Goal: Task Accomplishment & Management: Use online tool/utility

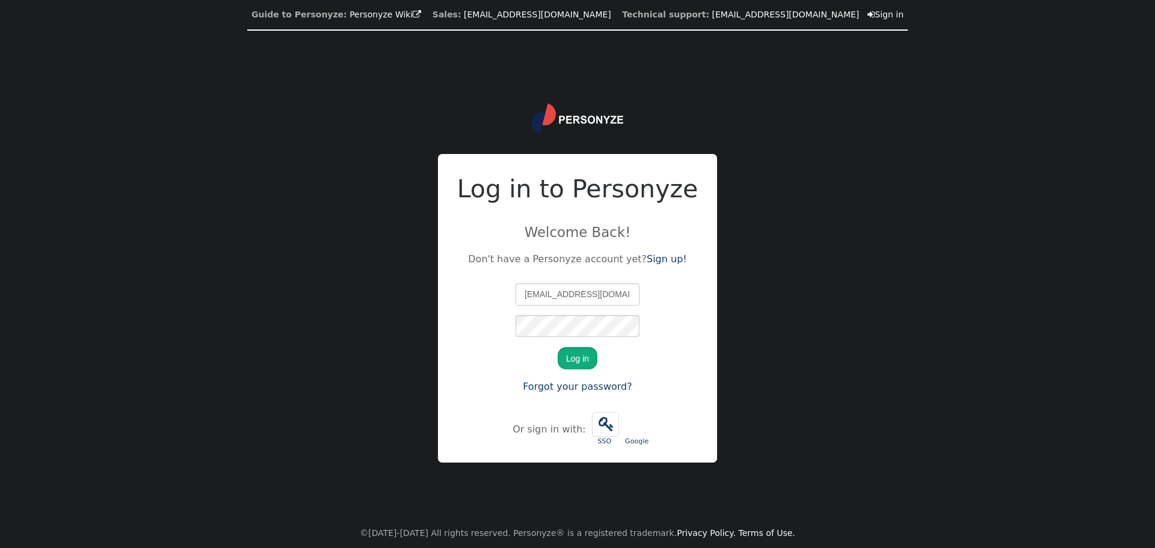
click at [576, 356] on button "Log in" at bounding box center [577, 358] width 40 height 22
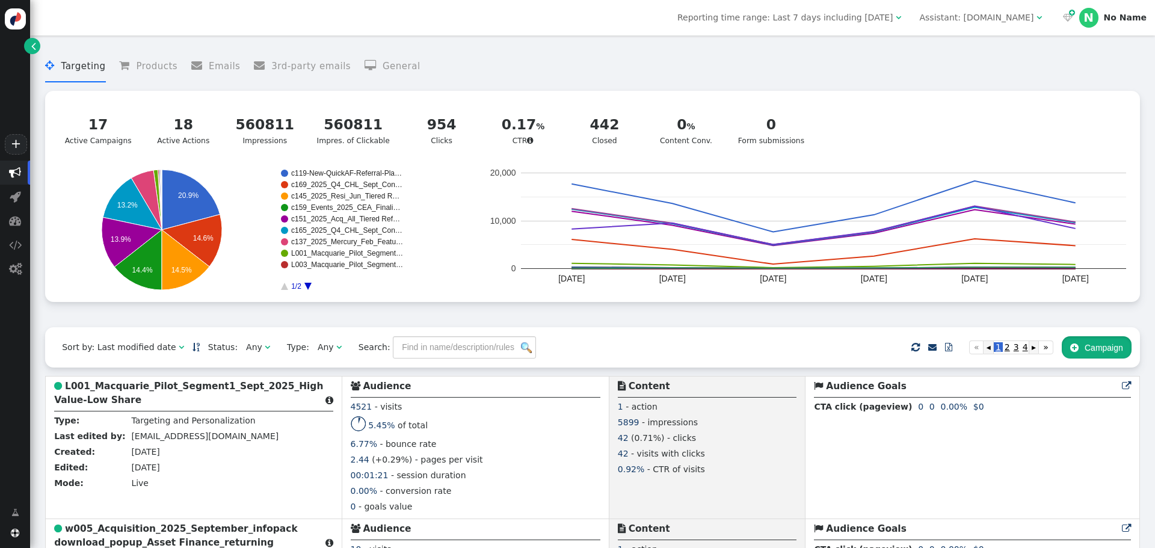
click at [1098, 344] on button " Campaign" at bounding box center [1096, 347] width 70 height 22
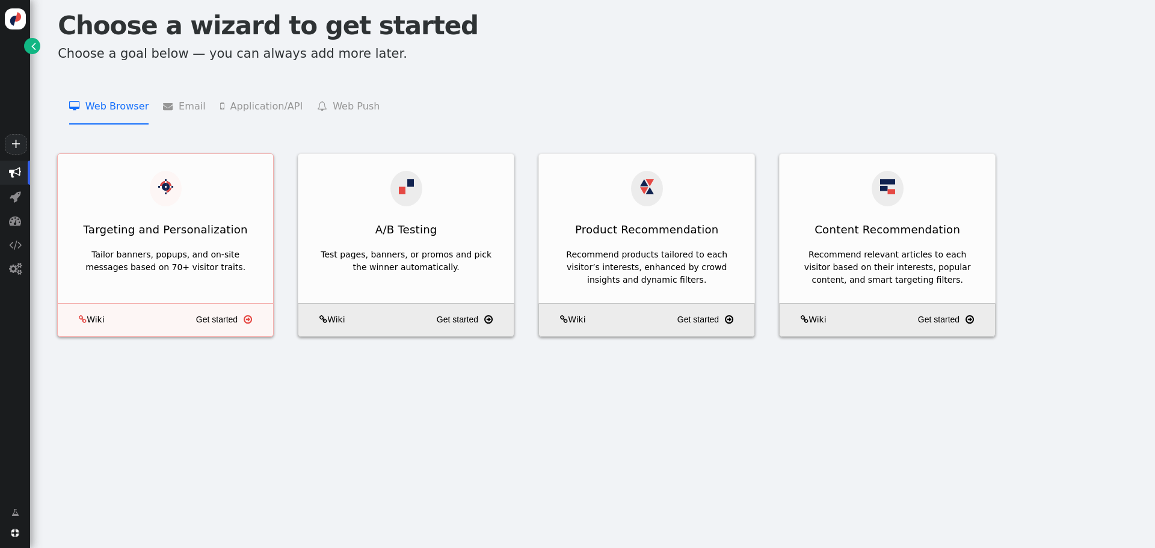
click at [235, 192] on div "Targeting and Personalization" at bounding box center [165, 199] width 215 height 90
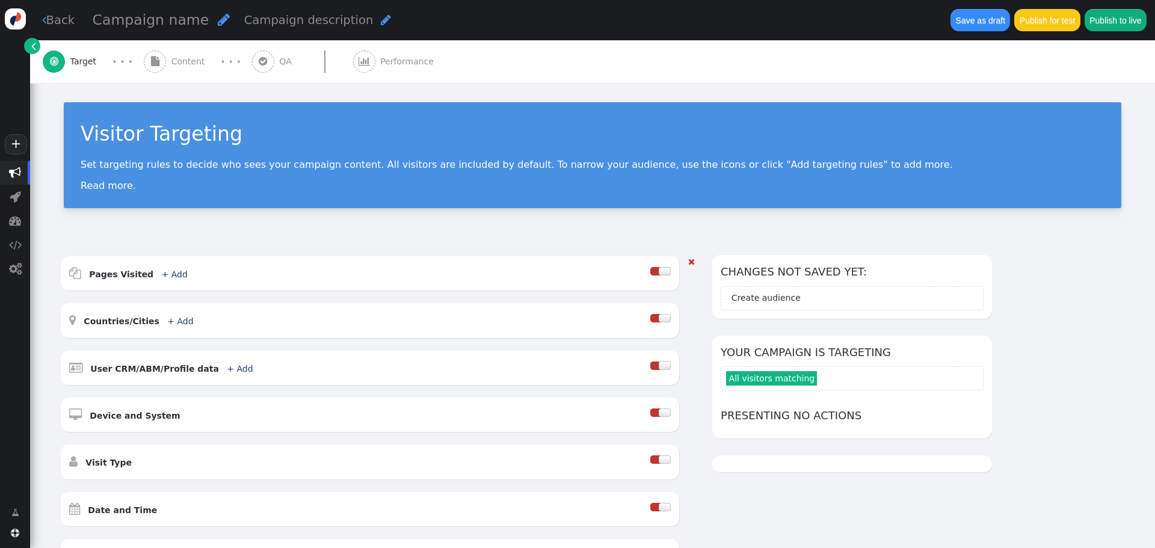
drag, startPoint x: 355, startPoint y: 281, endPoint x: 129, endPoint y: 266, distance: 226.6
click at [354, 281] on div " Pages Visited + Add " at bounding box center [359, 273] width 581 height 17
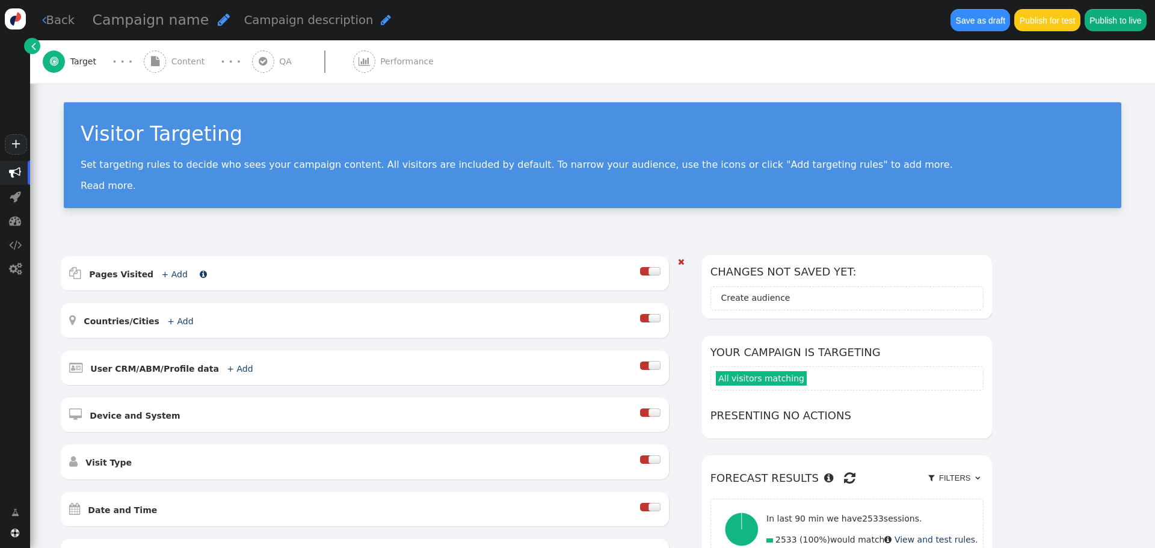
click at [119, 269] on b "Pages Visited" at bounding box center [121, 274] width 64 height 10
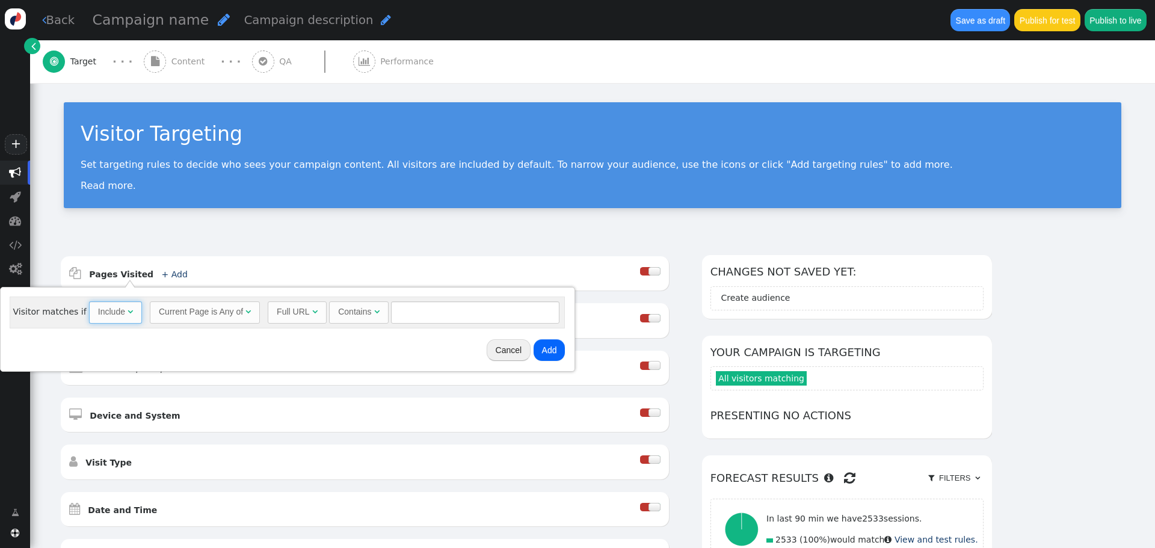
click at [89, 316] on span "Include " at bounding box center [115, 312] width 53 height 22
drag, startPoint x: 102, startPoint y: 358, endPoint x: 156, endPoint y: 357, distance: 53.5
click at [446, 320] on input "text" at bounding box center [478, 312] width 168 height 22
type input "111"
click at [546, 352] on button "Add" at bounding box center [552, 350] width 32 height 22
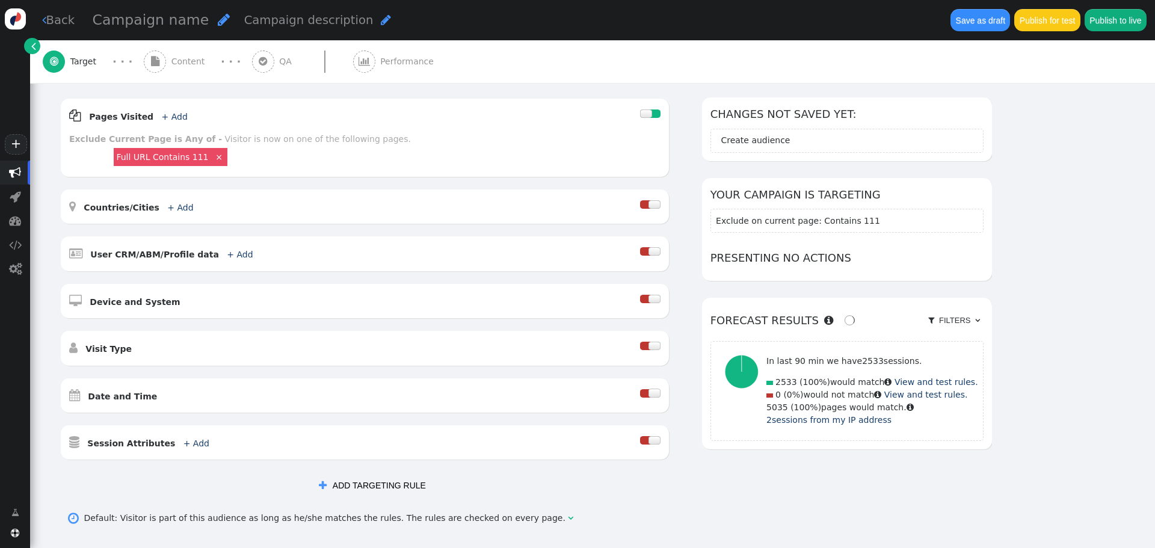
scroll to position [282, 0]
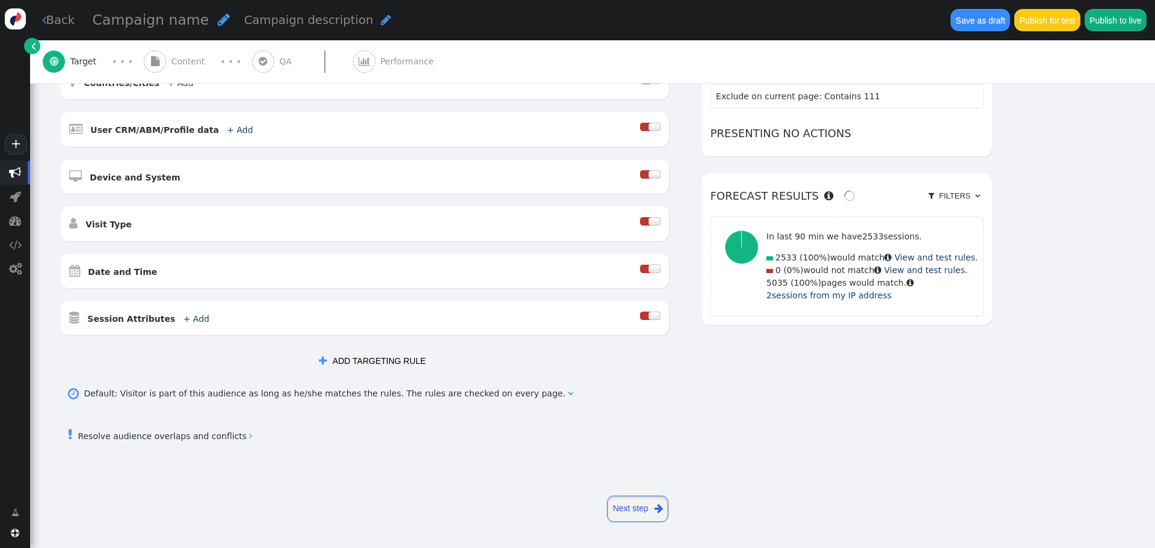
click at [654, 505] on span "" at bounding box center [658, 508] width 8 height 15
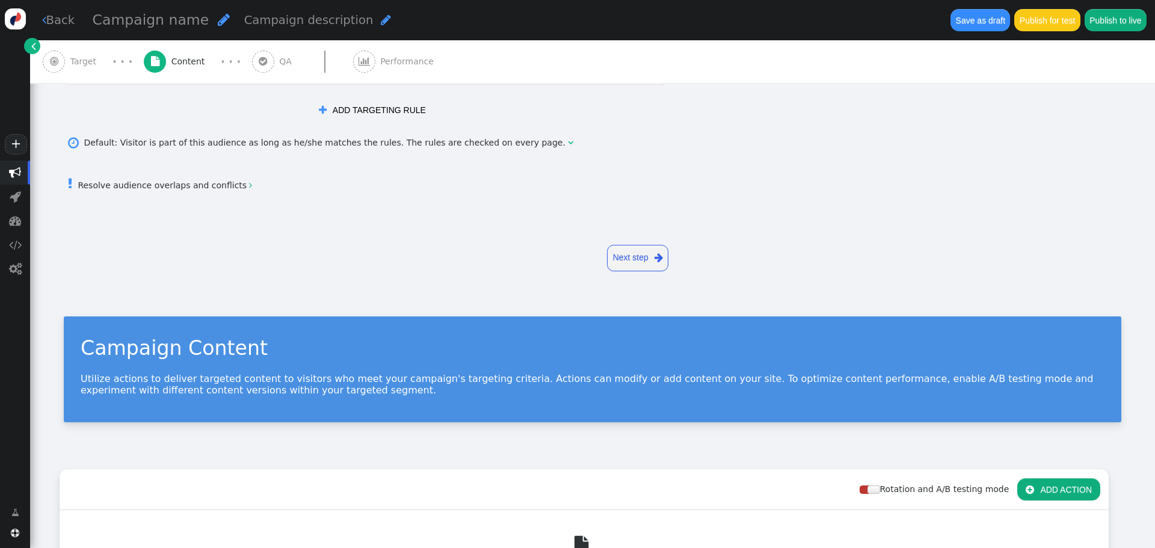
scroll to position [0, 0]
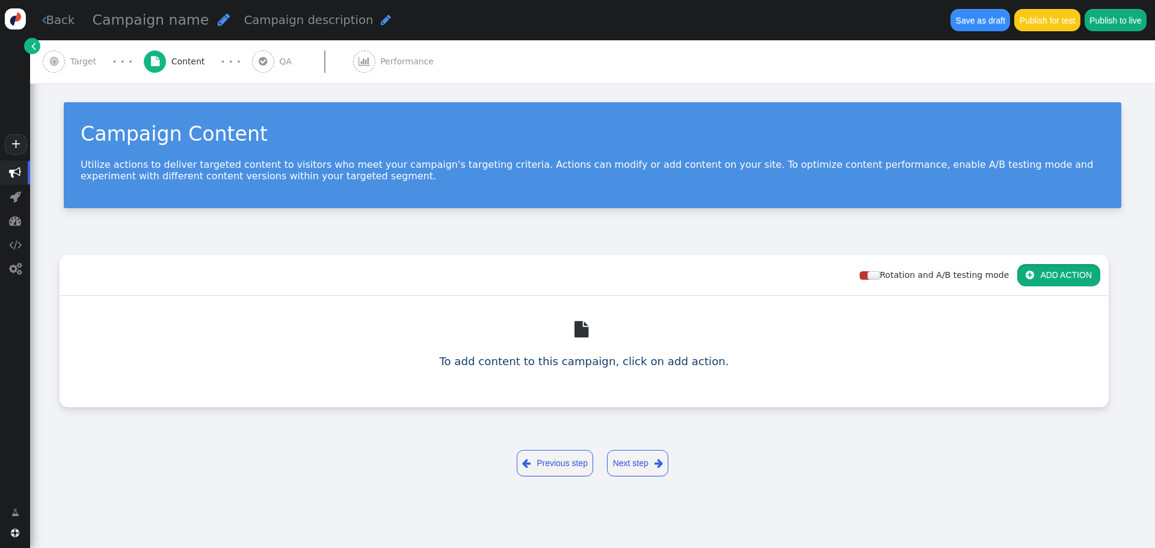
click at [1046, 266] on button " ADD ACTION" at bounding box center [1058, 275] width 83 height 22
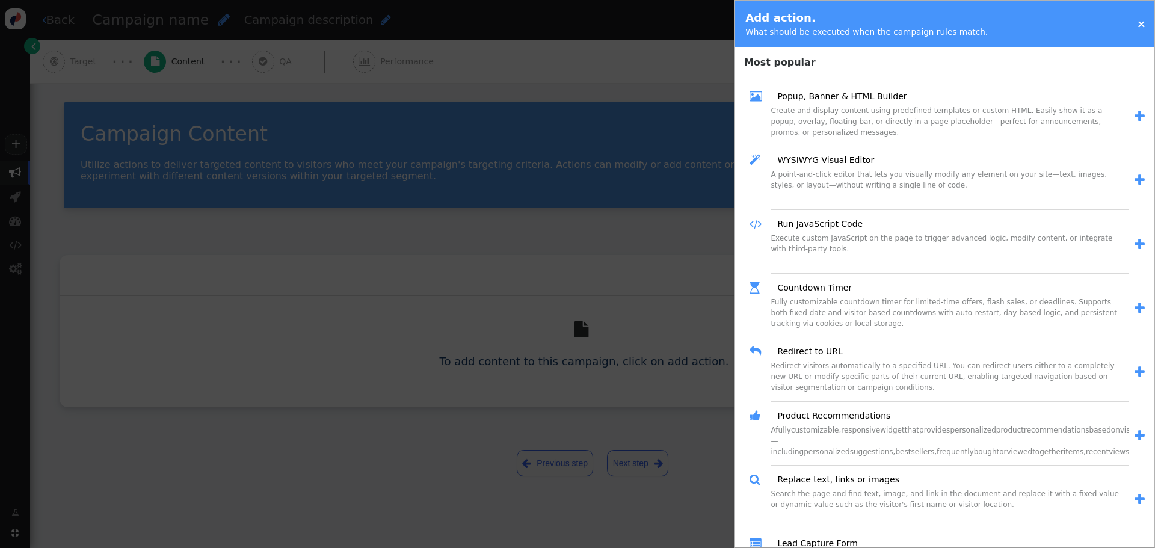
click at [857, 93] on link "Popup, Banner & HTML Builder" at bounding box center [838, 96] width 138 height 13
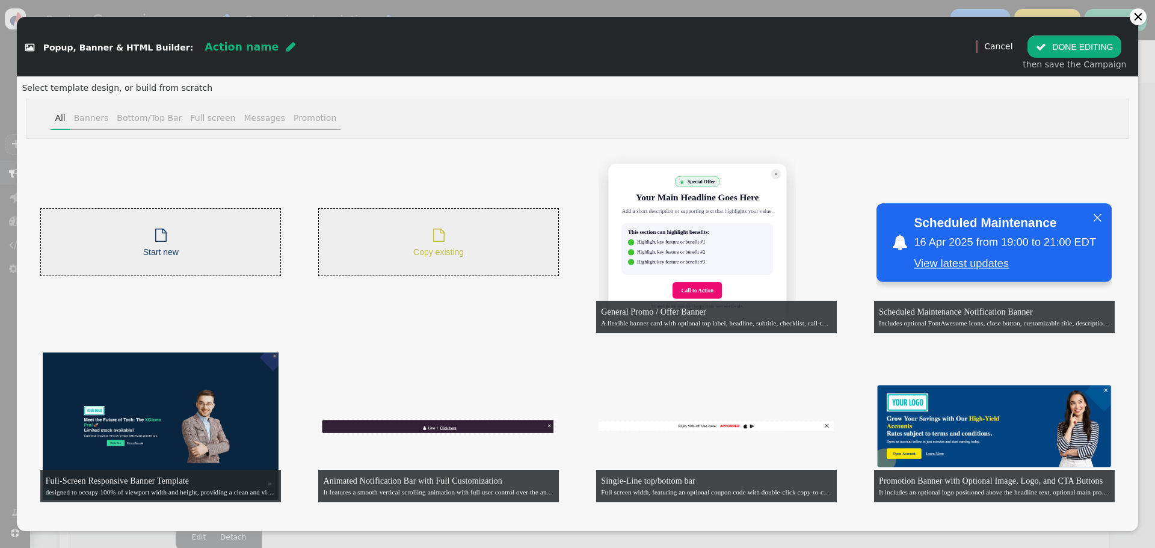
click at [437, 231] on span "" at bounding box center [438, 235] width 11 height 13
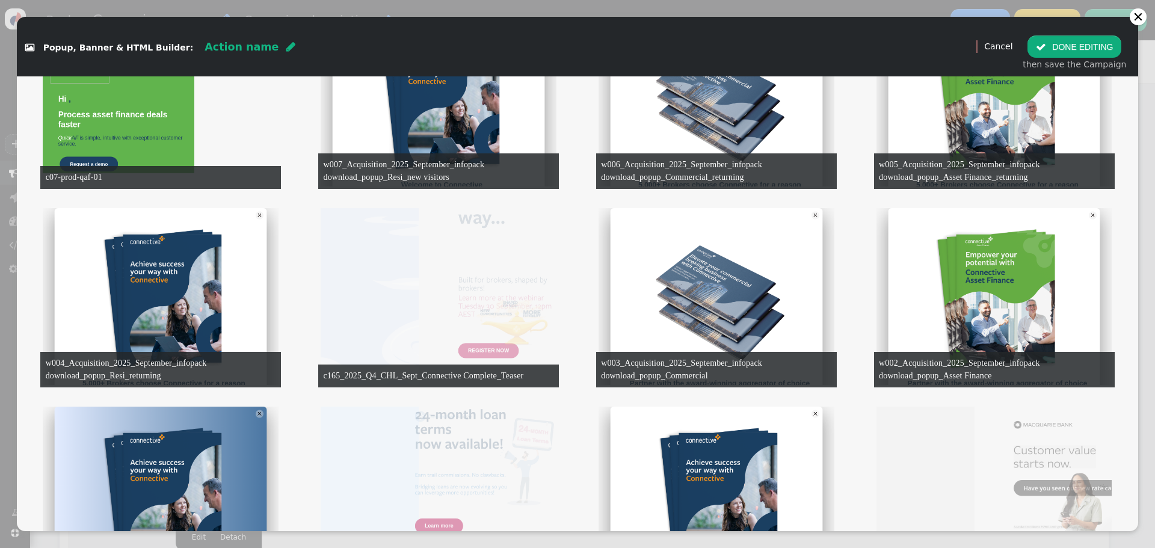
scroll to position [2130, 0]
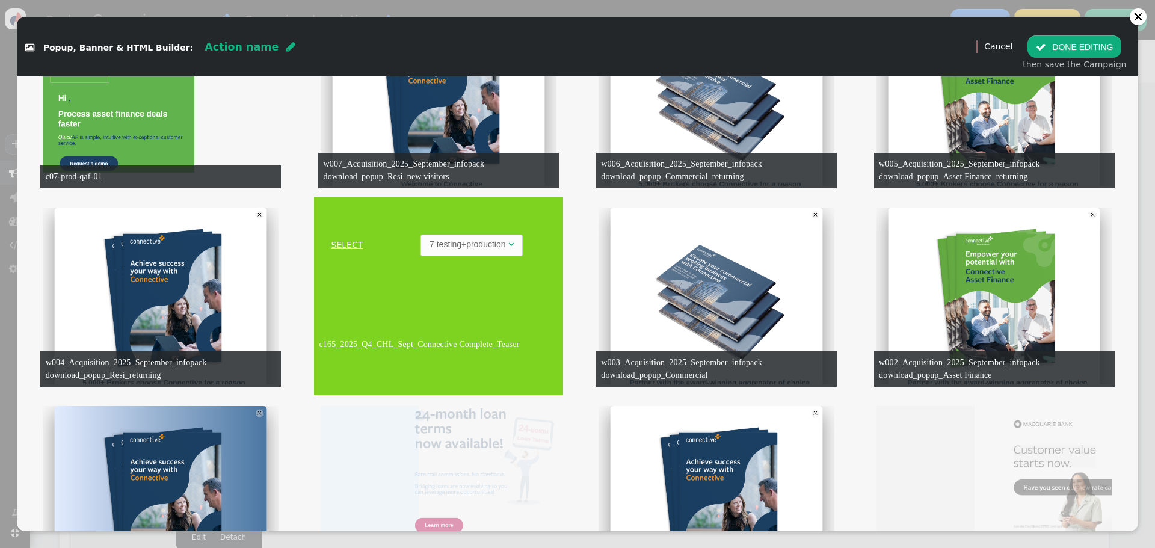
click at [339, 244] on link "SELECT" at bounding box center [346, 245] width 61 height 13
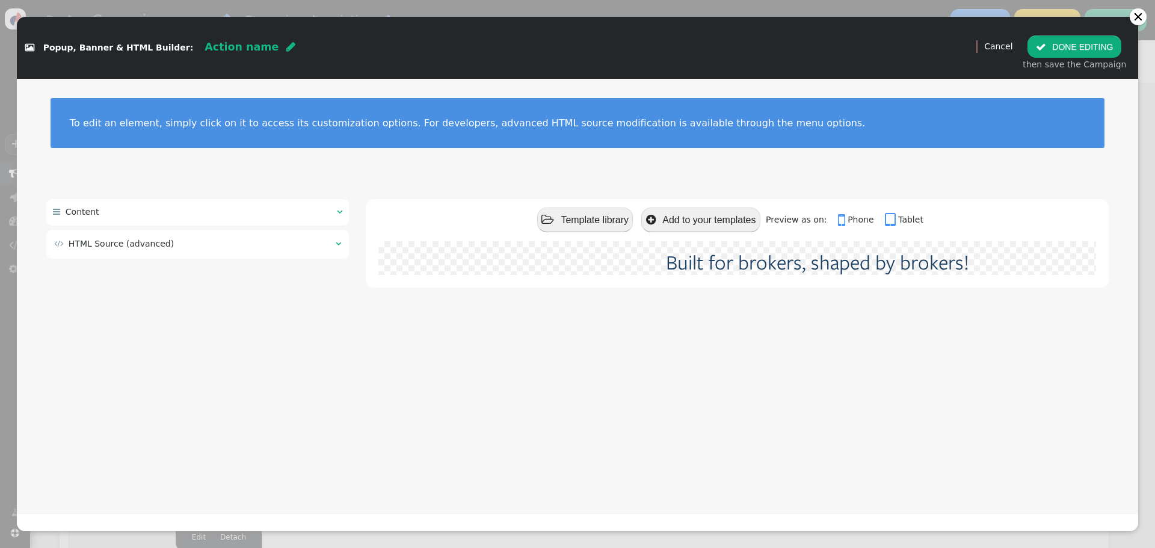
scroll to position [0, 0]
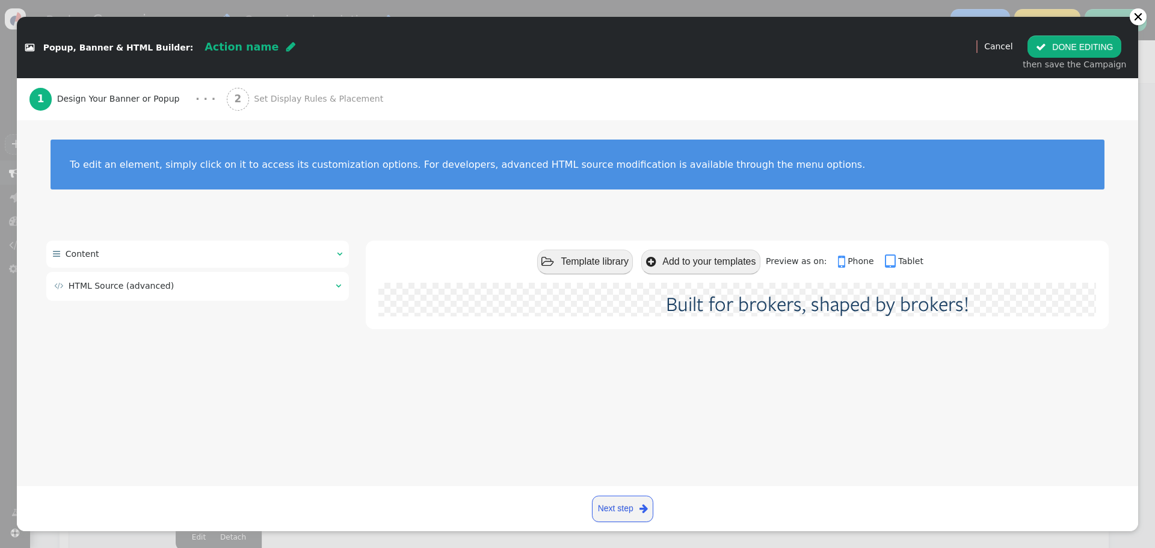
click at [286, 46] on span "" at bounding box center [290, 46] width 9 height 11
type input "c166_2025_Q4_CHL_Sept_Connective Complete_Launch_01"
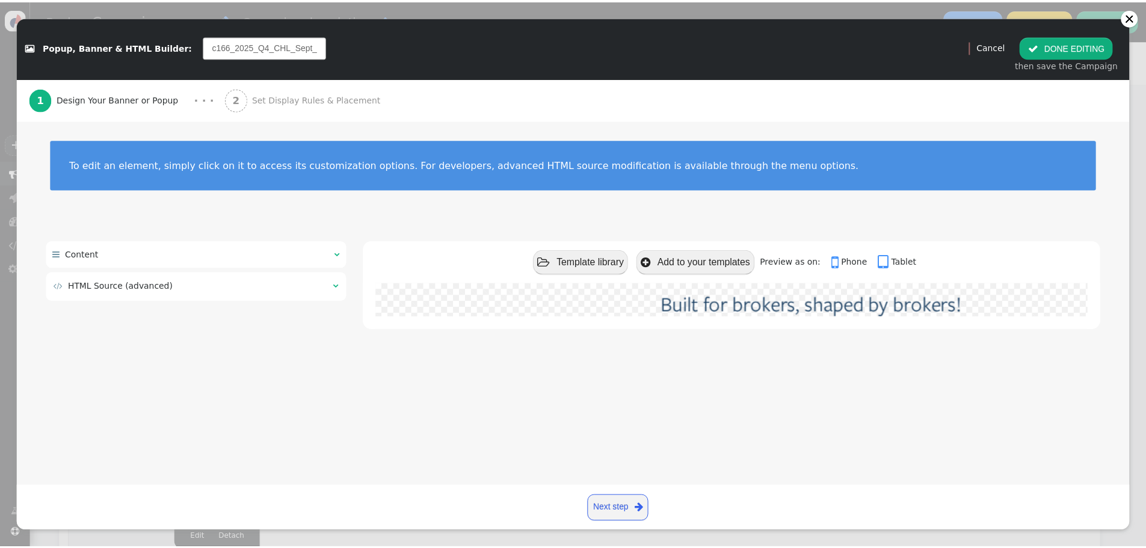
scroll to position [0, 126]
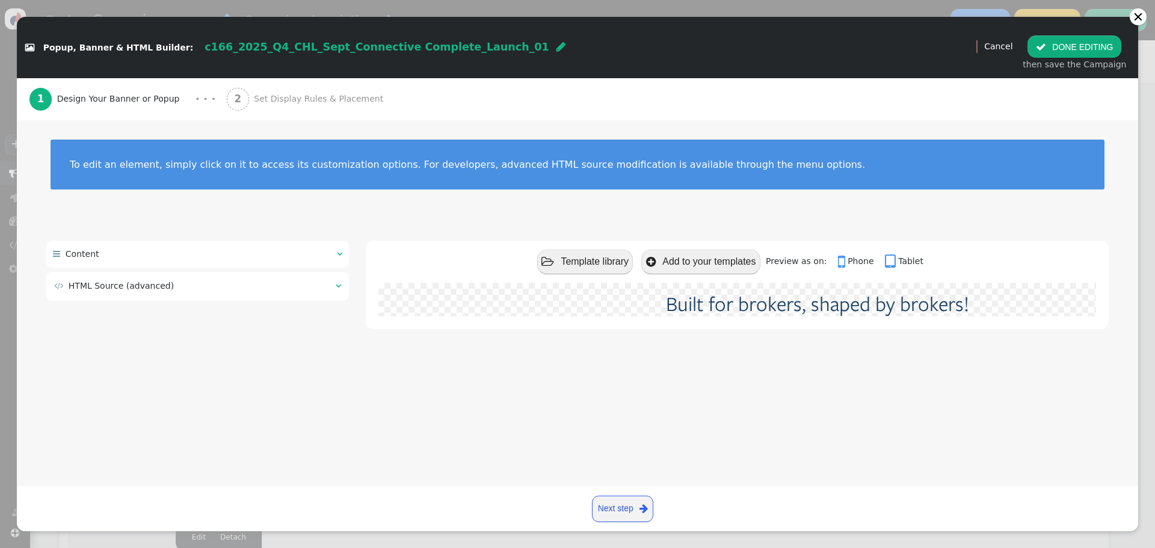
click at [259, 100] on span "Set Display Rules & Placement" at bounding box center [321, 99] width 134 height 13
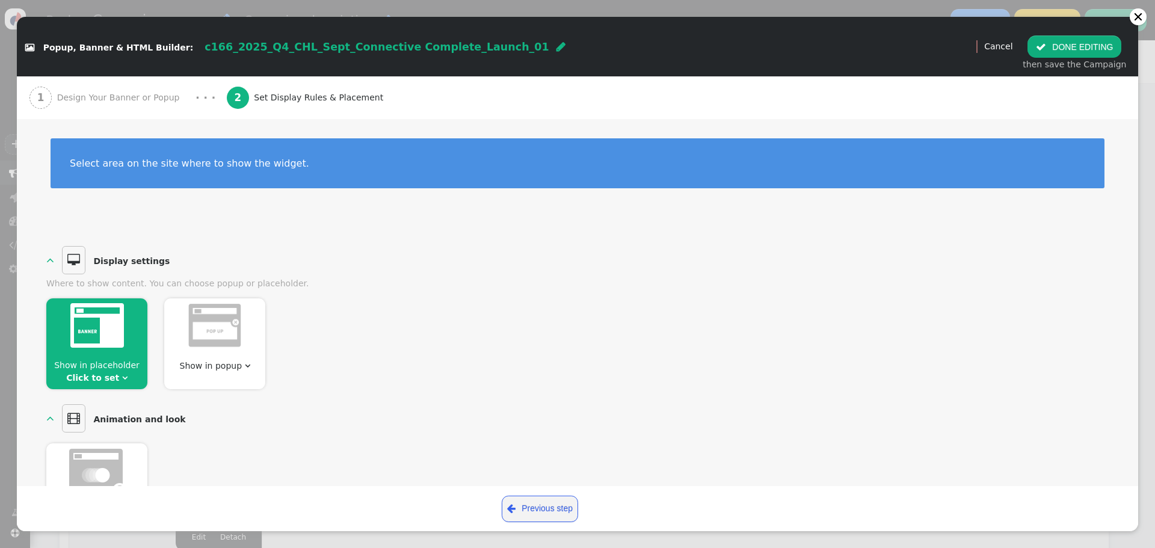
click at [105, 325] on img at bounding box center [97, 325] width 54 height 45
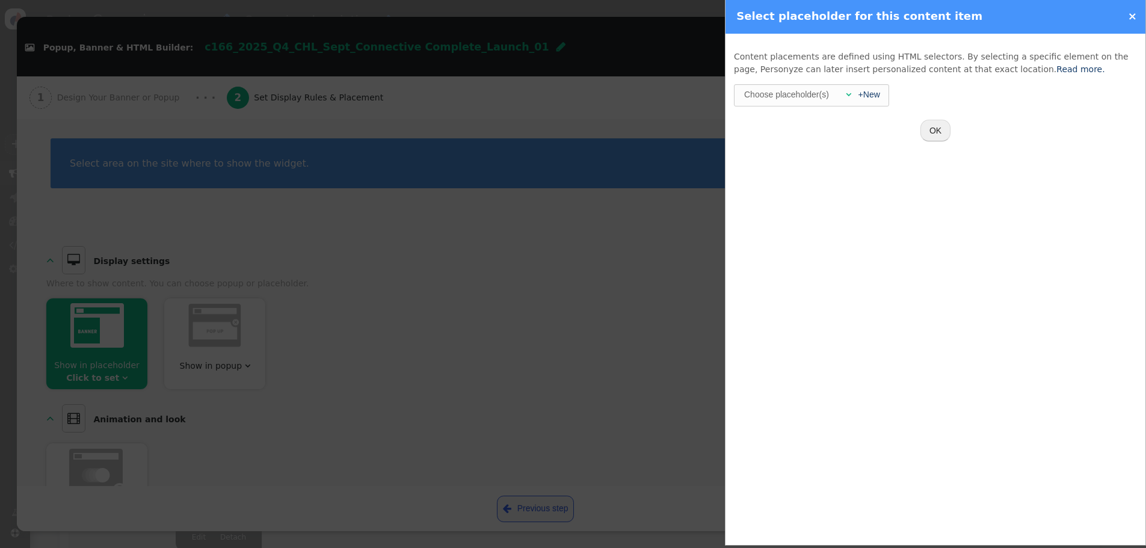
click at [807, 81] on div "Content placements are defined using HTML selectors. By selecting a specific el…" at bounding box center [935, 97] width 420 height 126
click at [798, 100] on div "Choose placeholder(s)" at bounding box center [786, 94] width 87 height 19
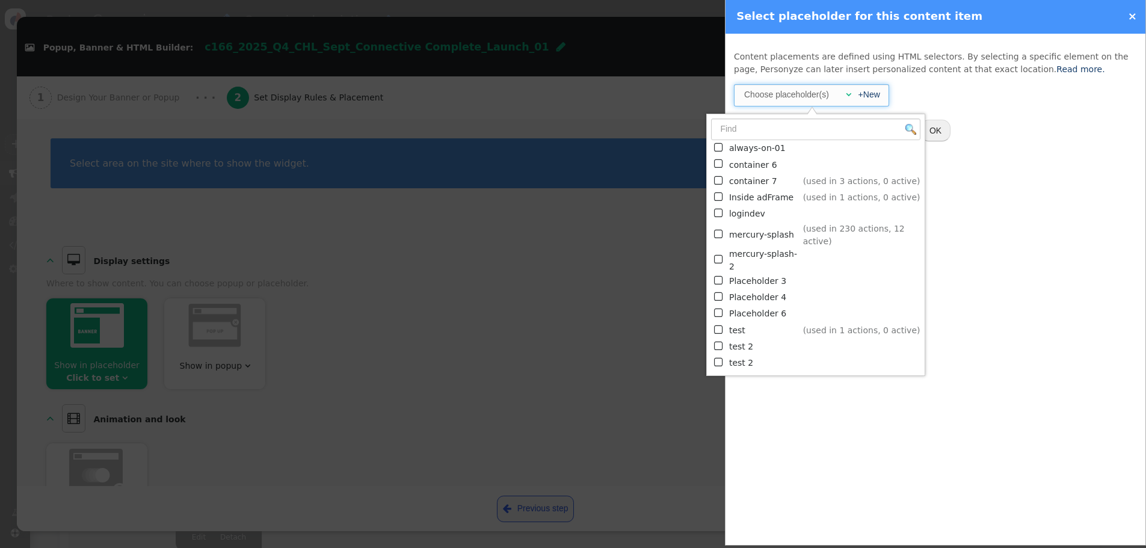
click at [739, 230] on td "mercury-splash" at bounding box center [764, 235] width 70 height 25
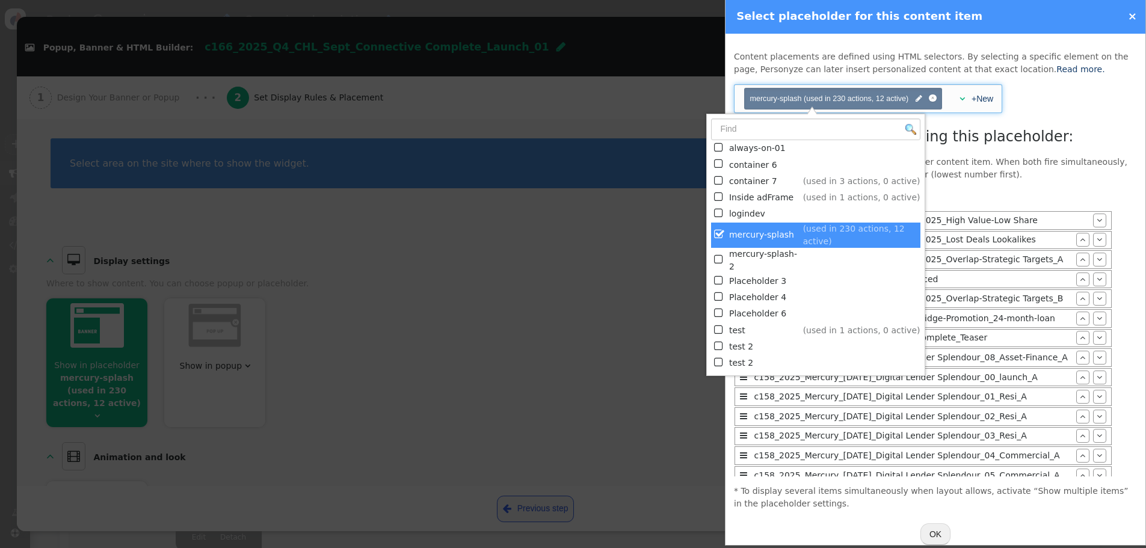
click at [1084, 82] on div "Content placements are defined using HTML selectors. By selecting a specific el…" at bounding box center [935, 298] width 420 height 529
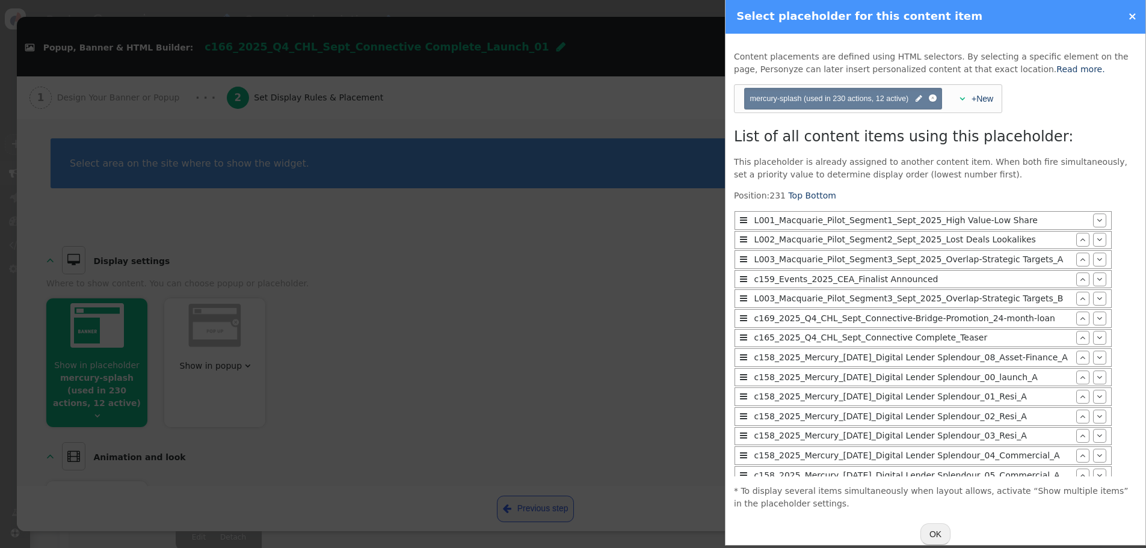
click at [726, 416] on div "Content placements are defined using HTML selectors. By selecting a specific el…" at bounding box center [935, 298] width 420 height 529
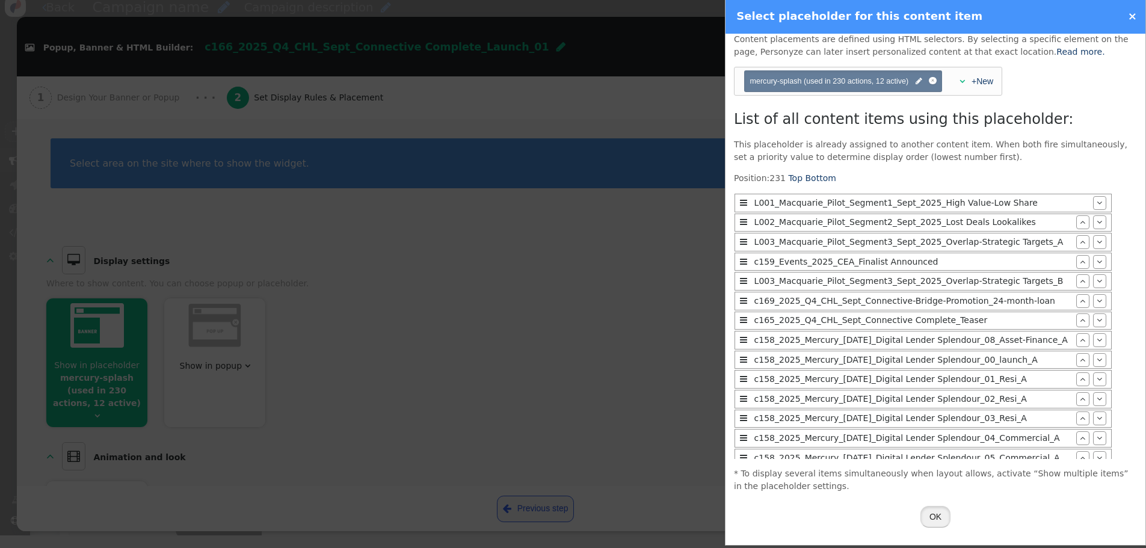
click at [927, 512] on button "OK" at bounding box center [935, 517] width 30 height 22
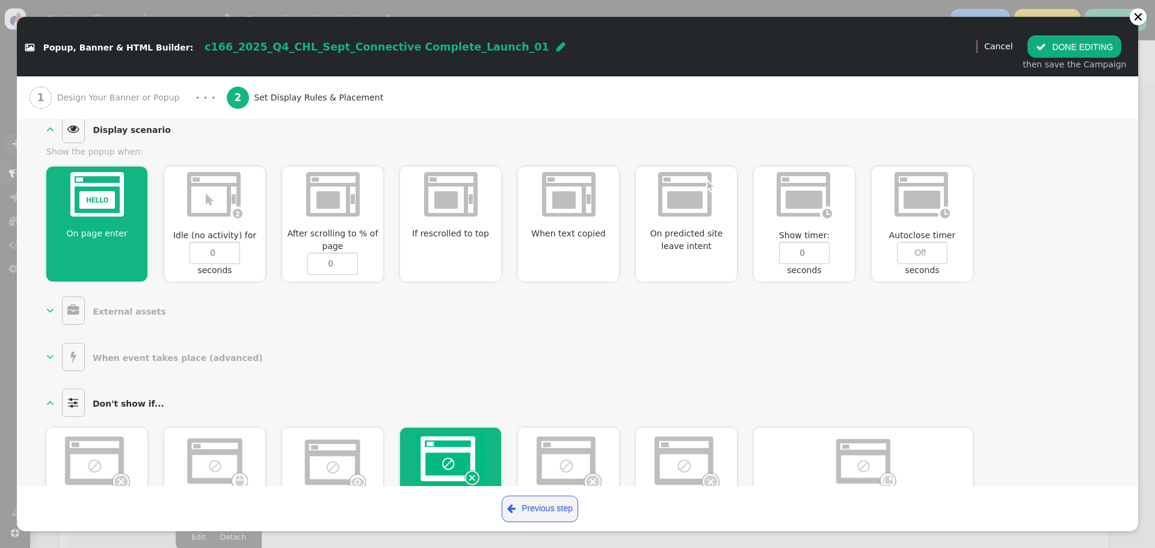
scroll to position [642, 0]
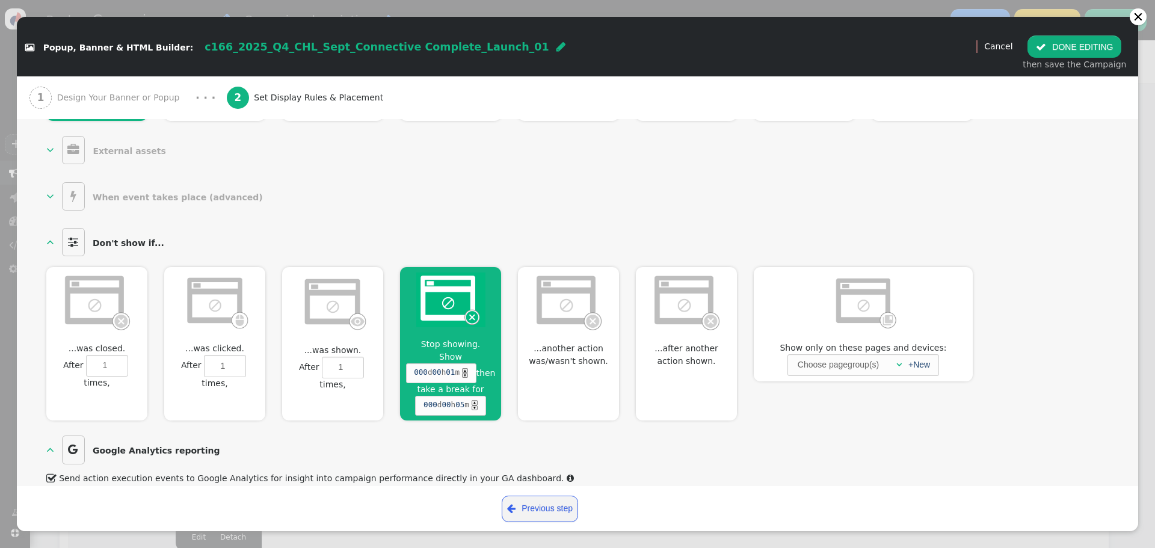
click at [453, 323] on div "Stop showing. Show 000 d 00 h 01 m ▲ ▼ then take a break for 000 d 00 h 05 m ▲ ▼" at bounding box center [450, 343] width 101 height 153
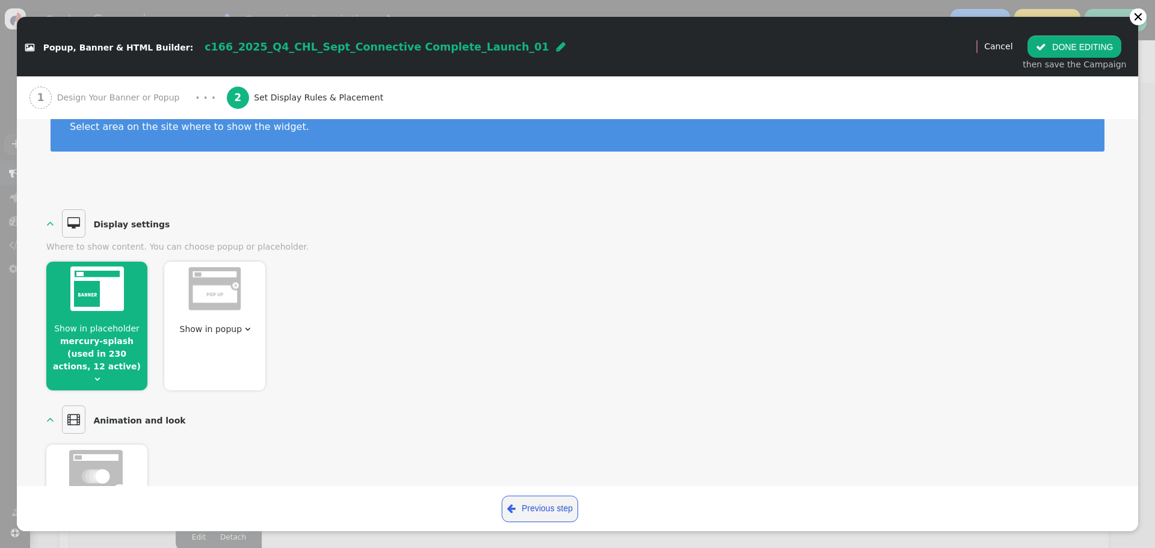
scroll to position [0, 0]
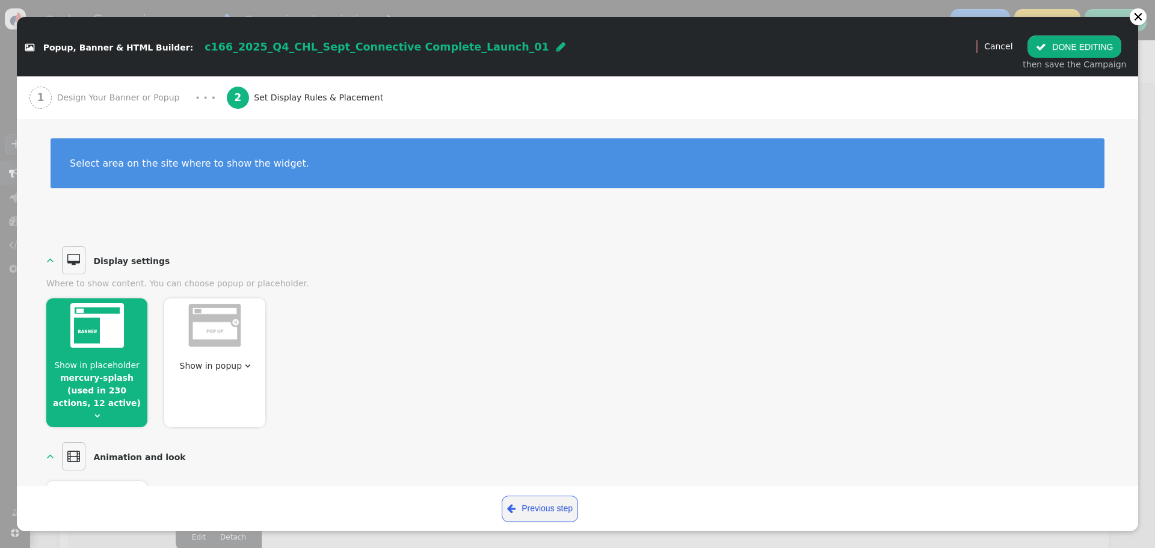
click at [1063, 43] on button " DONE EDITING" at bounding box center [1074, 46] width 94 height 22
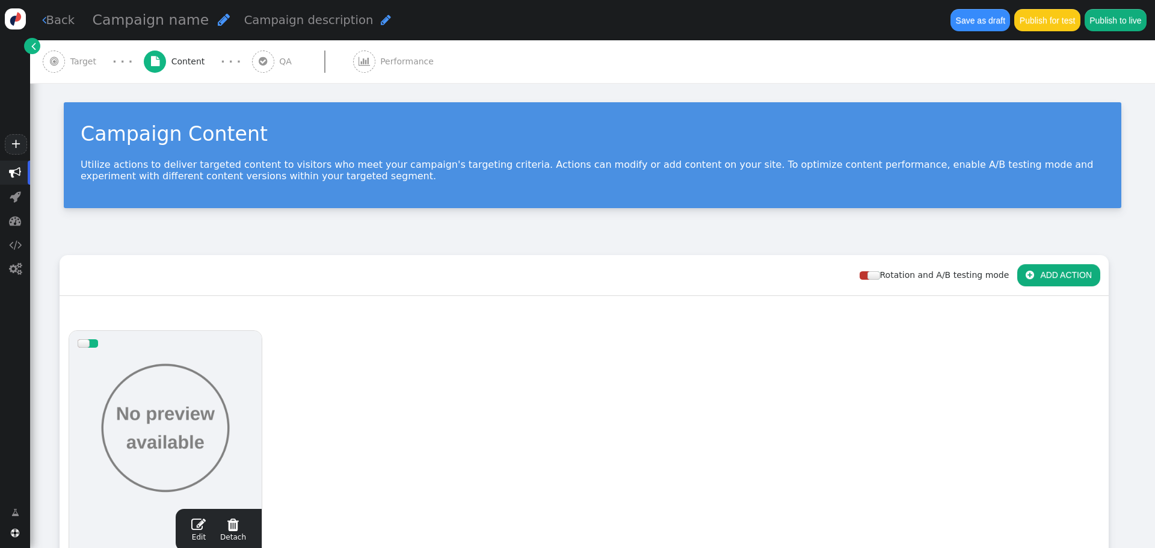
click at [218, 22] on span "" at bounding box center [224, 20] width 12 height 14
type input "c166_2025_Q4_CHL_Sept_Connective Complete_Launch_01"
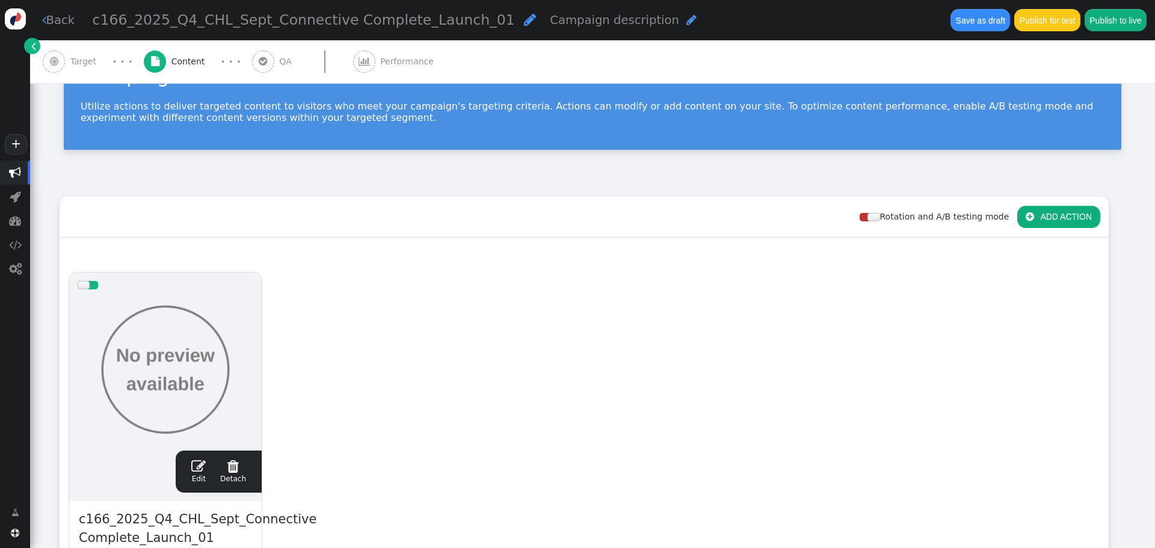
scroll to position [269, 0]
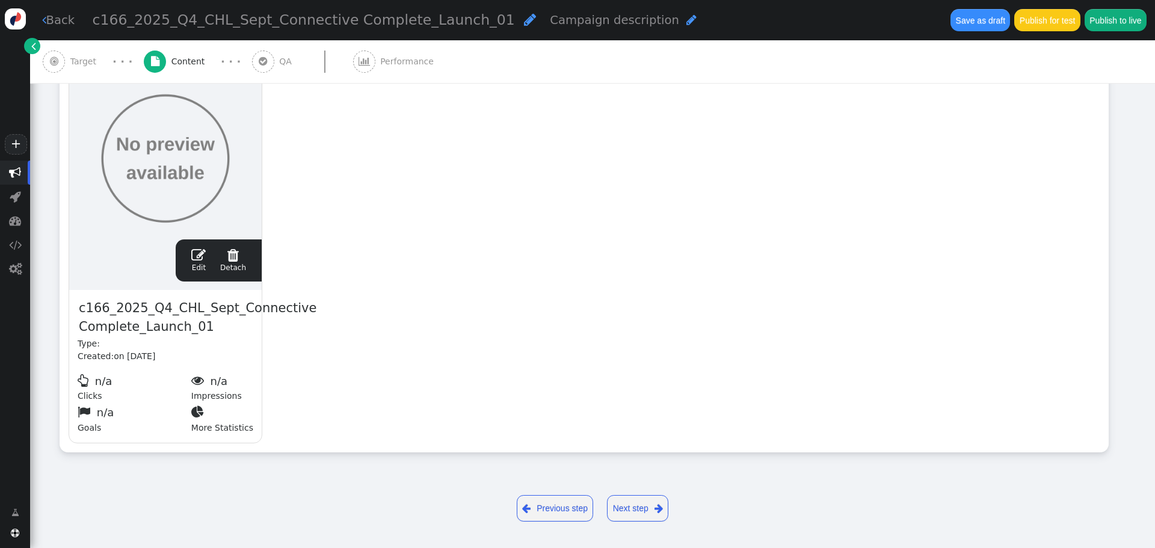
click at [198, 250] on span "" at bounding box center [198, 255] width 14 height 14
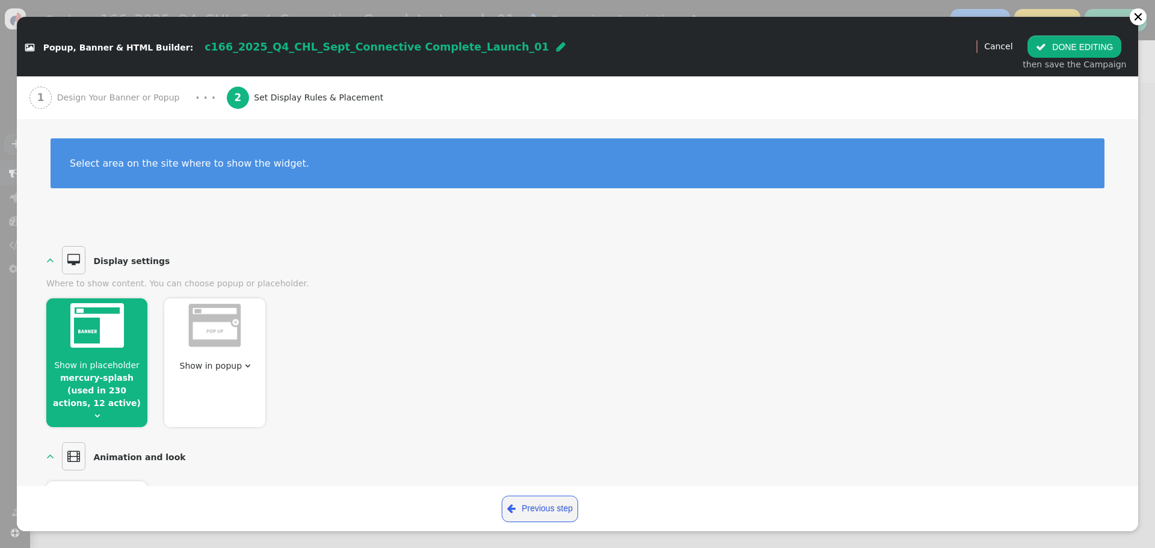
click at [120, 105] on div "1 Design Your Banner or Popup" at bounding box center [106, 97] width 155 height 43
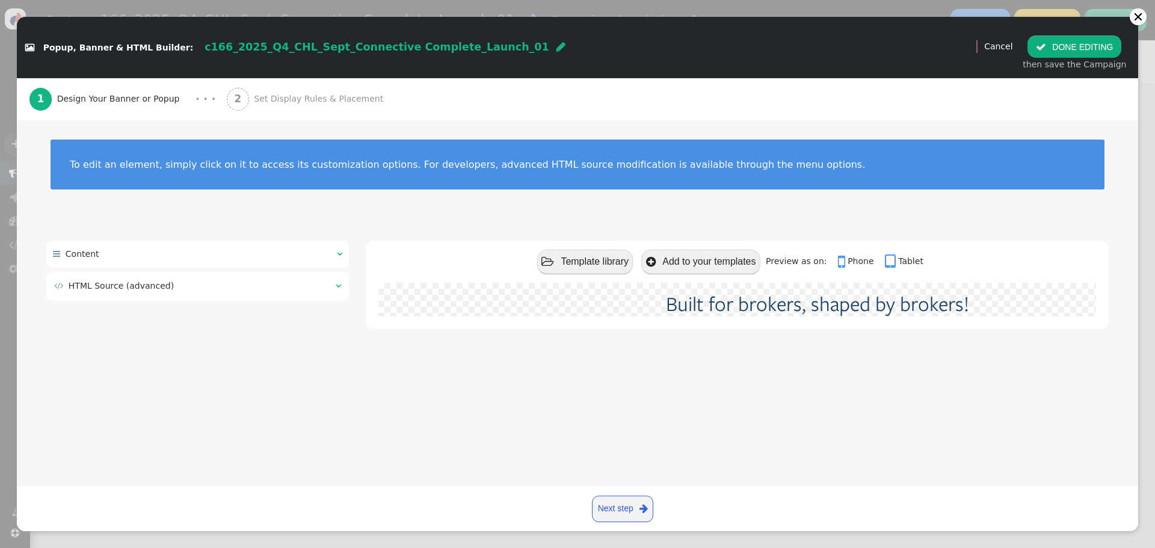
click at [332, 283] on td "" at bounding box center [334, 286] width 13 height 13
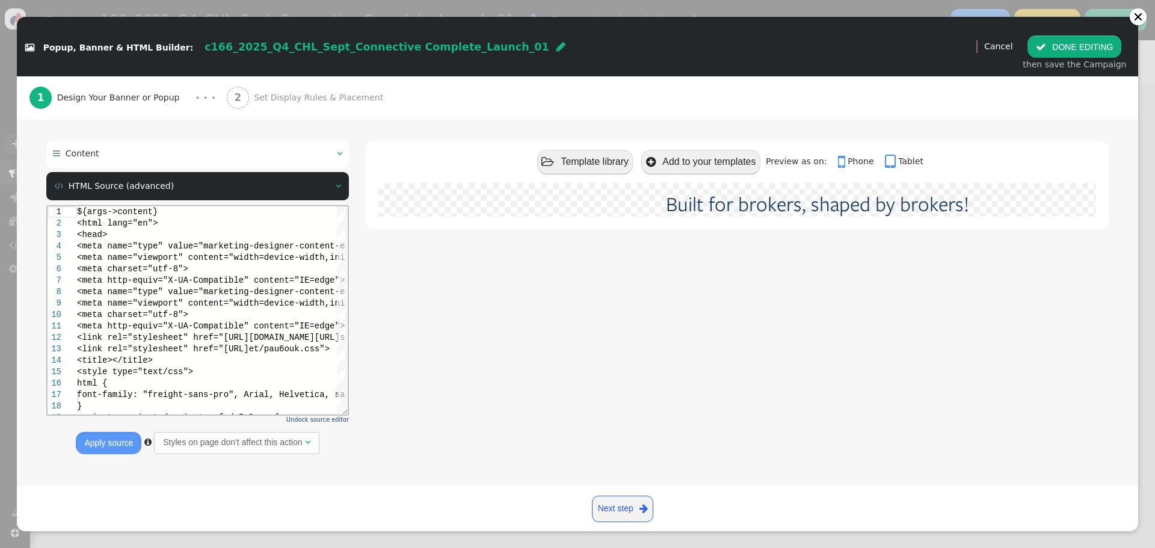
scroll to position [100, 0]
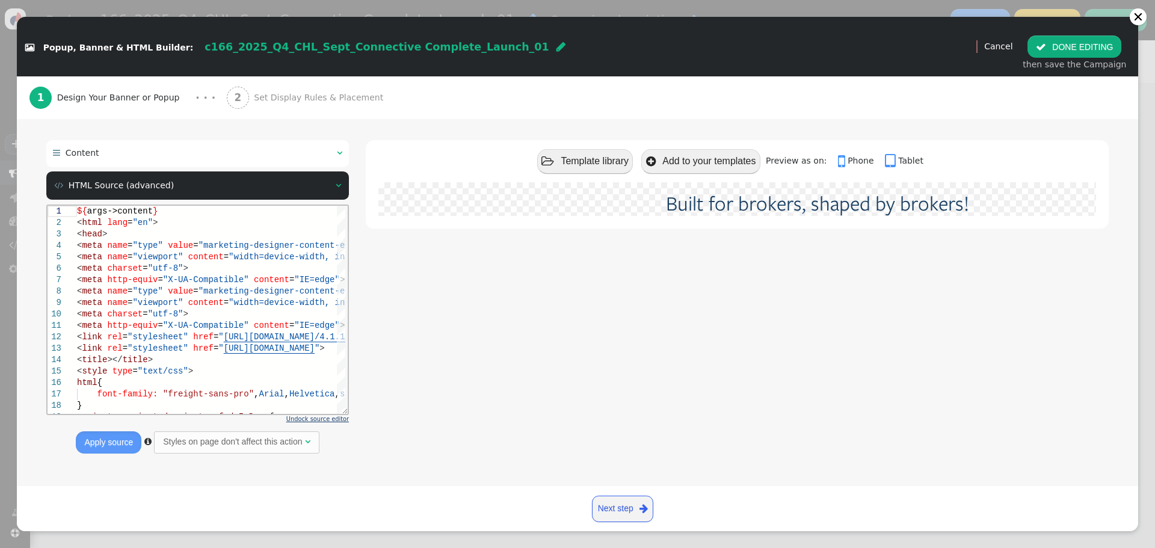
click at [336, 416] on span "Undock source editor" at bounding box center [317, 419] width 63 height 7
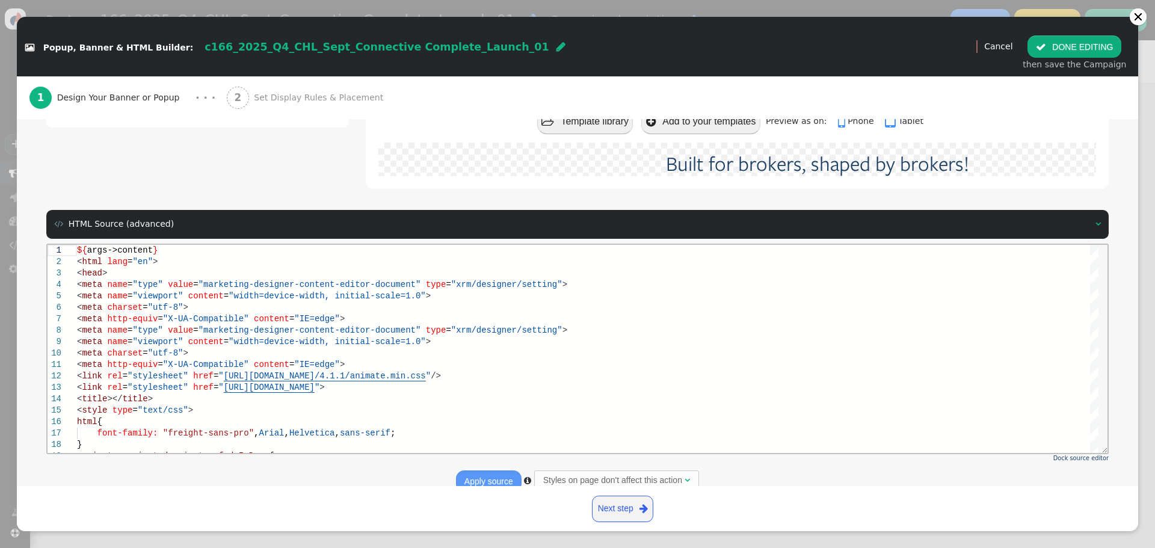
scroll to position [162, 0]
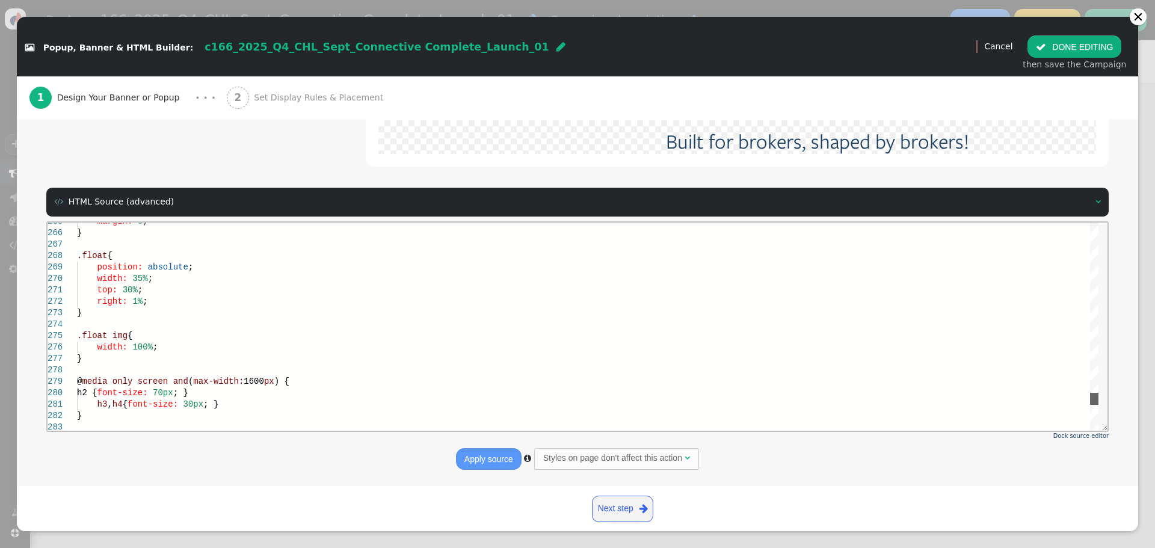
drag, startPoint x: 1096, startPoint y: 232, endPoint x: 1097, endPoint y: 403, distance: 170.8
click at [1097, 403] on div at bounding box center [1094, 398] width 8 height 12
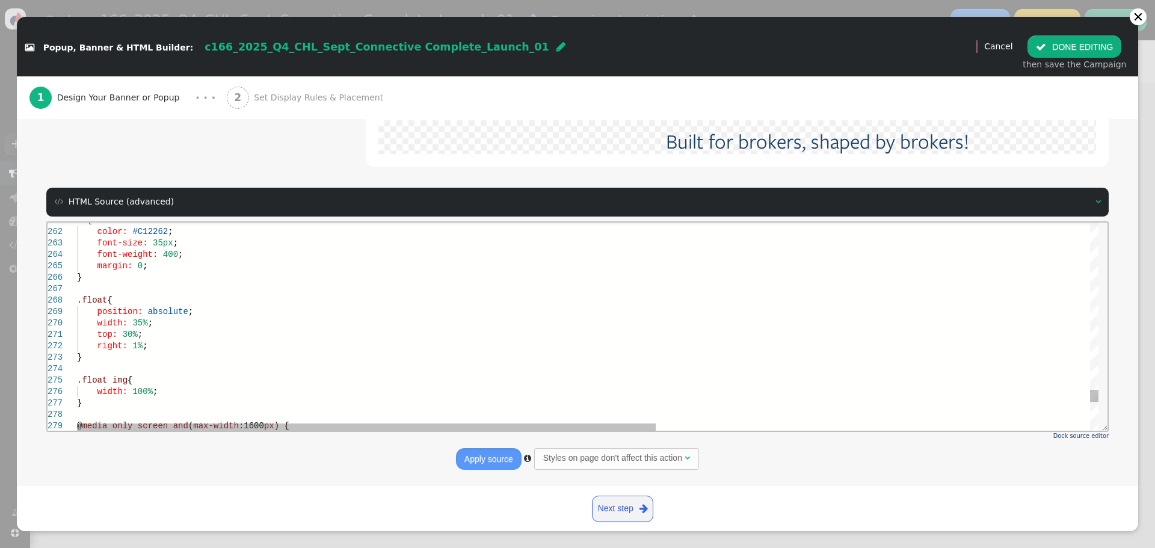
scroll to position [0, 0]
drag, startPoint x: 149, startPoint y: 346, endPoint x: 95, endPoint y: 312, distance: 64.4
drag, startPoint x: 199, startPoint y: 316, endPoint x: 206, endPoint y: 314, distance: 7.4
click at [199, 315] on div "position: absolute ;" at bounding box center [970, 311] width 1787 height 11
drag, startPoint x: 198, startPoint y: 316, endPoint x: 67, endPoint y: 313, distance: 131.8
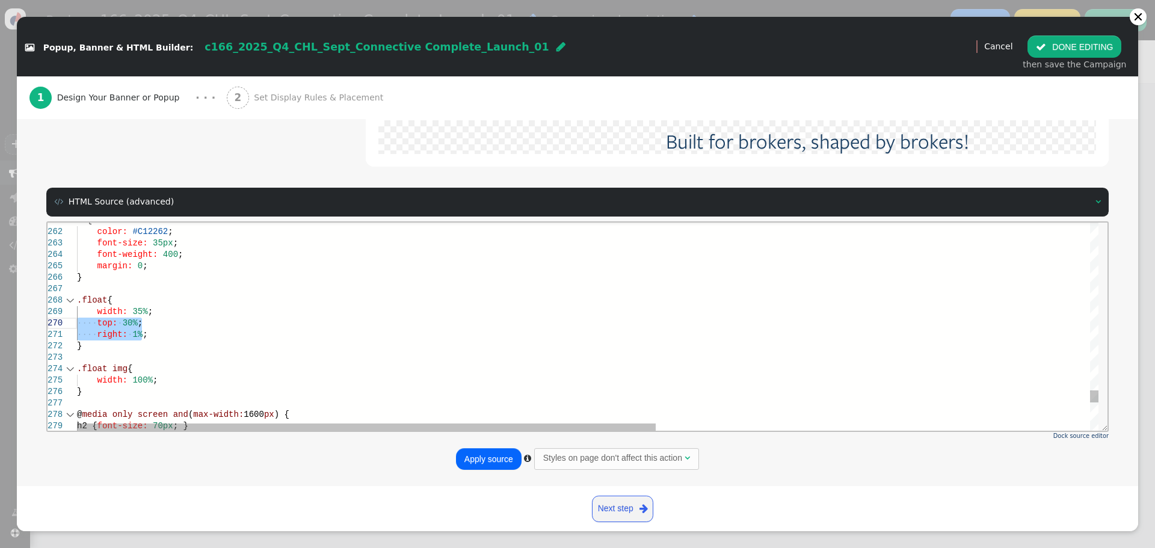
drag, startPoint x: 148, startPoint y: 333, endPoint x: 56, endPoint y: 321, distance: 92.8
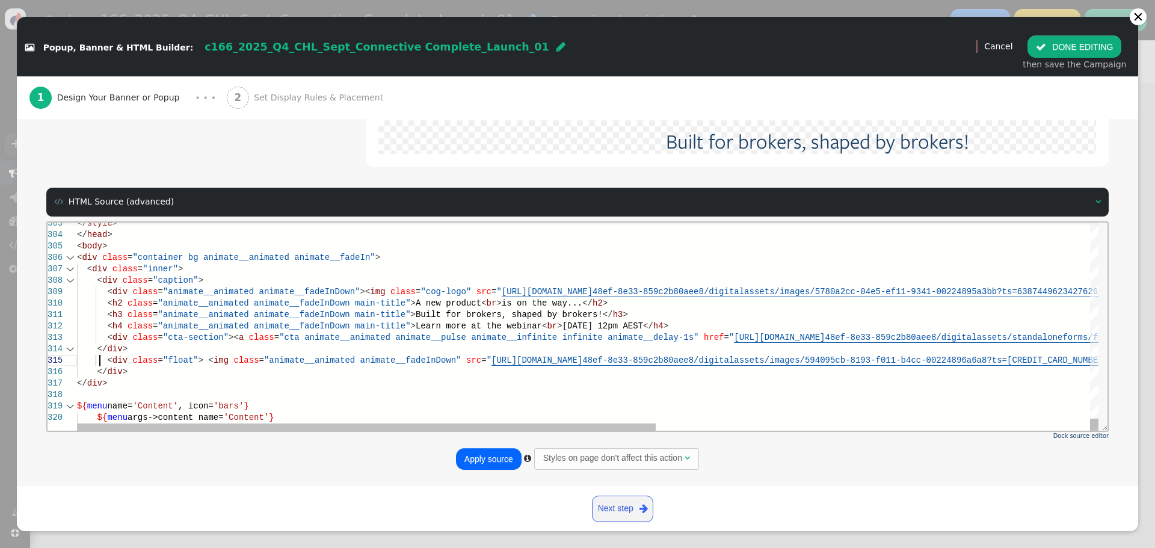
click at [101, 360] on span at bounding box center [92, 360] width 30 height 10
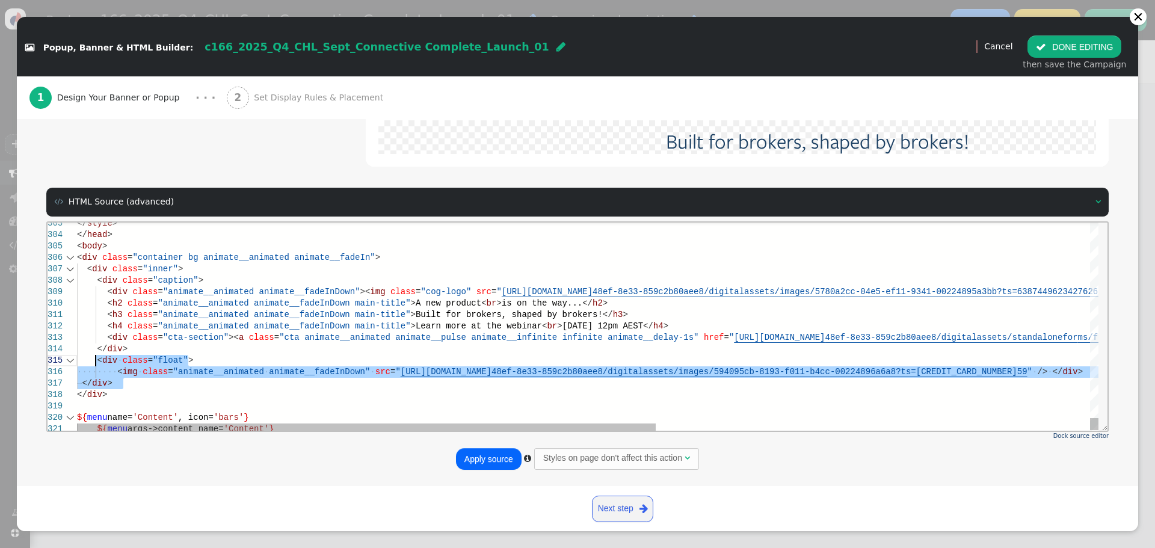
drag, startPoint x: 120, startPoint y: 382, endPoint x: 95, endPoint y: 360, distance: 34.1
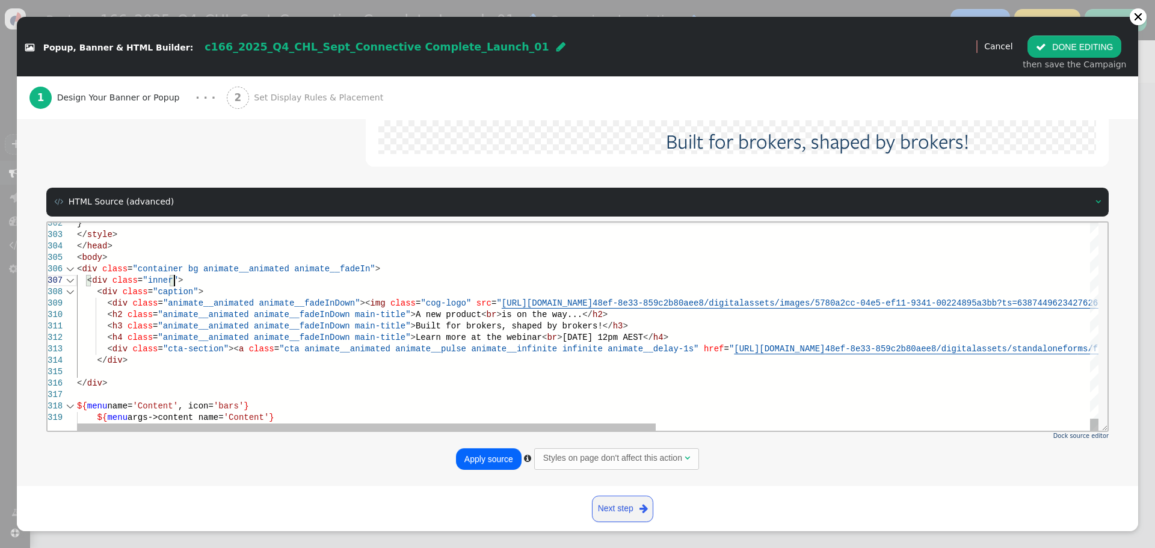
click at [258, 280] on div "< div class = "inner" >" at bounding box center [970, 279] width 1787 height 11
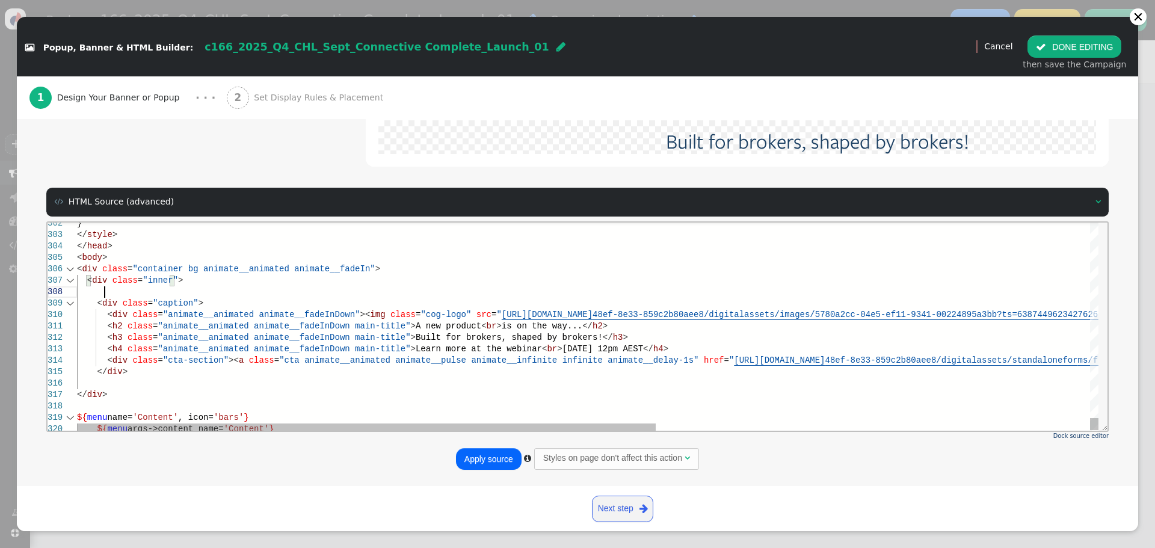
scroll to position [81, 27]
paste textarea "<div class="float"> <img class="animate__animated animate__fadeInDown" src="[UR…"
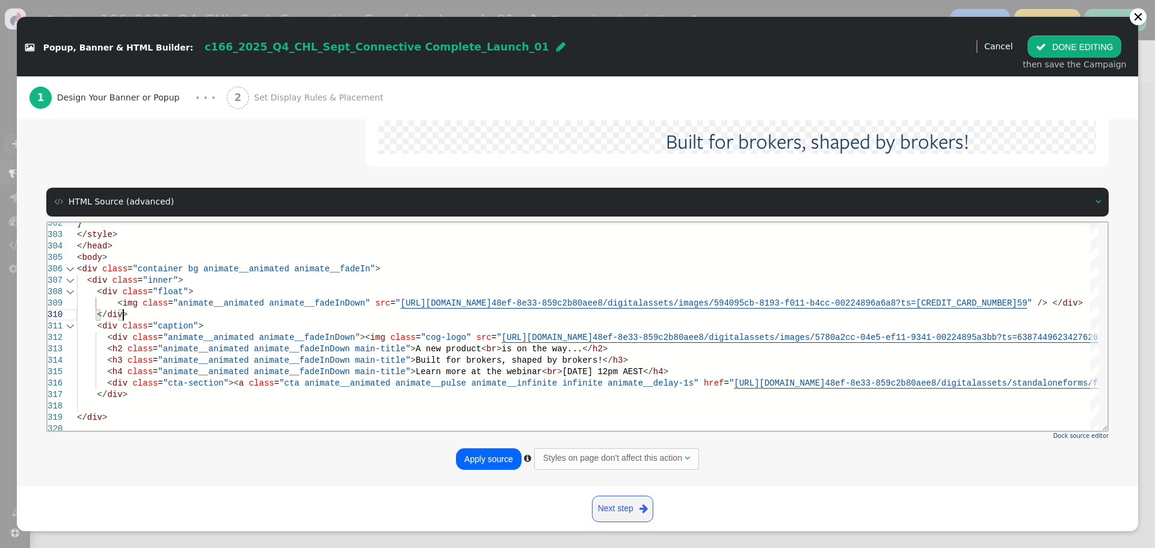
type textarea ".float { top: auto; bottom: 5%; } } </style> </head> <body> <div class="contain…"
click at [475, 462] on button "Apply source" at bounding box center [489, 459] width 66 height 22
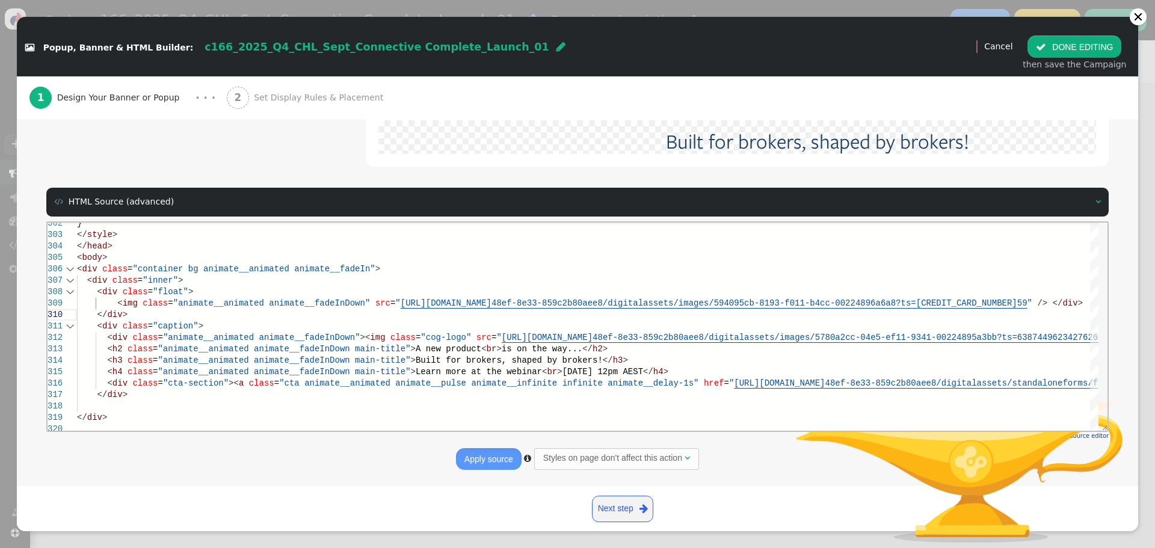
click at [1066, 47] on button " DONE EDITING" at bounding box center [1074, 46] width 94 height 22
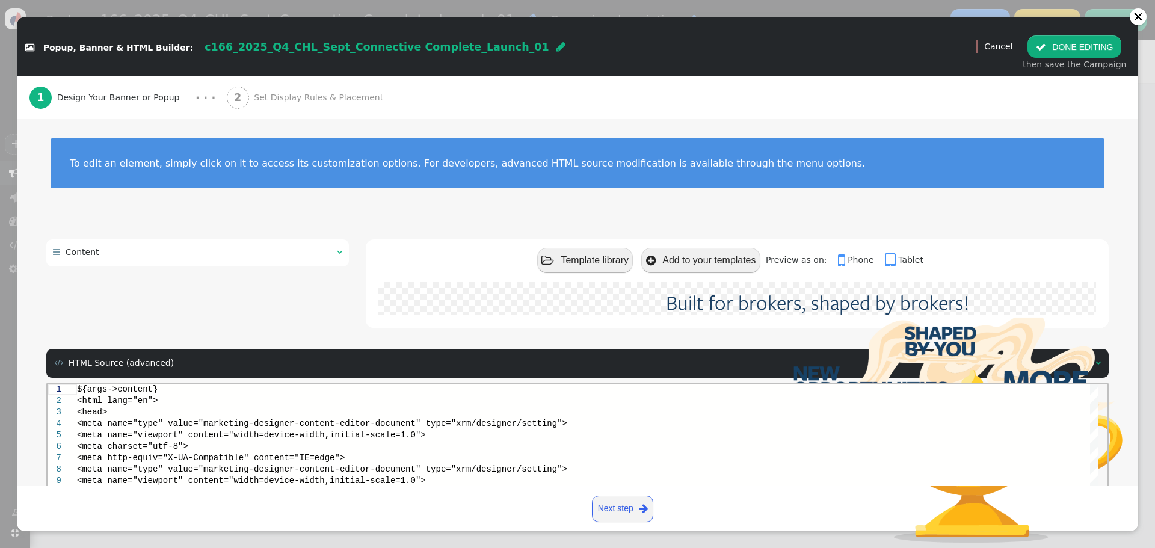
scroll to position [0, 0]
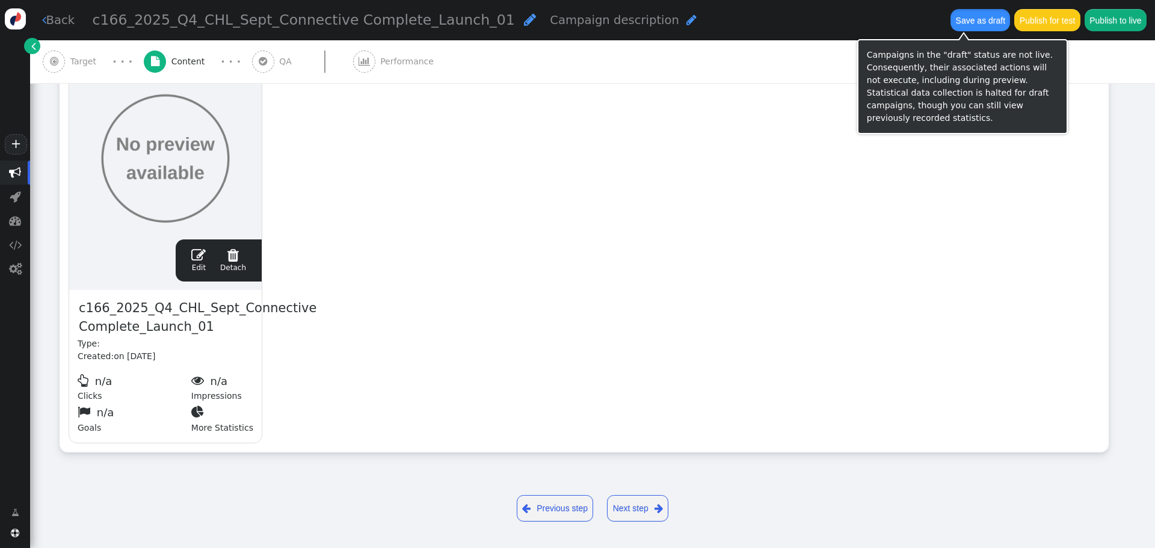
click at [971, 16] on button "Save as draft" at bounding box center [980, 20] width 60 height 22
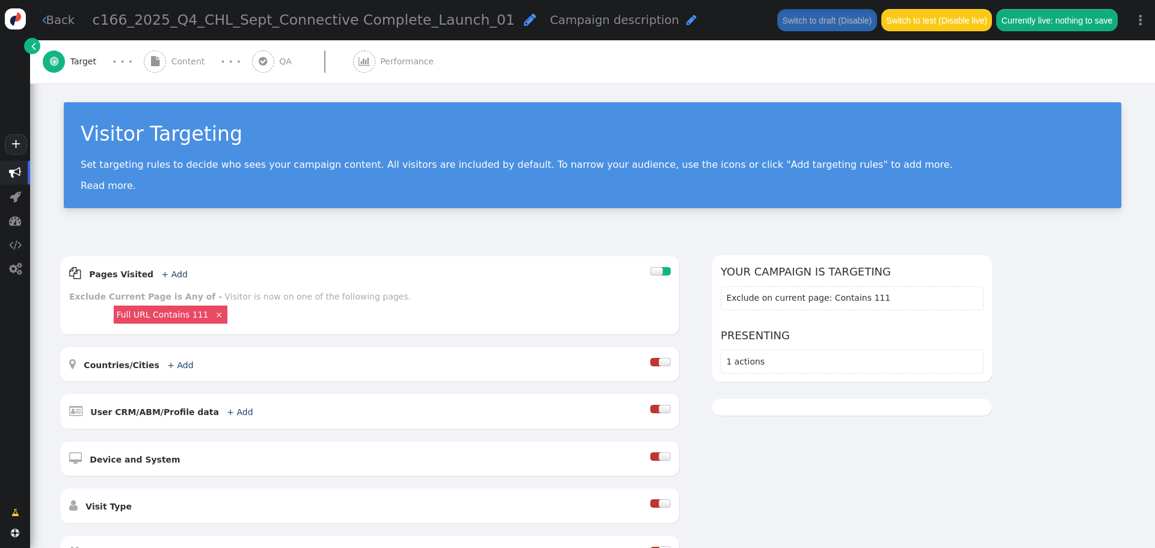
click at [193, 58] on span "Content" at bounding box center [190, 61] width 38 height 13
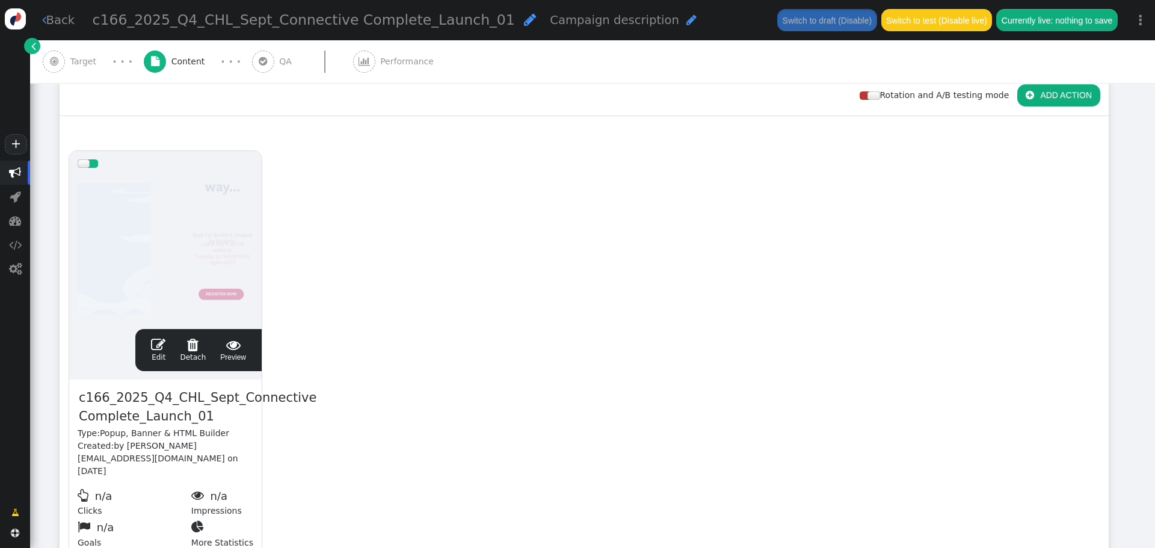
scroll to position [180, 0]
click at [232, 361] on span " Preview" at bounding box center [233, 349] width 26 height 25
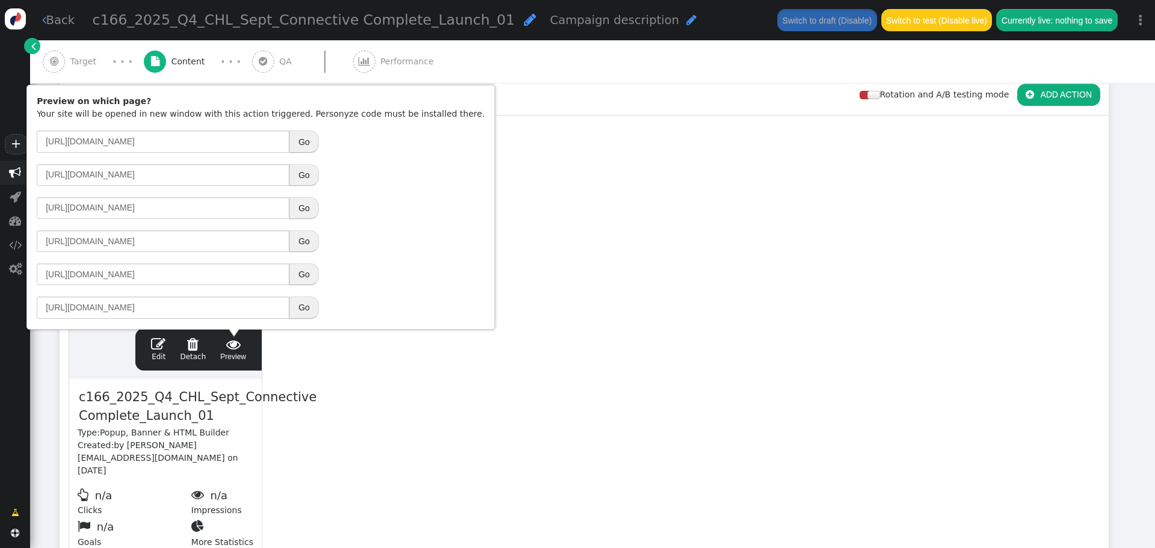
click at [307, 228] on td "[URL][DOMAIN_NAME] Go" at bounding box center [260, 241] width 456 height 32
click at [306, 238] on button "Go" at bounding box center [303, 241] width 29 height 22
click at [162, 344] on span "" at bounding box center [158, 344] width 14 height 14
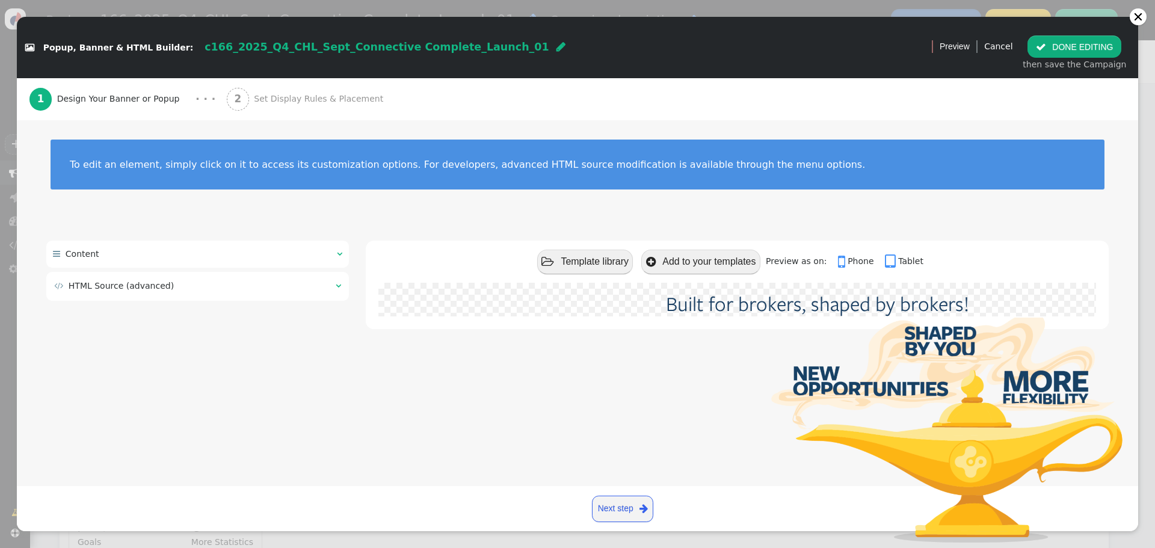
click at [333, 288] on td "" at bounding box center [334, 286] width 13 height 13
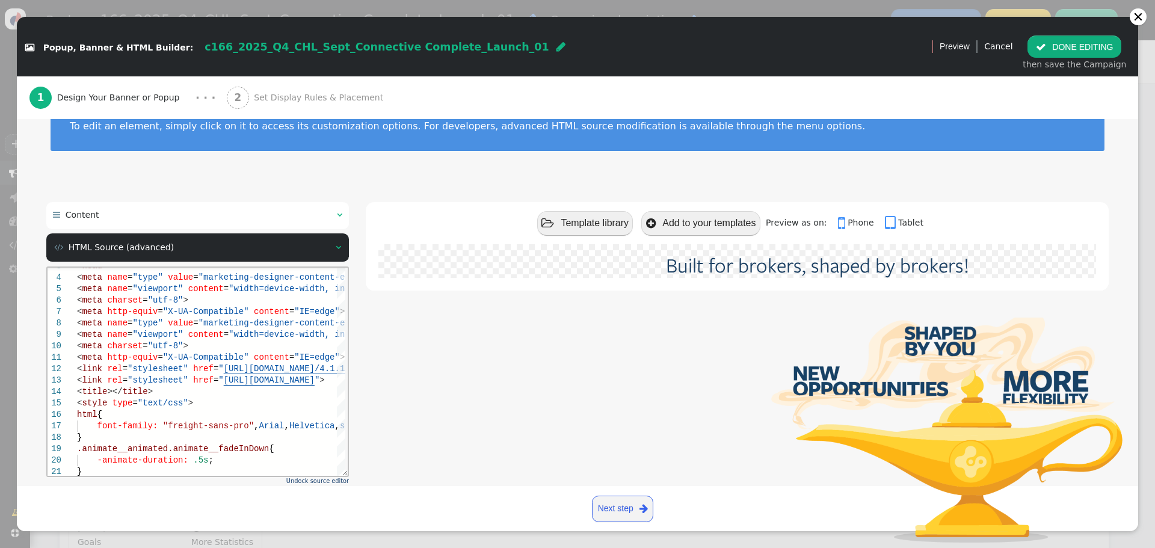
scroll to position [100, 0]
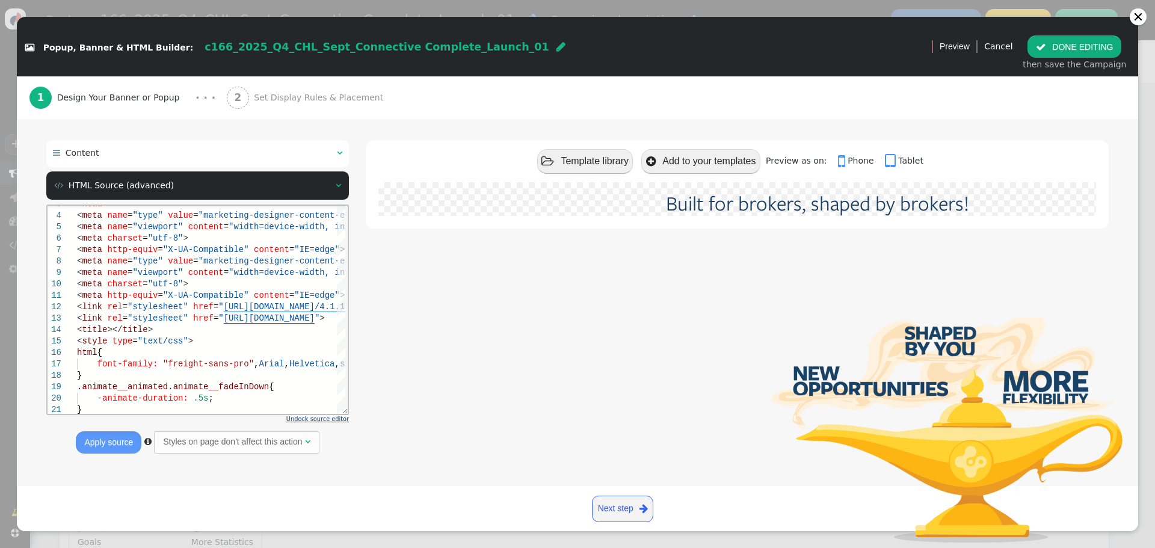
click at [325, 422] on span "Undock source editor" at bounding box center [317, 419] width 63 height 7
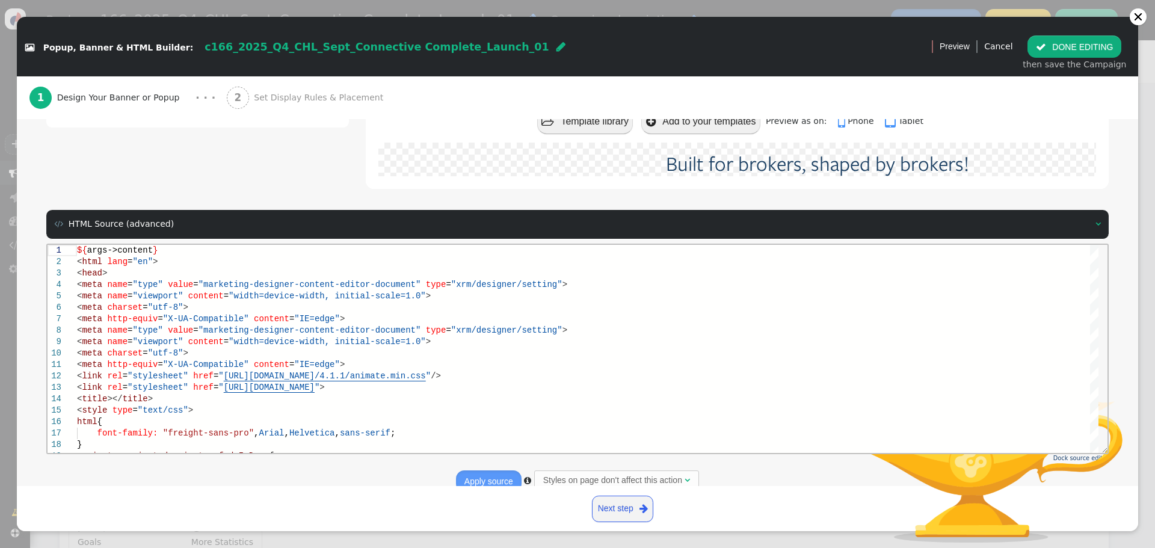
scroll to position [162, 0]
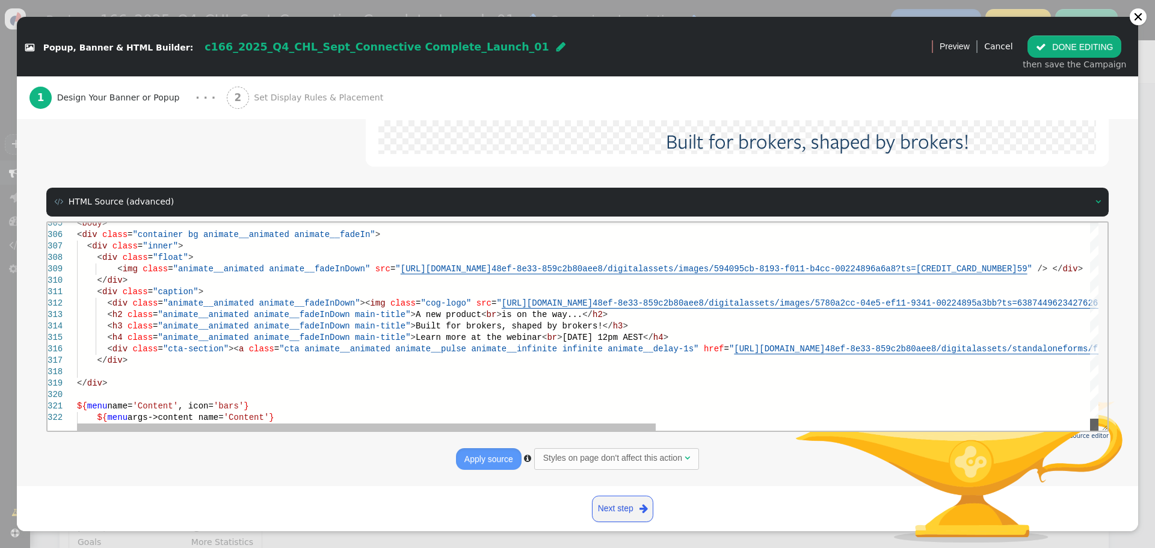
drag, startPoint x: 1095, startPoint y: 232, endPoint x: 1082, endPoint y: 428, distance: 196.5
click at [1082, 428] on div "< body > < div class = "container bg animate__animated animate__fadeIn" > < div…" at bounding box center [587, 326] width 1021 height 208
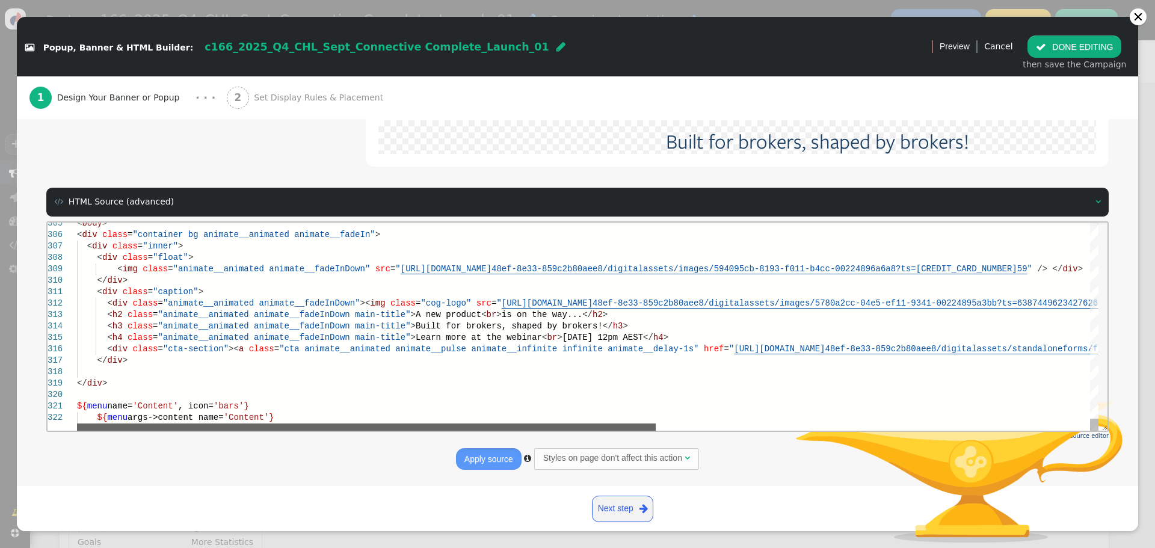
drag, startPoint x: 296, startPoint y: 427, endPoint x: 241, endPoint y: 373, distance: 77.8
click at [256, 393] on div "< body > < div class = "container bg animate__animated animate__fadeIn" > < div…" at bounding box center [587, 326] width 1021 height 208
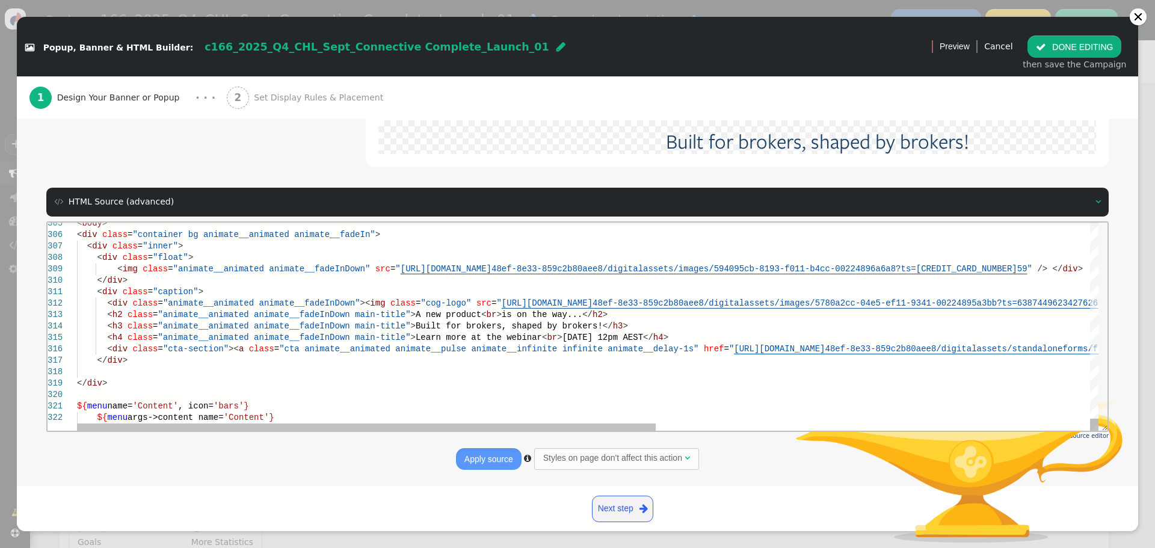
scroll to position [0, 0]
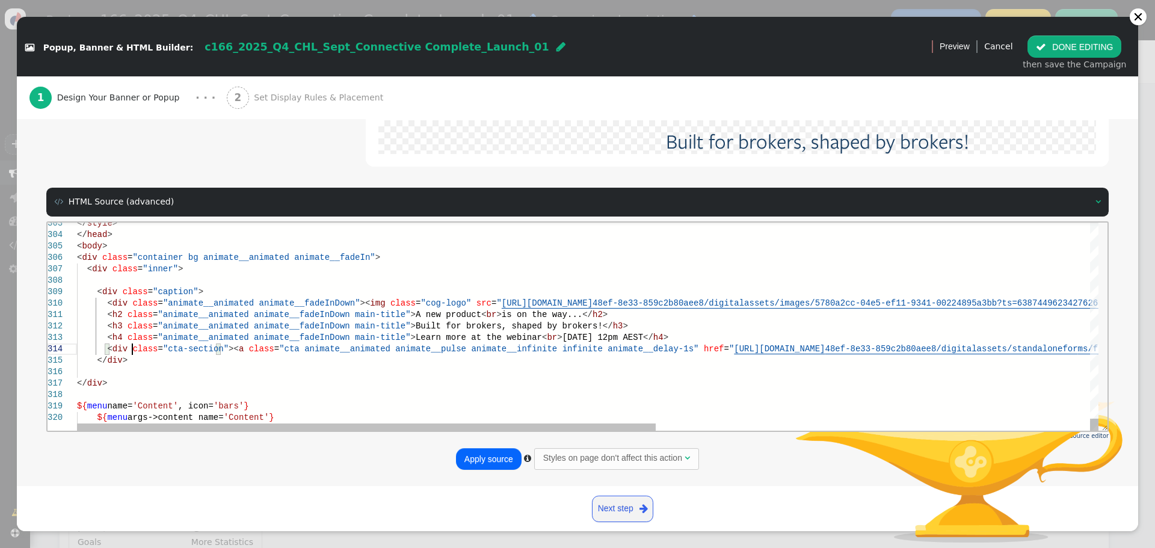
click at [133, 361] on div "</ div >" at bounding box center [970, 359] width 1787 height 11
paste textarea ".[DOMAIN_NAME][URL]" target="_blank">REGISTER NOW</a></div> </div> <div class="…"
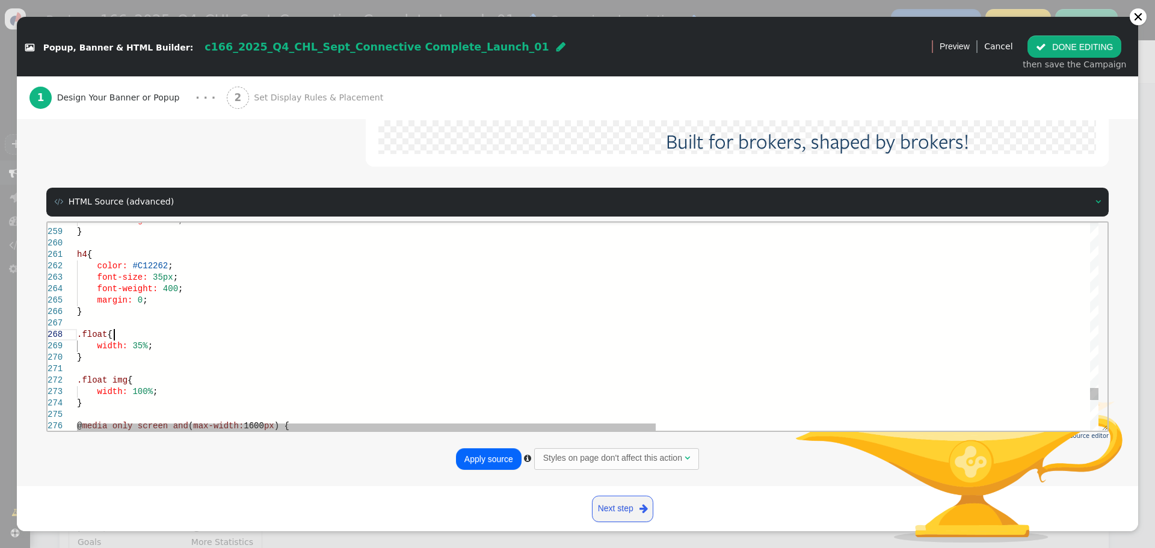
click at [186, 331] on div ".float {" at bounding box center [970, 333] width 1787 height 11
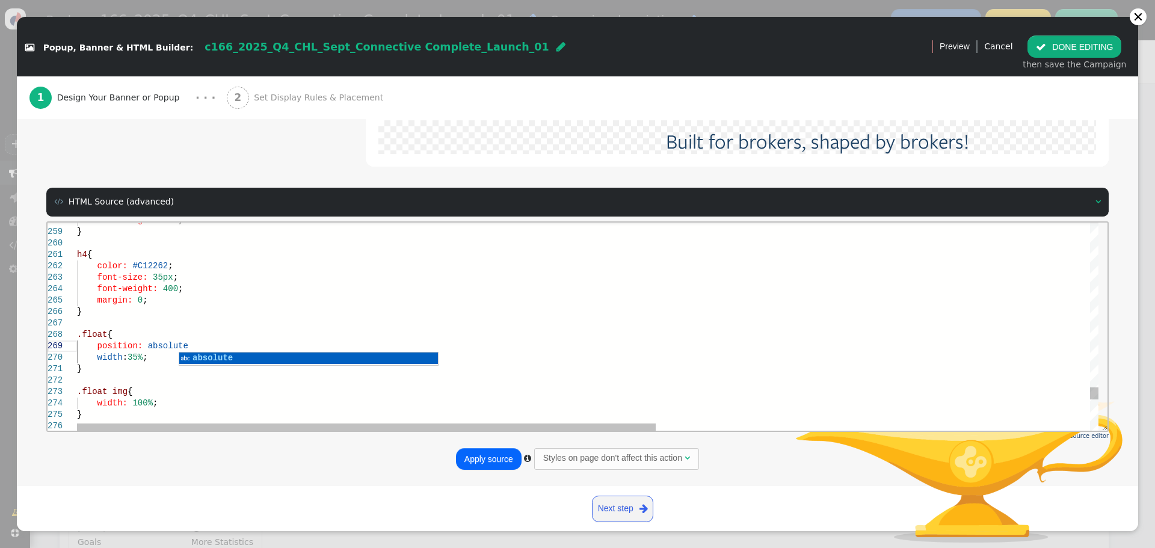
scroll to position [92, 106]
click at [318, 286] on div "font-weight: 400 ;" at bounding box center [970, 288] width 1787 height 11
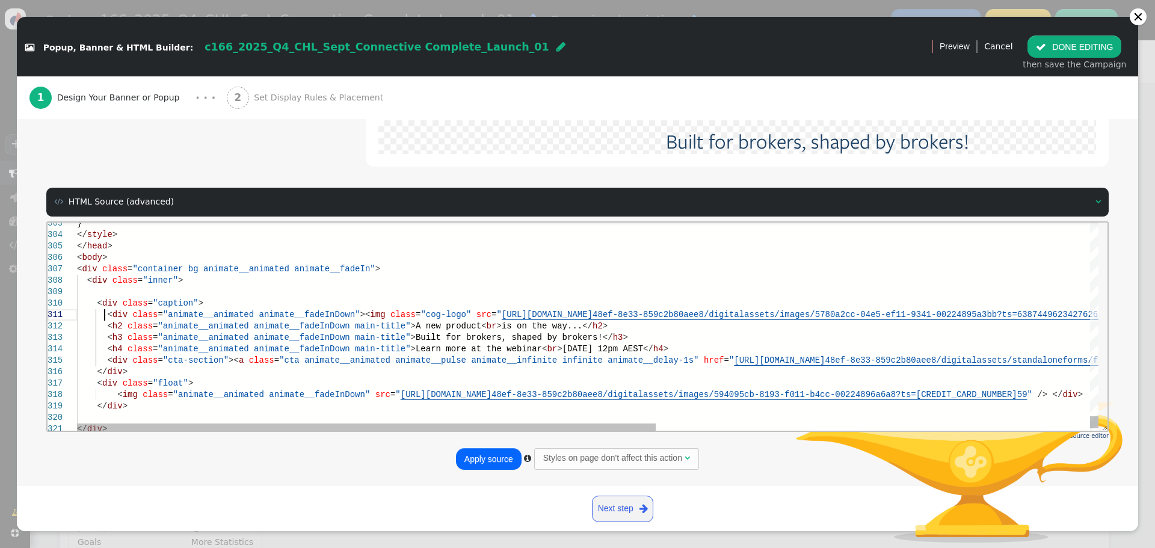
scroll to position [45, 106]
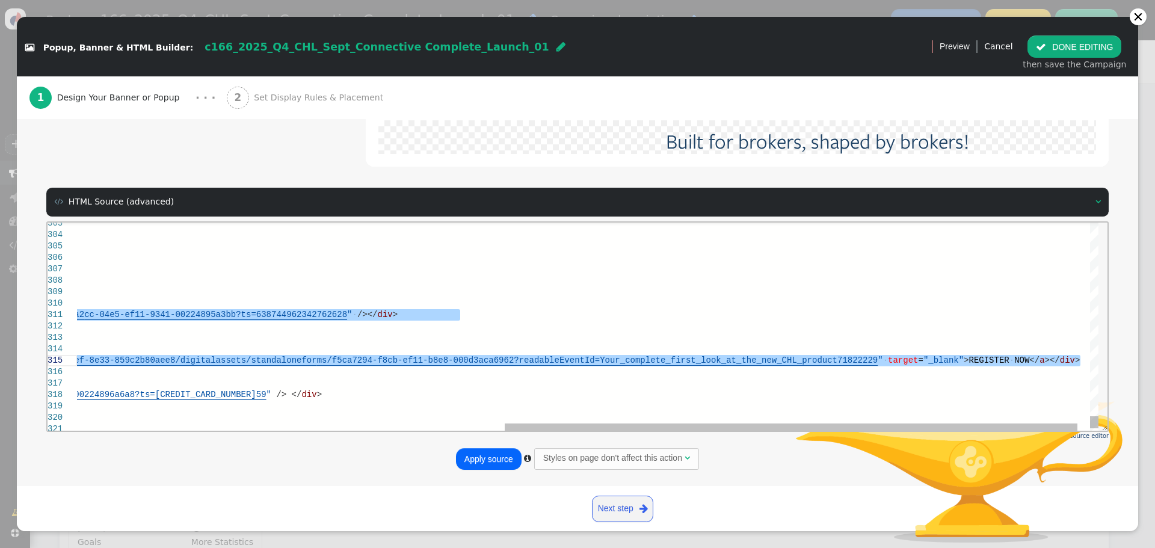
drag, startPoint x: 103, startPoint y: 314, endPoint x: 1084, endPoint y: 360, distance: 981.4
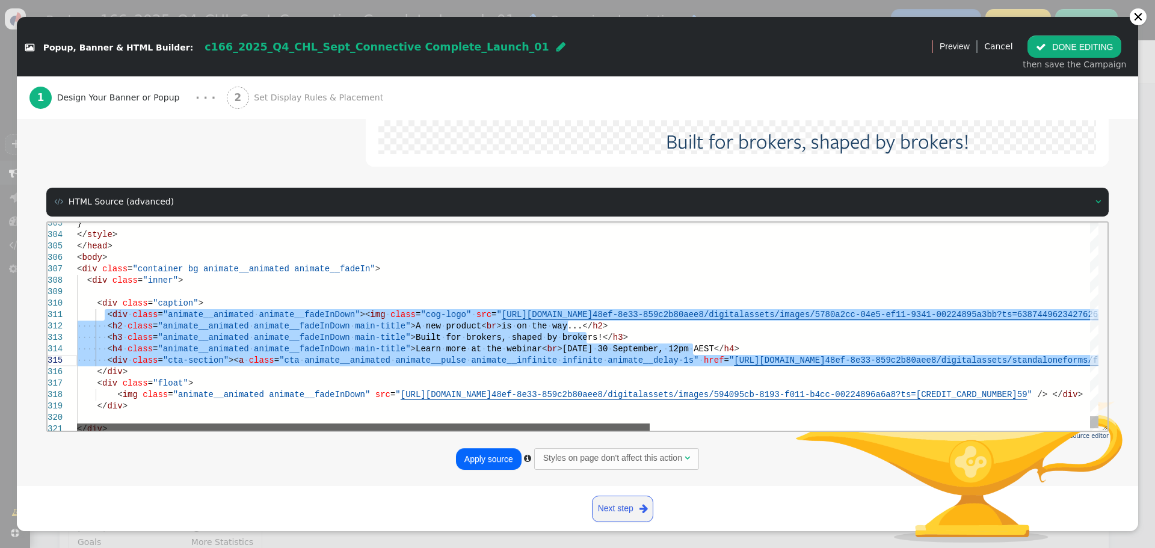
drag, startPoint x: 721, startPoint y: 425, endPoint x: 230, endPoint y: 413, distance: 491.5
click at [220, 414] on div "} </ style > </ head > < body > < div class = "container bg animate__animated a…" at bounding box center [587, 326] width 1021 height 208
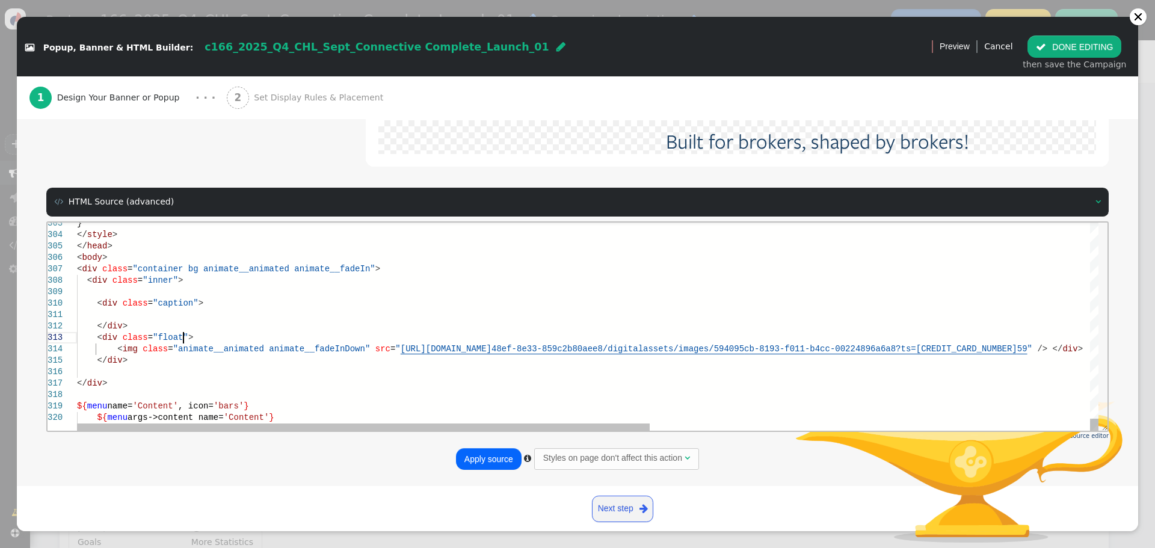
drag, startPoint x: 194, startPoint y: 334, endPoint x: 202, endPoint y: 329, distance: 9.2
click at [195, 334] on div "< div class = "float" >" at bounding box center [979, 336] width 1805 height 11
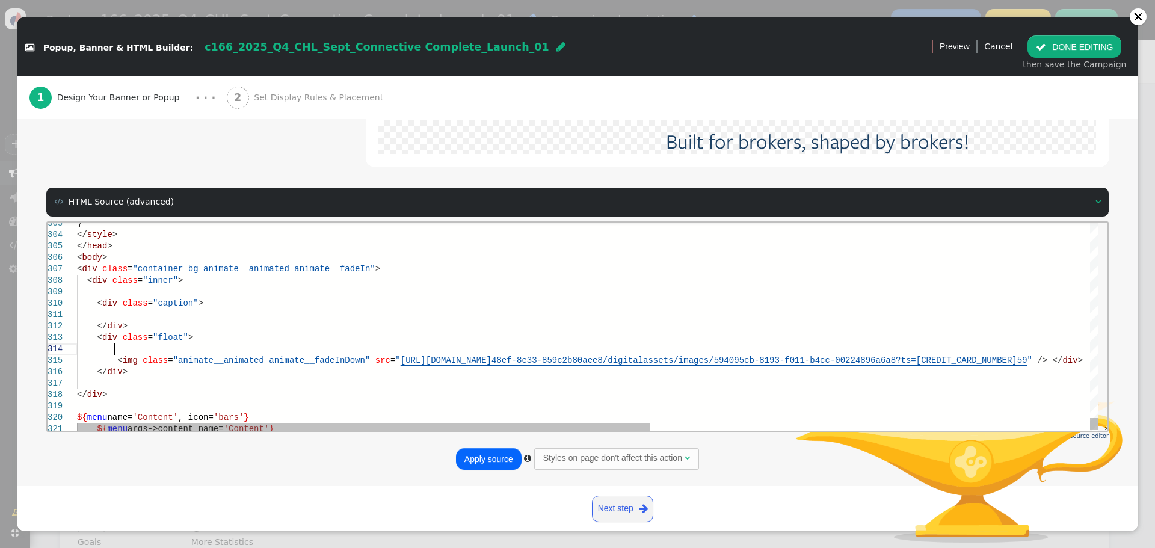
paste textarea "s="animate__animated animate__fadeInDown main-title">Learn more at the webinar<…"
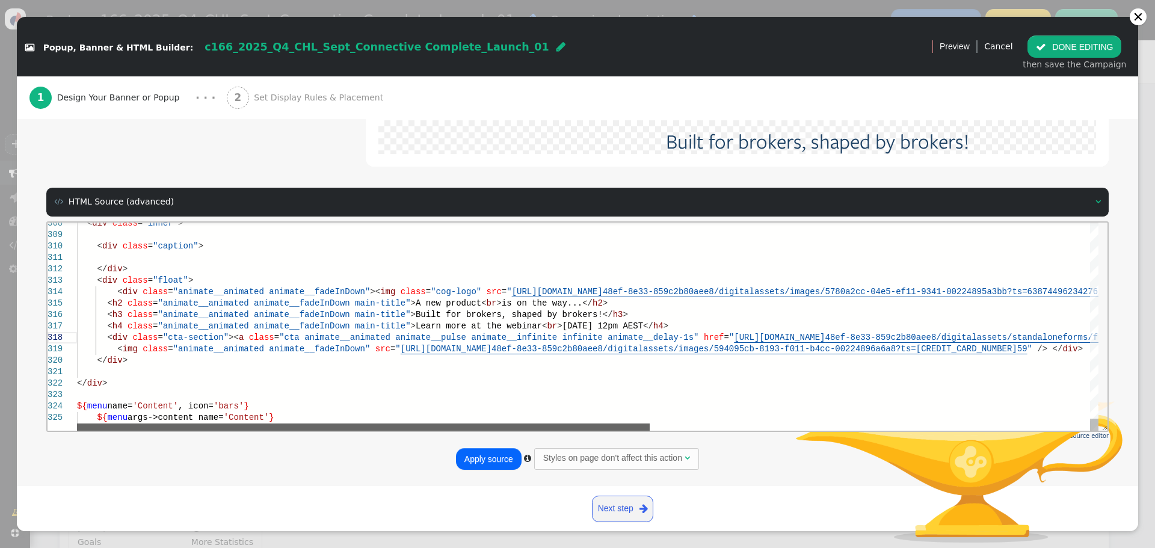
drag, startPoint x: 459, startPoint y: 424, endPoint x: 148, endPoint y: 385, distance: 313.9
click at [97, 420] on div "< div class = "inner" > < div class = "caption" > </ div > < div class = "float…" at bounding box center [587, 326] width 1021 height 208
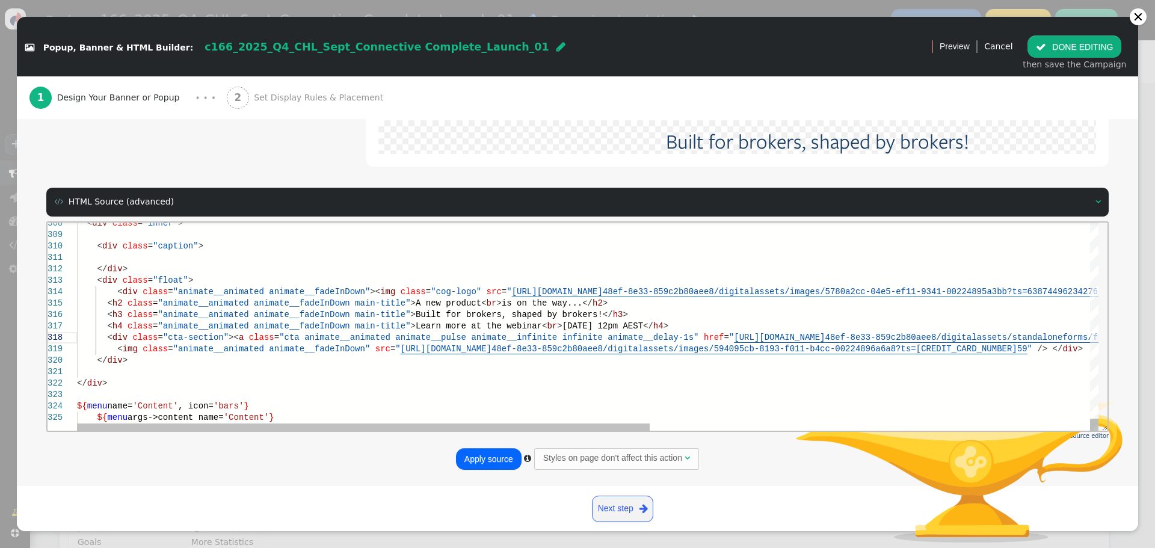
click at [113, 347] on span at bounding box center [97, 348] width 40 height 10
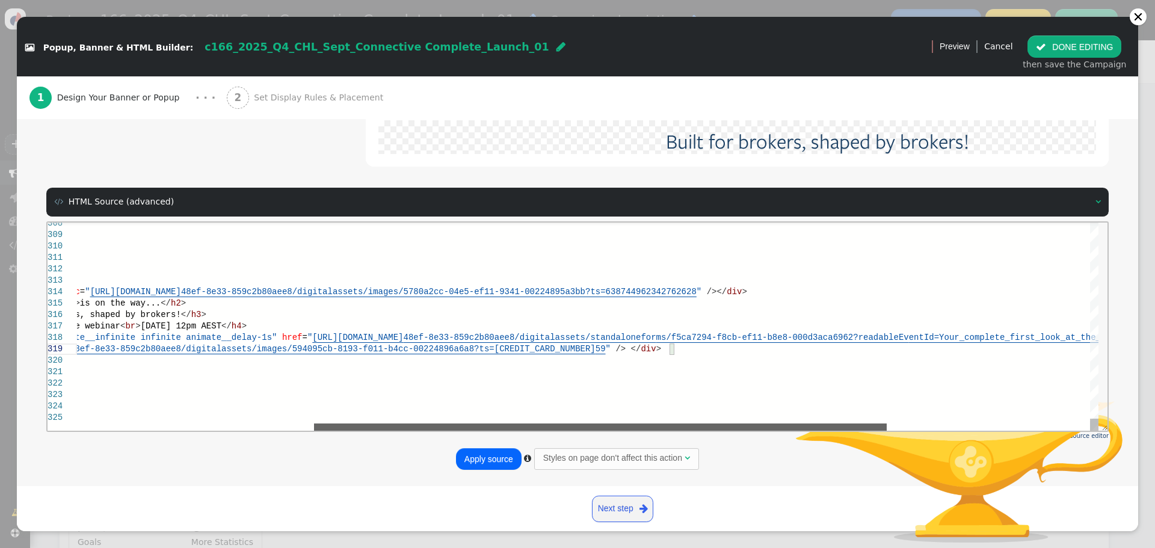
drag, startPoint x: 254, startPoint y: 426, endPoint x: 528, endPoint y: 429, distance: 273.7
click at [520, 222] on html "308 309 310 311 312 313 319 320 321 314 315 316 317 318 322 323 324 325 < div c…" at bounding box center [578, 222] width 1060 height 0
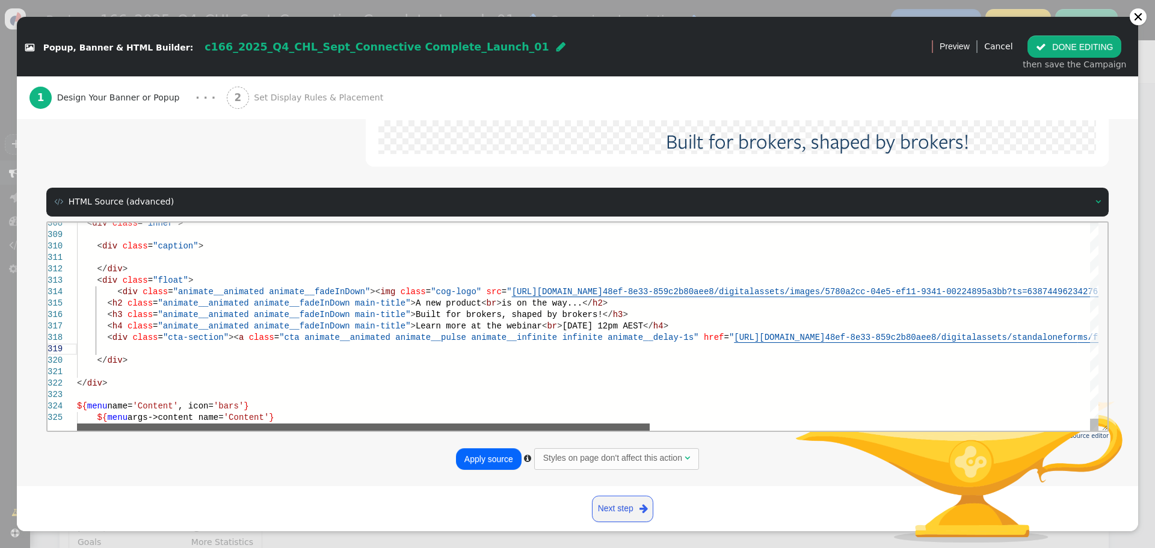
drag, startPoint x: 580, startPoint y: 427, endPoint x: 323, endPoint y: 331, distance: 274.2
click at [412, 401] on div "< div class = "inner" > < div class = "caption" > </ div > < div class = "float…" at bounding box center [587, 326] width 1021 height 208
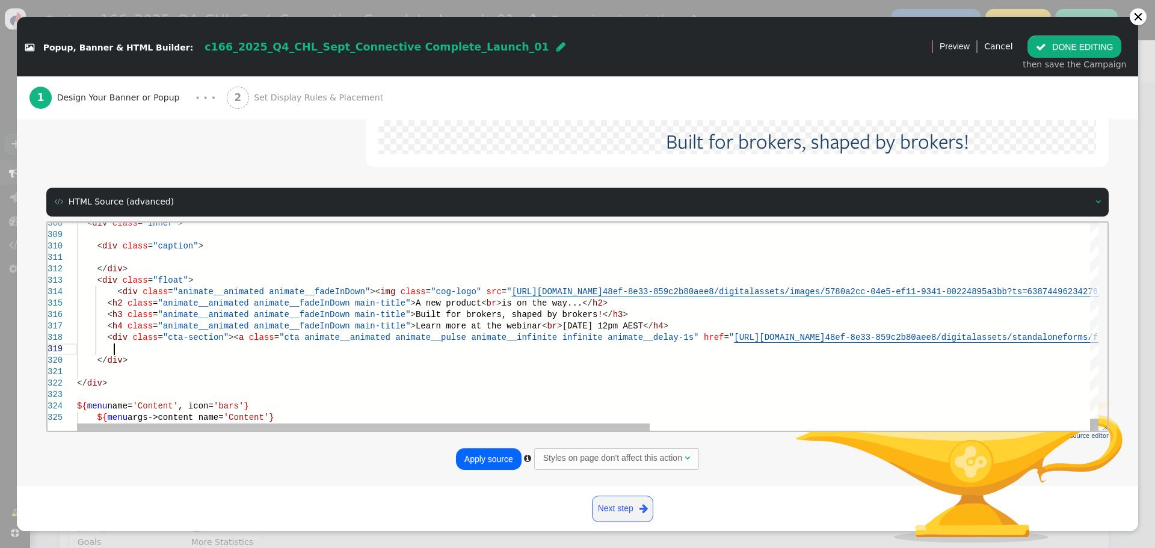
click at [220, 253] on div at bounding box center [979, 256] width 1805 height 11
paste textarea "<img class="animate__animated animate__fadeInDown" src="[URL][DOMAIN_NAME]" /> …"
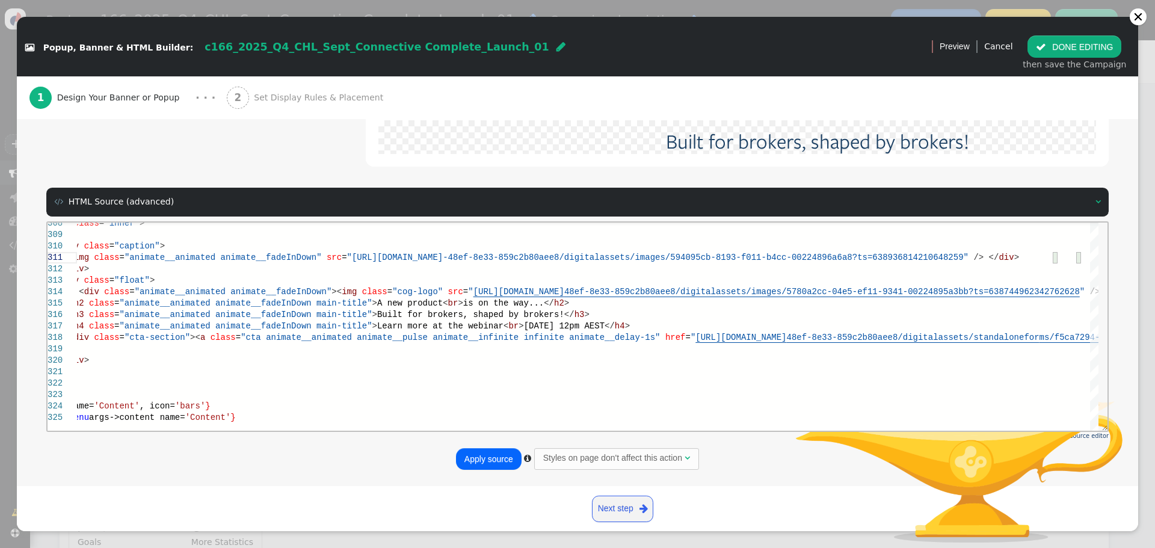
click at [474, 465] on button "Apply source" at bounding box center [489, 459] width 66 height 22
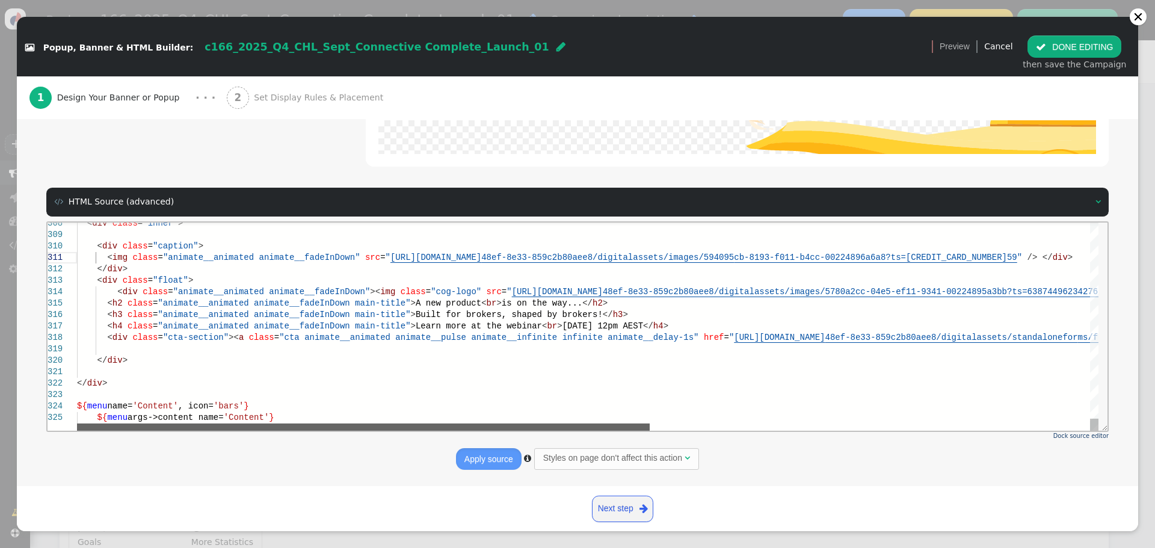
drag, startPoint x: 493, startPoint y: 428, endPoint x: 287, endPoint y: 398, distance: 207.8
click at [313, 417] on div "< div class = "inner" > < div class = "caption" > < img class = "animate__anima…" at bounding box center [587, 326] width 1021 height 208
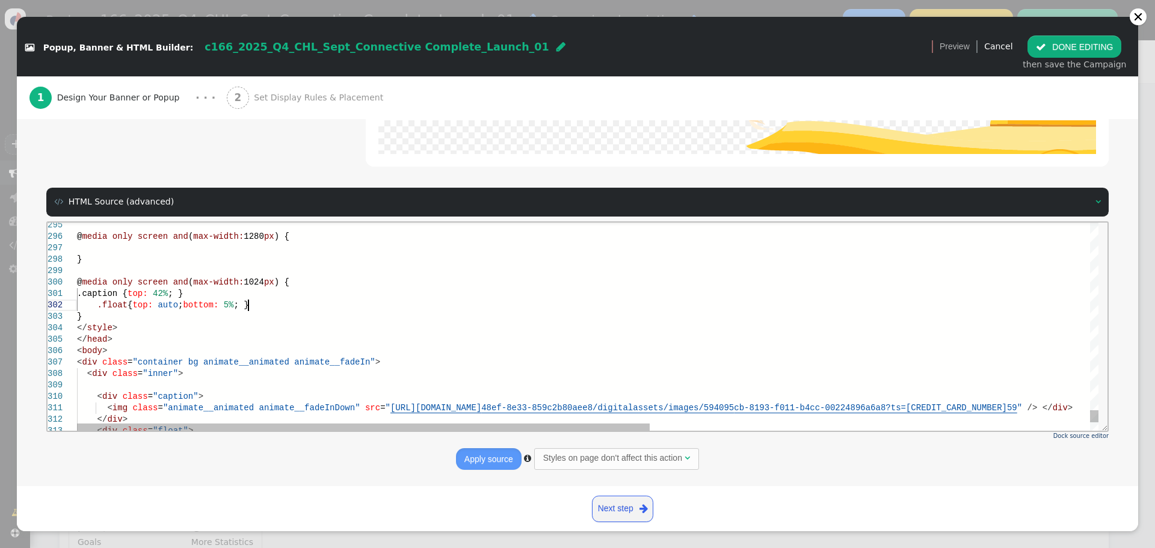
scroll to position [45, 277]
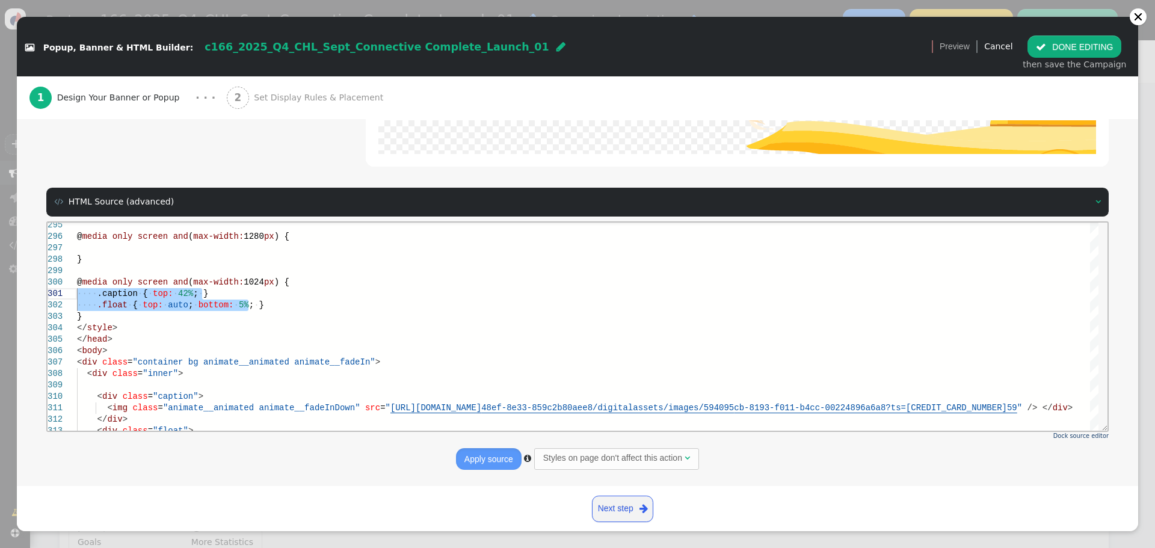
drag, startPoint x: 258, startPoint y: 305, endPoint x: 28, endPoint y: 295, distance: 230.5
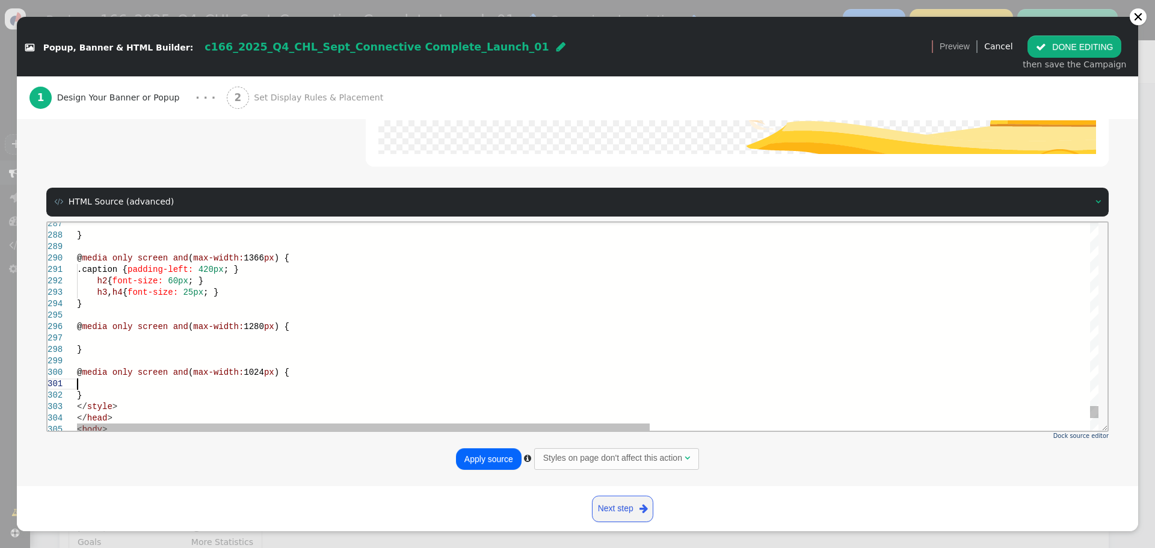
scroll to position [45, 203]
drag, startPoint x: 218, startPoint y: 288, endPoint x: 134, endPoint y: 278, distance: 84.7
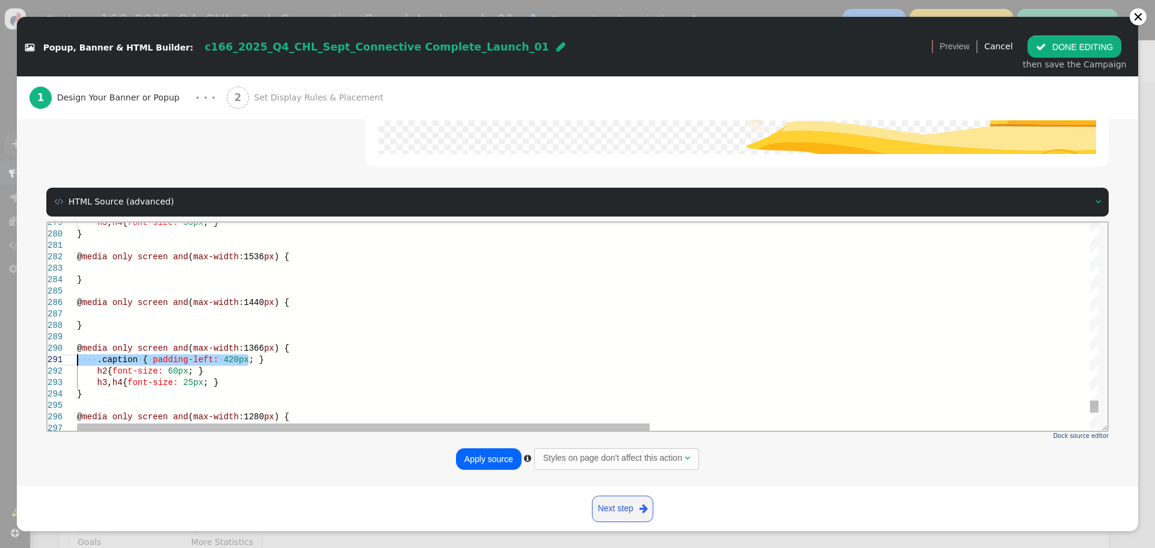
drag, startPoint x: 269, startPoint y: 360, endPoint x: 93, endPoint y: 583, distance: 283.5
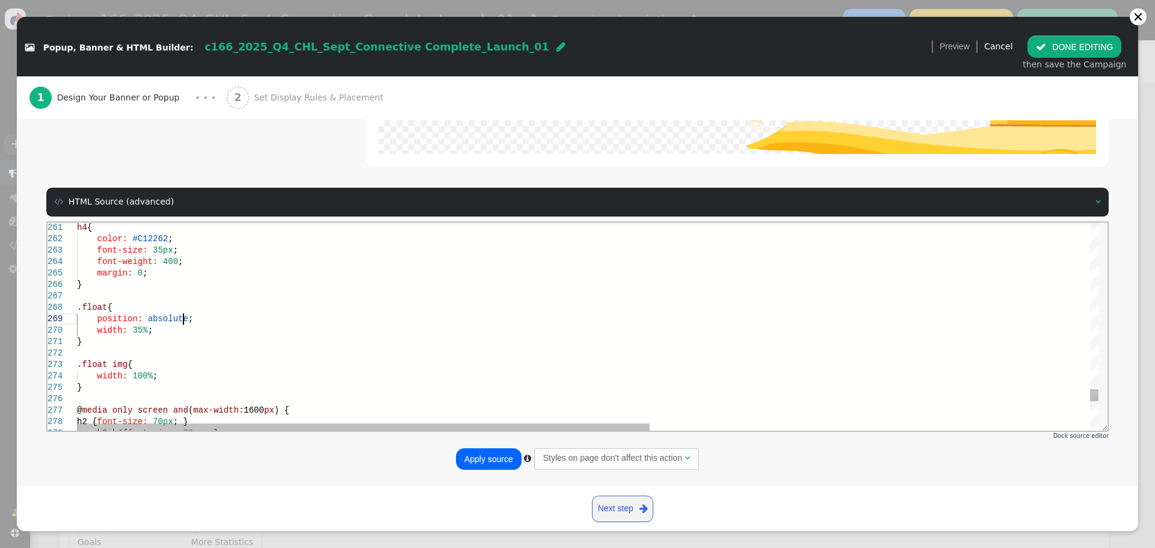
scroll to position [45, 106]
drag, startPoint x: 192, startPoint y: 318, endPoint x: 159, endPoint y: 312, distance: 33.5
click at [215, 305] on div ".float {" at bounding box center [979, 306] width 1805 height 11
type textarea "} .float img { width: 100%; } @media only screen and (max-width: 1600px) { h2 {…"
click at [153, 375] on div "width: 100% ;" at bounding box center [979, 375] width 1805 height 11
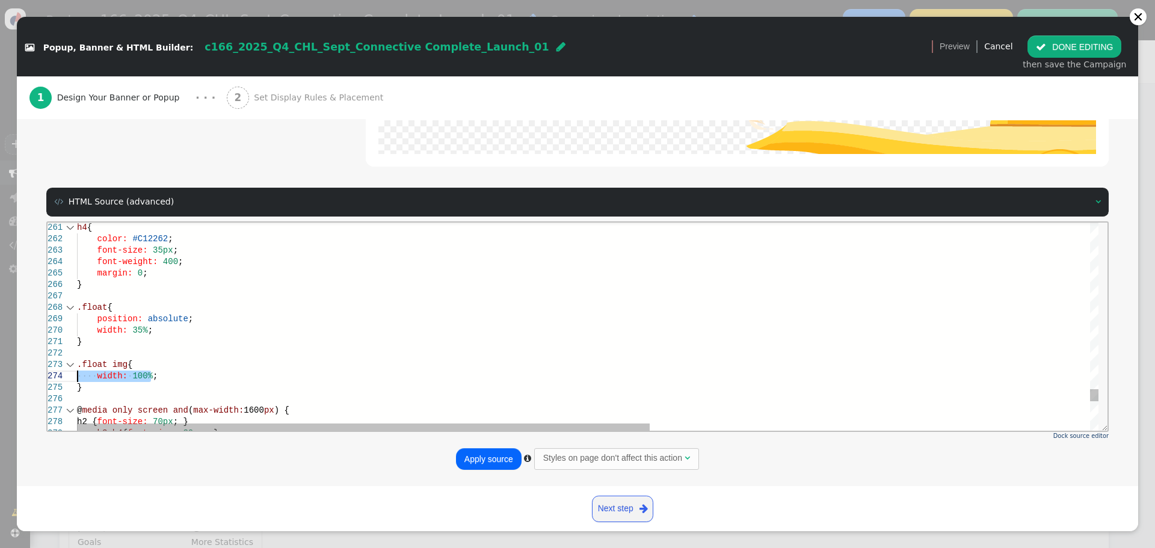
drag, startPoint x: 168, startPoint y: 375, endPoint x: 58, endPoint y: 375, distance: 110.1
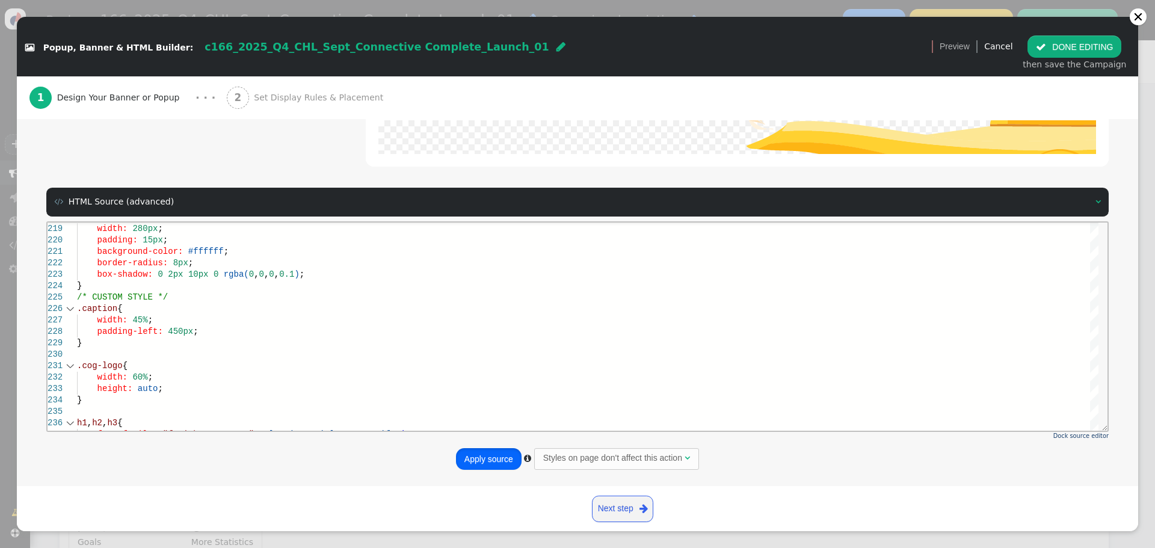
click at [484, 465] on button "Apply source" at bounding box center [489, 459] width 66 height 22
click at [1092, 43] on button " DONE EDITING" at bounding box center [1074, 46] width 94 height 22
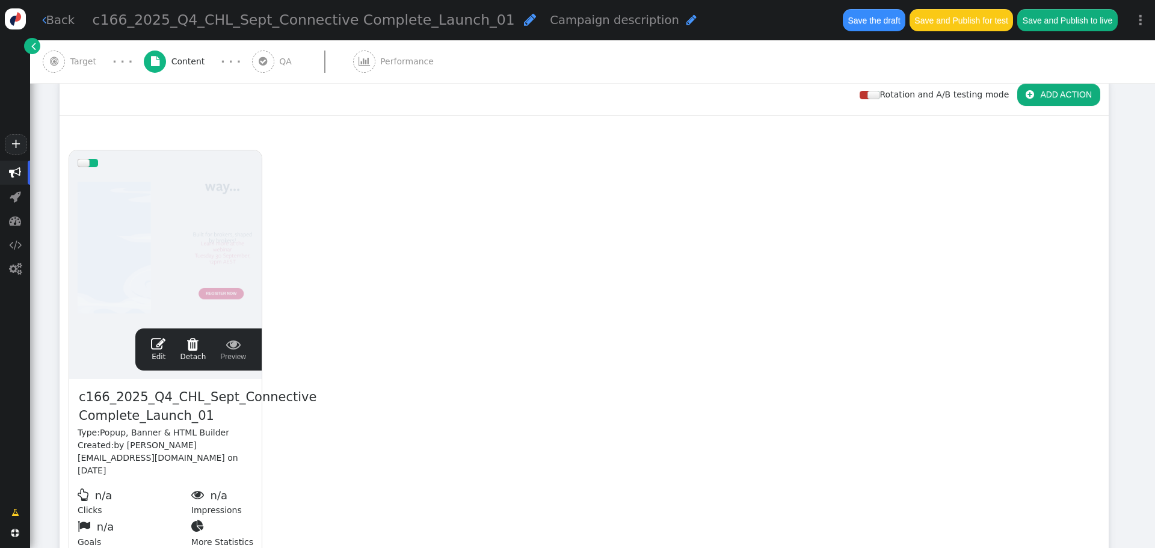
scroll to position [0, 0]
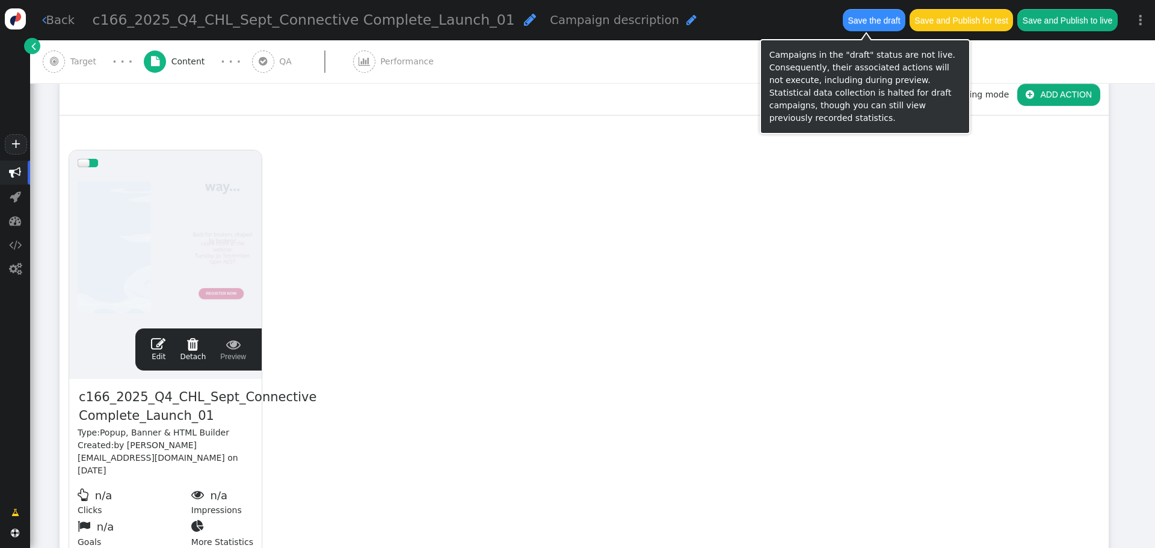
click at [883, 18] on button "Save the draft" at bounding box center [874, 20] width 63 height 22
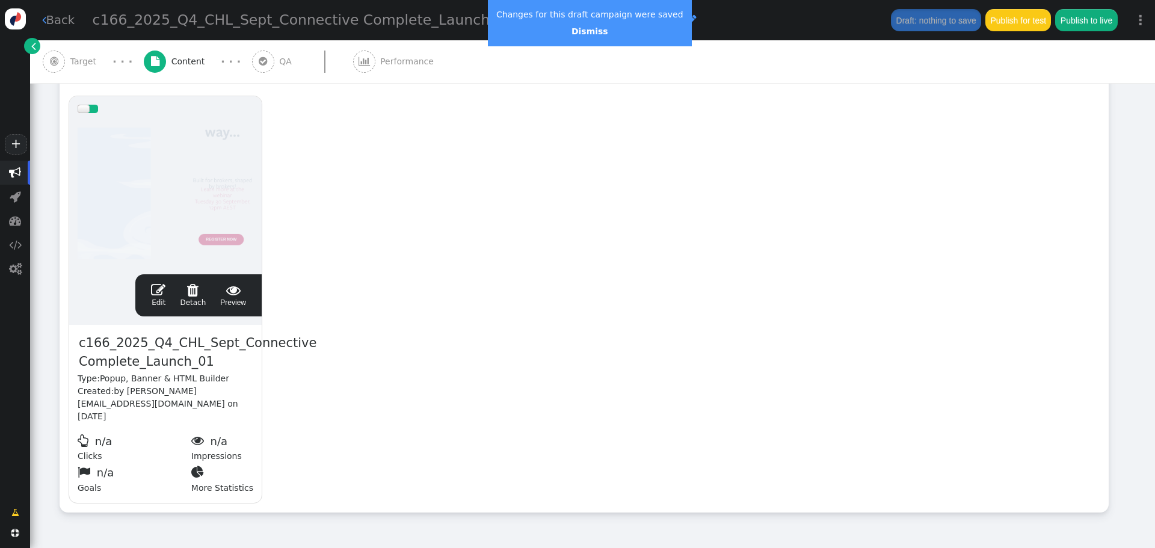
scroll to position [282, 0]
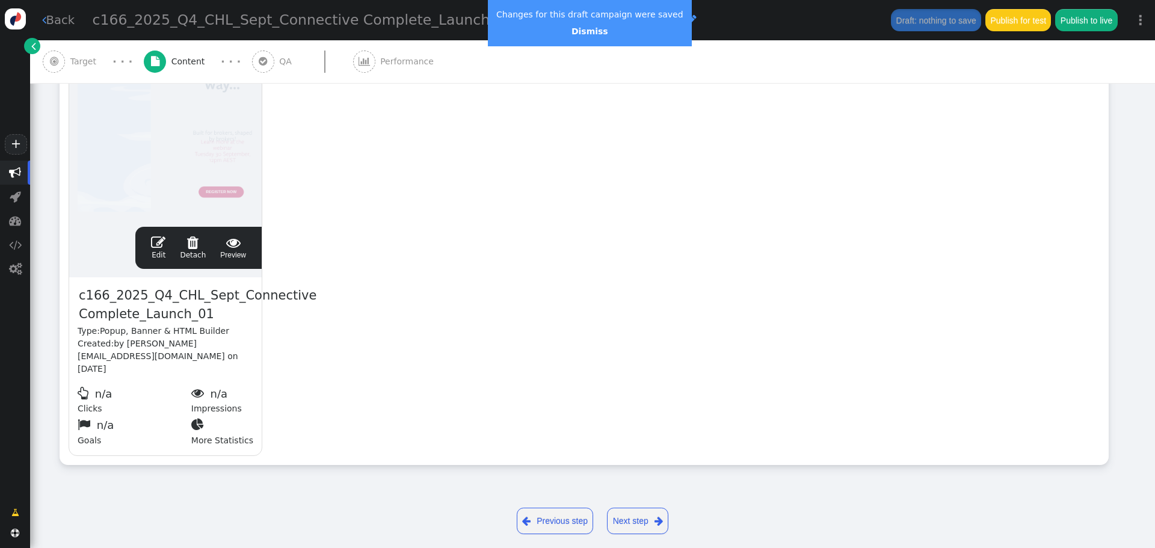
click at [158, 239] on span "" at bounding box center [158, 242] width 14 height 14
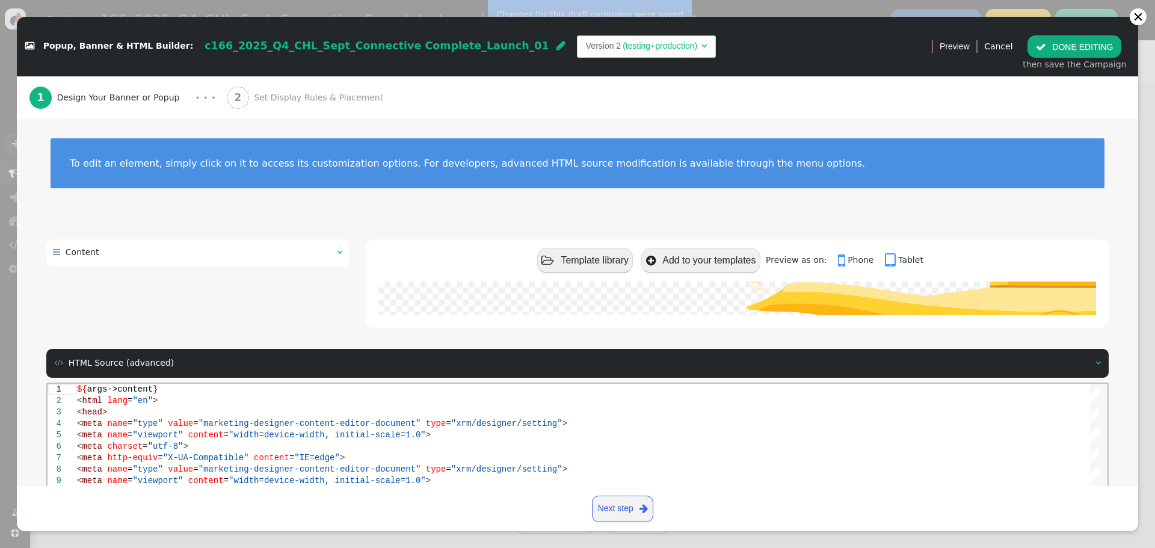
scroll to position [171, 0]
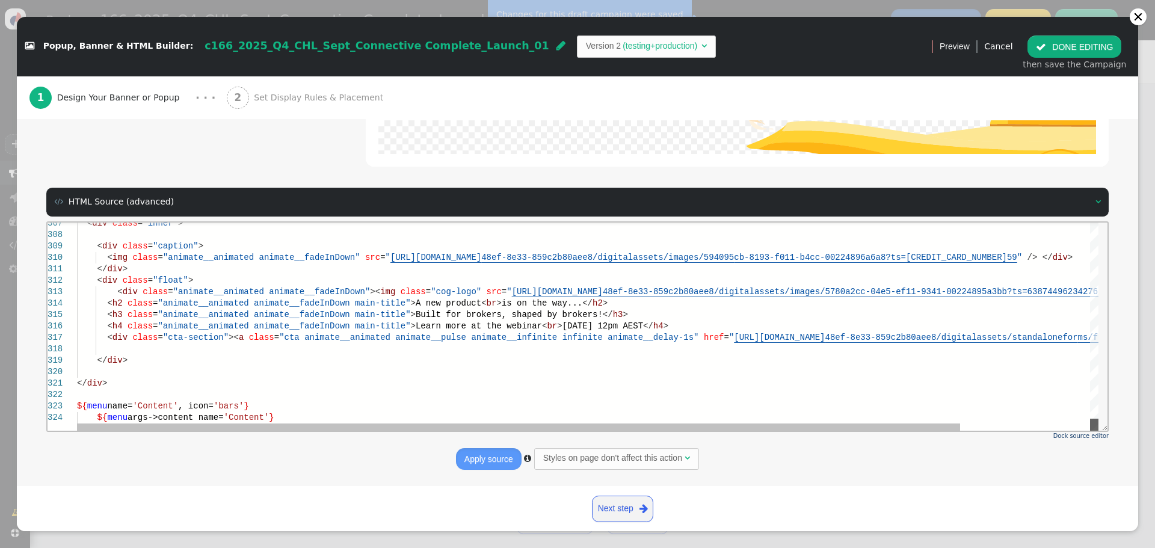
drag, startPoint x: 1096, startPoint y: 227, endPoint x: 970, endPoint y: 414, distance: 225.7
click at [1077, 222] on html "307 308 309 310 311 312 313 314 315 316 317 318 319 320 321 322 323 324 < div c…" at bounding box center [578, 222] width 1060 height 0
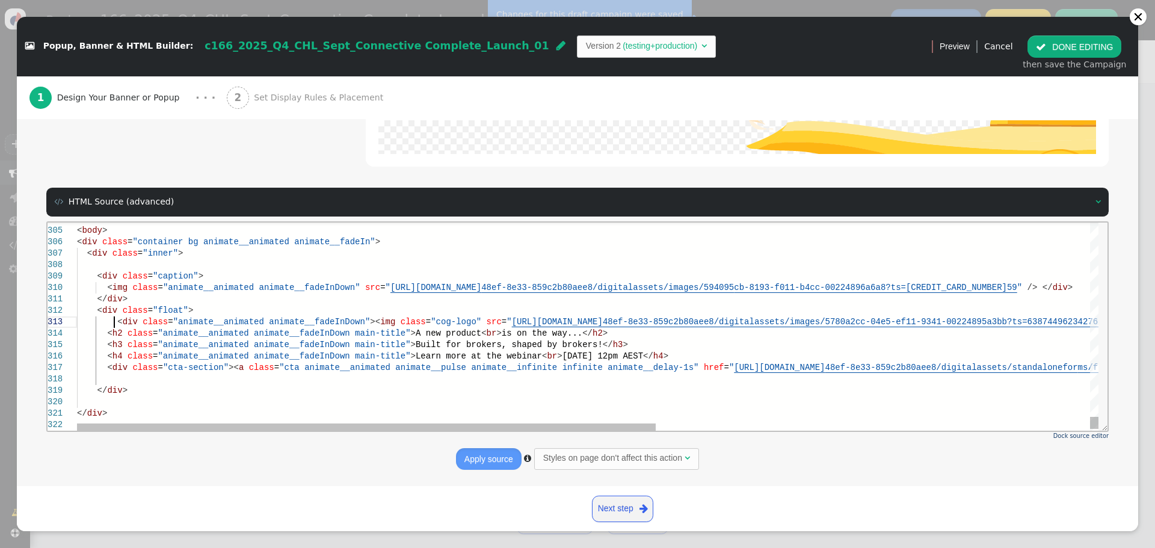
scroll to position [0, 0]
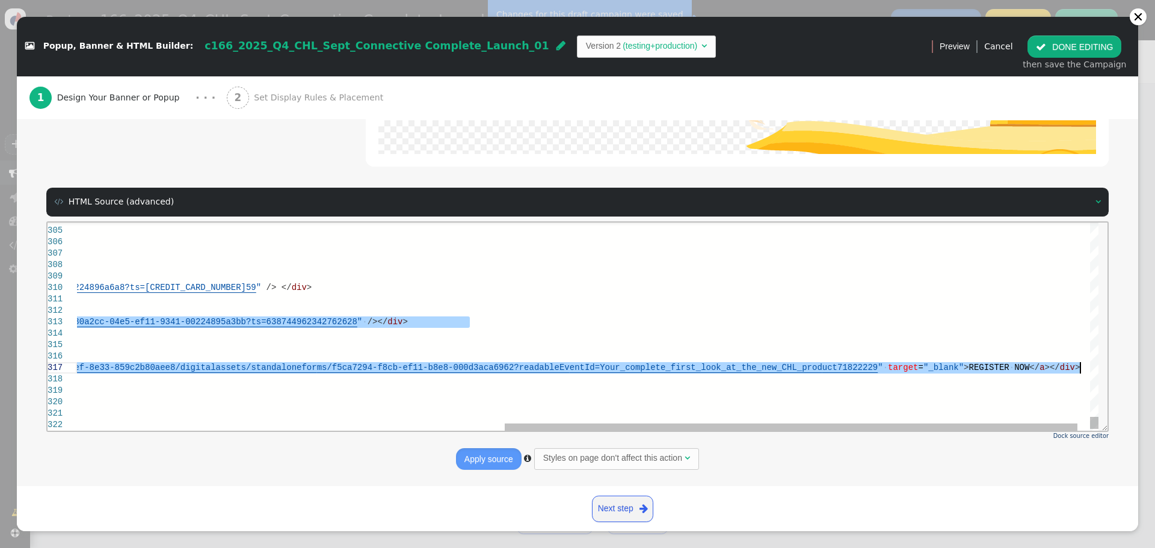
drag, startPoint x: 115, startPoint y: 319, endPoint x: 1096, endPoint y: 369, distance: 982.1
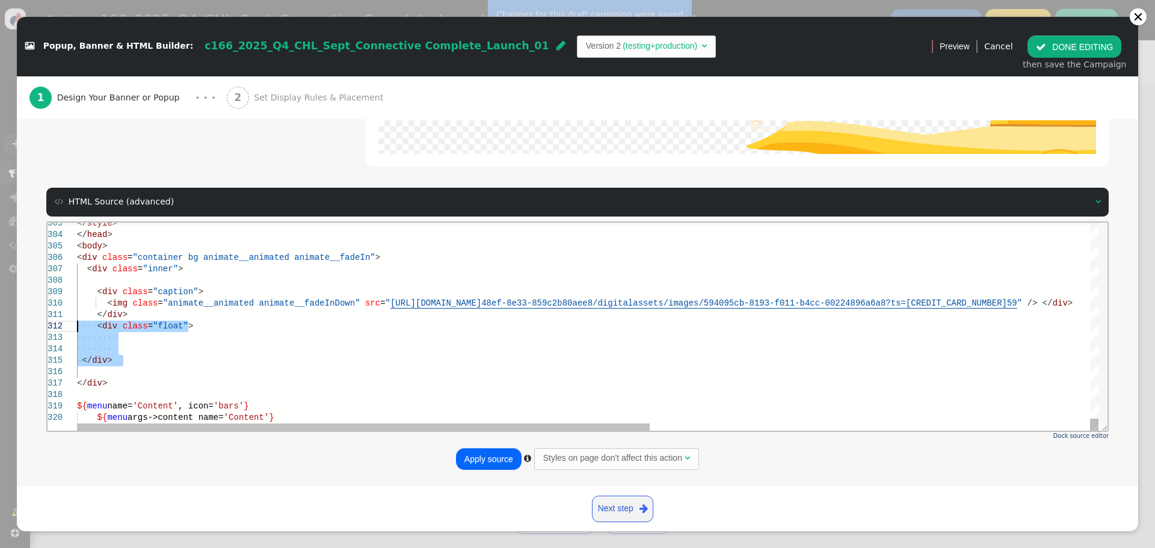
drag, startPoint x: 108, startPoint y: 359, endPoint x: 35, endPoint y: 321, distance: 81.8
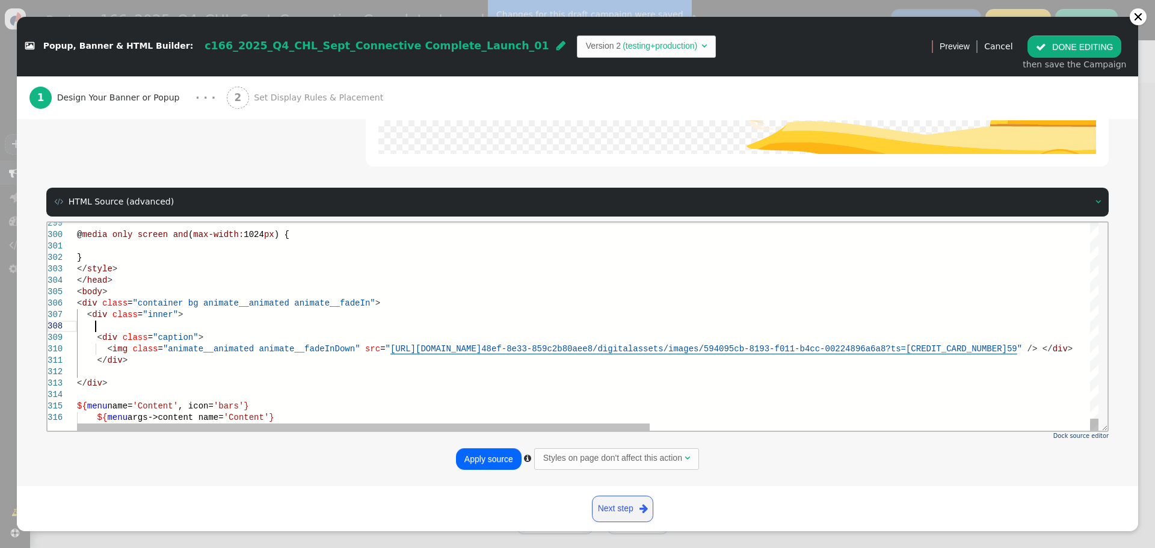
click at [127, 326] on div at bounding box center [979, 325] width 1805 height 11
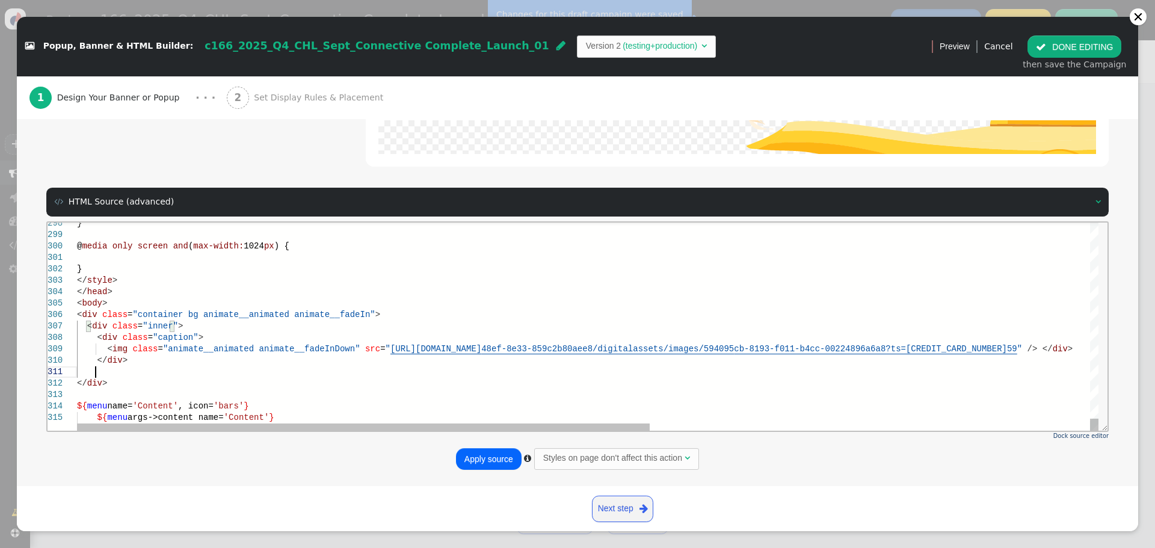
click at [113, 370] on div at bounding box center [979, 371] width 1805 height 11
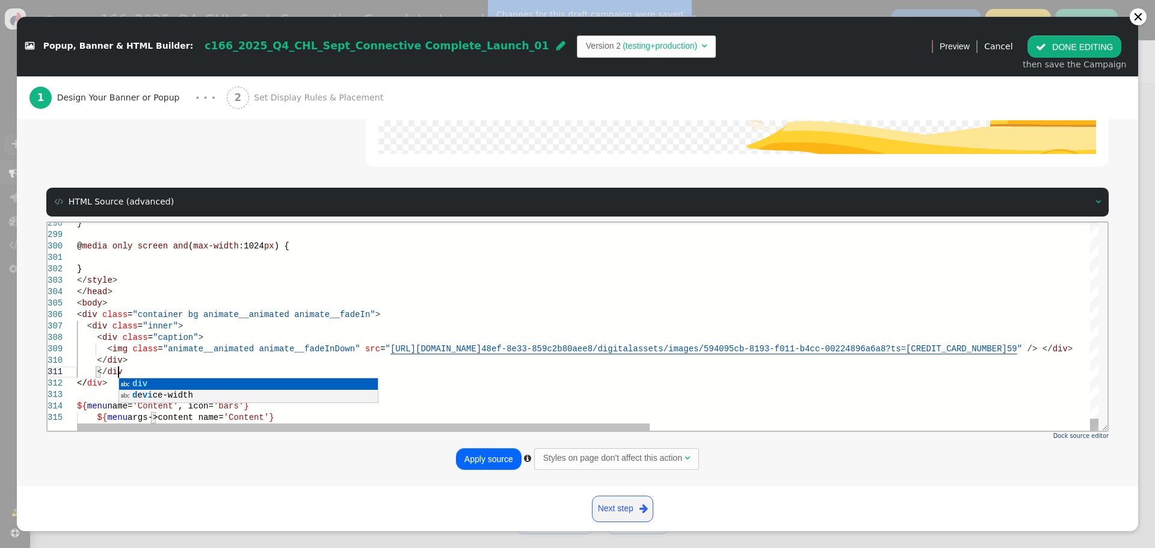
scroll to position [1, 45]
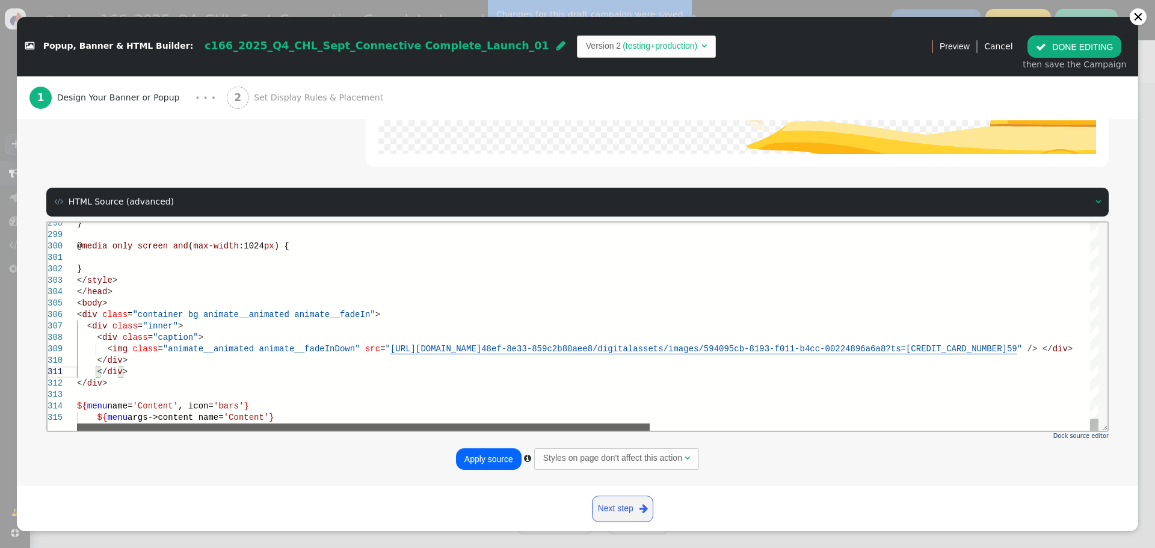
drag, startPoint x: 351, startPoint y: 423, endPoint x: 178, endPoint y: 381, distance: 178.2
click at [249, 411] on div "< div class = "inner" > < div class = "caption" > < img class = "animate__anima…" at bounding box center [587, 326] width 1021 height 208
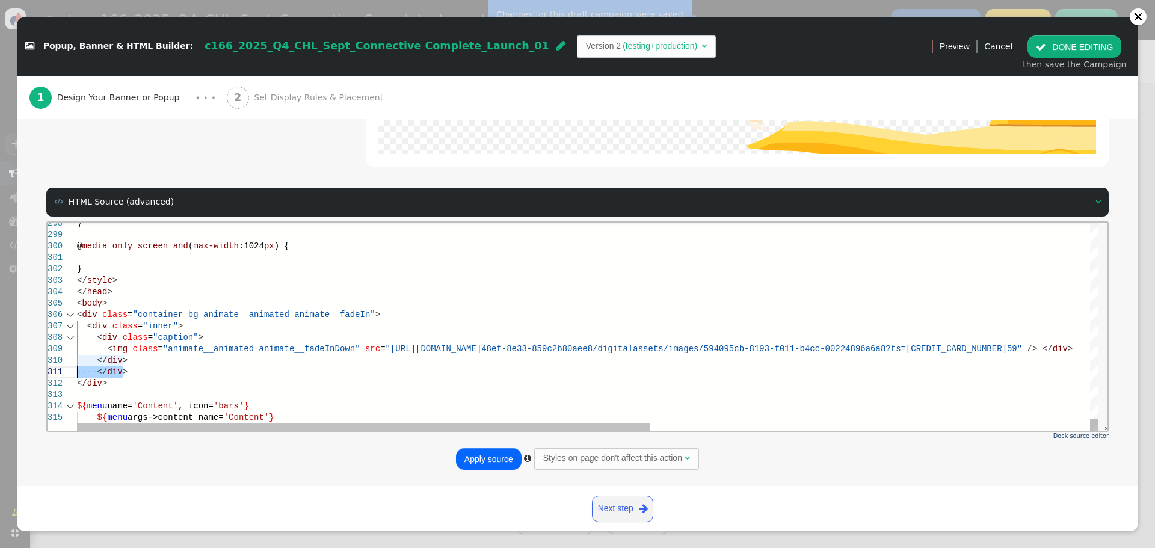
drag, startPoint x: 129, startPoint y: 372, endPoint x: 61, endPoint y: 370, distance: 68.6
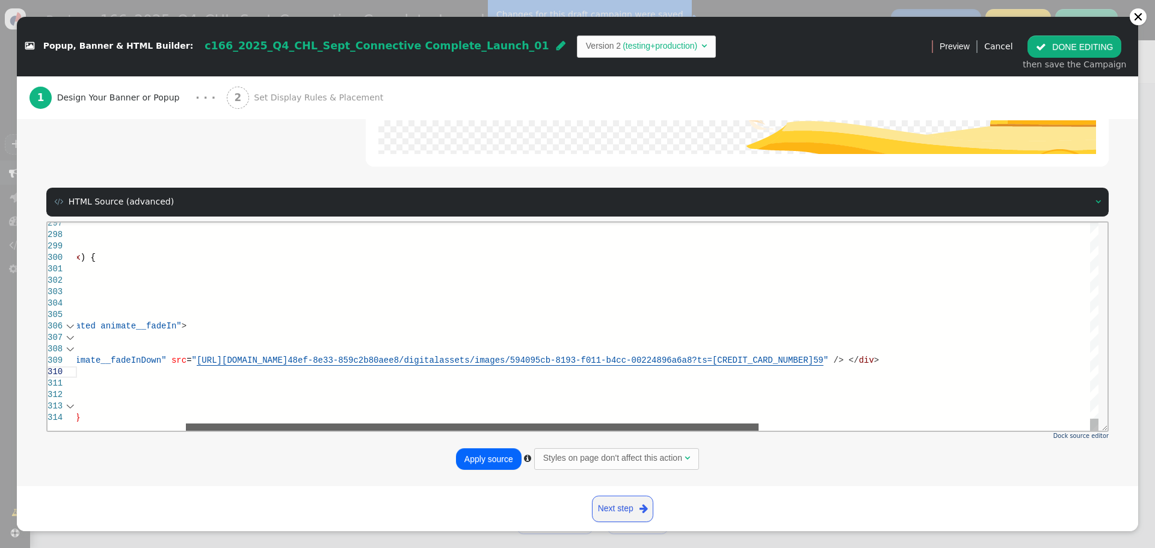
drag, startPoint x: 184, startPoint y: 425, endPoint x: 455, endPoint y: 423, distance: 270.6
click at [441, 425] on div at bounding box center [472, 426] width 573 height 7
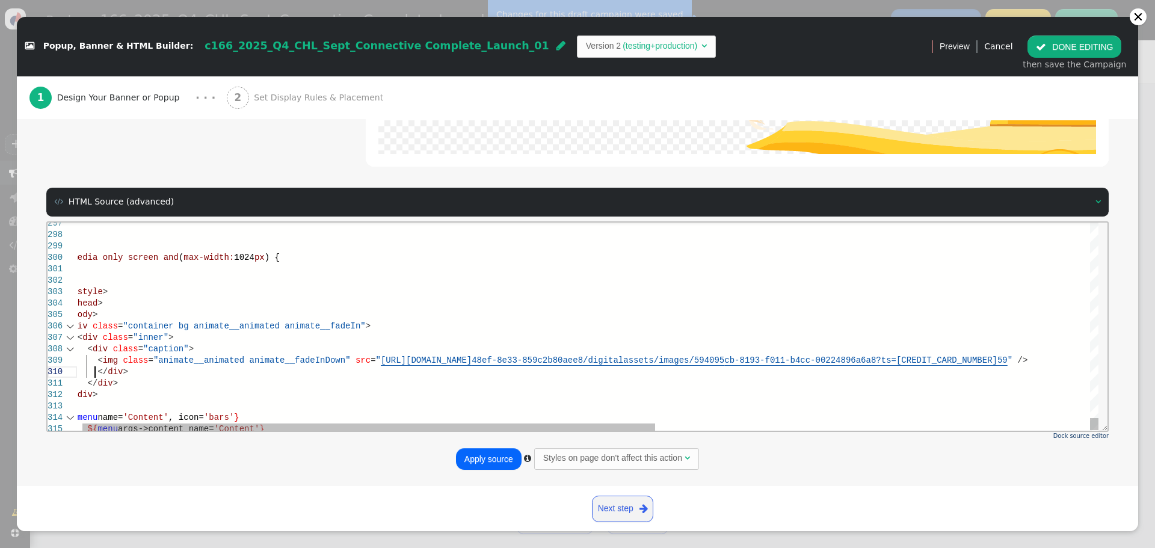
scroll to position [103, 28]
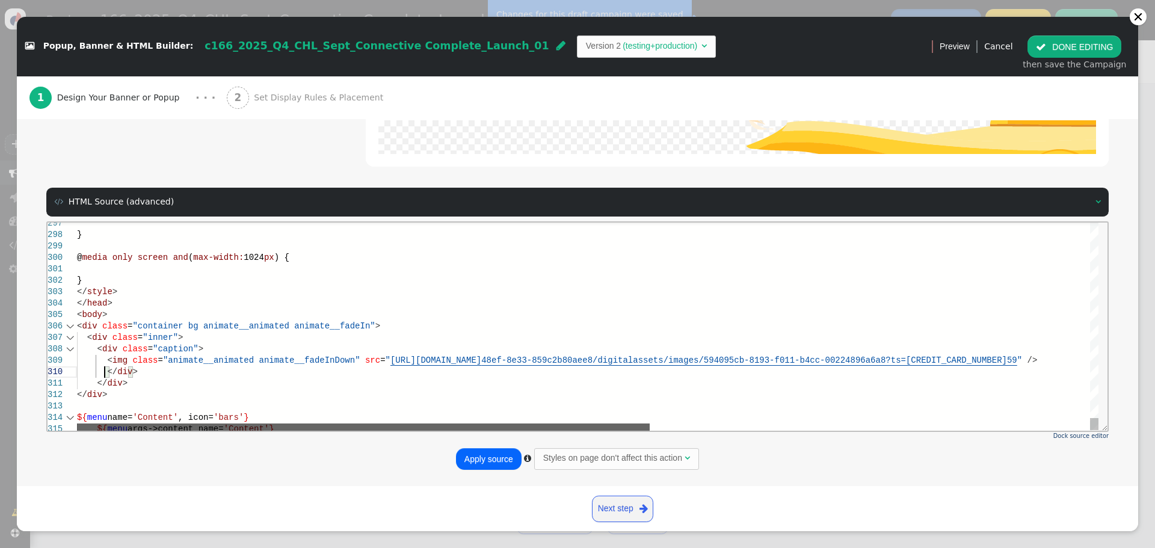
drag, startPoint x: 607, startPoint y: 424, endPoint x: 174, endPoint y: 390, distance: 434.4
click at [486, 414] on div "< div class = "inner" > < div class = "caption" > < img class = "animate__anima…" at bounding box center [587, 326] width 1021 height 208
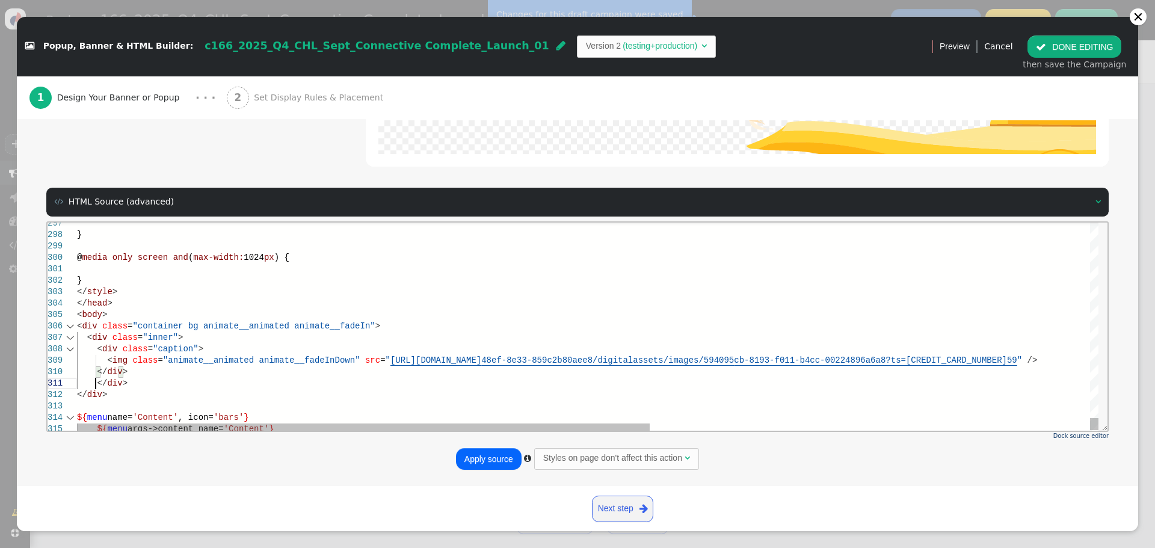
scroll to position [57, 28]
click at [115, 404] on div at bounding box center [979, 405] width 1805 height 11
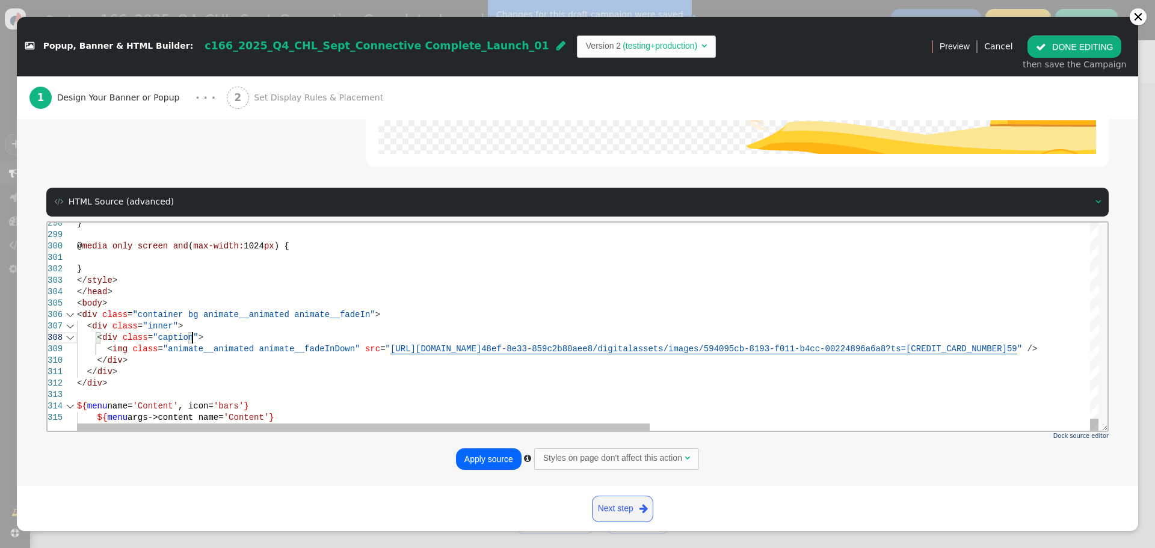
click at [244, 336] on div "< div class = "caption" >" at bounding box center [979, 336] width 1805 height 11
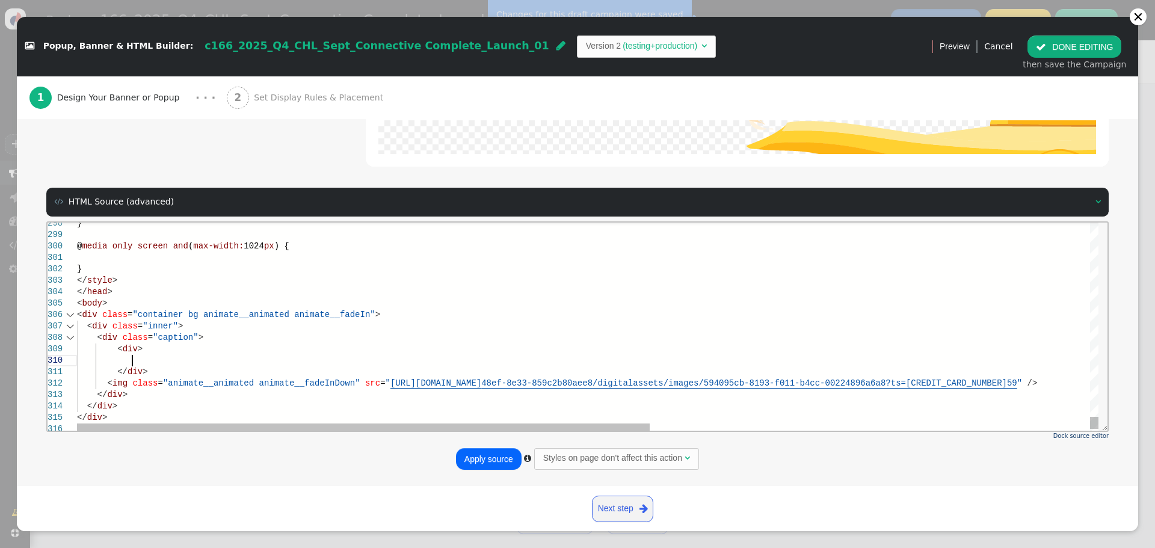
scroll to position [102, 55]
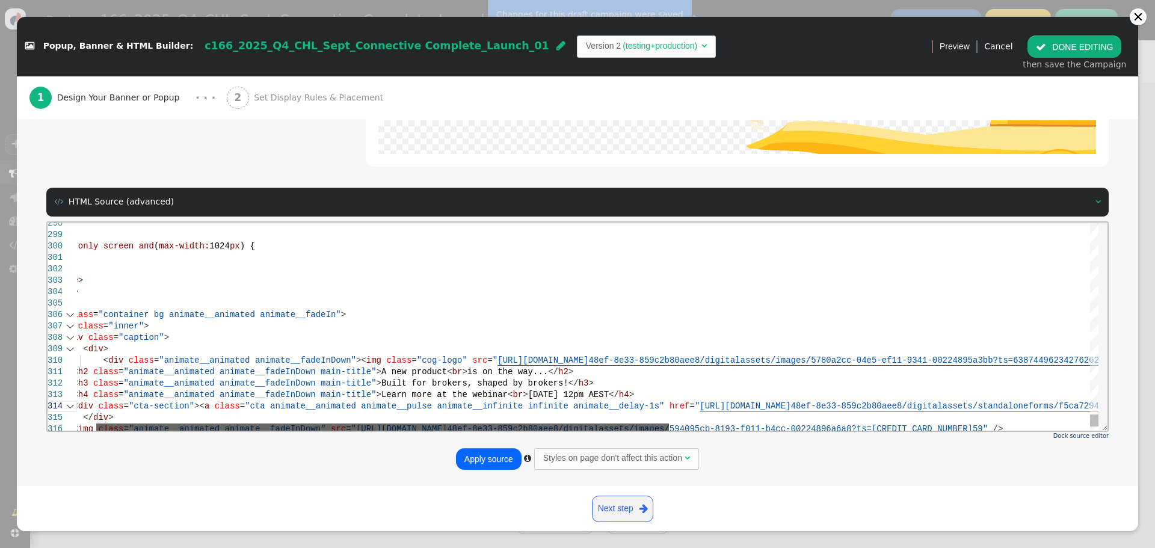
drag, startPoint x: 532, startPoint y: 427, endPoint x: 123, endPoint y: 420, distance: 408.4
click at [123, 420] on div "< div class = "inner" > < div class = "caption" > < img class = "animate__anima…" at bounding box center [587, 326] width 1021 height 208
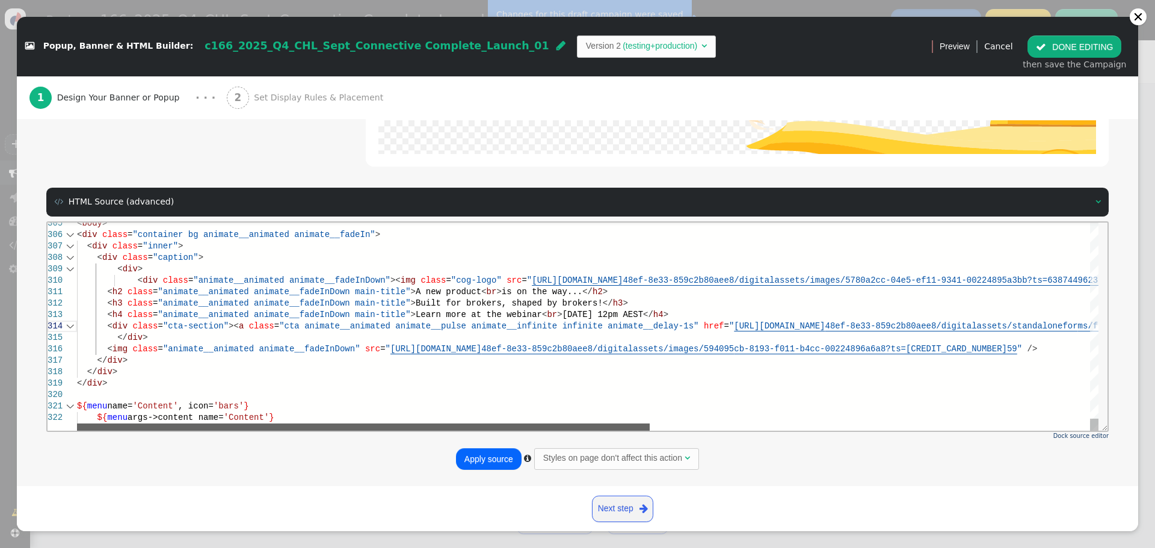
drag, startPoint x: 215, startPoint y: 427, endPoint x: 120, endPoint y: 403, distance: 97.4
click at [120, 406] on div "< div class = "inner" > < div class = "caption" > < img class = "animate__anima…" at bounding box center [587, 326] width 1021 height 208
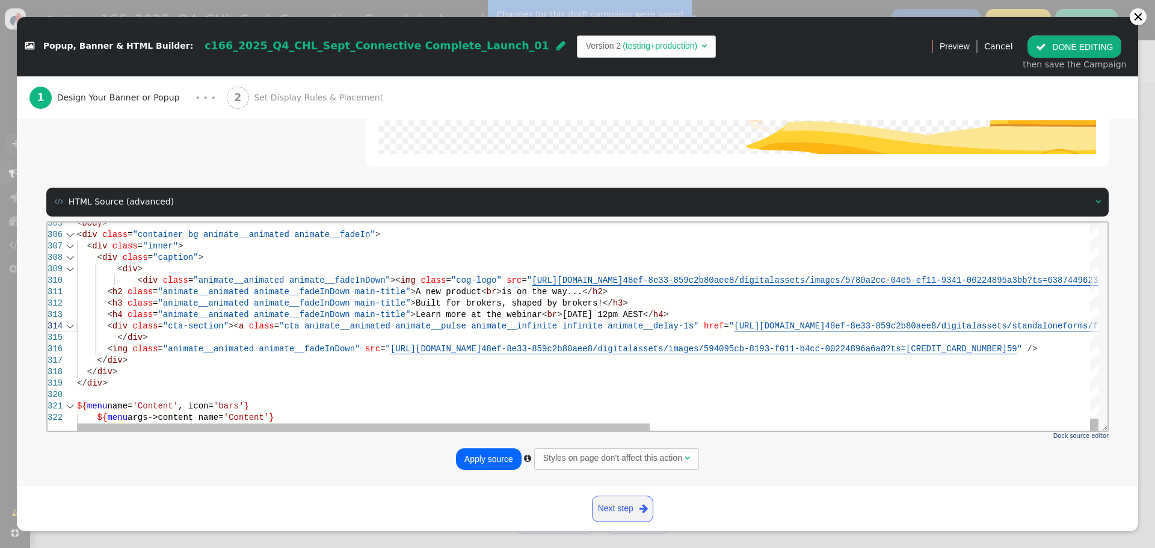
scroll to position [45, 55]
click at [107, 301] on span "<" at bounding box center [109, 303] width 5 height 10
click at [107, 315] on span "<" at bounding box center [109, 314] width 5 height 10
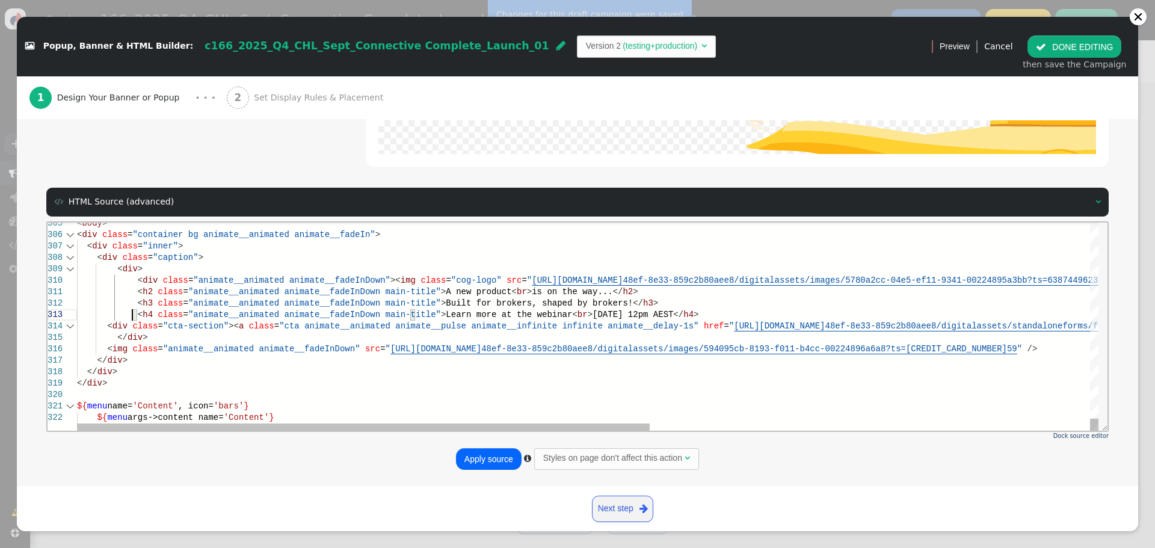
click at [107, 326] on span "<" at bounding box center [109, 326] width 5 height 10
click at [107, 352] on span "<" at bounding box center [109, 348] width 5 height 10
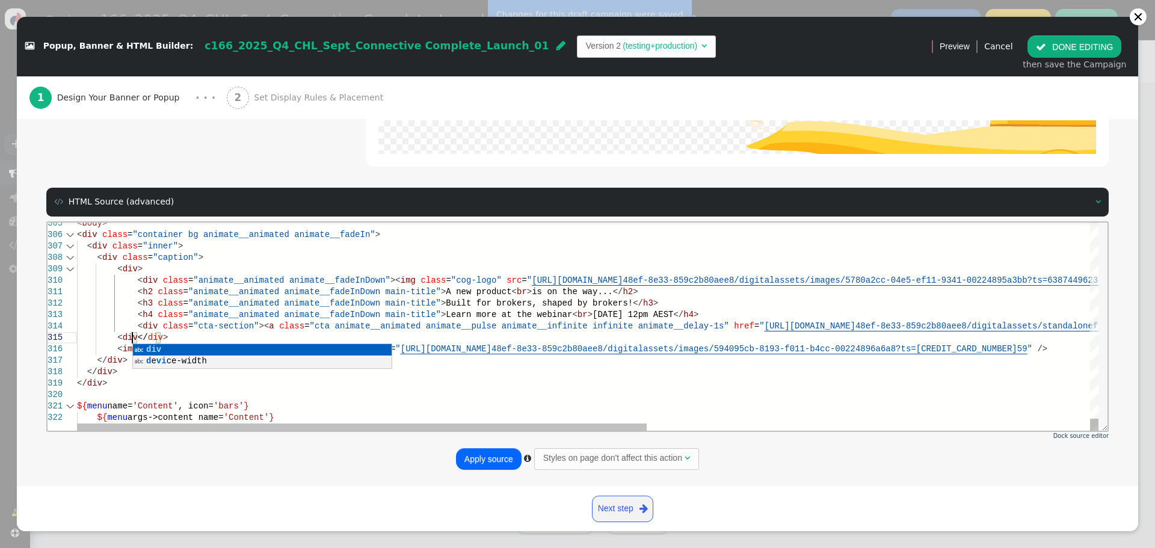
scroll to position [33, 60]
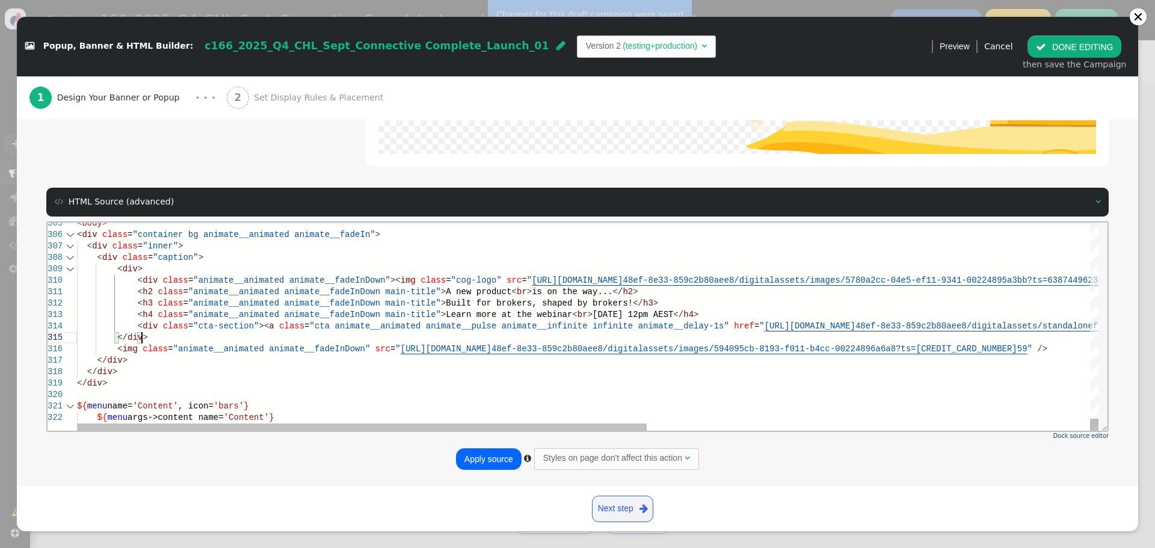
click at [209, 339] on div "</ div >" at bounding box center [984, 336] width 1814 height 11
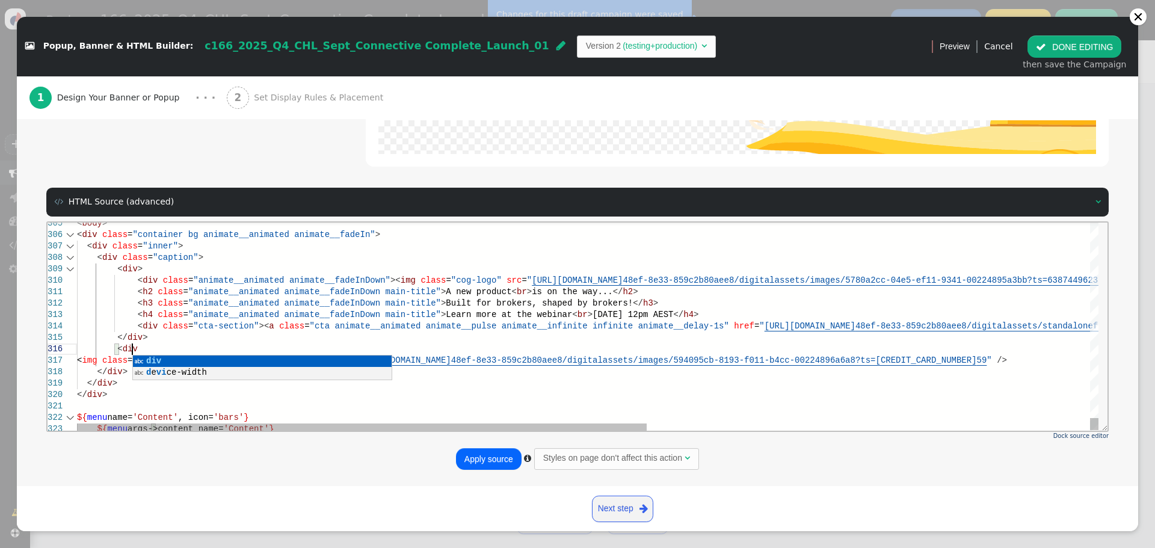
scroll to position [35, 60]
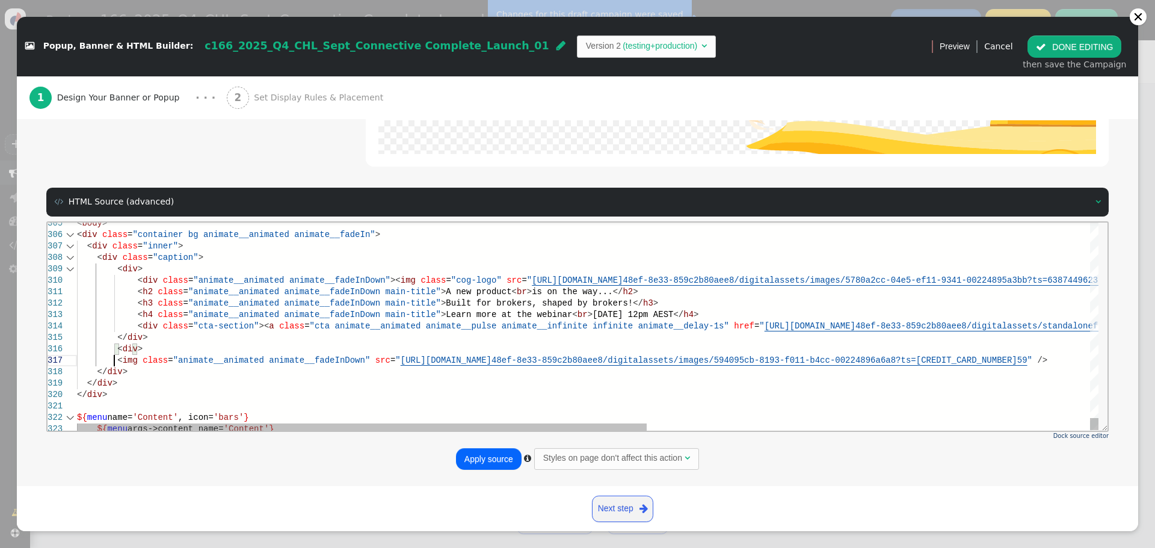
drag, startPoint x: 114, startPoint y: 361, endPoint x: 100, endPoint y: 373, distance: 18.3
click at [97, 373] on span "</" at bounding box center [102, 371] width 10 height 10
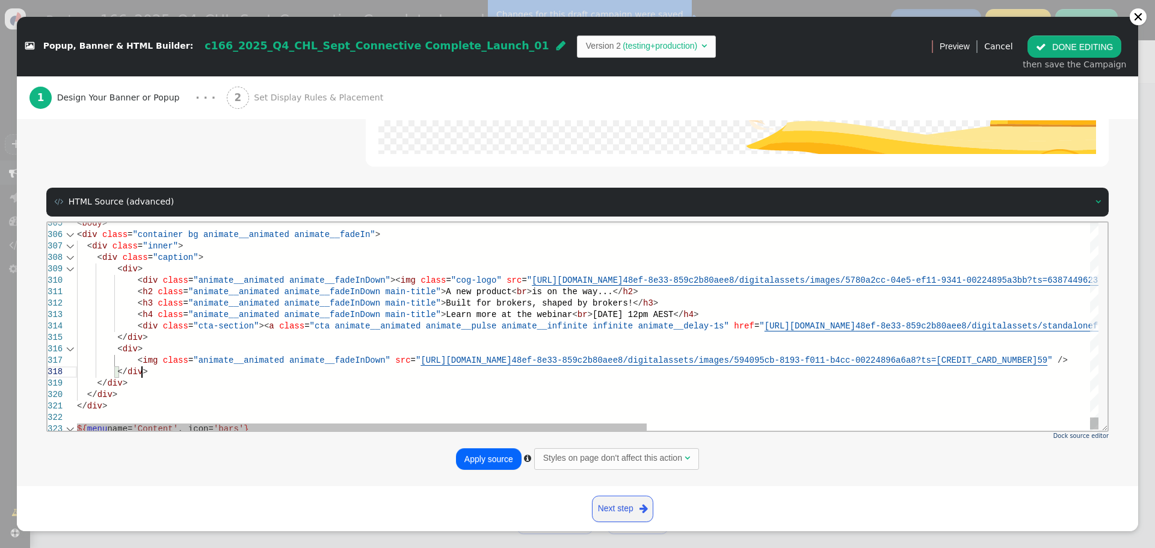
scroll to position [56, 64]
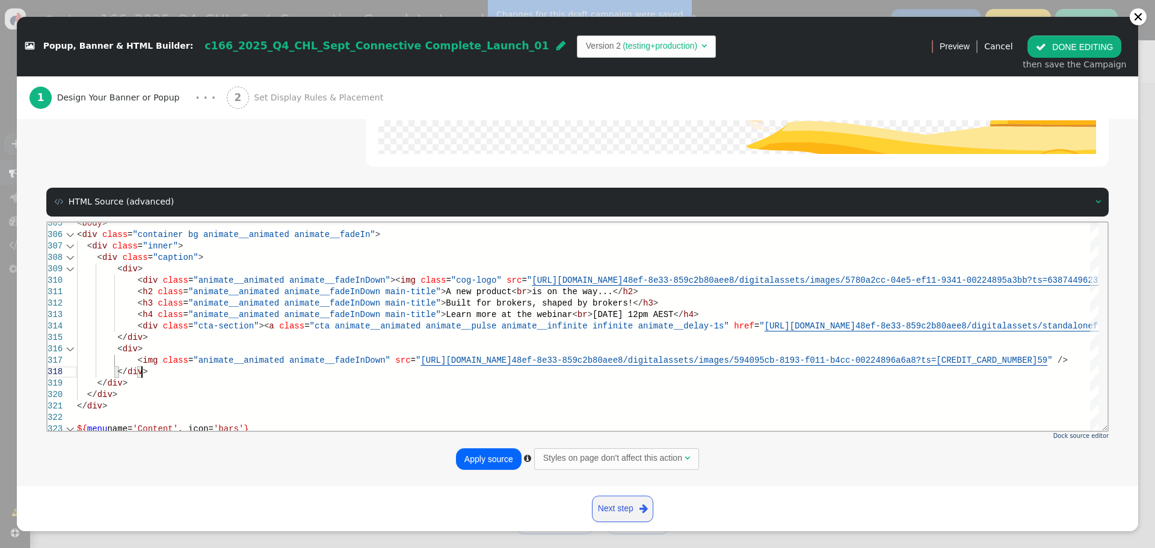
type textarea "[DOMAIN_NAME][URL]" target="_blank">REGISTER NOW</a></div> </div> <div> <img cl…"
click at [490, 462] on button "Apply source" at bounding box center [489, 459] width 66 height 22
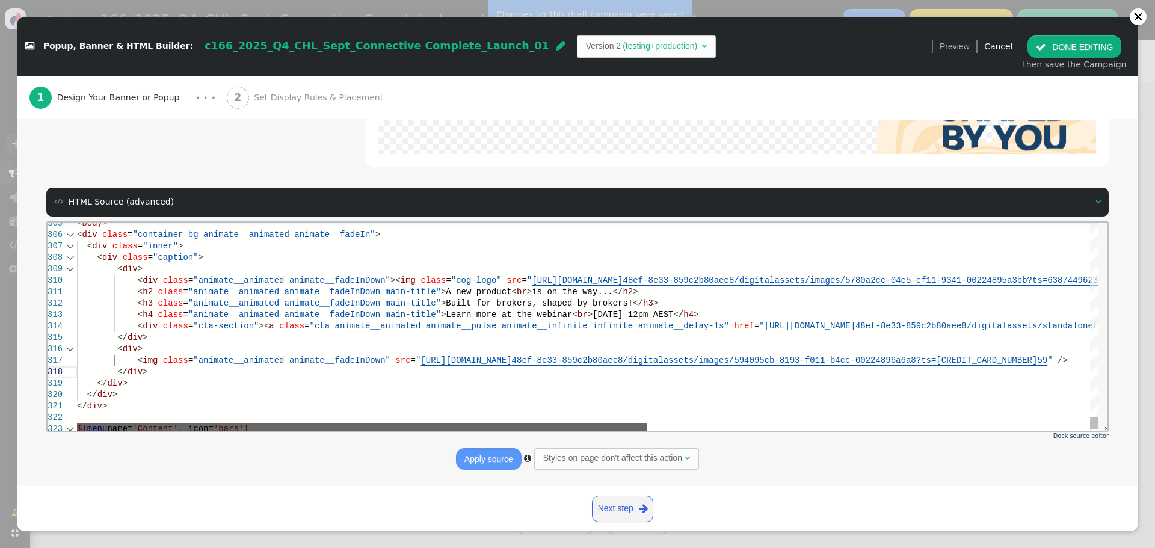
drag, startPoint x: 615, startPoint y: 423, endPoint x: 397, endPoint y: 386, distance: 220.8
click at [541, 417] on div "< div class = "inner" > < div class = "caption" > < img class = "animate__anima…" at bounding box center [587, 326] width 1021 height 208
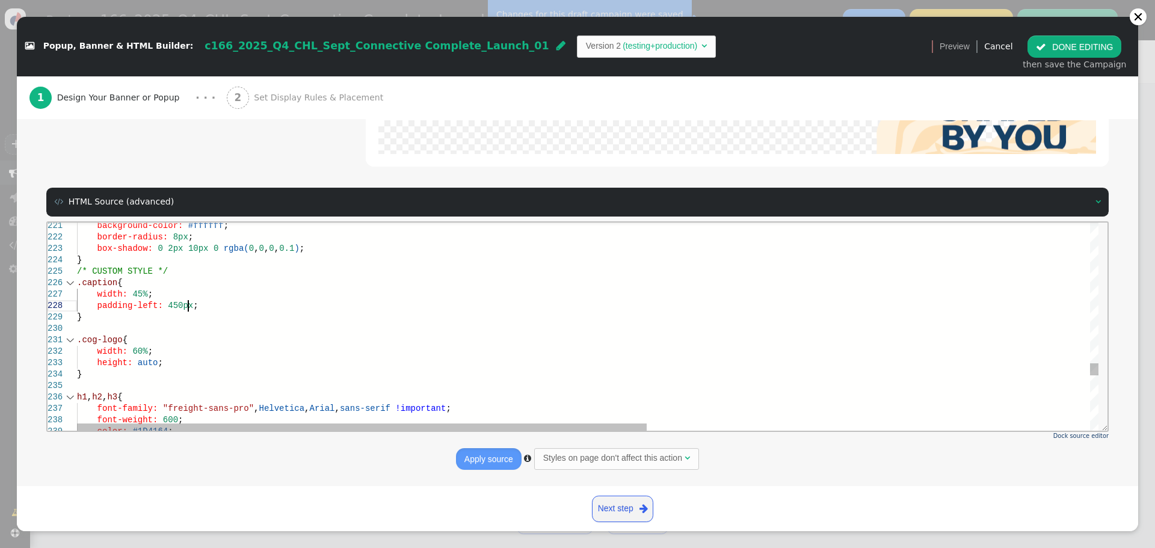
click at [221, 306] on div "padding-left: 450px ;" at bounding box center [984, 304] width 1814 height 11
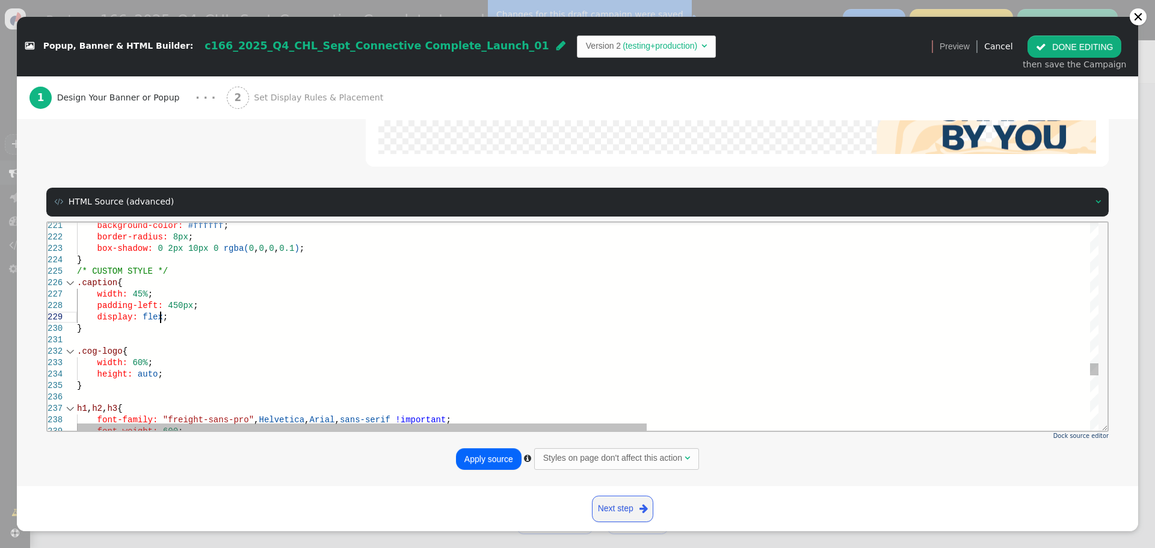
scroll to position [103, 17]
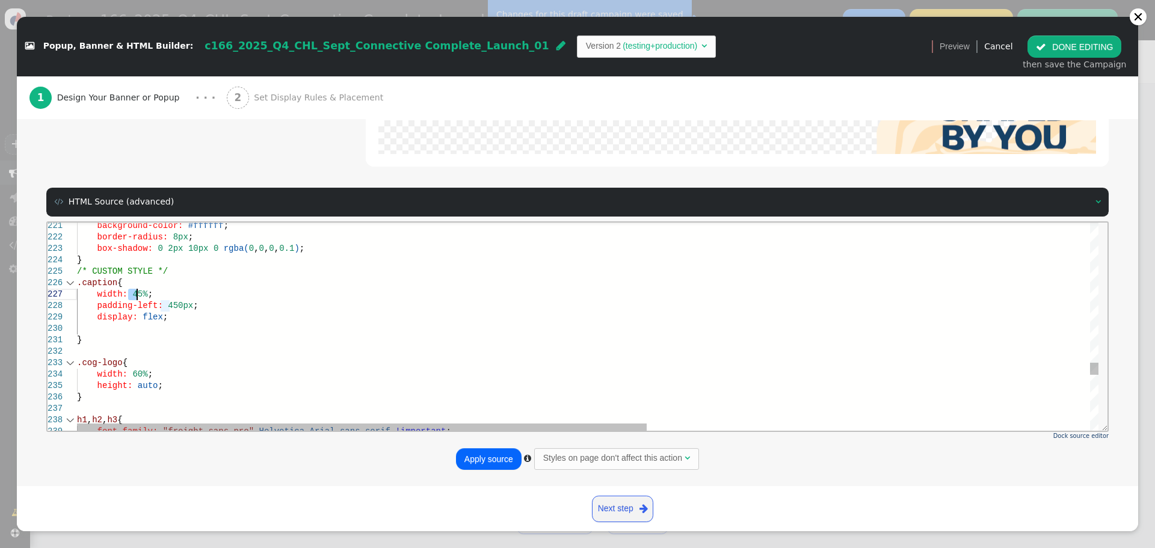
drag, startPoint x: 129, startPoint y: 293, endPoint x: 137, endPoint y: 295, distance: 7.9
click at [143, 327] on div at bounding box center [984, 327] width 1814 height 11
click at [168, 303] on span "450px" at bounding box center [180, 305] width 25 height 10
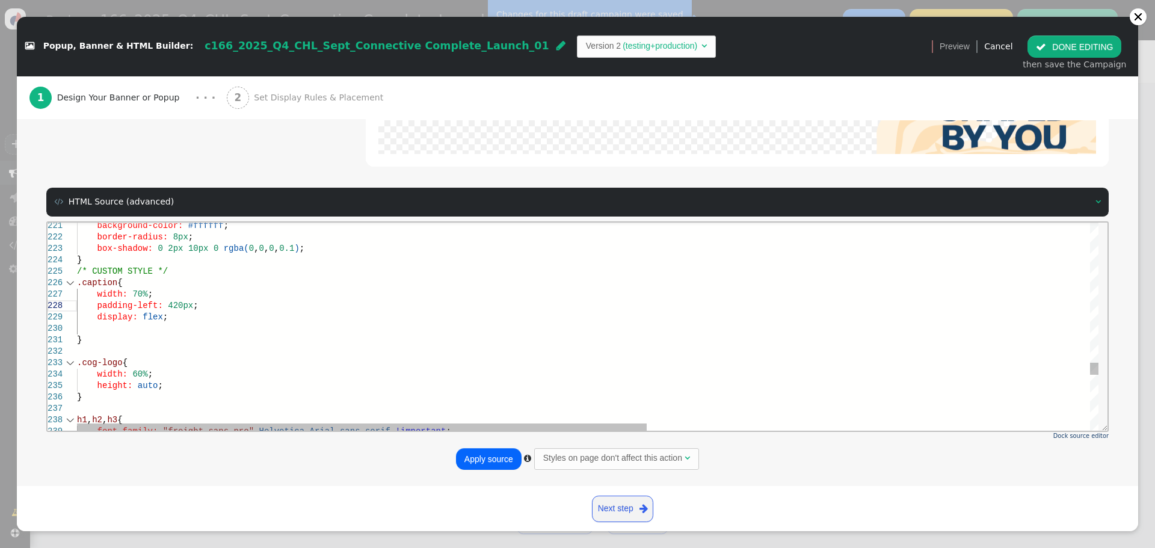
click at [198, 338] on div "}" at bounding box center [984, 339] width 1814 height 11
click at [201, 325] on div at bounding box center [984, 327] width 1814 height 11
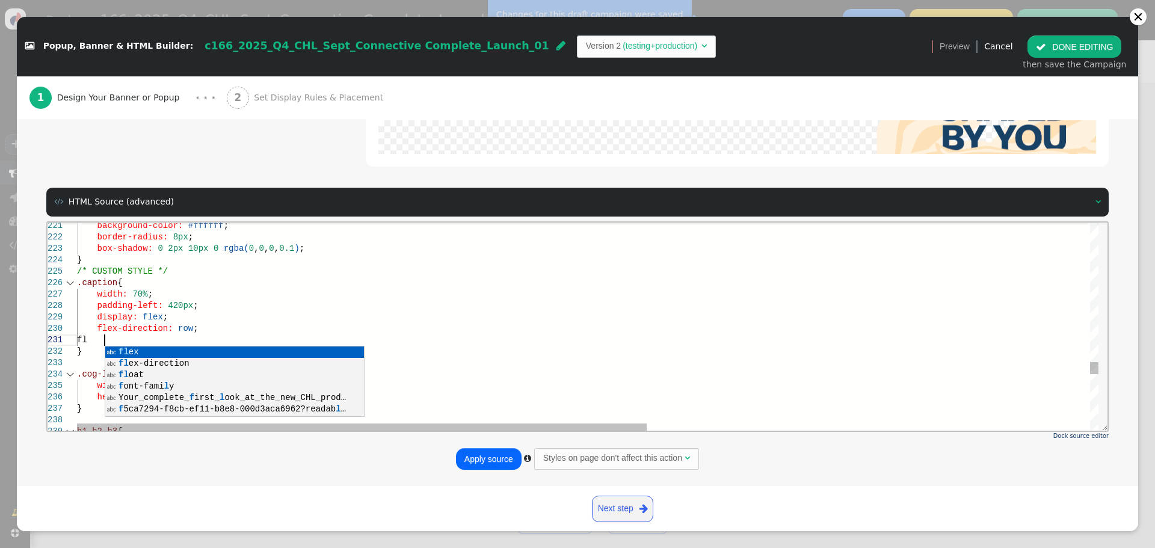
scroll to position [10, 31]
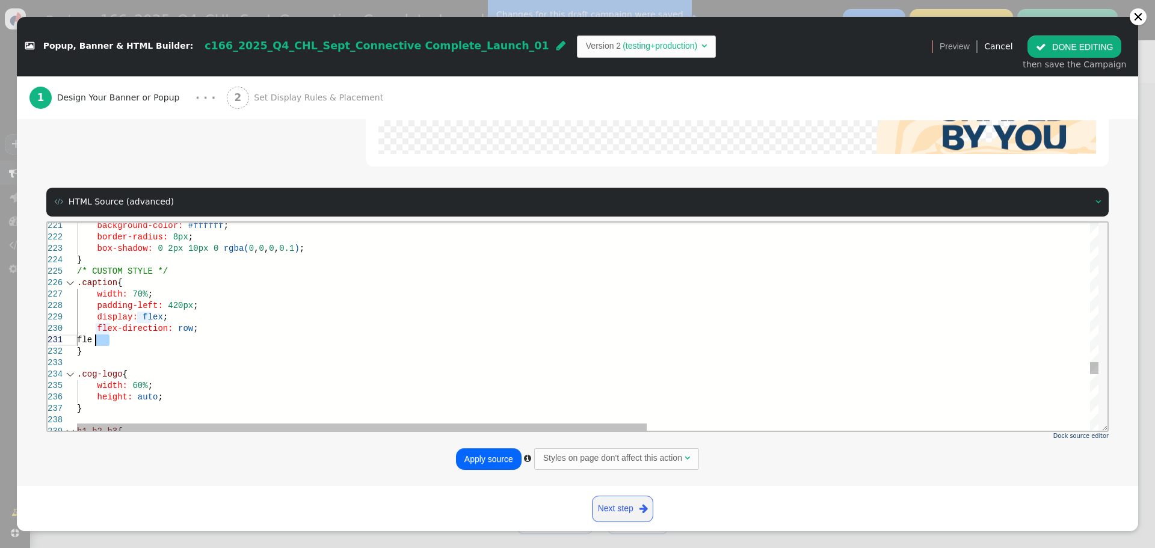
drag, startPoint x: 108, startPoint y: 338, endPoint x: 96, endPoint y: 339, distance: 12.1
paste textarea "align-items: flex-end"
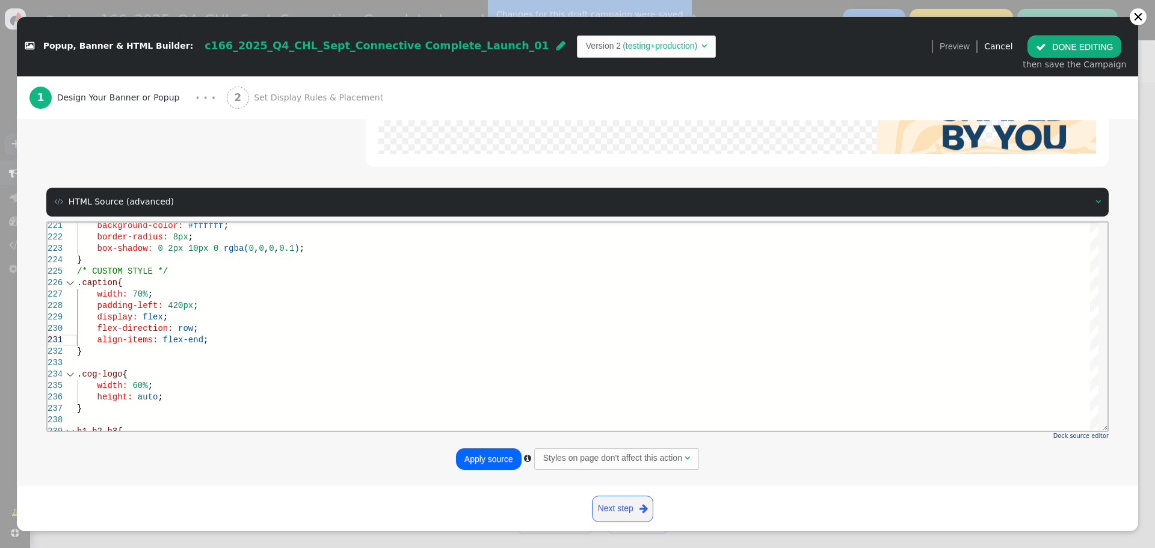
type textarea "align-items: flex-end; } .cog-logo { width: 60%; height: auto; } h1, h2, h3 { f…"
click at [473, 458] on button "Apply source" at bounding box center [489, 459] width 66 height 22
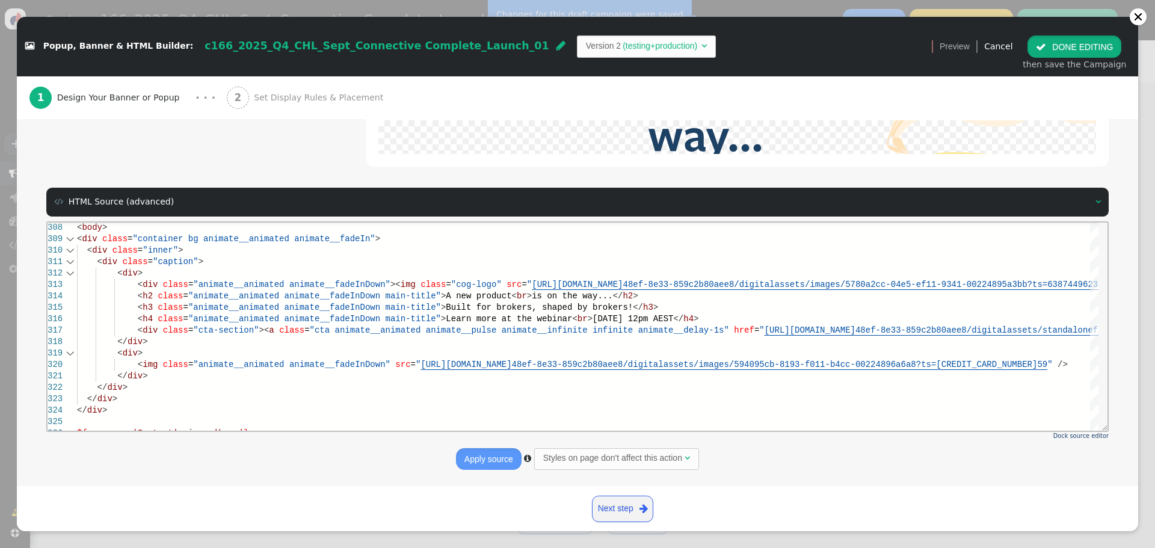
click at [1092, 45] on button " DONE EDITING" at bounding box center [1074, 46] width 94 height 22
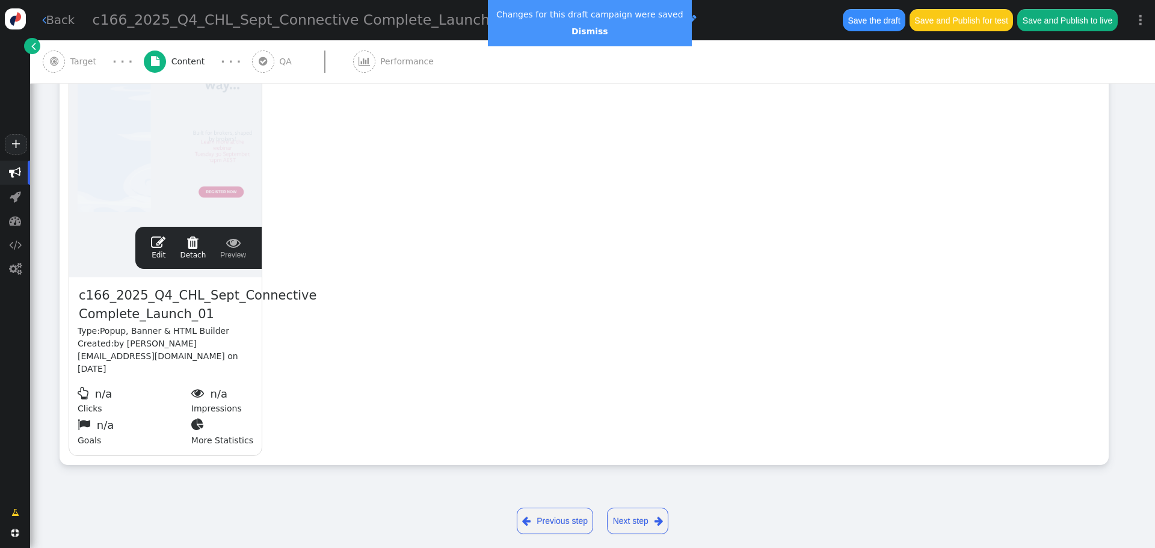
scroll to position [0, 0]
click at [859, 20] on button "Save the draft" at bounding box center [874, 20] width 63 height 22
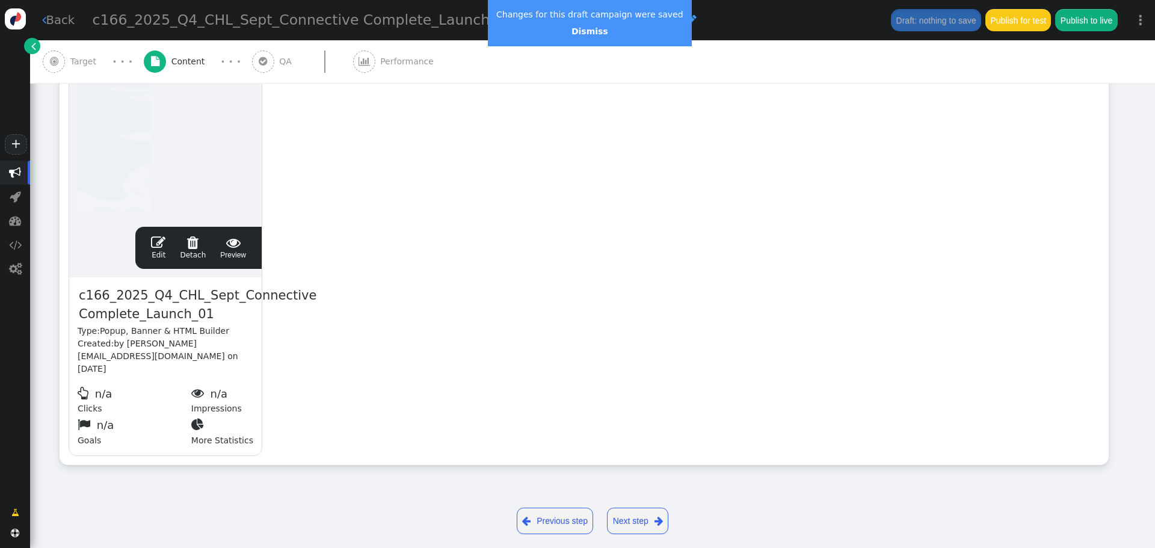
click at [160, 244] on span "" at bounding box center [158, 242] width 14 height 14
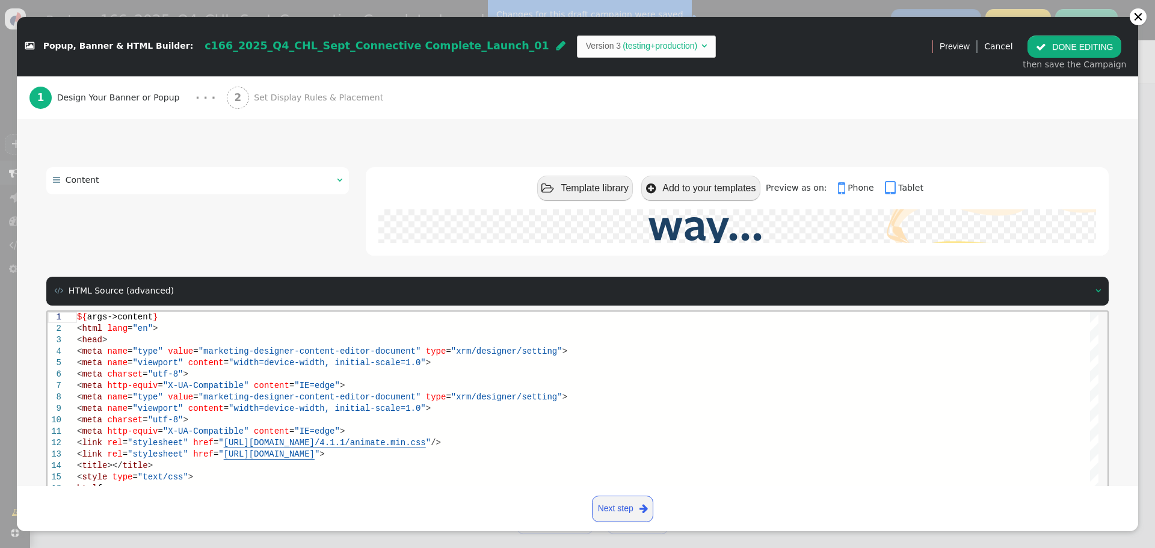
scroll to position [171, 0]
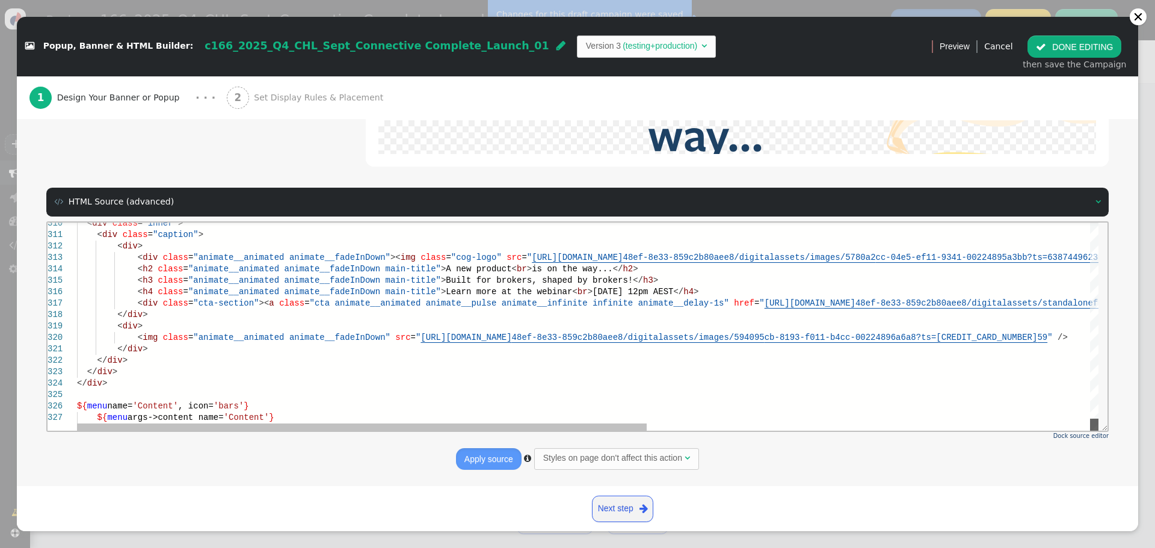
drag, startPoint x: 1092, startPoint y: 250, endPoint x: 1083, endPoint y: 425, distance: 175.3
click at [1083, 425] on div "< div class = "inner" > < div class = "caption" > < div > < div class = "animat…" at bounding box center [587, 326] width 1021 height 208
click at [420, 339] on span "[URL][DOMAIN_NAME]" at bounding box center [465, 337] width 91 height 10
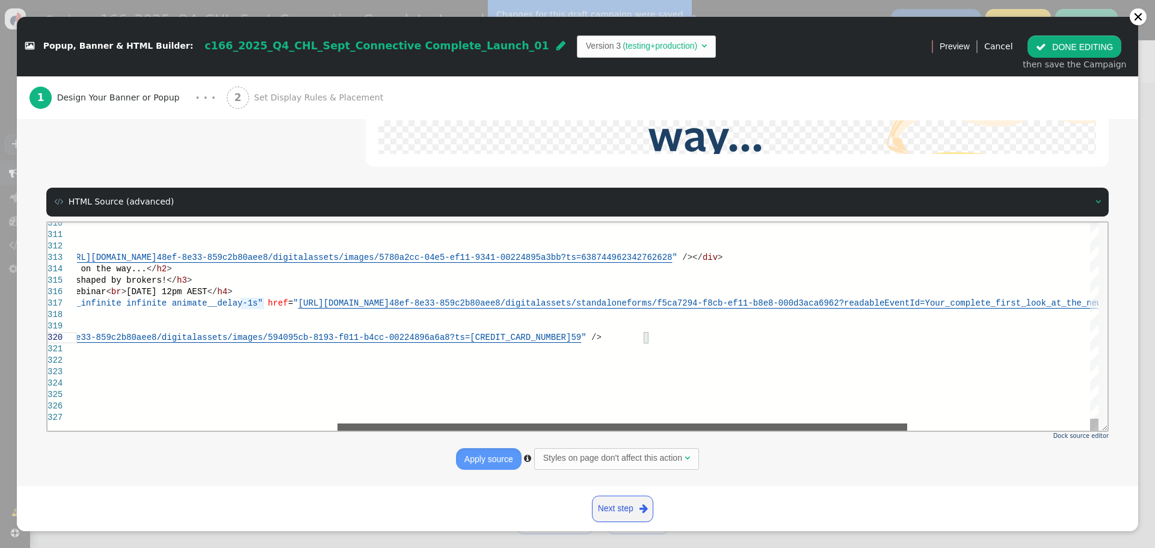
drag, startPoint x: 493, startPoint y: 426, endPoint x: 755, endPoint y: 437, distance: 262.4
click at [755, 222] on html "310 311 312 313 314 315 316 317 318 319 320 321 322 323 324 325 326 327 < div c…" at bounding box center [578, 222] width 1060 height 0
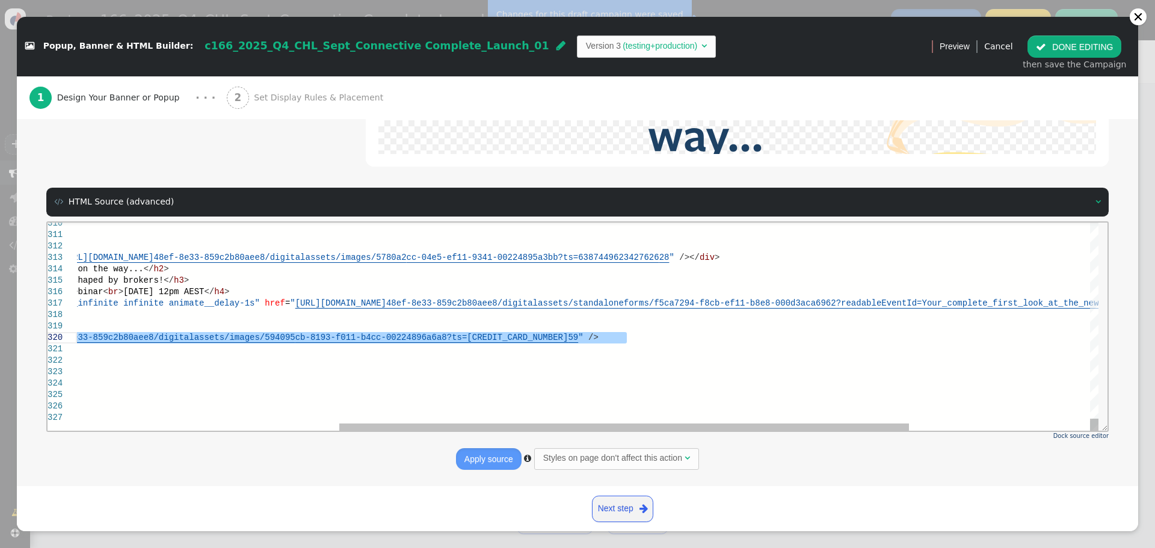
paste textarea "ttps://[DOMAIN_NAME][URL]" target="_blank">REGISTER NOW</a></div> </div> <div> …"
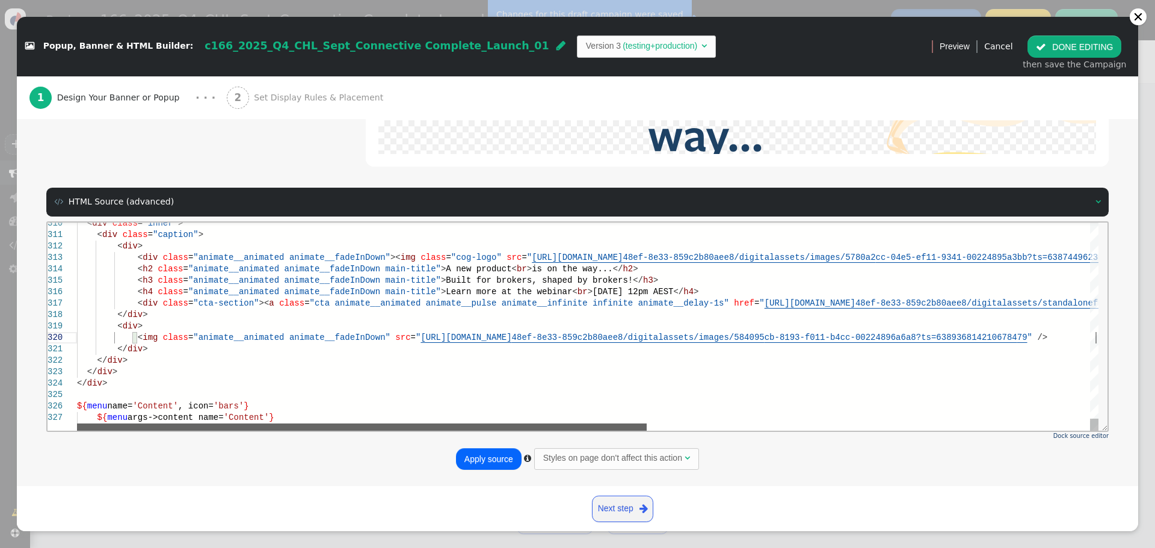
drag, startPoint x: 684, startPoint y: 425, endPoint x: 199, endPoint y: 334, distance: 493.3
click at [251, 390] on div "< div class = "inner" > < div class = "caption" > < div > < div class = "animat…" at bounding box center [587, 326] width 1021 height 208
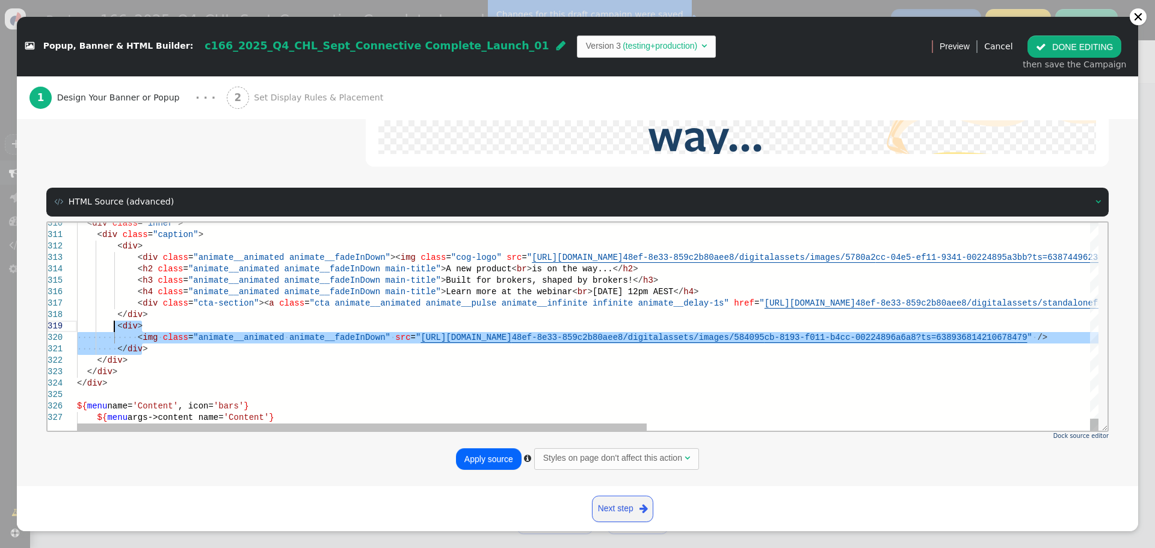
drag, startPoint x: 151, startPoint y: 346, endPoint x: 114, endPoint y: 325, distance: 42.3
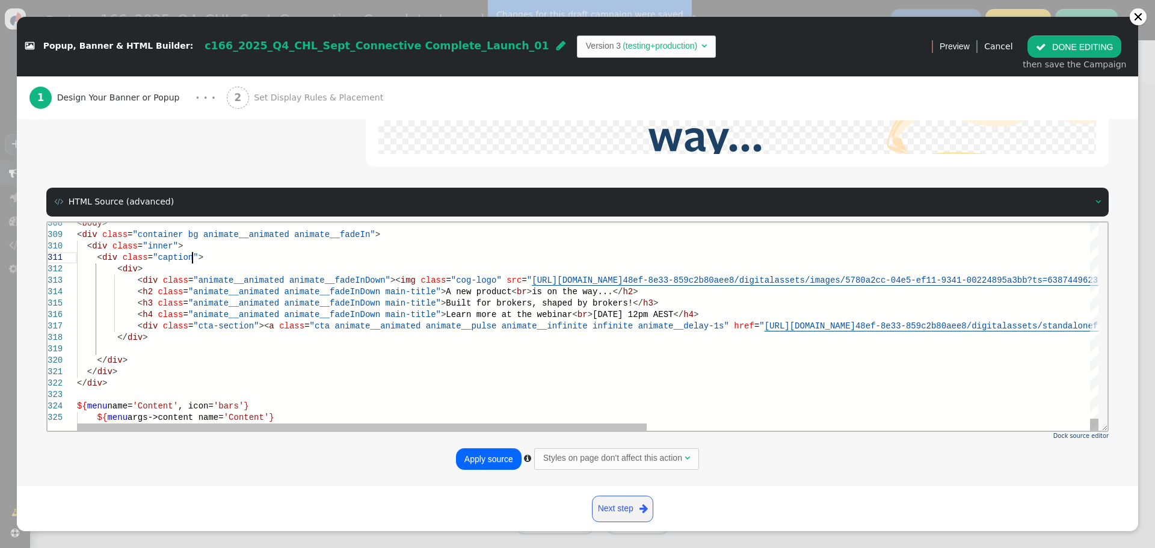
click at [201, 257] on div "< div class = "caption" >" at bounding box center [984, 256] width 1814 height 11
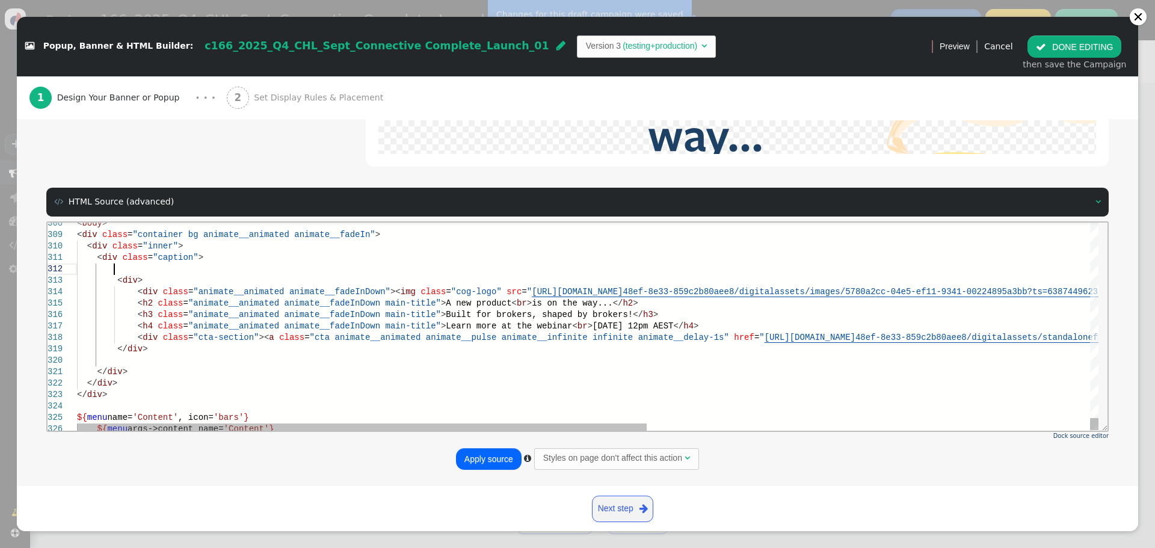
scroll to position [12, 36]
paste textarea "<div> <img class="animate__animated animate__fadeInDown" src="[URL][DOMAIN_NAME…"
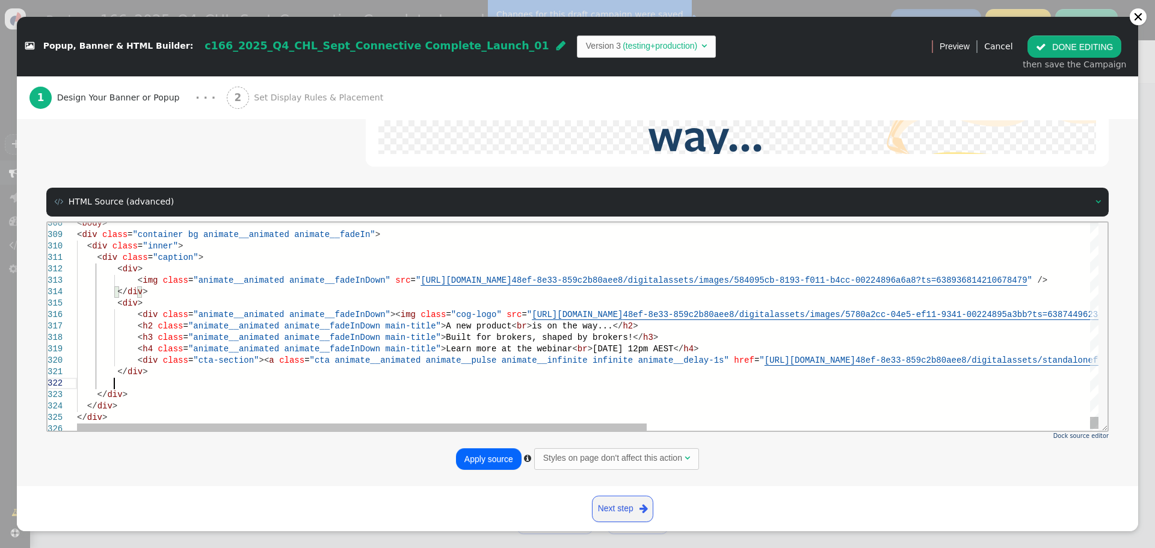
click at [117, 383] on div at bounding box center [984, 382] width 1814 height 11
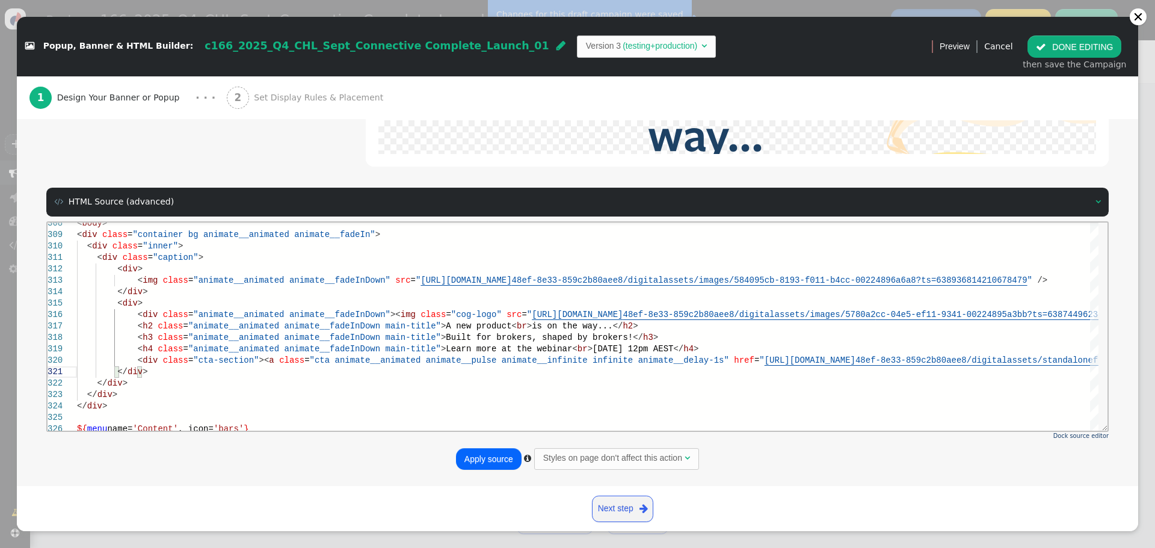
type textarea "</div> </div> </div> </div> ${menu name='Content', icon='bars'} ${menu args->co…"
click at [476, 455] on button "Apply source" at bounding box center [489, 459] width 66 height 22
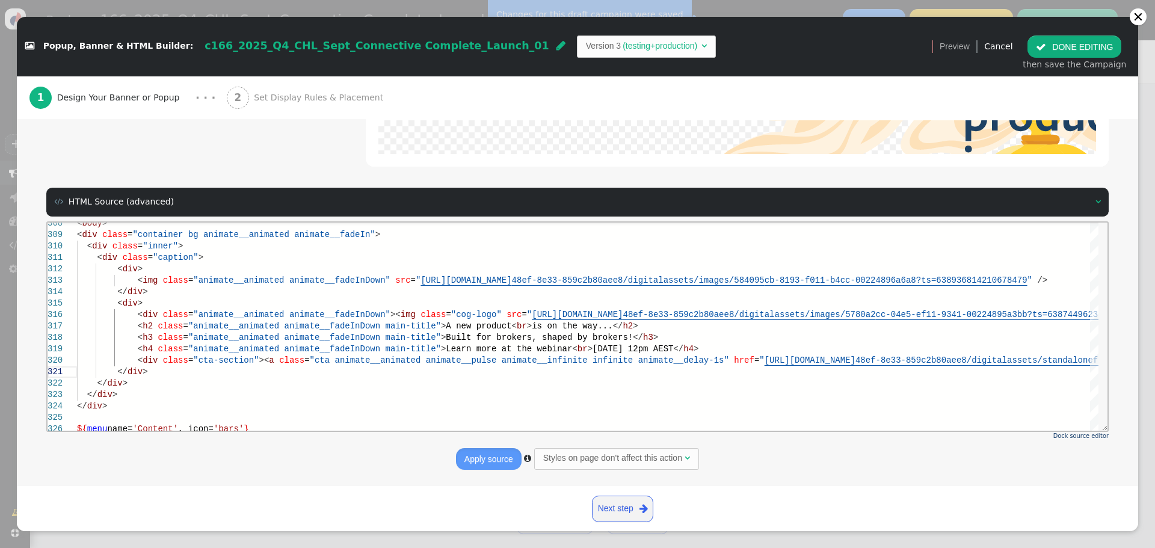
click at [1080, 42] on button " DONE EDITING" at bounding box center [1074, 46] width 94 height 22
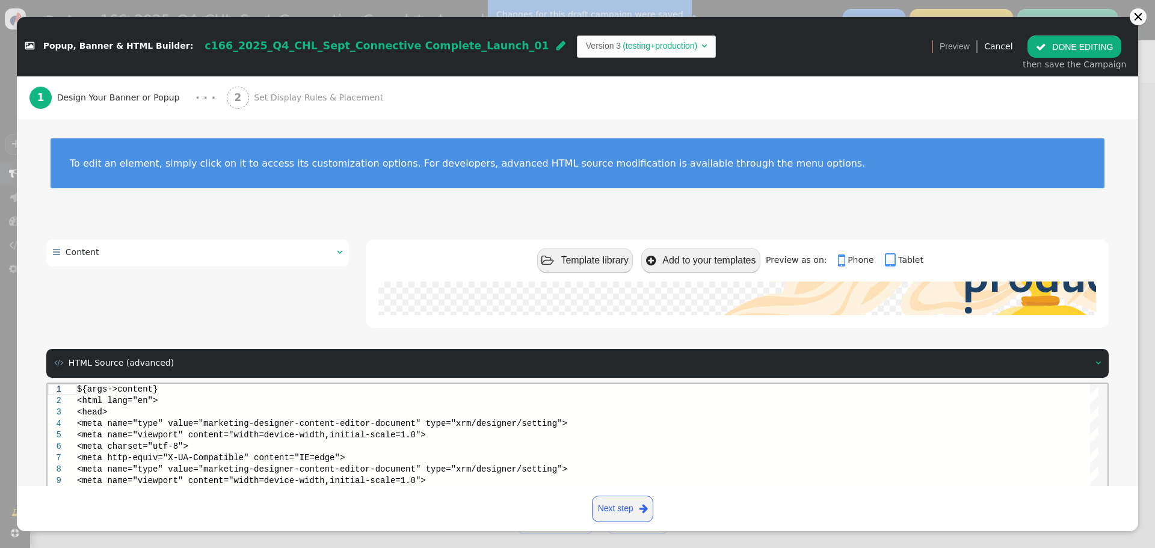
scroll to position [0, 0]
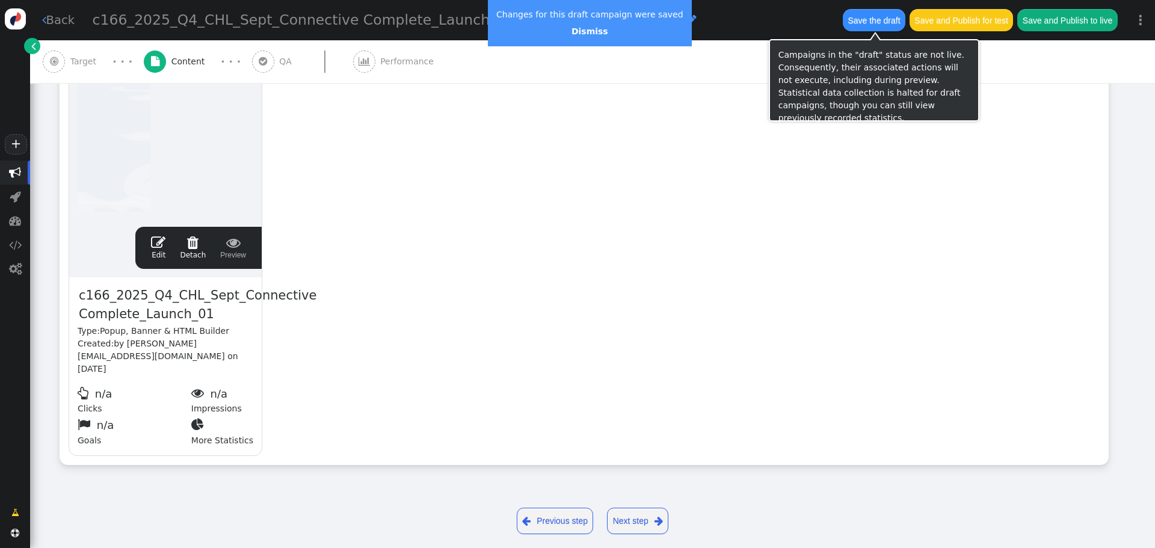
click at [858, 18] on button "Save the draft" at bounding box center [874, 20] width 63 height 22
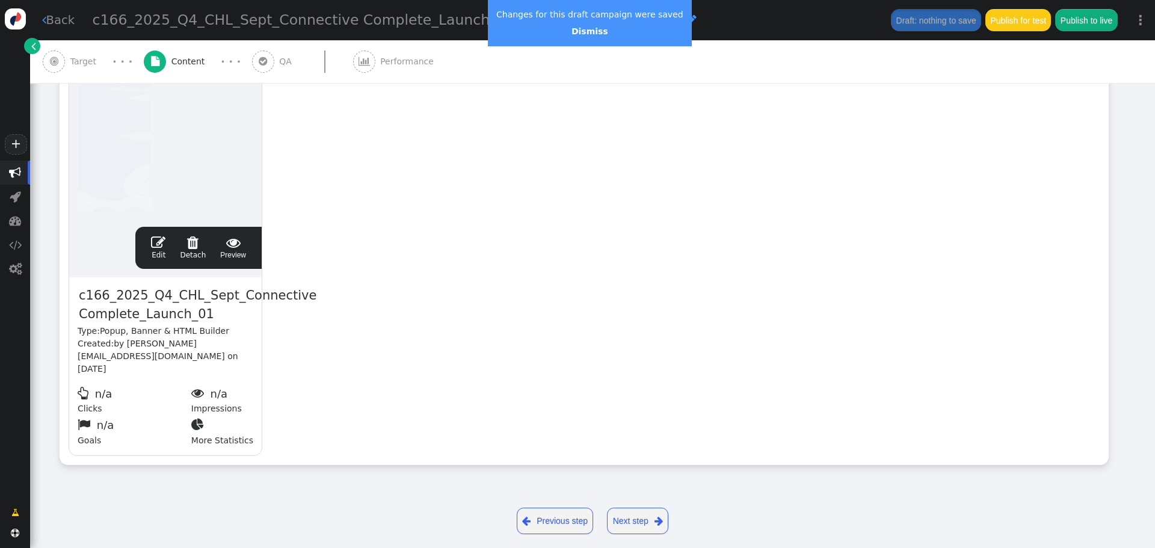
click at [158, 240] on span "" at bounding box center [158, 242] width 14 height 14
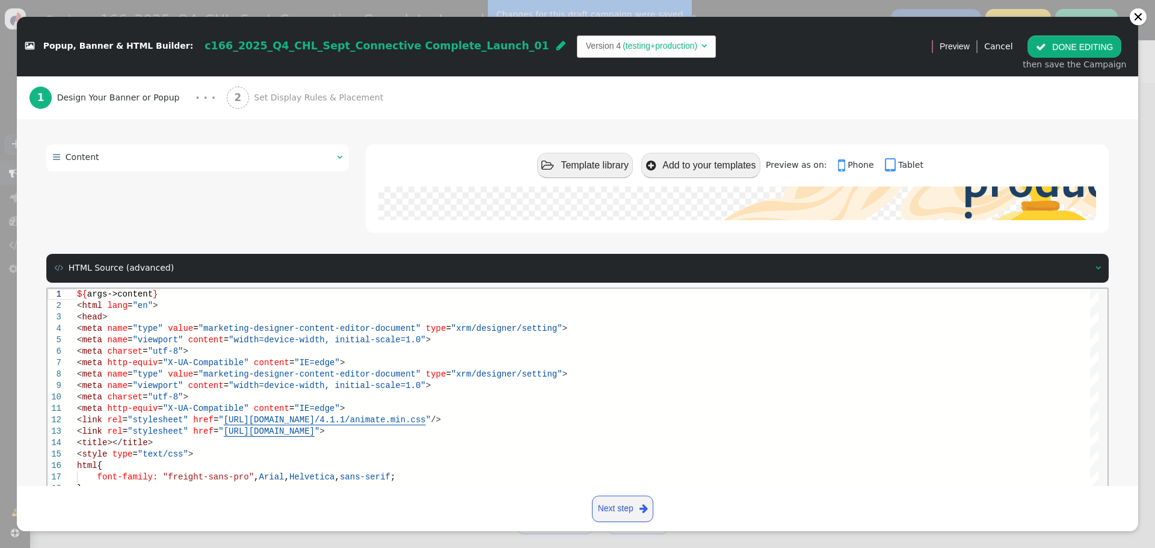
scroll to position [171, 0]
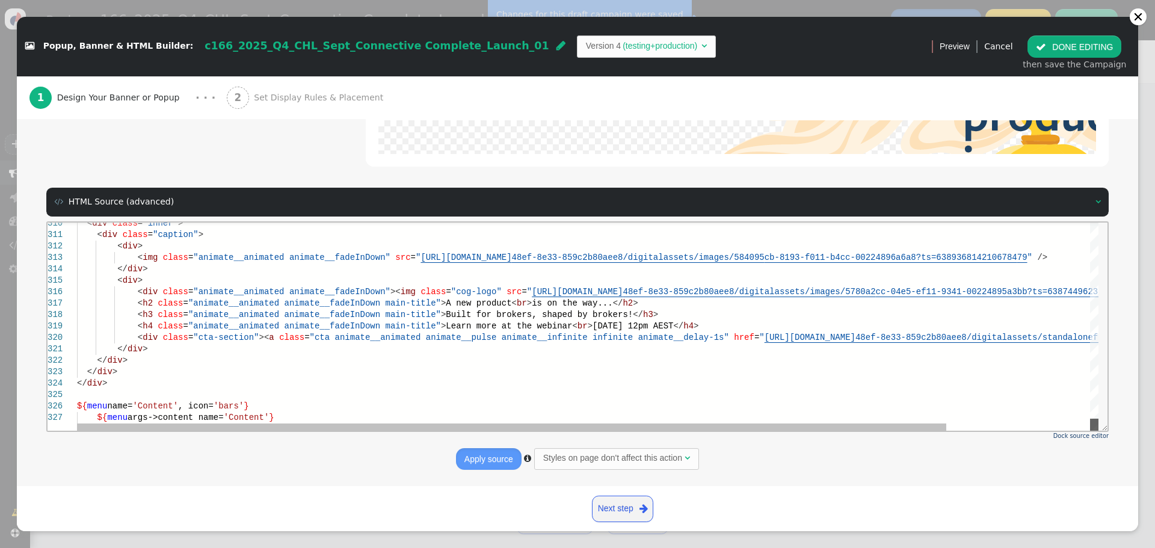
drag, startPoint x: 1090, startPoint y: 256, endPoint x: 1087, endPoint y: 432, distance: 176.2
click at [1087, 222] on html "310 311 312 313 314 315 316 317 318 319 320 321 322 323 324 325 326 327 < div c…" at bounding box center [578, 222] width 1060 height 0
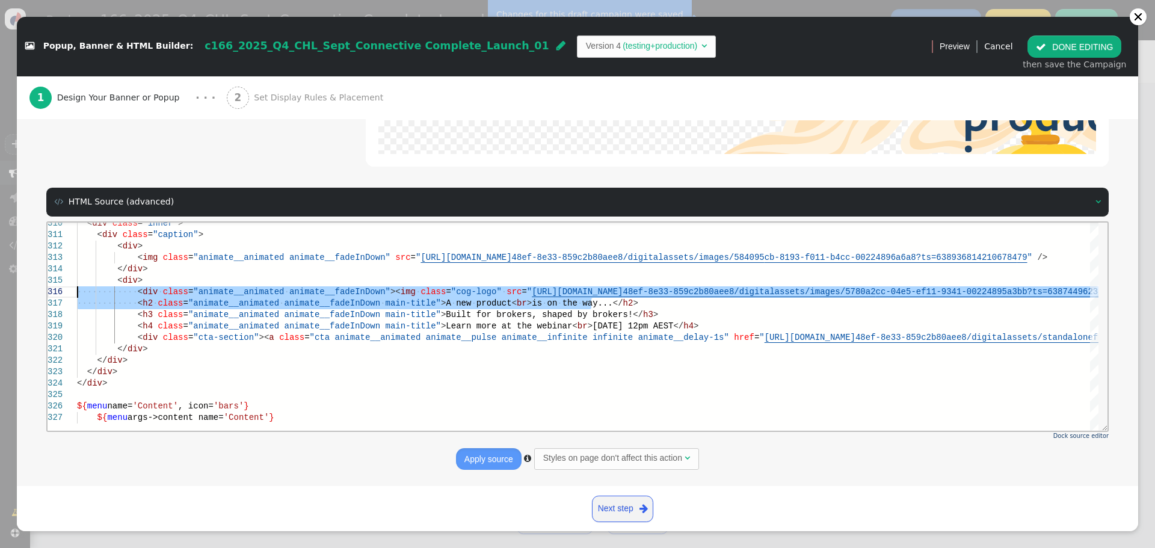
drag, startPoint x: 593, startPoint y: 303, endPoint x: 26, endPoint y: 295, distance: 566.6
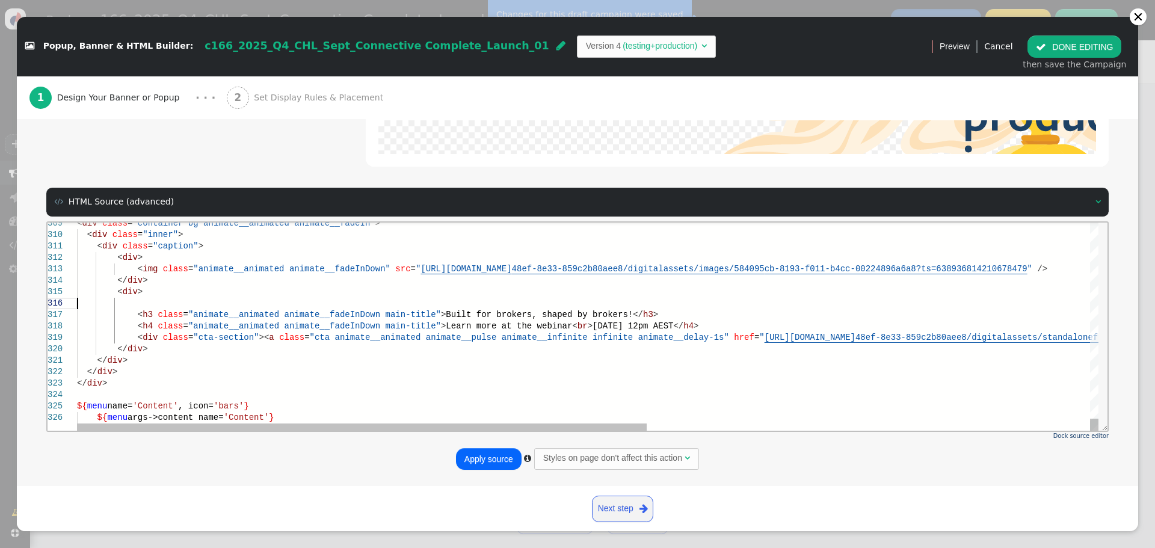
type textarea "<div class="caption"> <div> <img class="animate__animated animate__fadeInDown" …"
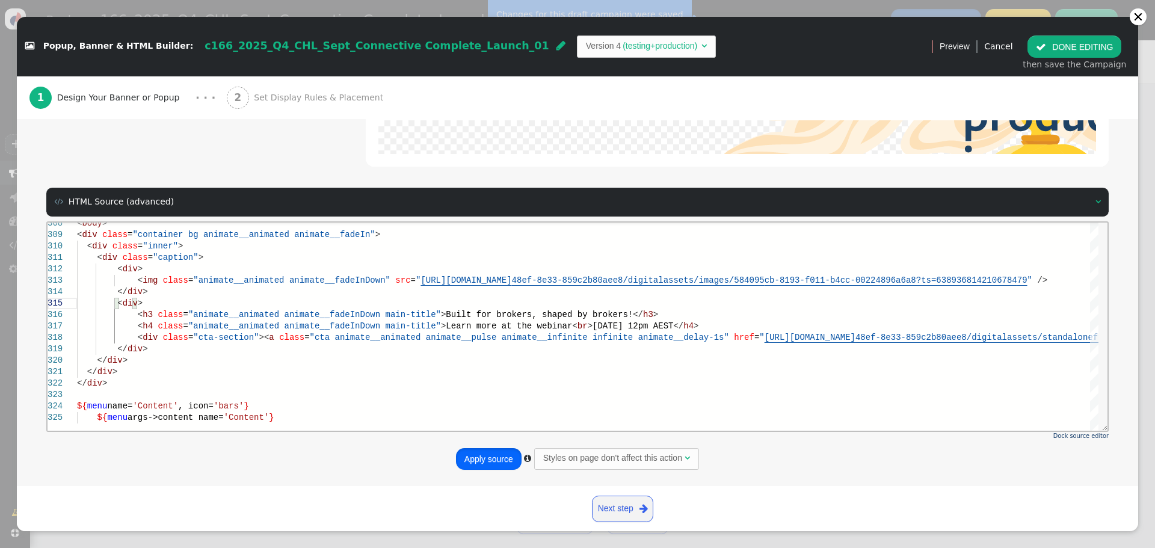
click at [484, 455] on button "Apply source" at bounding box center [489, 459] width 66 height 22
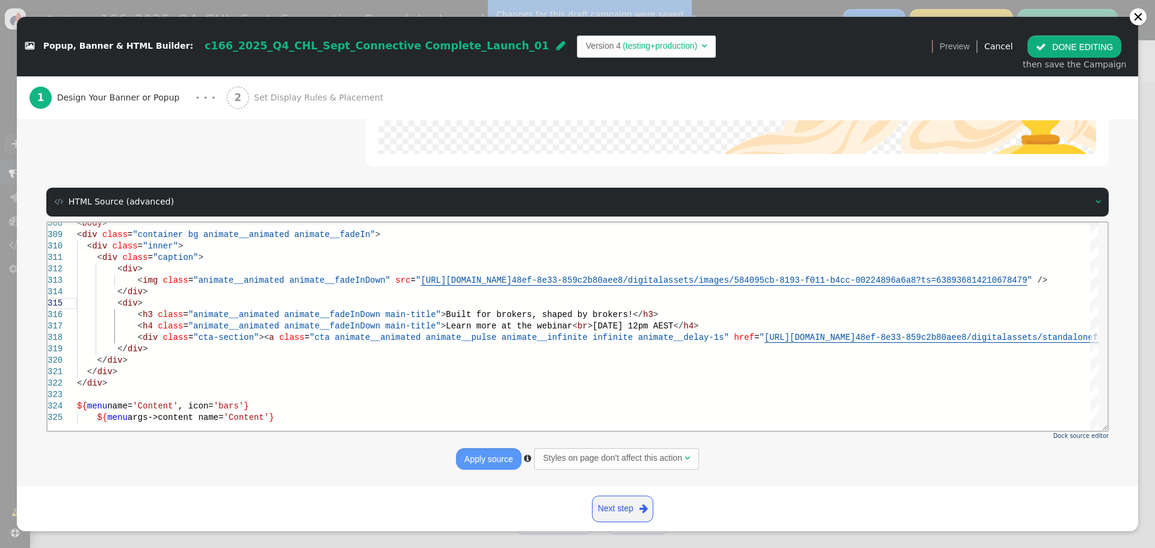
click at [1087, 44] on button " DONE EDITING" at bounding box center [1074, 46] width 94 height 22
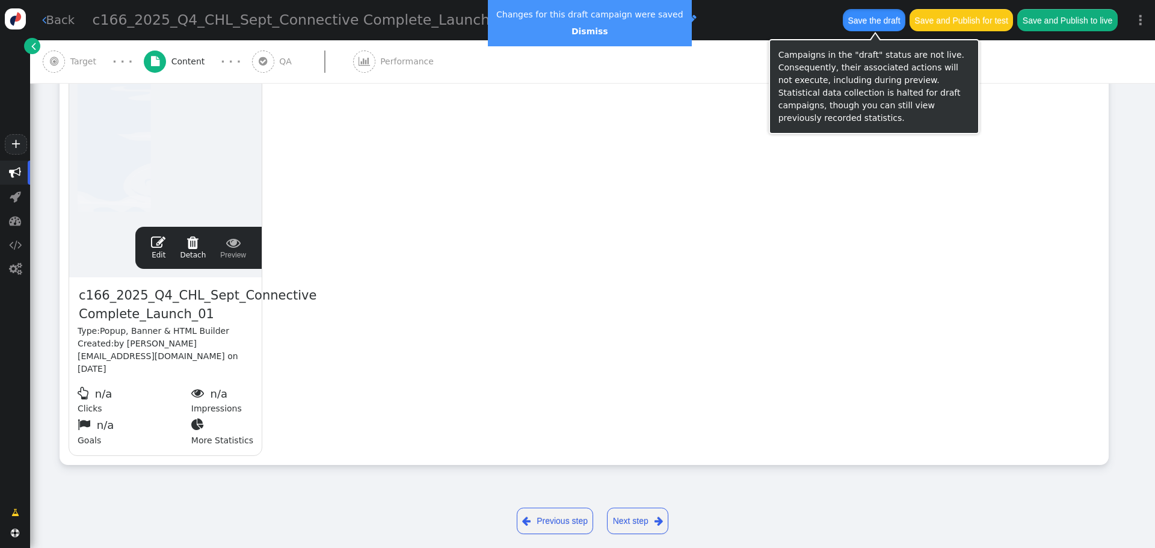
click at [877, 20] on button "Save the draft" at bounding box center [874, 20] width 63 height 22
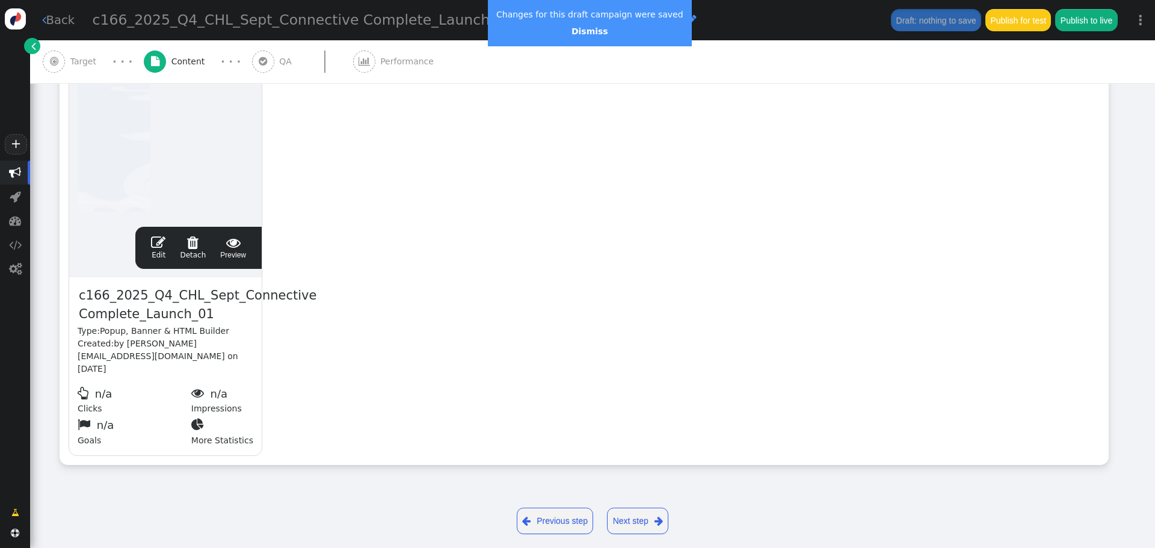
click at [161, 239] on span "" at bounding box center [158, 242] width 14 height 14
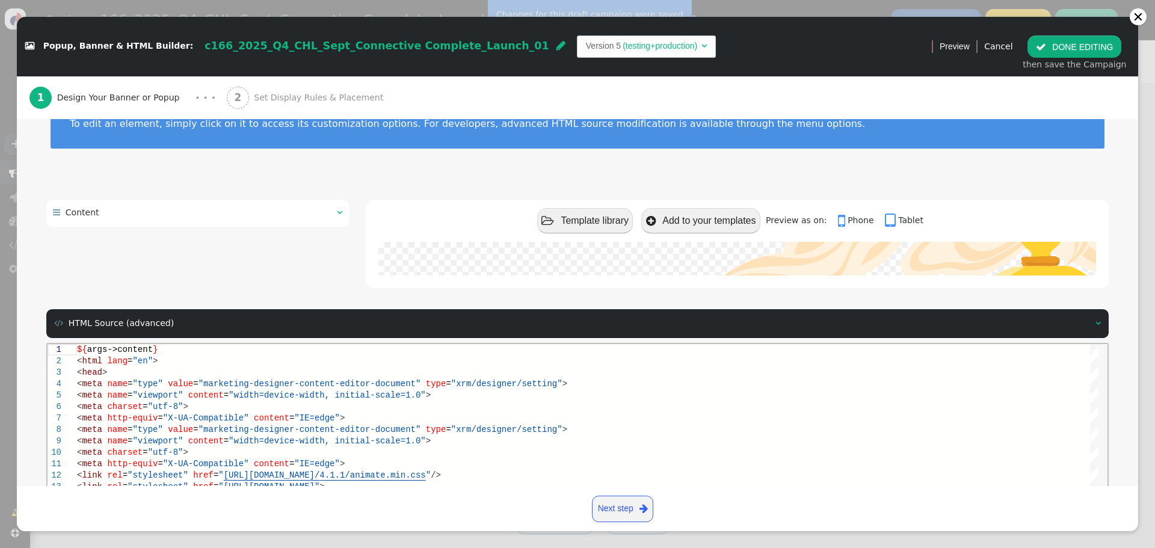
scroll to position [171, 0]
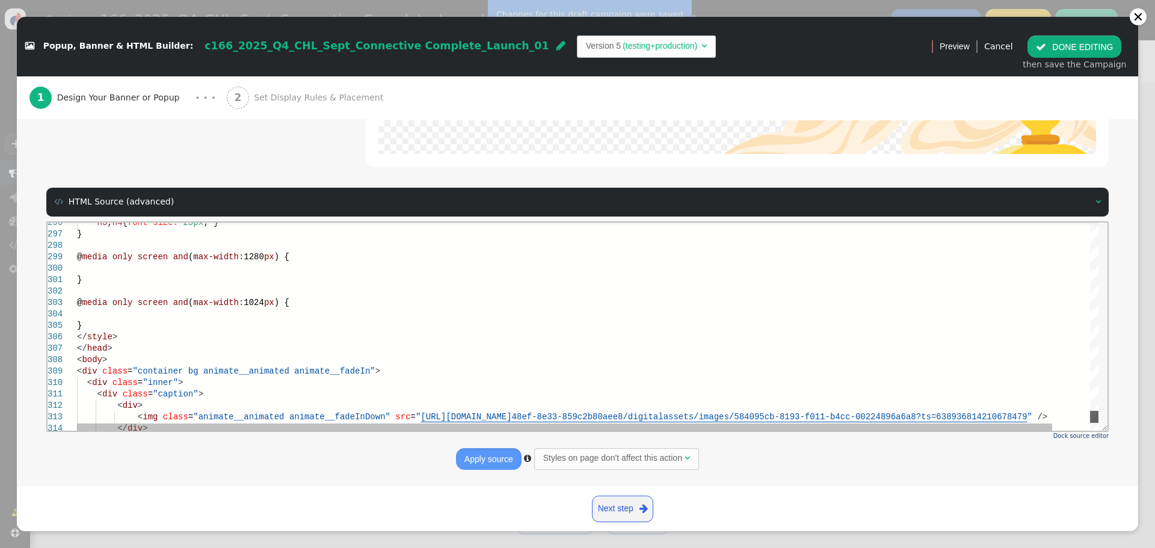
drag, startPoint x: 1093, startPoint y: 227, endPoint x: 1096, endPoint y: 416, distance: 188.9
click at [1096, 416] on div at bounding box center [1094, 416] width 8 height 12
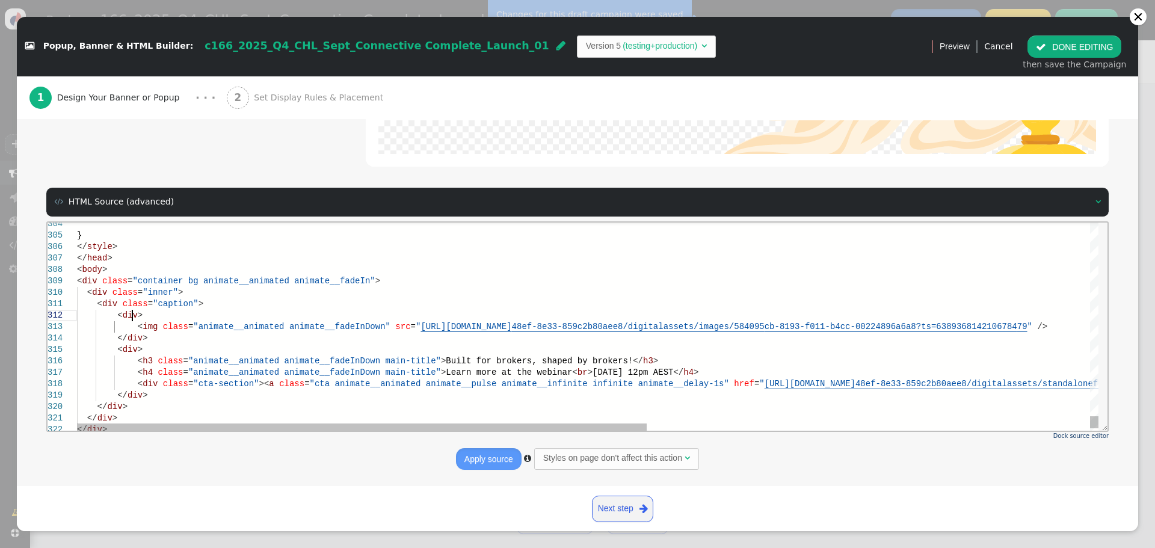
drag, startPoint x: 133, startPoint y: 315, endPoint x: 147, endPoint y: 324, distance: 16.5
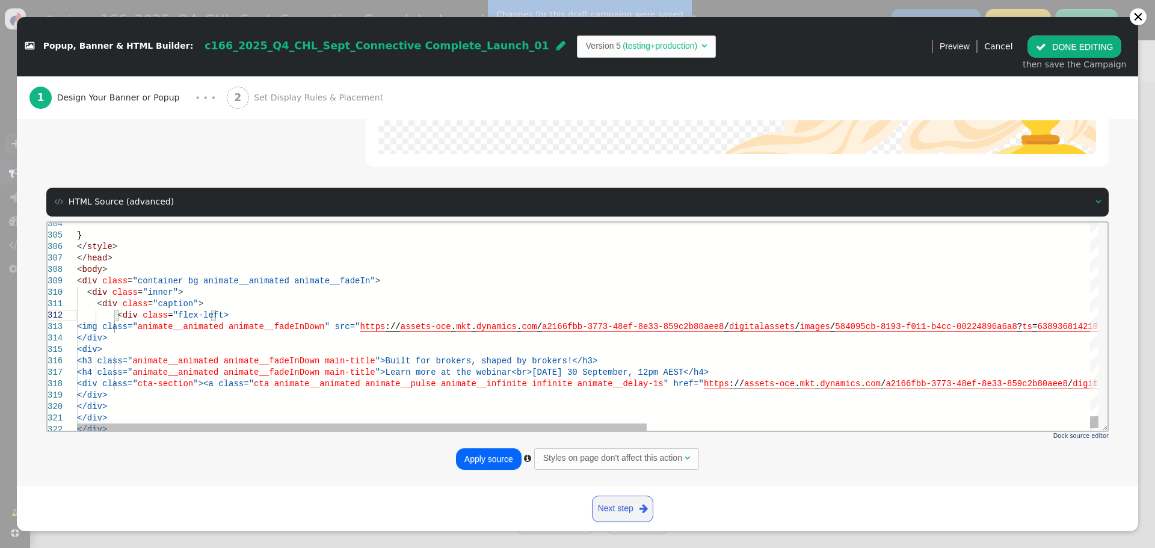
scroll to position [12, 138]
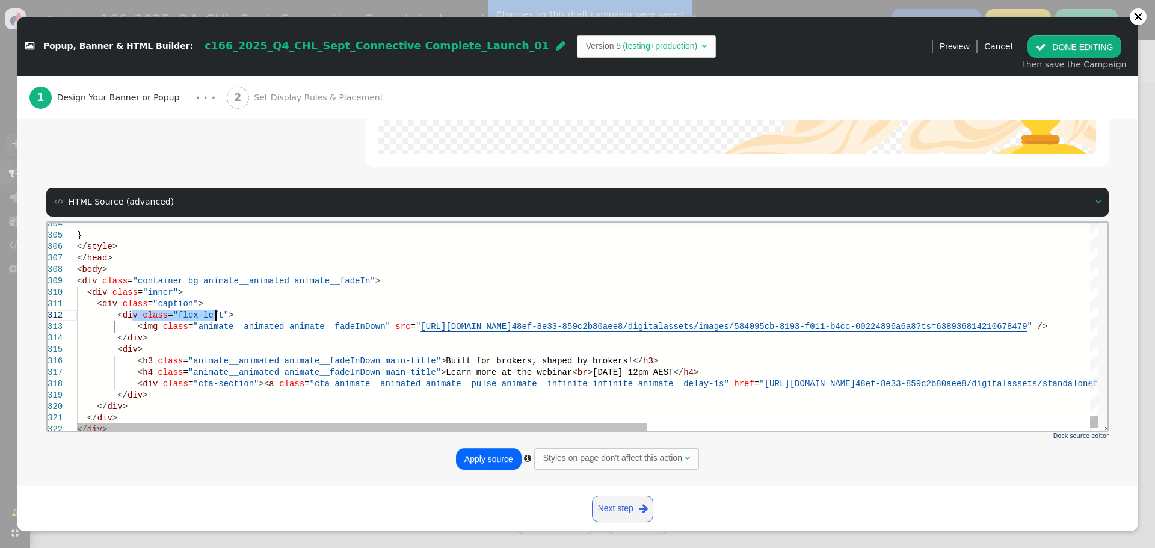
drag, startPoint x: 131, startPoint y: 313, endPoint x: 216, endPoint y: 311, distance: 85.4
paste textarea "class="flex-left""
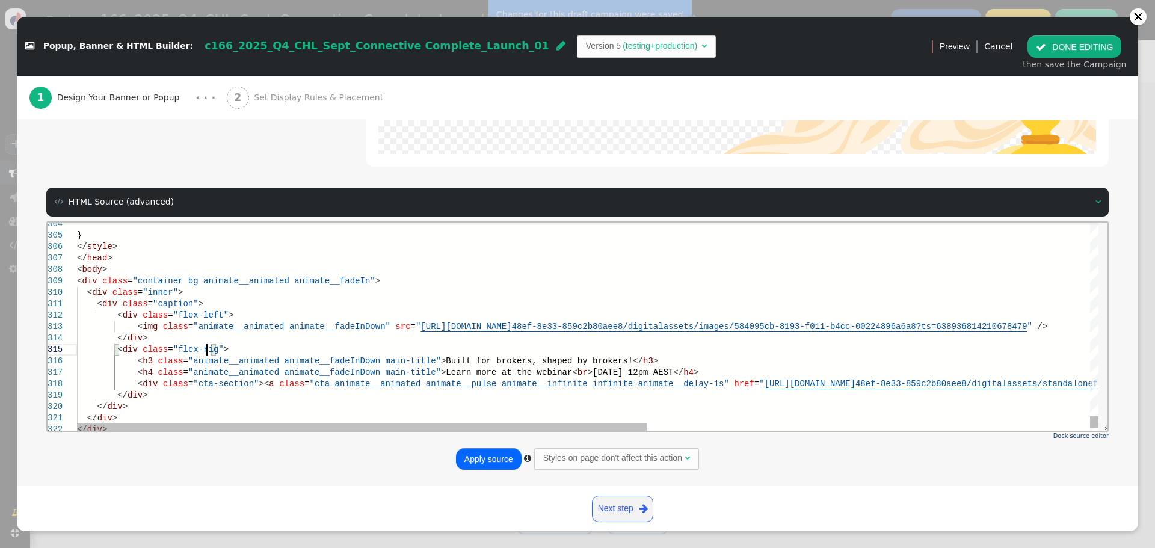
scroll to position [46, 138]
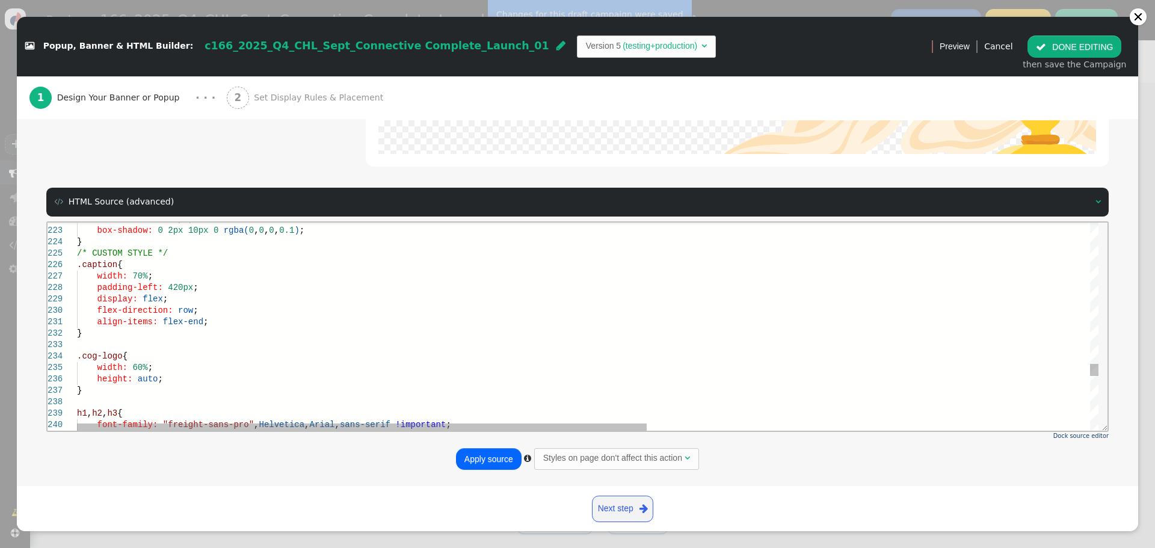
click at [210, 331] on div "}" at bounding box center [984, 332] width 1814 height 11
drag, startPoint x: 87, startPoint y: 393, endPoint x: 66, endPoint y: 356, distance: 42.8
paste textarea "width: 50%; } .cog-logo { width: 60%; height: auto; } h1, h2, h3 { font-family:…"
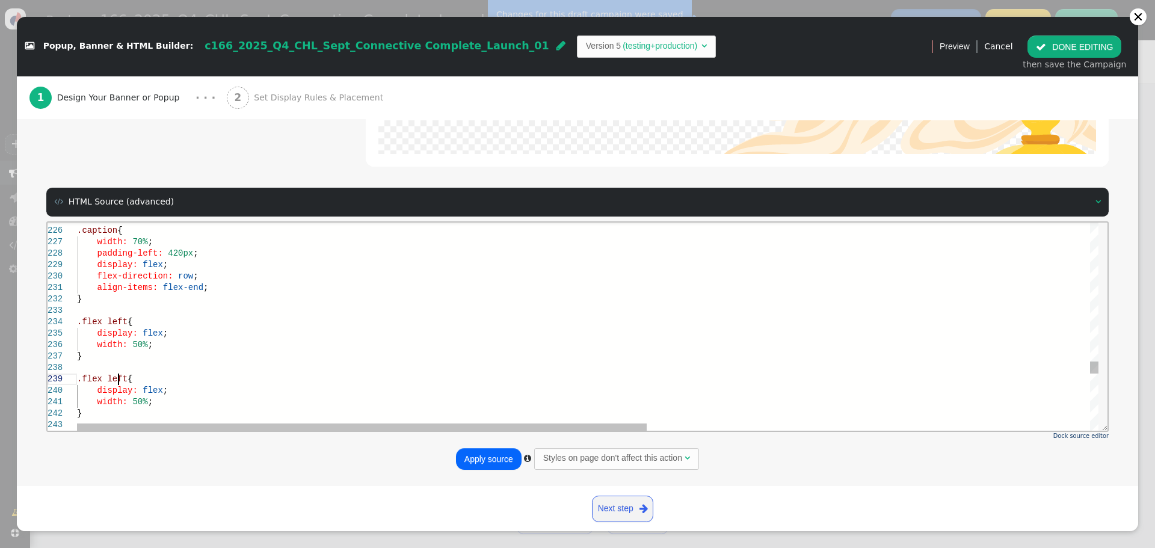
click at [117, 380] on span "left" at bounding box center [117, 378] width 20 height 10
drag, startPoint x: 104, startPoint y: 381, endPoint x: 125, endPoint y: 378, distance: 21.4
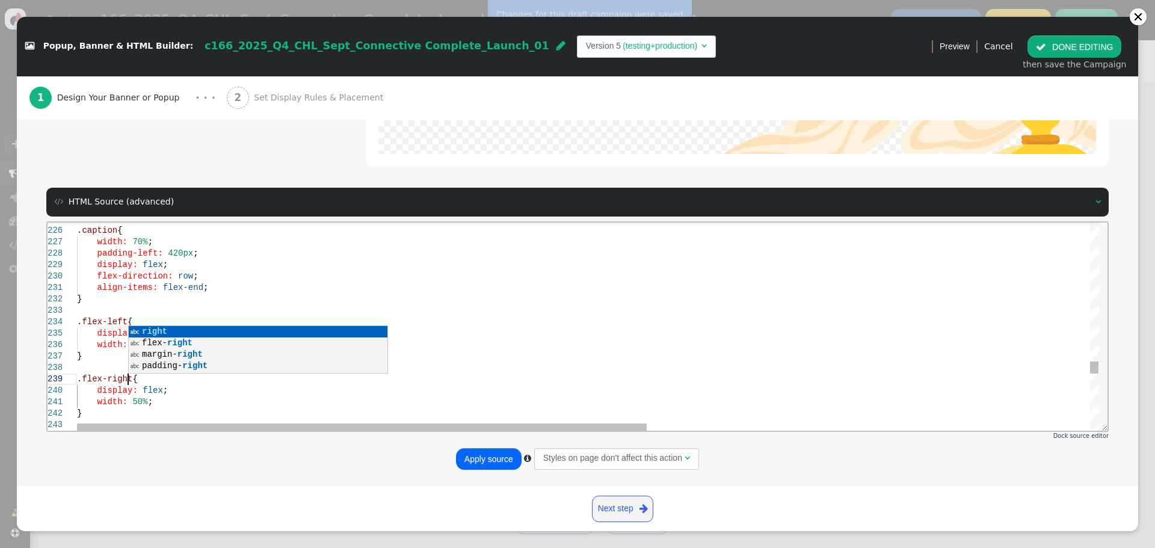
scroll to position [92, 51]
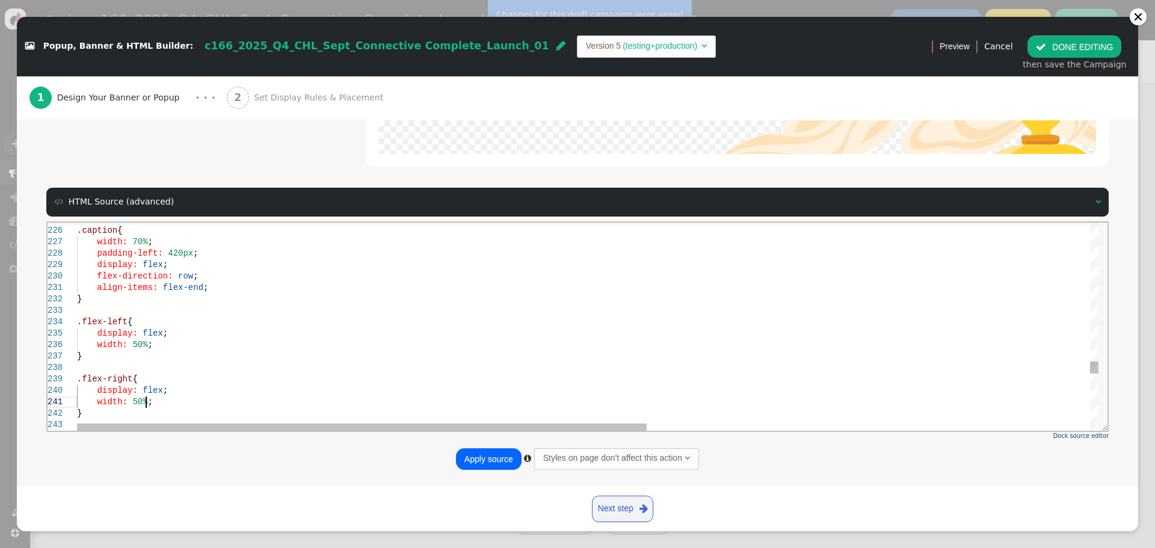
click at [167, 398] on div "width: 50% ;" at bounding box center [984, 401] width 1814 height 11
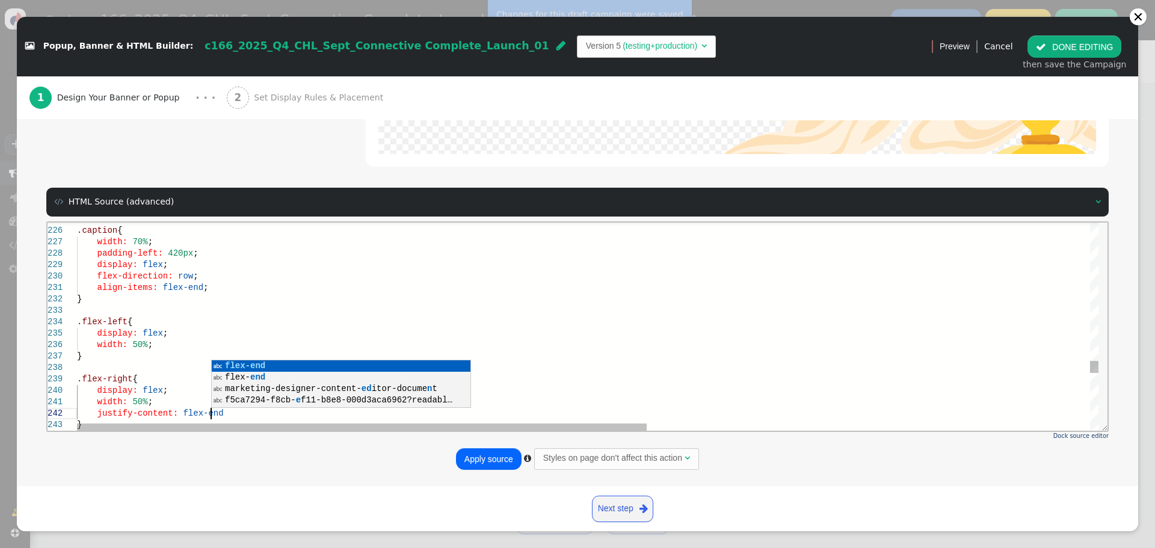
scroll to position [22, 138]
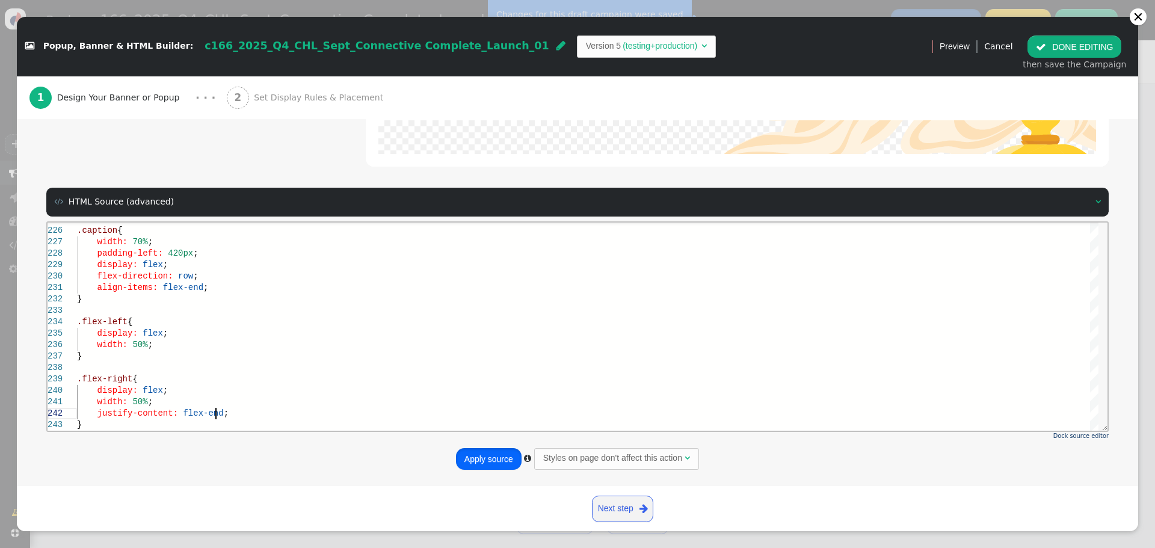
click at [490, 462] on button "Apply source" at bounding box center [489, 459] width 66 height 22
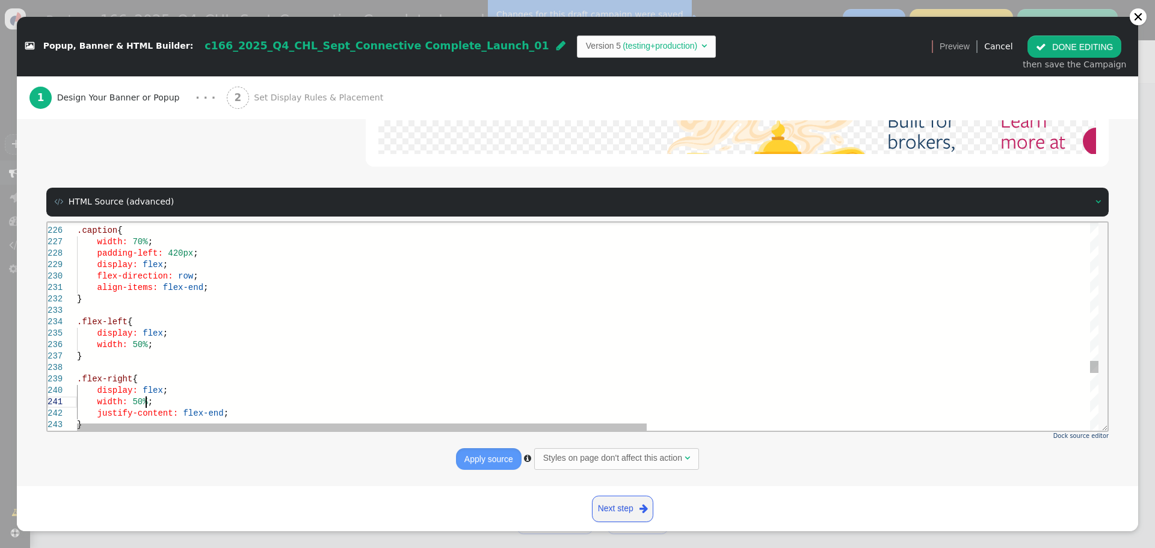
click at [172, 399] on div "width: 50% ;" at bounding box center [984, 401] width 1814 height 11
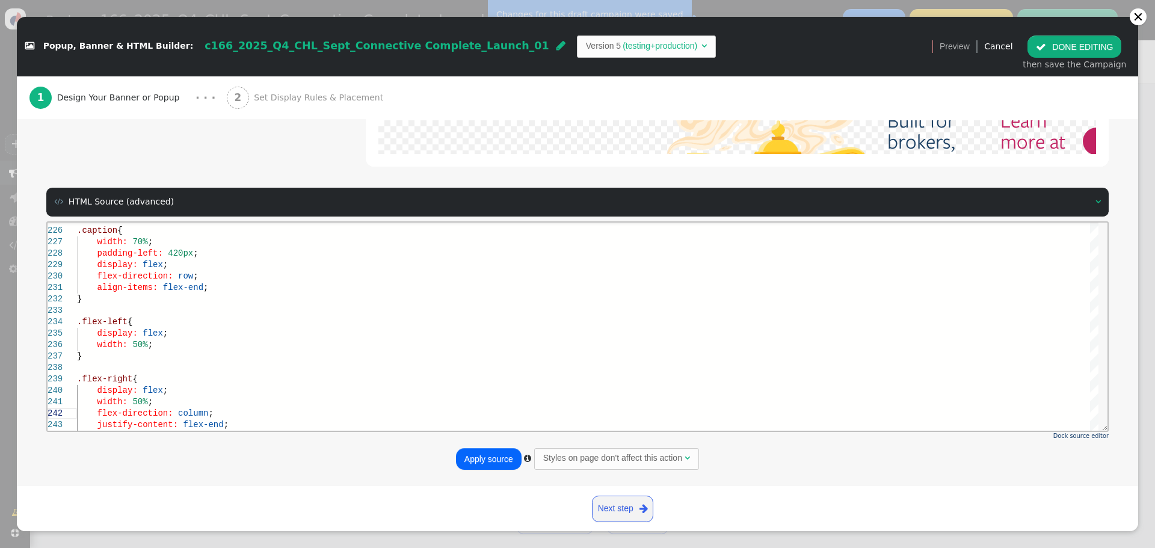
click at [488, 453] on button "Apply source" at bounding box center [489, 459] width 66 height 22
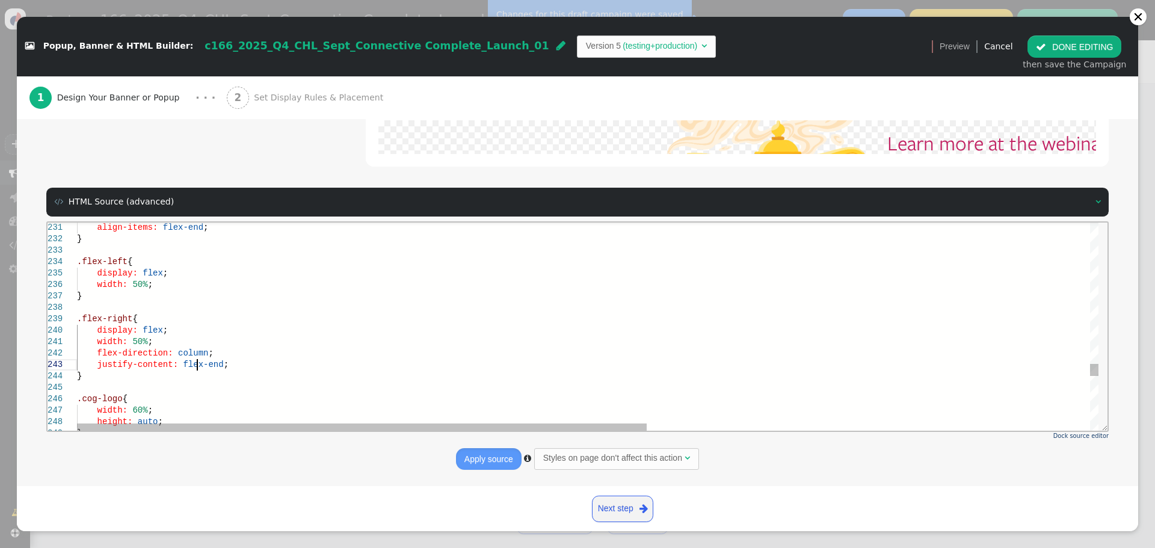
click at [199, 364] on span "flex-end" at bounding box center [203, 364] width 40 height 10
click at [144, 365] on span "justify-content:" at bounding box center [137, 364] width 81 height 10
click at [152, 365] on span "justify-content:" at bounding box center [137, 364] width 81 height 10
drag, startPoint x: 104, startPoint y: 227, endPoint x: 100, endPoint y: 232, distance: 6.5
click at [123, 229] on div "231 232 233 234 235 237 236 238 239 240 241 243 242 244 245 246 247 248 249 ali…" at bounding box center [573, 326] width 1051 height 208
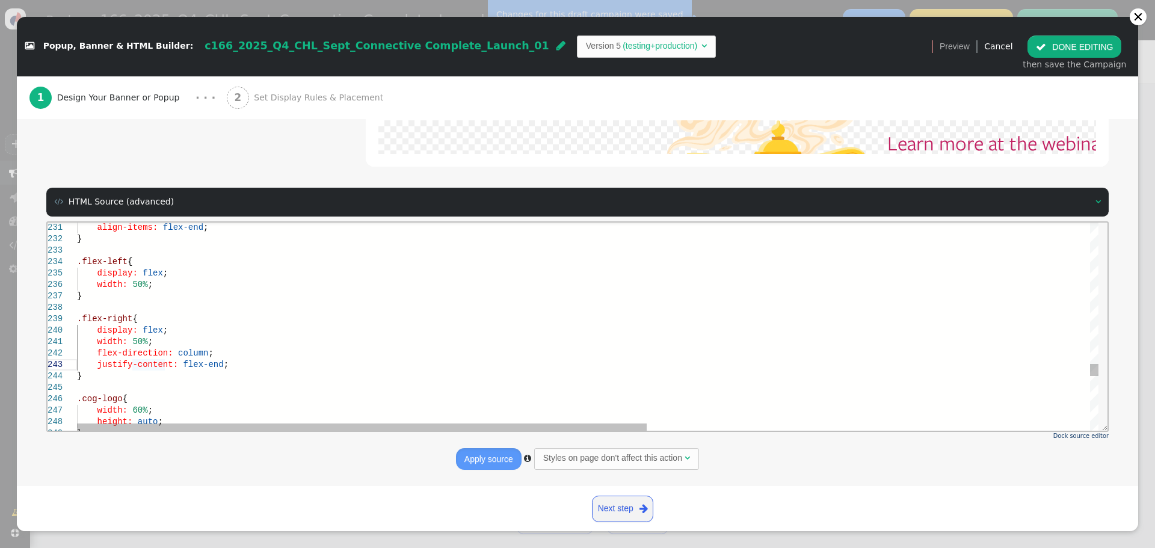
scroll to position [22, 74]
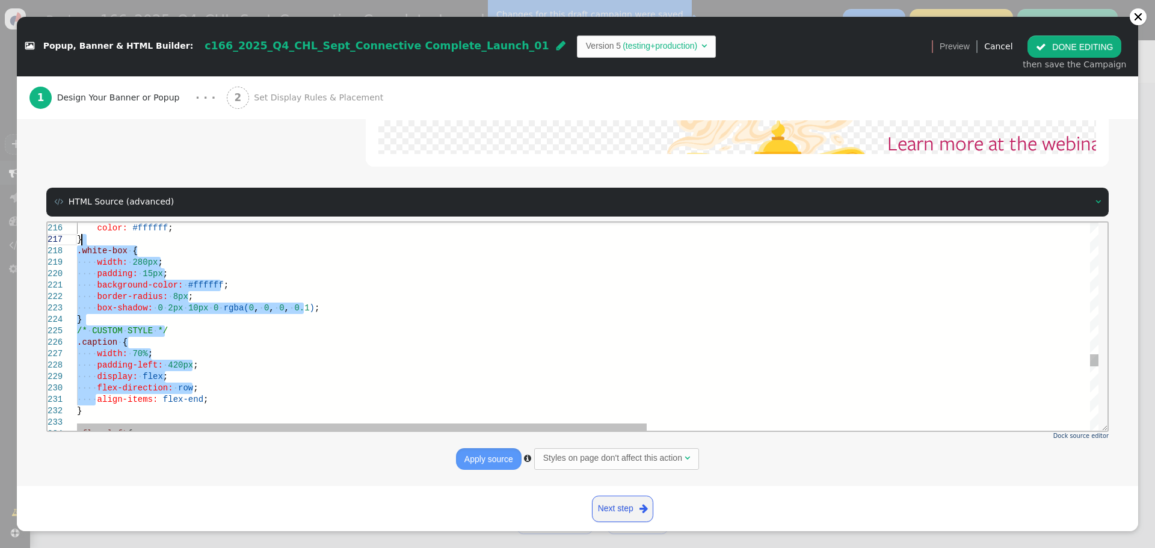
drag, startPoint x: 98, startPoint y: 231, endPoint x: 122, endPoint y: 283, distance: 57.6
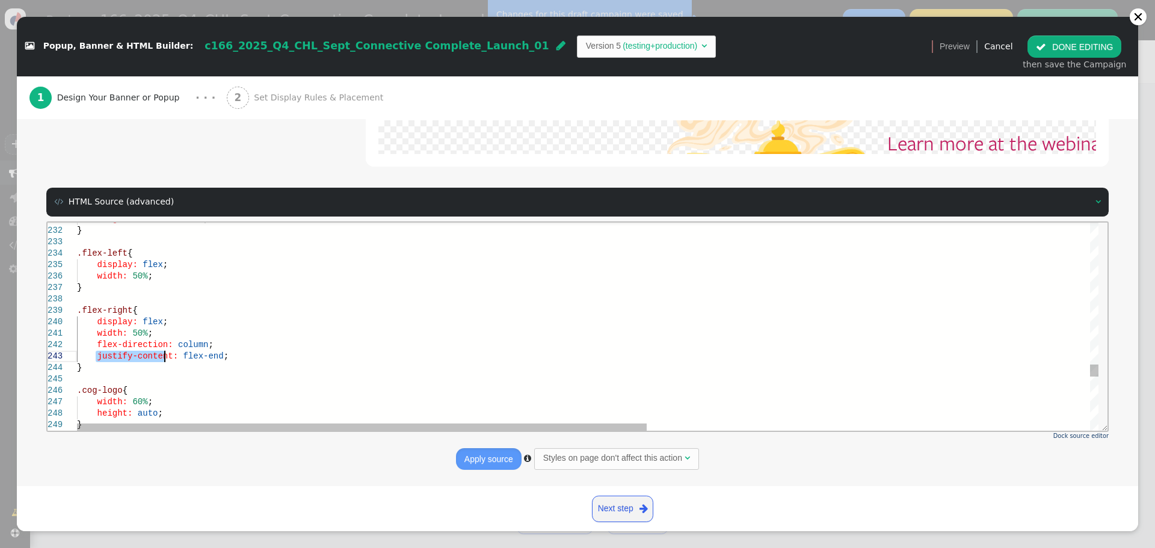
drag, startPoint x: 95, startPoint y: 357, endPoint x: 167, endPoint y: 357, distance: 71.6
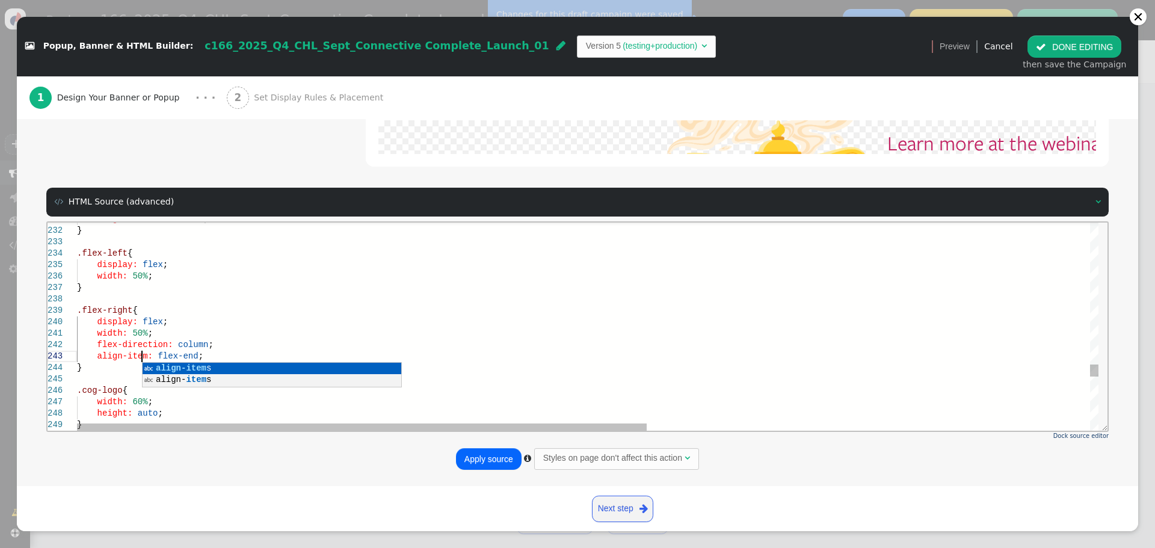
scroll to position [23, 69]
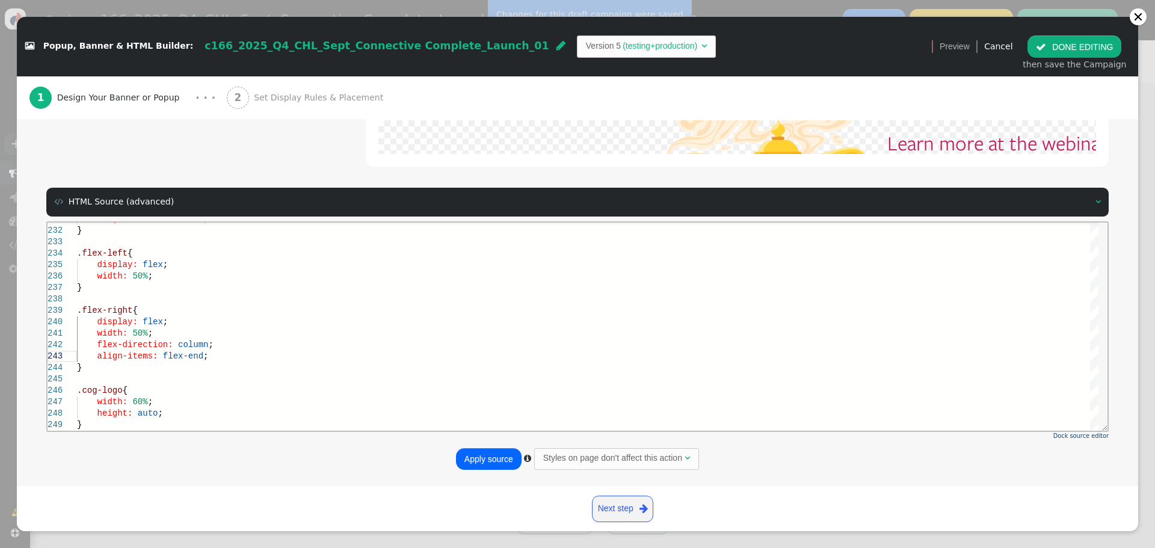
type textarea "width: 50%; flex-direction: column; align-items: flex-end; } .cog-logo { width:…"
click at [468, 458] on button "Apply source" at bounding box center [489, 459] width 66 height 22
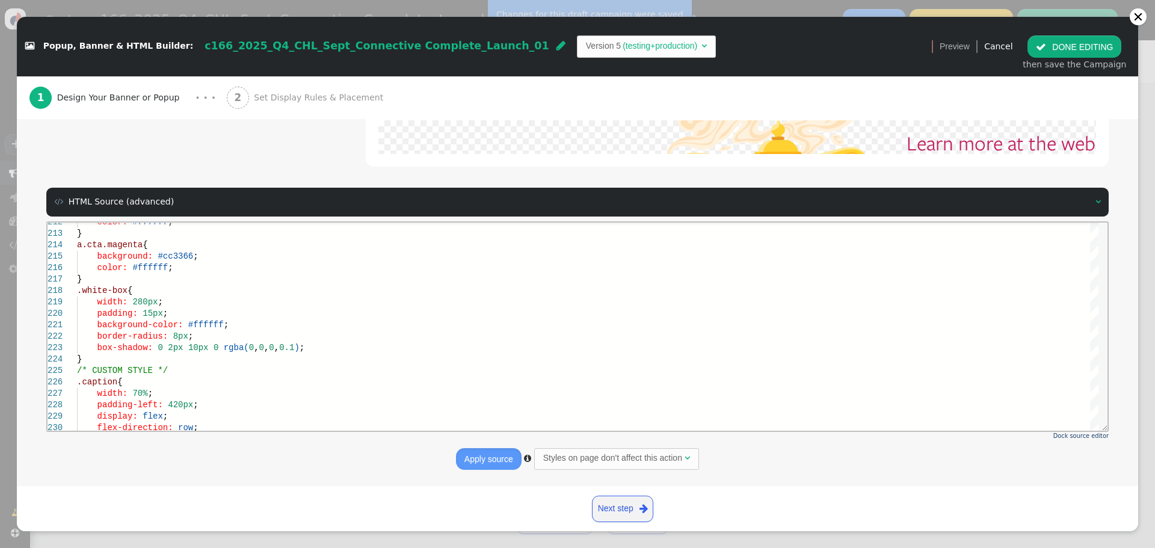
click at [1083, 48] on button " DONE EDITING" at bounding box center [1074, 46] width 94 height 22
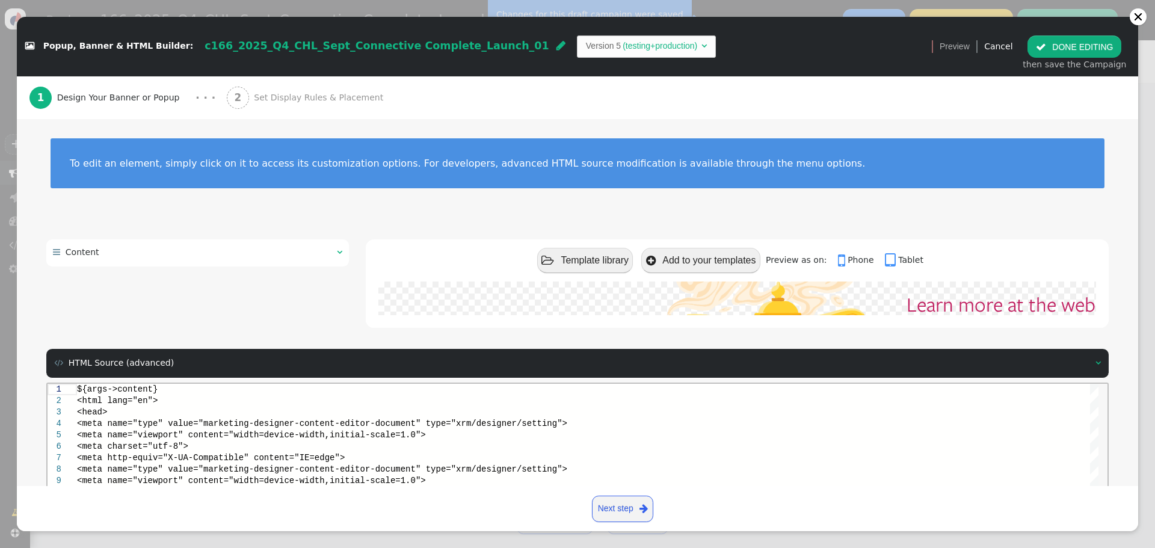
scroll to position [0, 0]
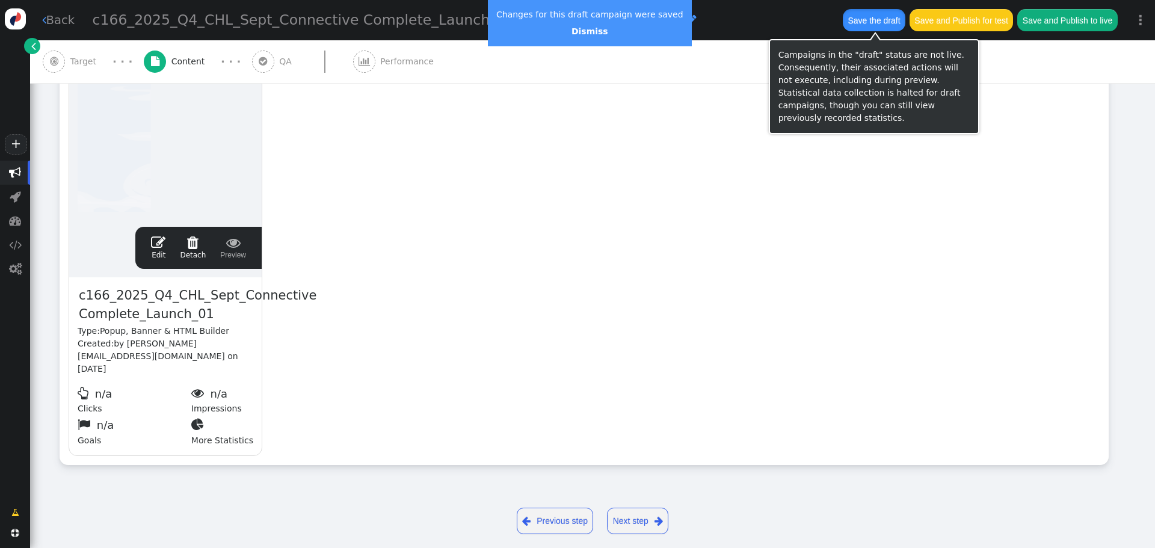
click at [874, 23] on button "Save the draft" at bounding box center [874, 20] width 63 height 22
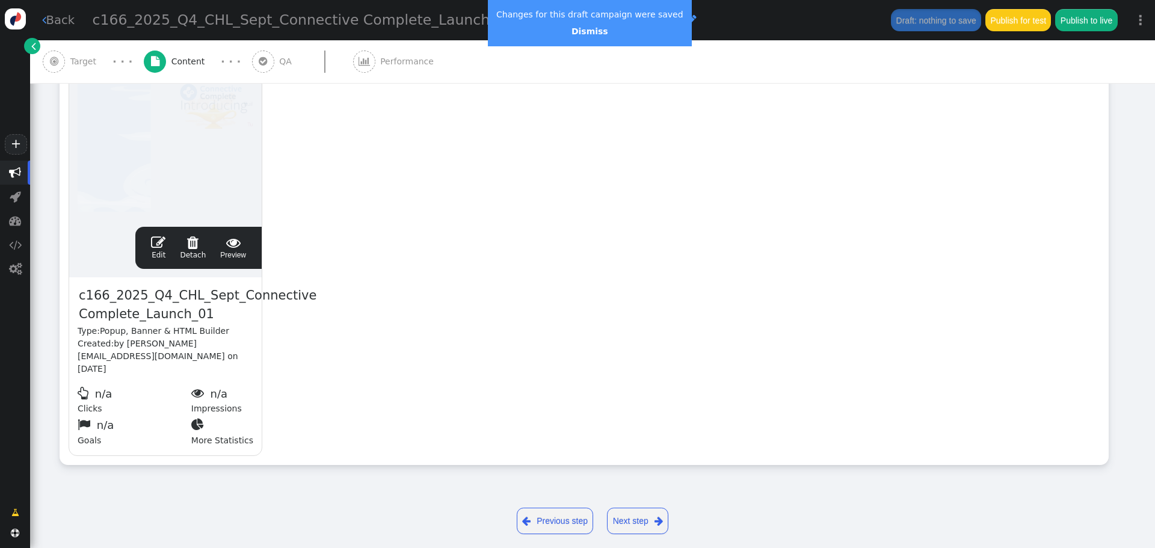
click at [158, 244] on span "" at bounding box center [158, 242] width 14 height 14
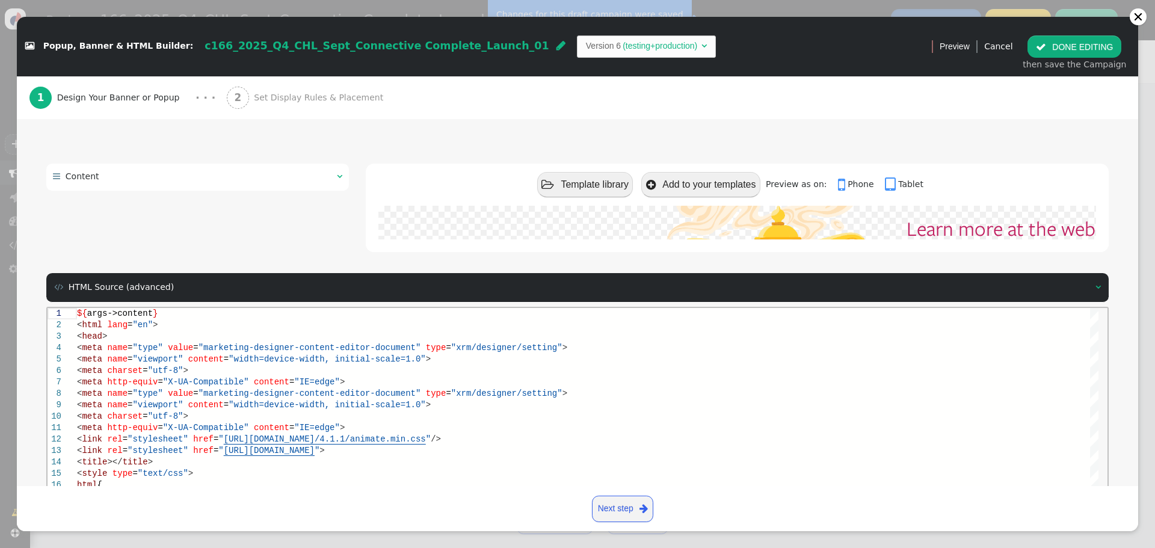
scroll to position [171, 0]
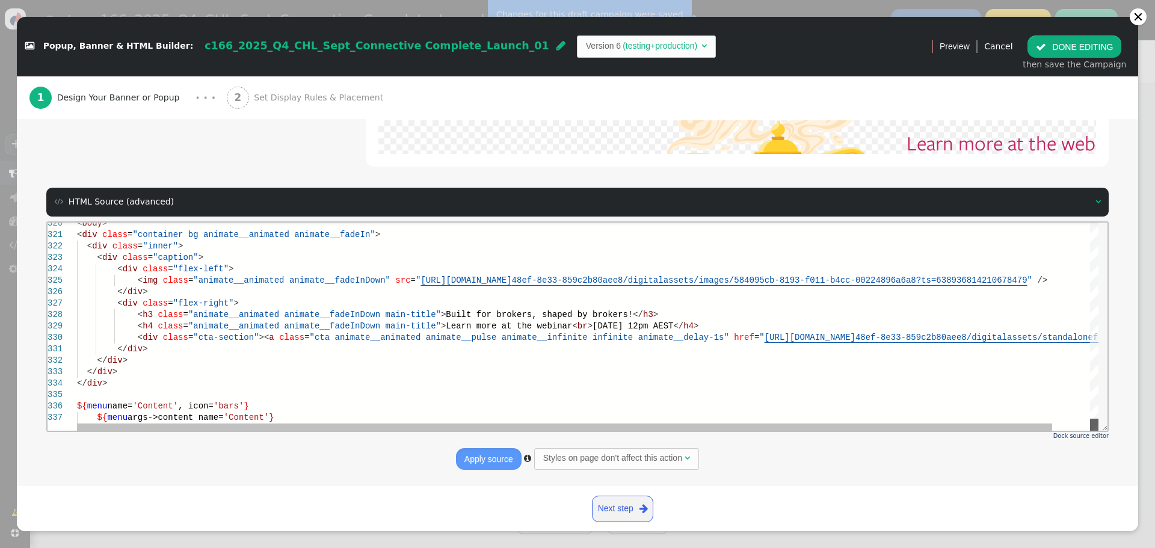
drag, startPoint x: 1096, startPoint y: 232, endPoint x: 1119, endPoint y: 655, distance: 424.0
click at [1087, 222] on html "320 321 322 323 324 325 326 327 328 329 330 331 332 333 334 335 336 337 < body …" at bounding box center [578, 222] width 1060 height 0
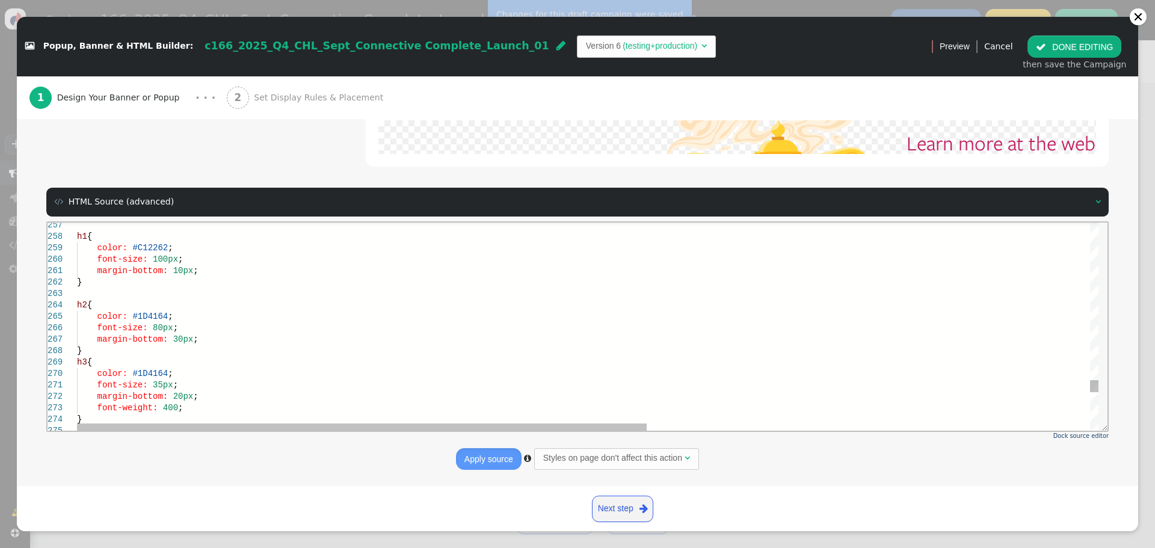
scroll to position [0, 0]
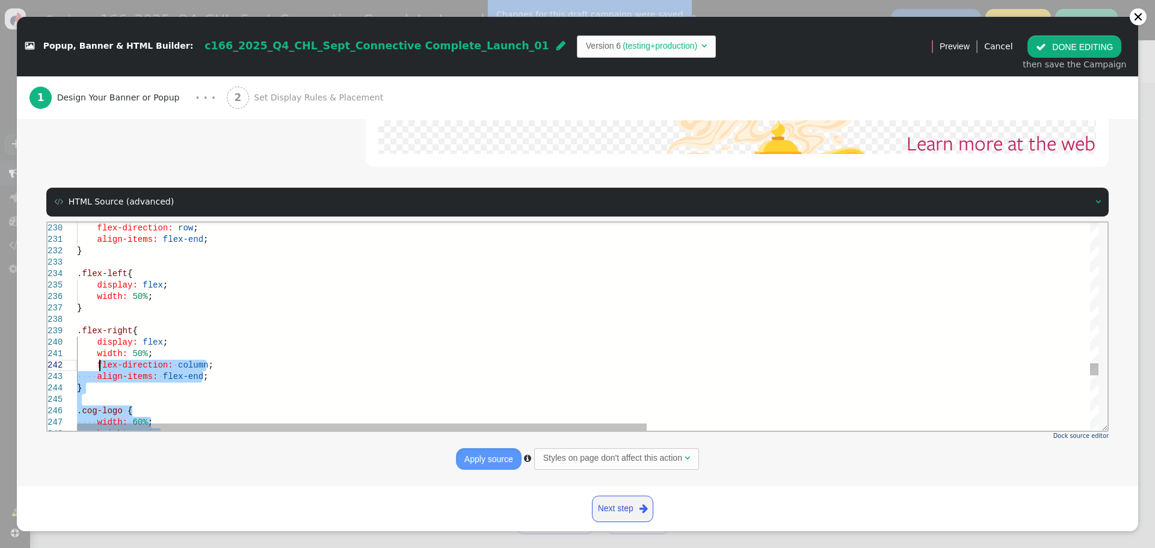
drag, startPoint x: 184, startPoint y: 335, endPoint x: 100, endPoint y: 361, distance: 87.7
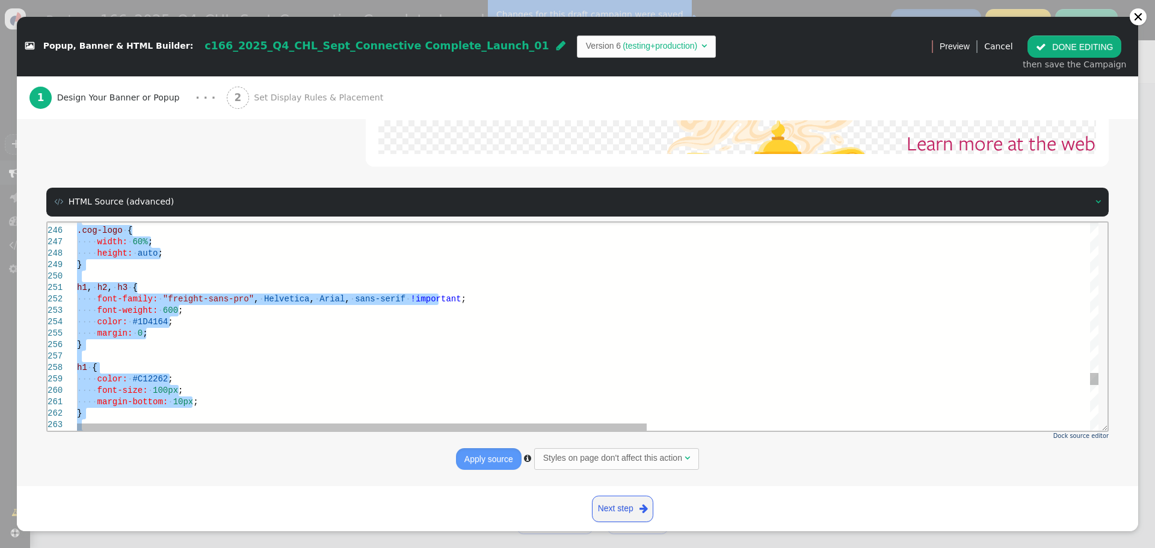
click at [158, 276] on div at bounding box center [984, 275] width 1814 height 11
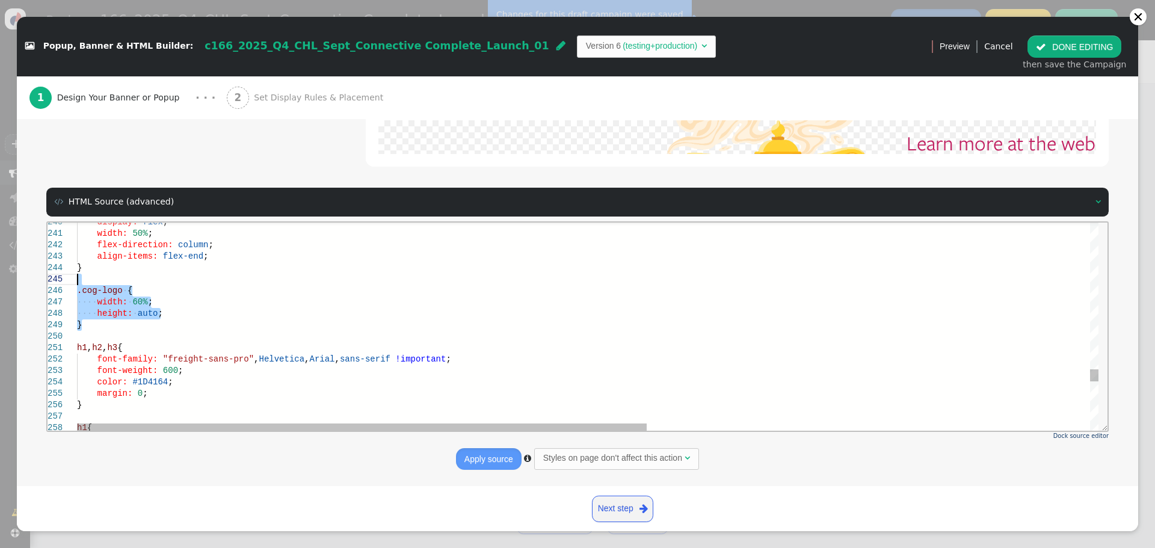
drag, startPoint x: 89, startPoint y: 327, endPoint x: 68, endPoint y: 284, distance: 48.1
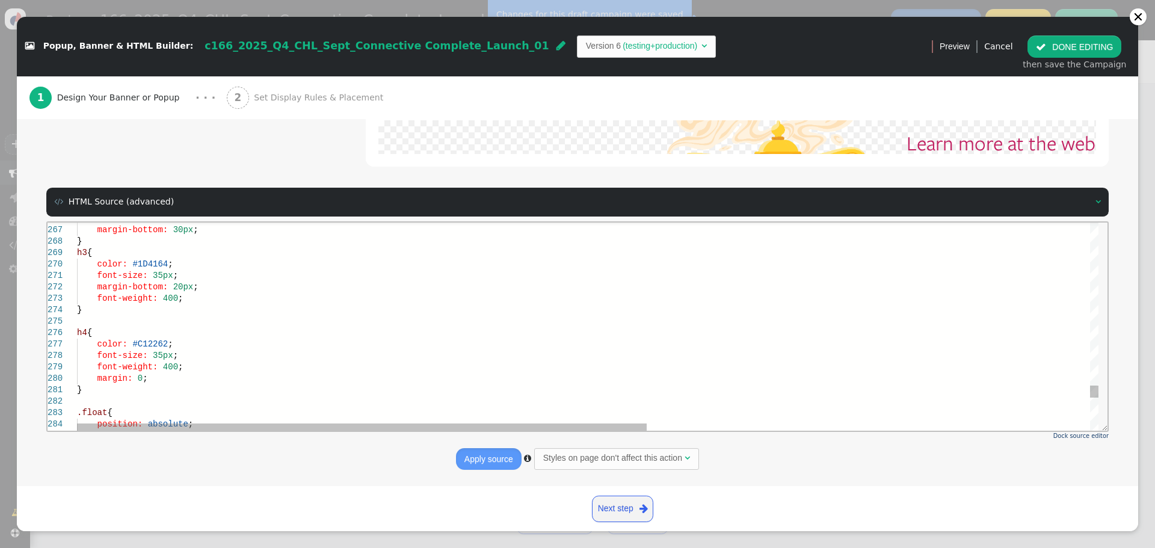
click at [194, 299] on div "font-weight: 400 ;" at bounding box center [984, 297] width 1814 height 11
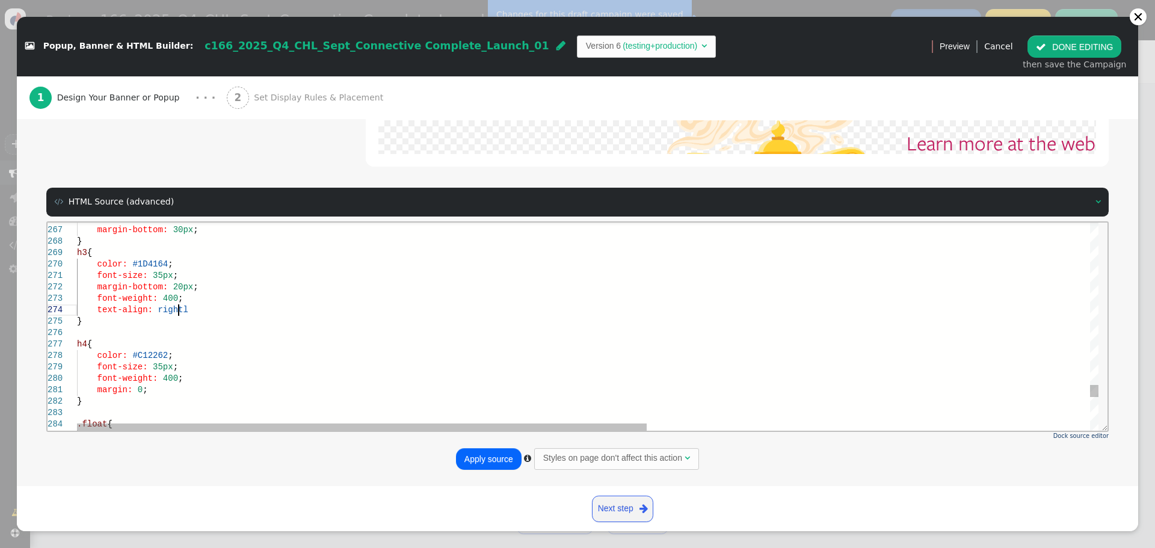
scroll to position [35, 101]
click at [174, 388] on div "margin: 0 ;" at bounding box center [984, 389] width 1814 height 11
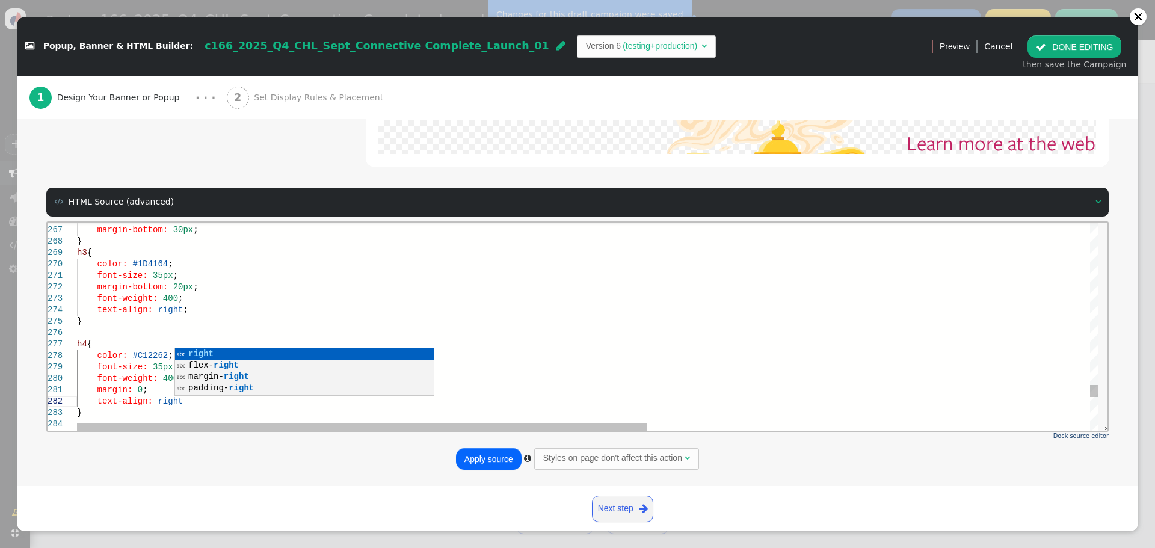
scroll to position [22, 101]
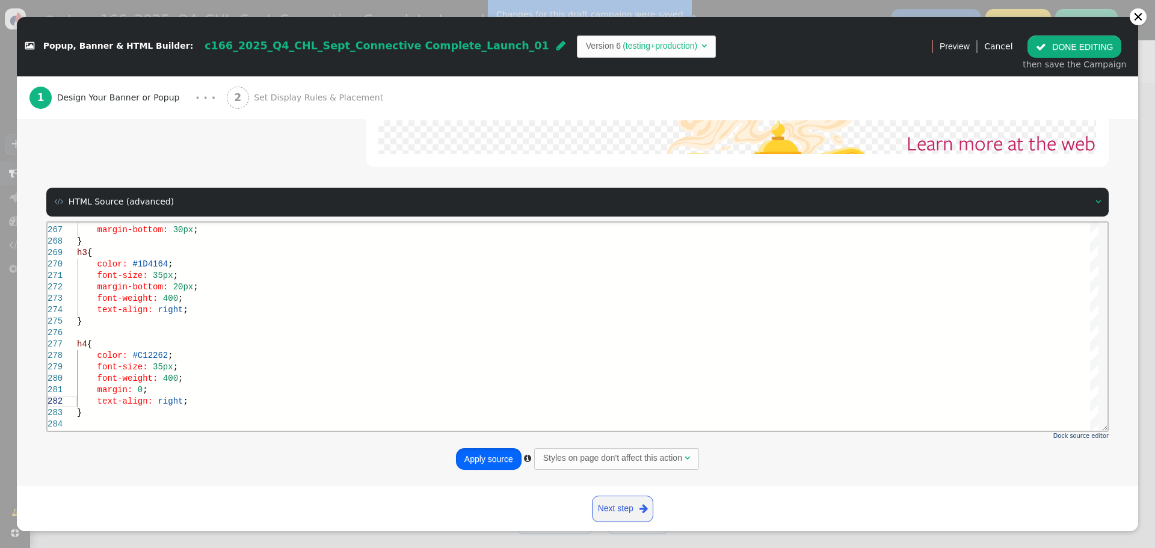
click at [488, 460] on button "Apply source" at bounding box center [489, 459] width 66 height 22
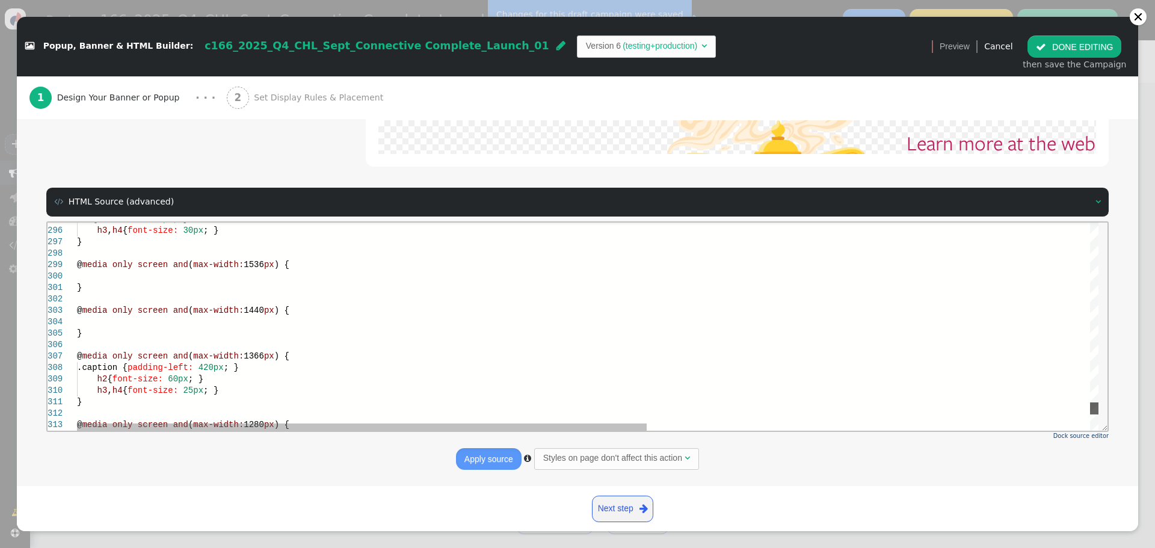
drag, startPoint x: 1094, startPoint y: 393, endPoint x: 1094, endPoint y: 407, distance: 13.8
click at [1095, 409] on div at bounding box center [1094, 408] width 8 height 12
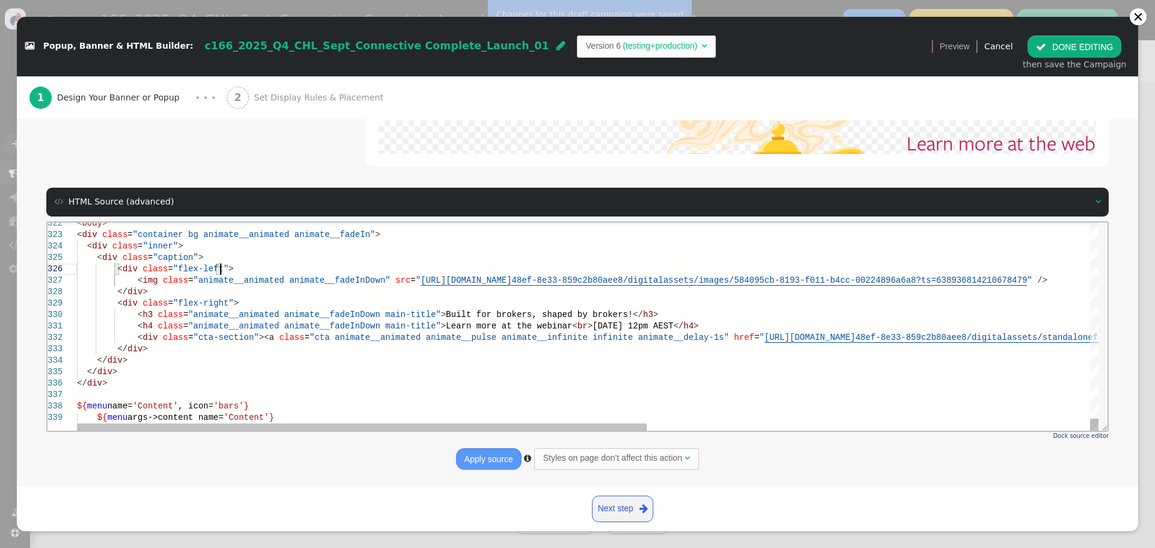
click at [389, 269] on div "< div class = "flex-left" >" at bounding box center [984, 268] width 1814 height 11
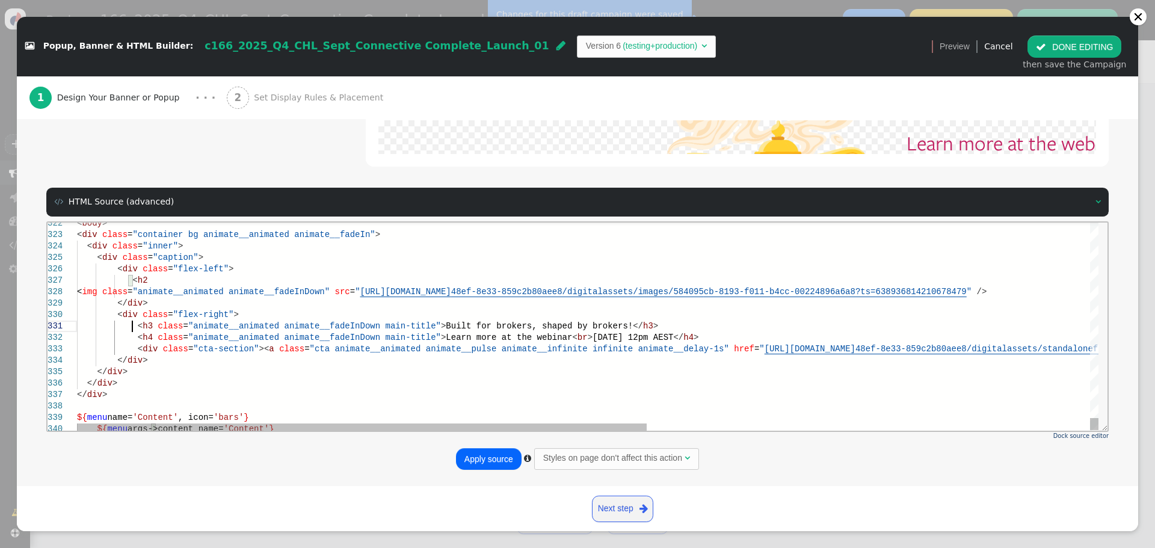
scroll to position [34, 69]
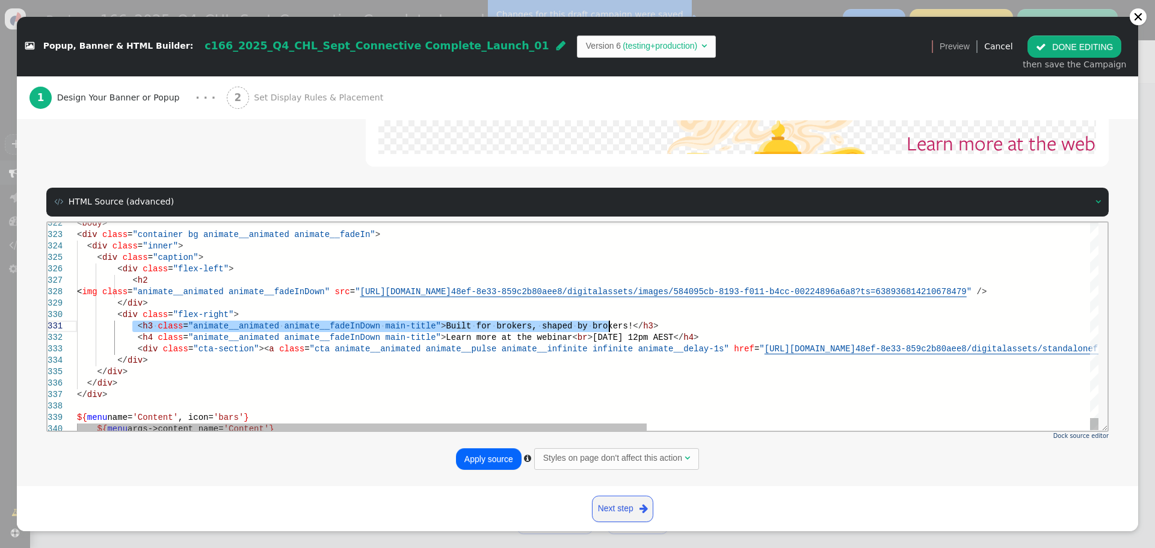
drag, startPoint x: 133, startPoint y: 325, endPoint x: 621, endPoint y: 320, distance: 487.8
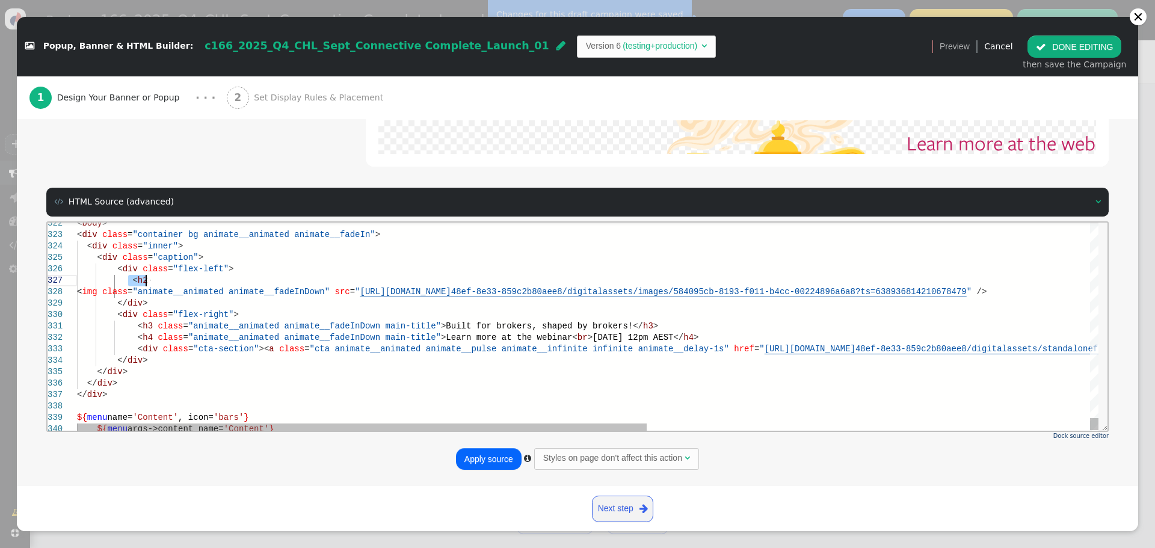
drag, startPoint x: 132, startPoint y: 280, endPoint x: 156, endPoint y: 285, distance: 25.2
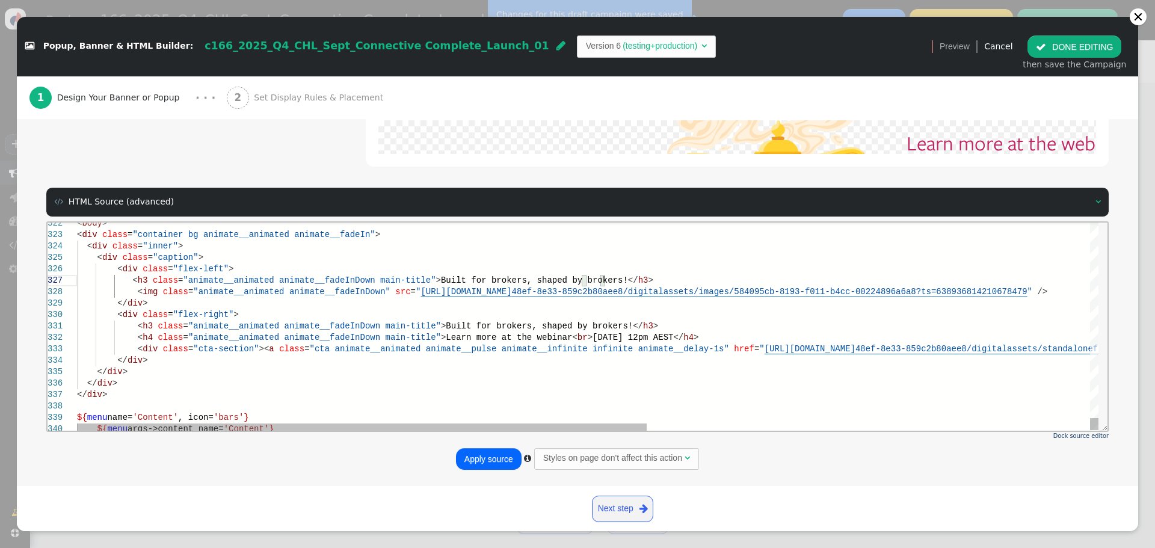
click at [138, 292] on span "<" at bounding box center [140, 291] width 5 height 10
drag, startPoint x: 416, startPoint y: 277, endPoint x: 585, endPoint y: 277, distance: 169.6
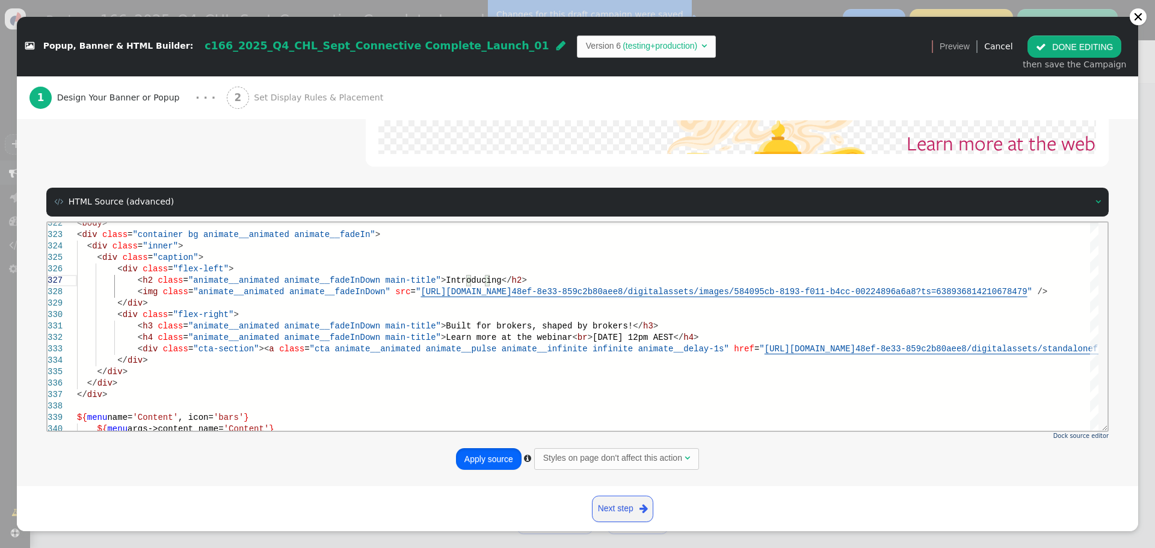
click at [489, 457] on button "Apply source" at bounding box center [489, 459] width 66 height 22
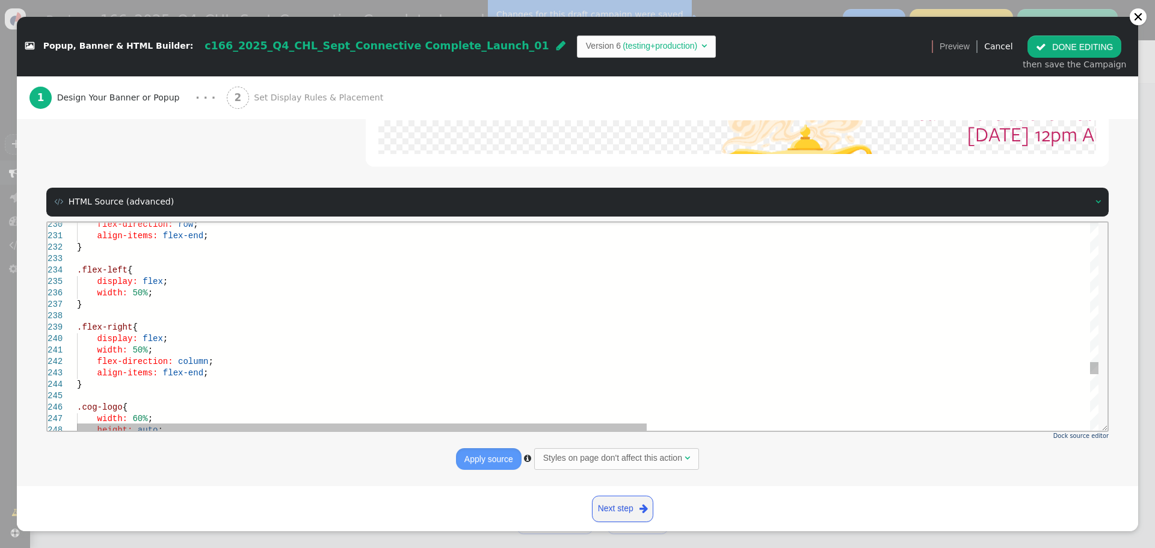
scroll to position [69, 124]
drag, startPoint x: 204, startPoint y: 363, endPoint x: 97, endPoint y: 366, distance: 107.1
click at [159, 294] on div "width: 50% ;" at bounding box center [984, 292] width 1814 height 11
click at [176, 283] on div "display: flex ;" at bounding box center [984, 280] width 1814 height 11
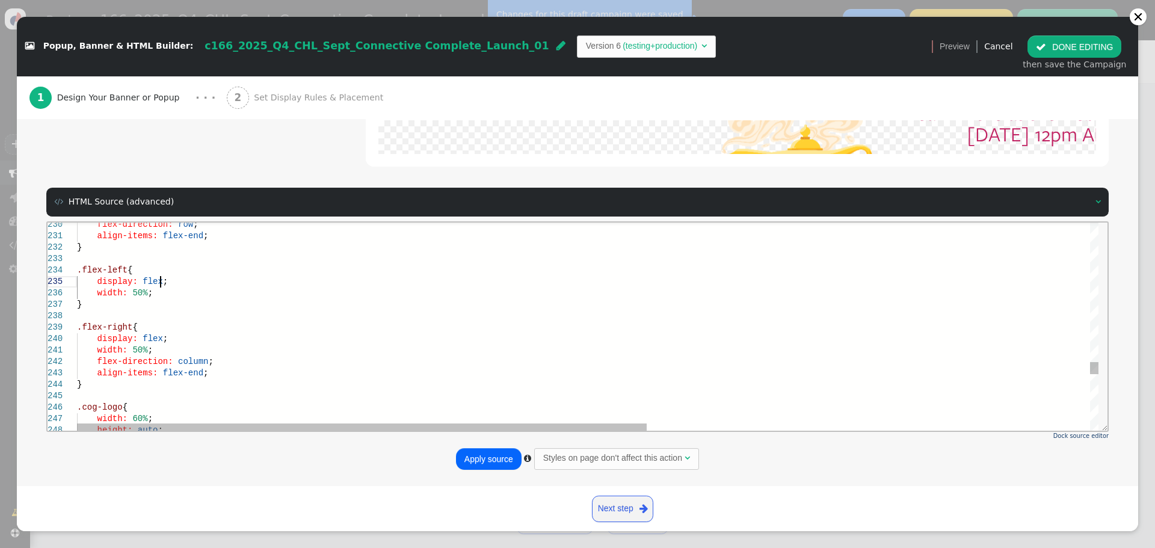
scroll to position [67, 17]
paste textarea "flex-direction: column;"
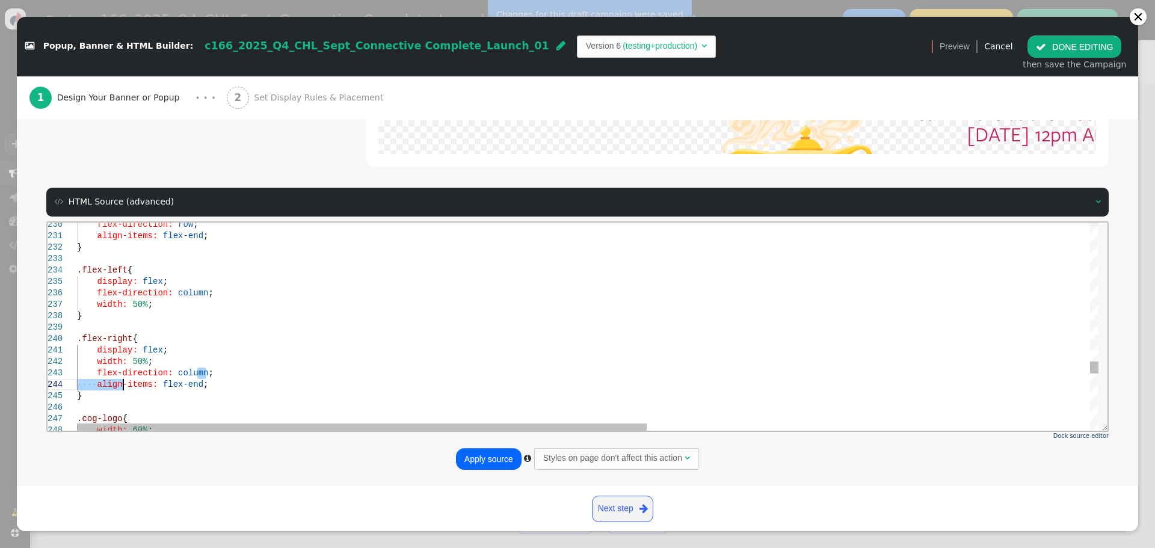
drag, startPoint x: 194, startPoint y: 379, endPoint x: 171, endPoint y: 380, distance: 22.9
drag, startPoint x: 188, startPoint y: 386, endPoint x: 97, endPoint y: 376, distance: 91.3
click at [186, 347] on div "display: flex ;" at bounding box center [984, 349] width 1814 height 11
paste textarea "flex-direction: column; align-items: flex-end width: 50%; ; } .cog-logo { width…"
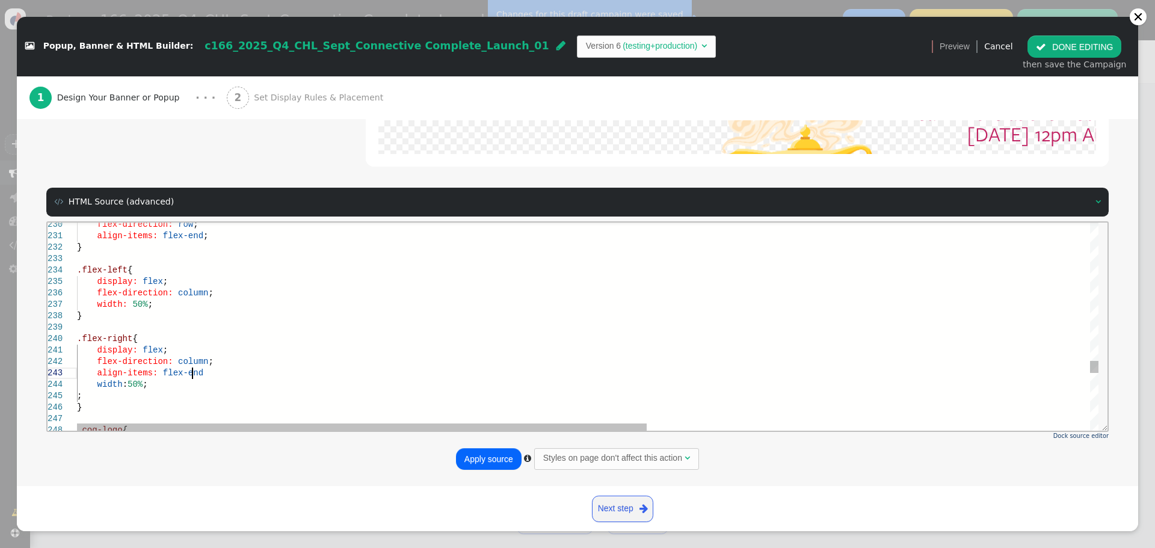
scroll to position [23, 120]
drag, startPoint x: 113, startPoint y: 396, endPoint x: 64, endPoint y: 397, distance: 49.3
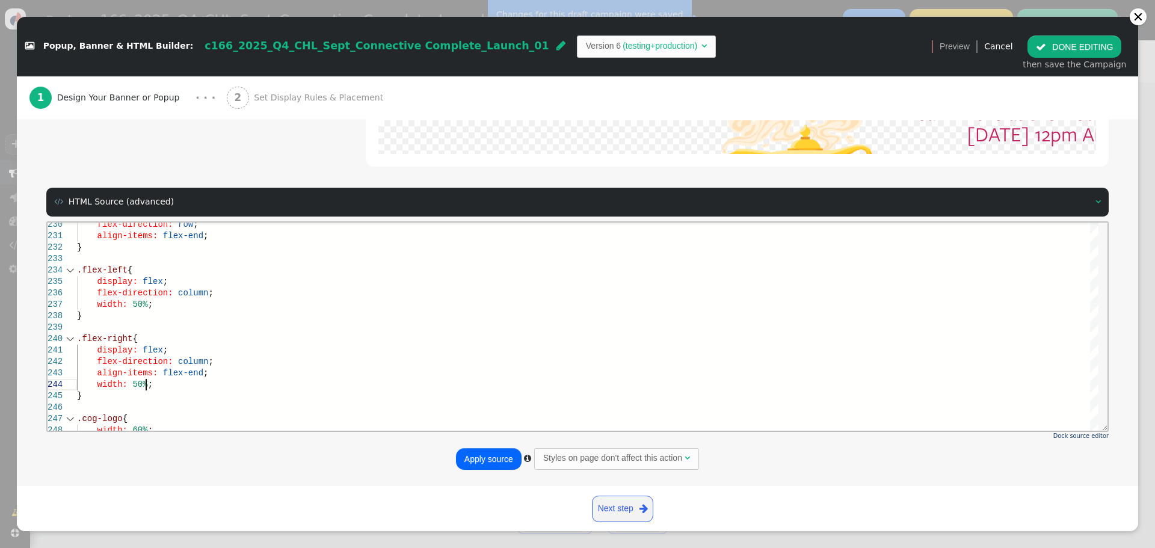
type textarea "display: flex; flex-direction: column; align-items: flex-end; width: 50%; } .co…"
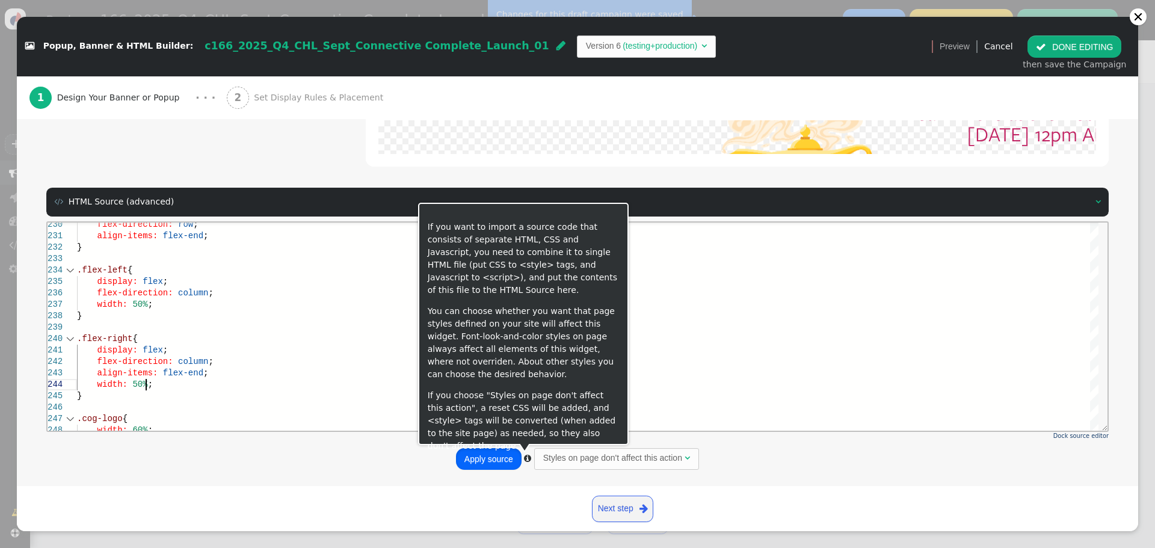
click at [489, 456] on button "Apply source" at bounding box center [489, 459] width 66 height 22
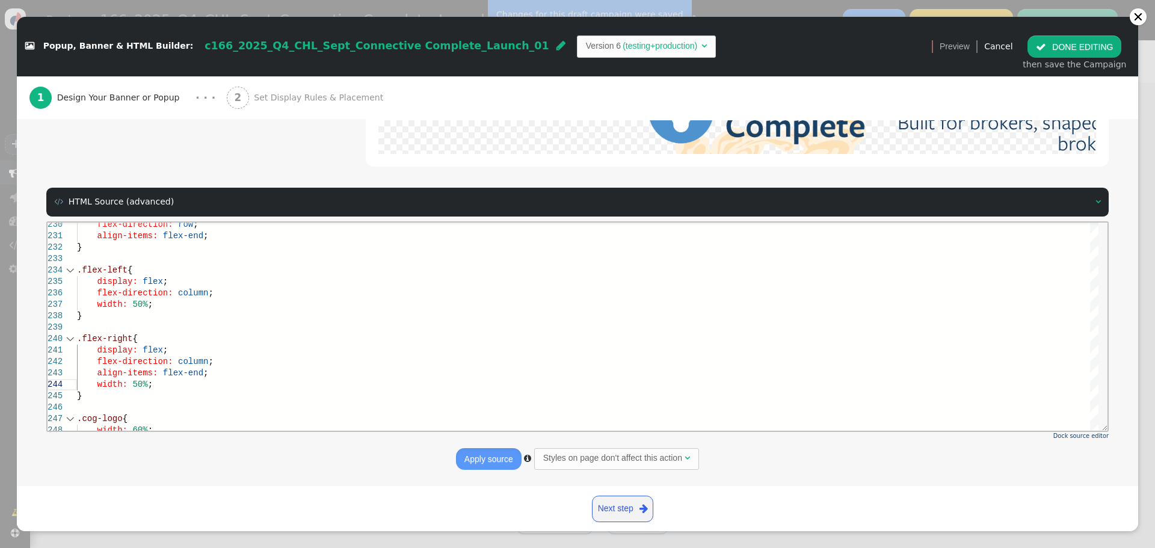
click at [1084, 46] on button " DONE EDITING" at bounding box center [1074, 46] width 94 height 22
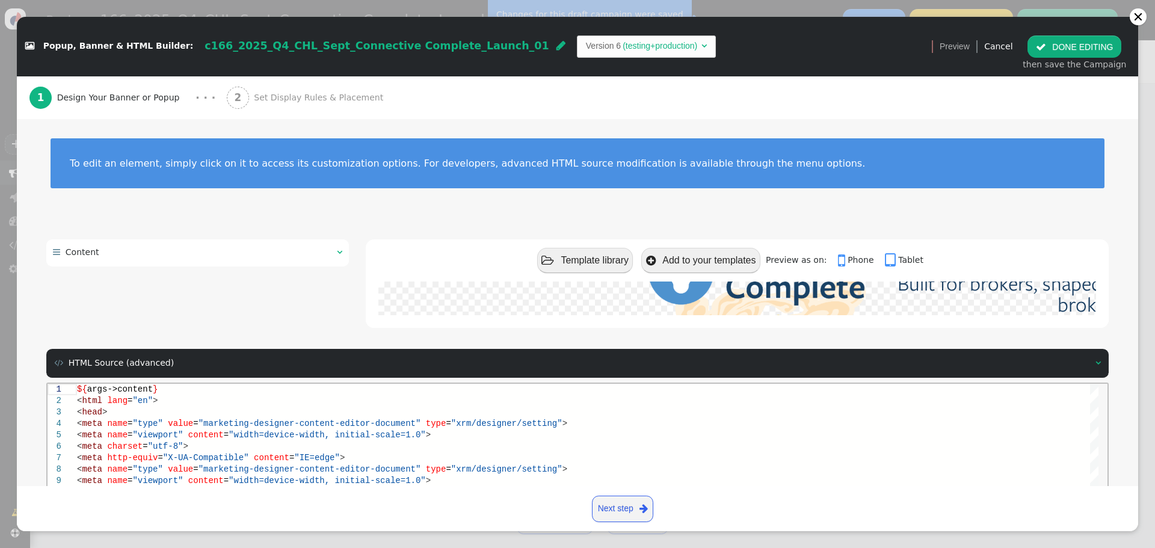
scroll to position [0, 0]
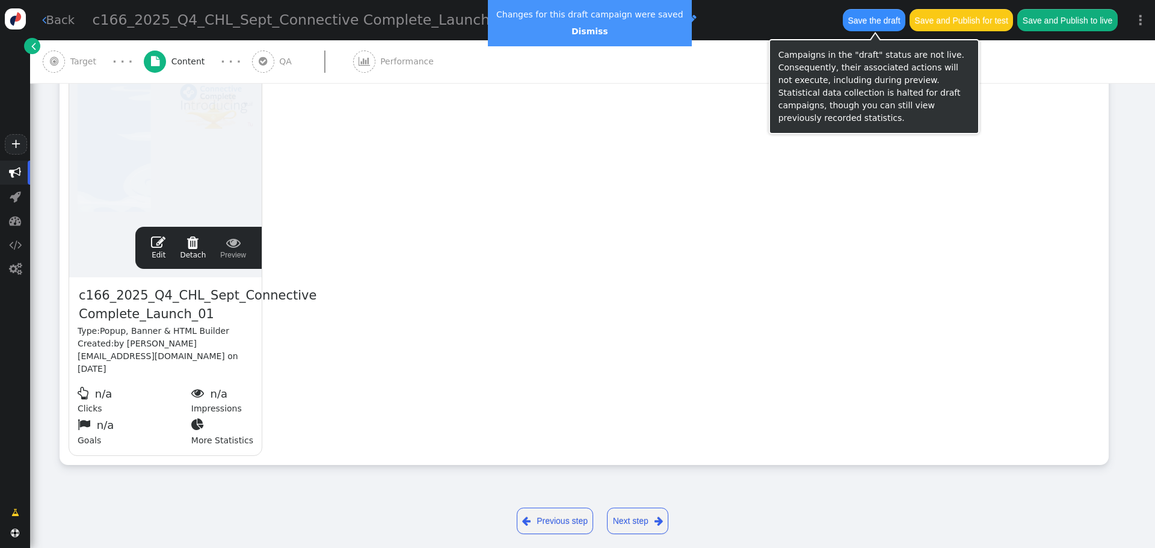
click at [875, 17] on button "Save the draft" at bounding box center [874, 20] width 63 height 22
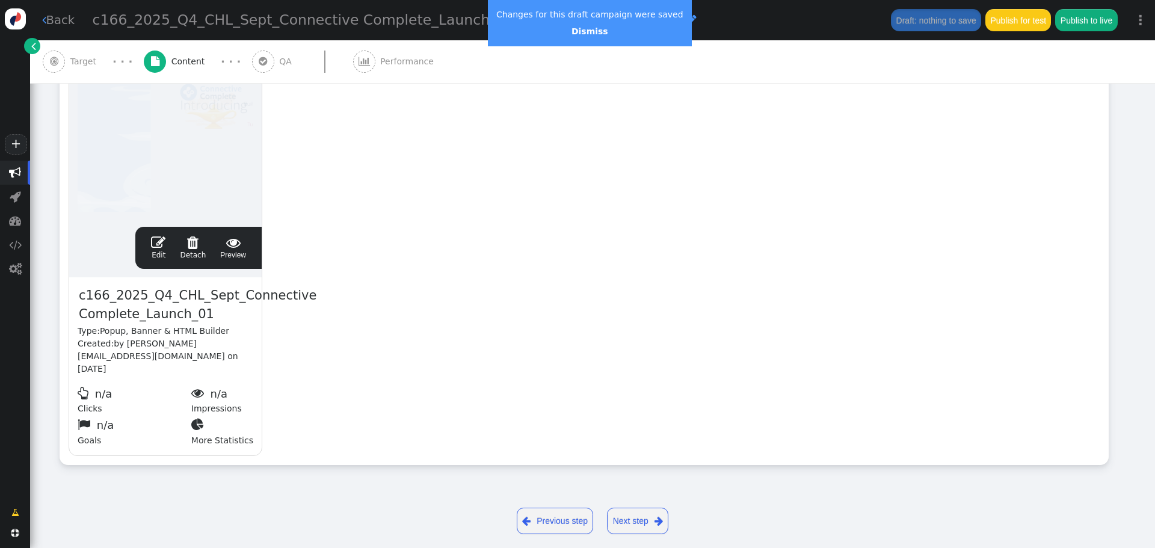
click at [159, 242] on span "" at bounding box center [158, 242] width 14 height 14
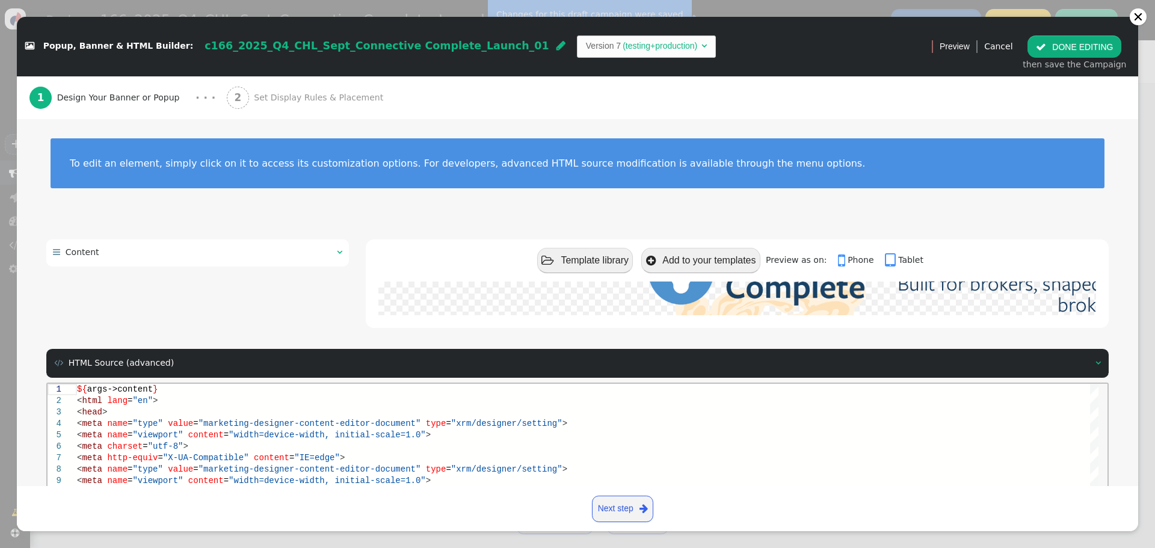
scroll to position [171, 0]
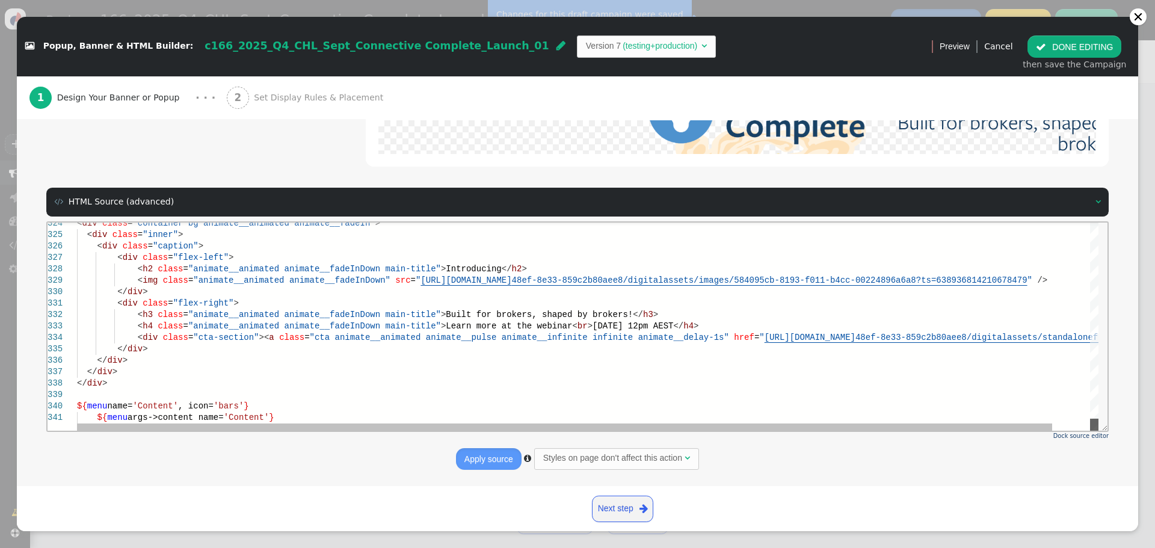
drag, startPoint x: 1098, startPoint y: 233, endPoint x: 1098, endPoint y: 440, distance: 206.3
click at [1098, 222] on html "324 325 326 327 328 329 330 331 332 333 334 335 336 337 338 339 340 341 < div c…" at bounding box center [578, 222] width 1060 height 0
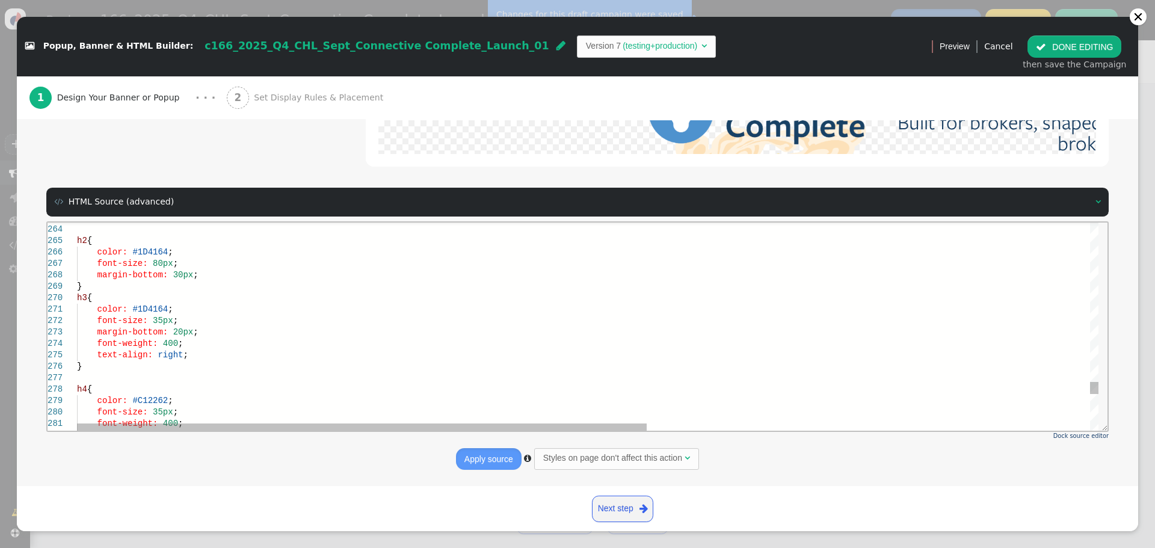
click at [195, 266] on div "font-size: 80px ;" at bounding box center [984, 262] width 1814 height 11
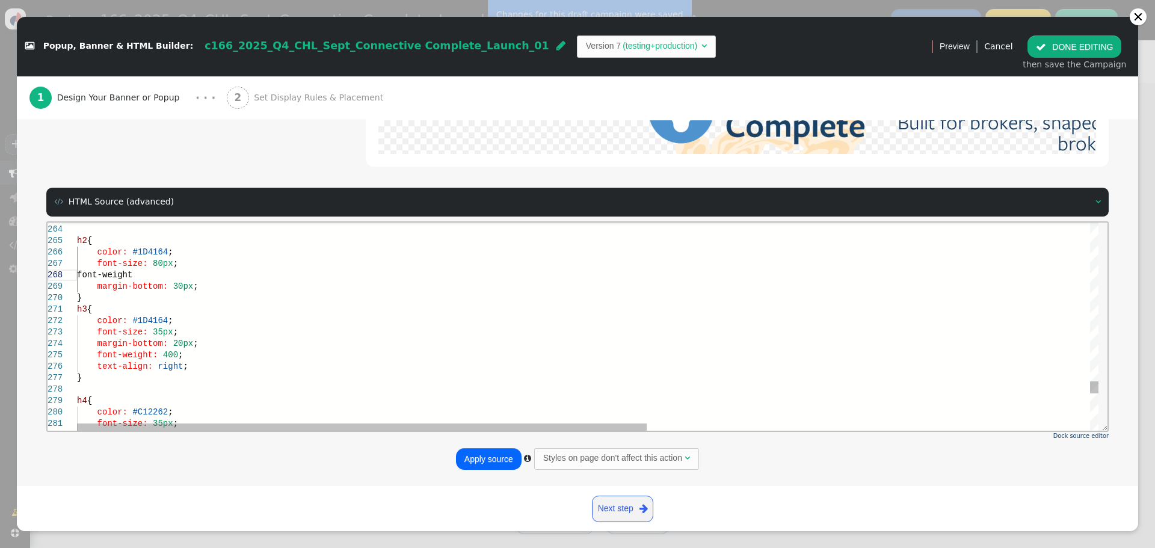
scroll to position [81, 73]
click at [183, 268] on div "font-size: 80px ;" at bounding box center [984, 262] width 1814 height 11
click at [182, 280] on div "font-weight:" at bounding box center [984, 274] width 1814 height 11
drag, startPoint x: 146, startPoint y: 260, endPoint x: 155, endPoint y: 260, distance: 9.0
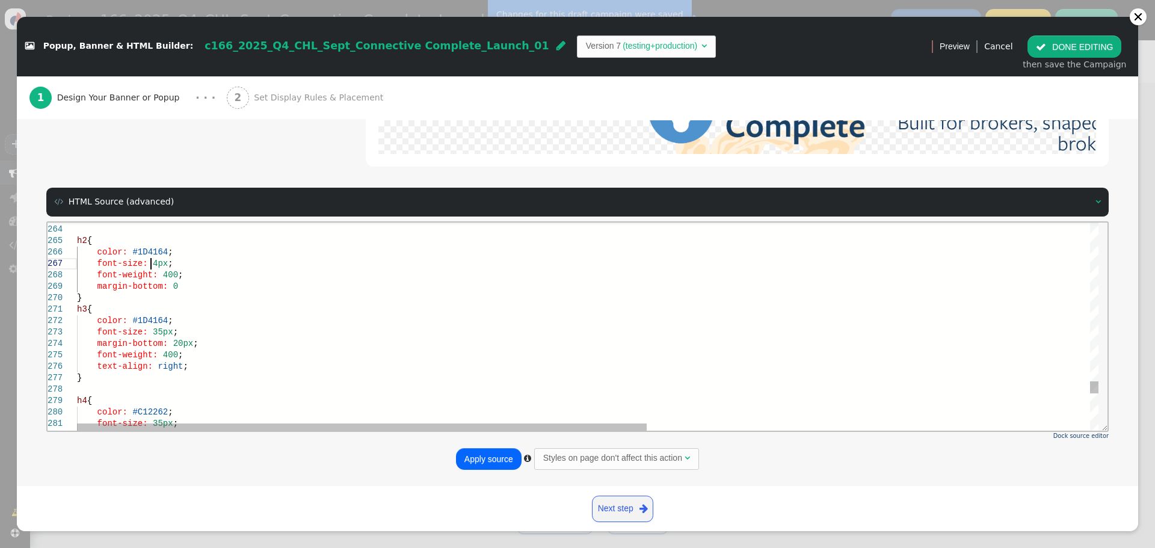
scroll to position [79, 78]
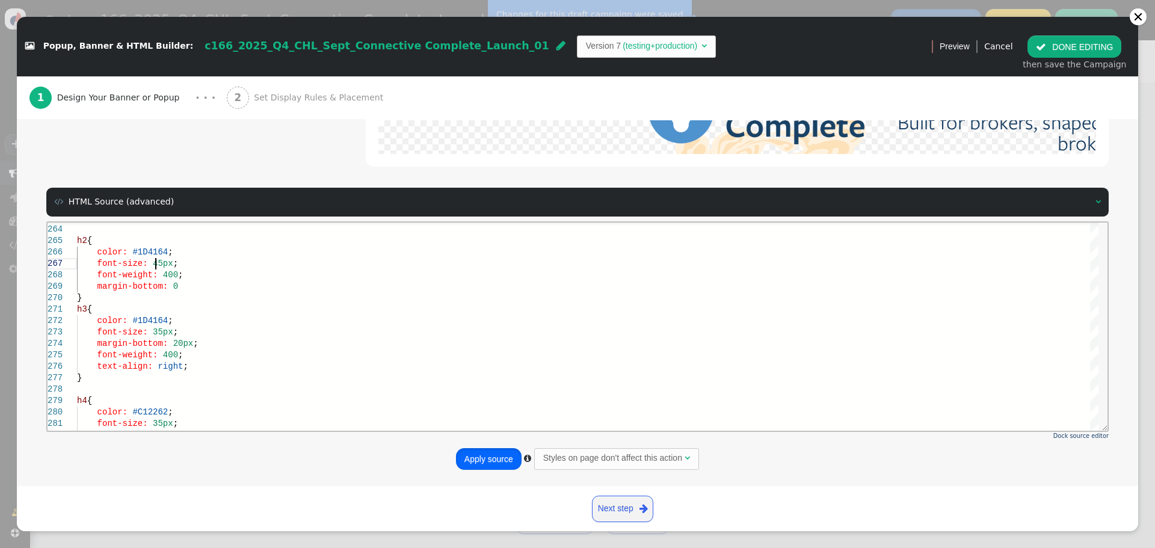
click at [487, 456] on button "Apply source" at bounding box center [489, 459] width 66 height 22
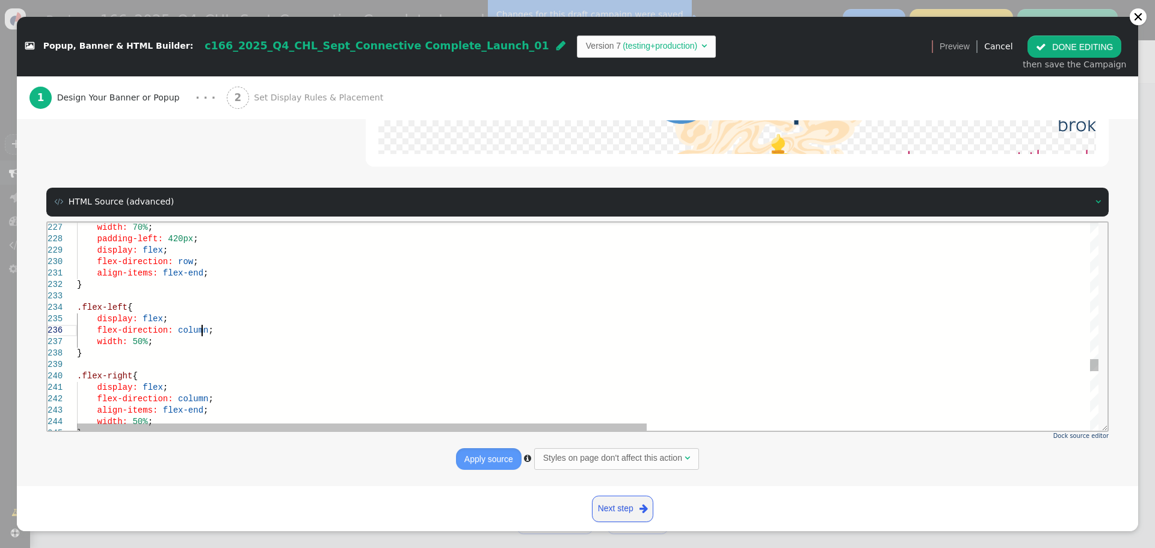
click at [212, 331] on div "flex-direction: column ;" at bounding box center [984, 329] width 1814 height 11
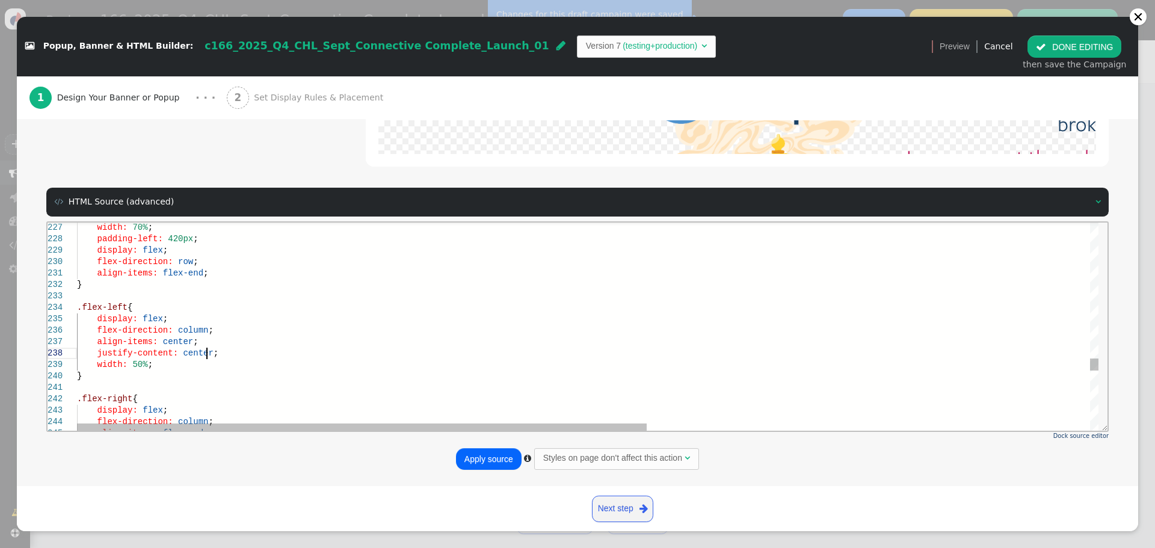
scroll to position [81, 129]
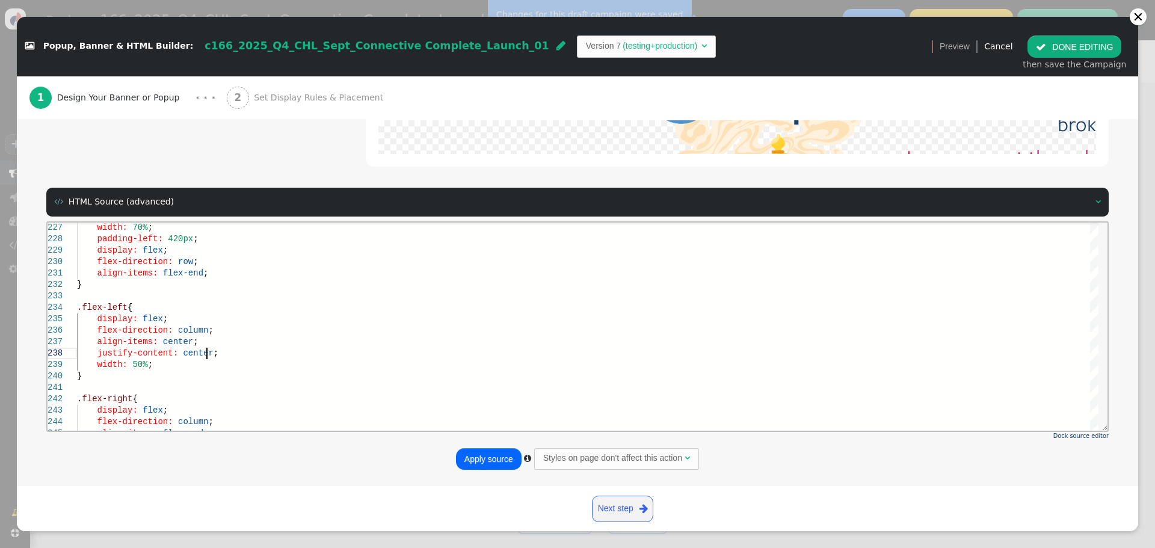
type textarea "align-items: flex-end; } .flex-left { display: flex; flex-direction: column; al…"
click at [492, 459] on button "Apply source" at bounding box center [489, 459] width 66 height 22
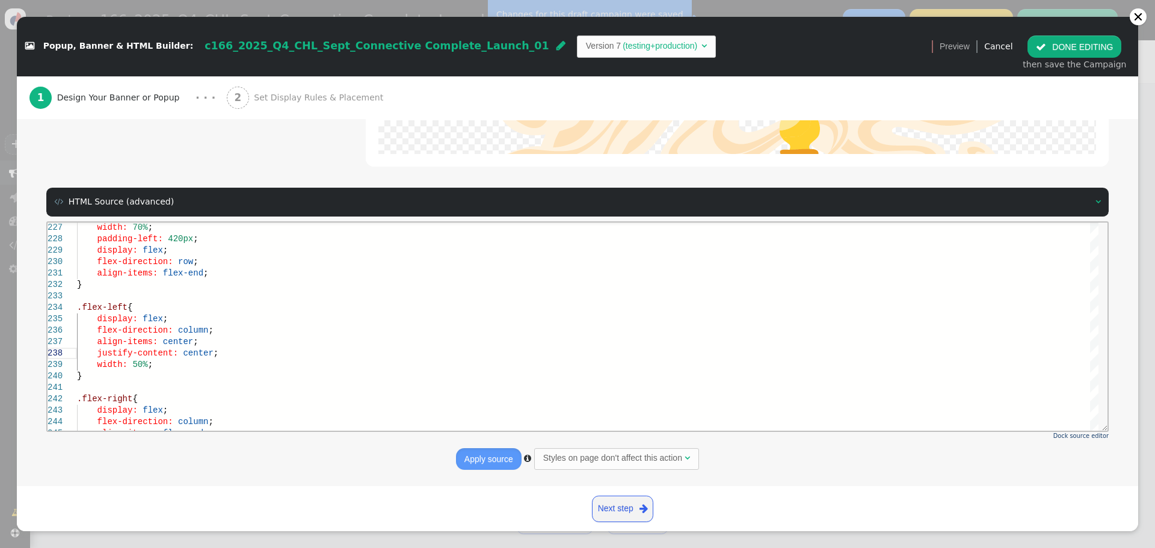
click at [1074, 34] on div " DONE EDITING then save the Campaign" at bounding box center [1074, 53] width 117 height 50
click at [1077, 45] on button " DONE EDITING" at bounding box center [1074, 46] width 94 height 22
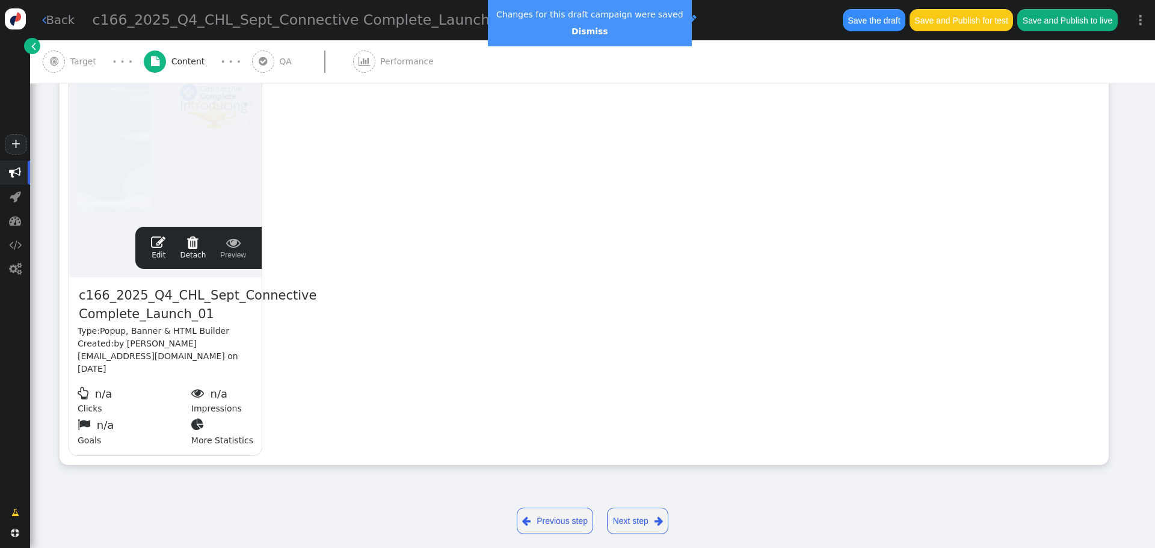
scroll to position [0, 0]
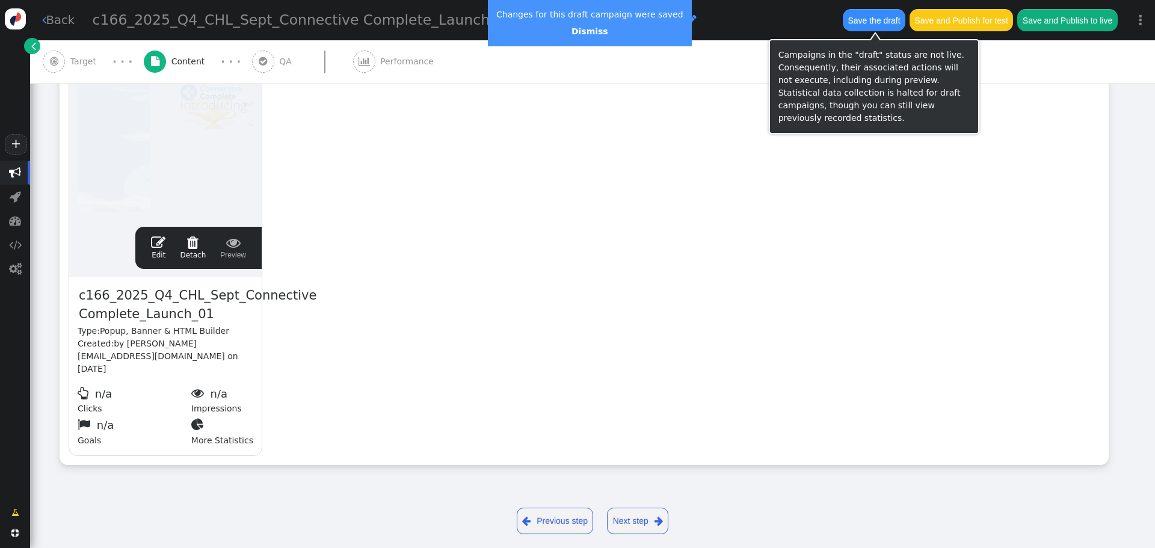
click at [860, 22] on button "Save the draft" at bounding box center [874, 20] width 63 height 22
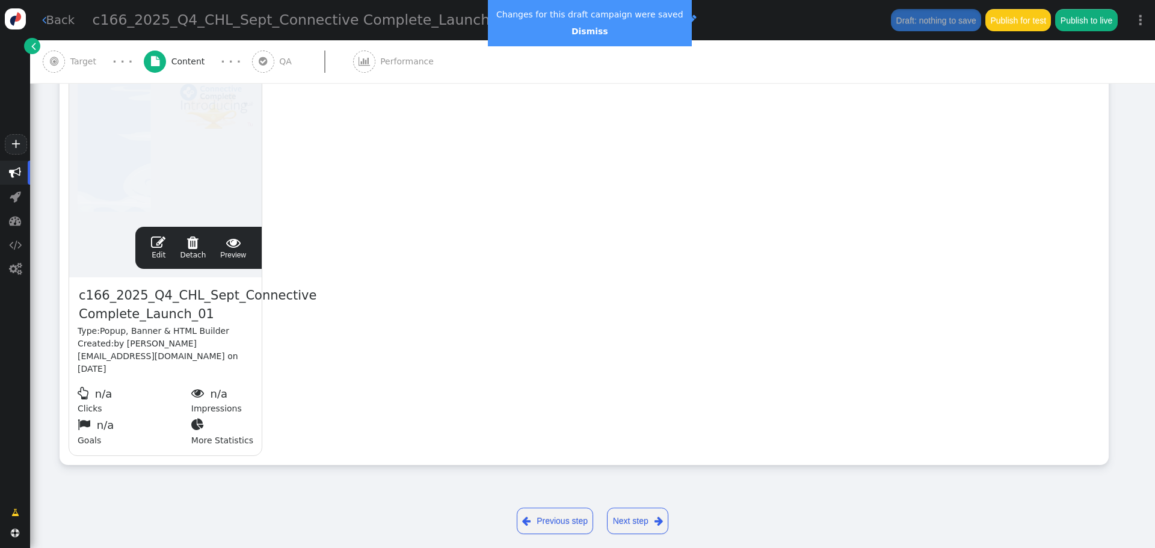
click at [165, 245] on span "" at bounding box center [158, 242] width 14 height 14
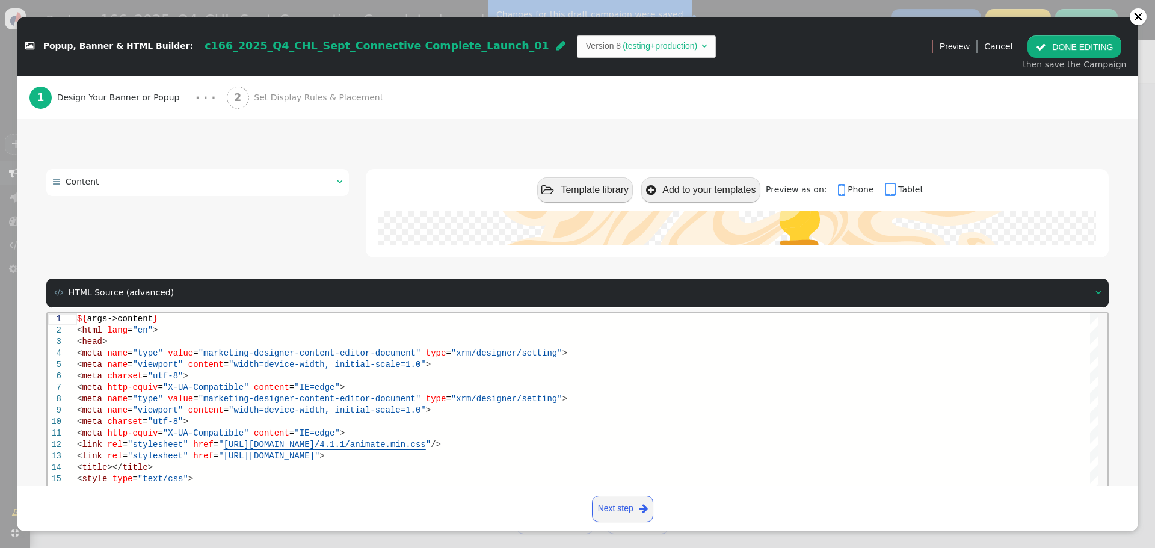
scroll to position [171, 0]
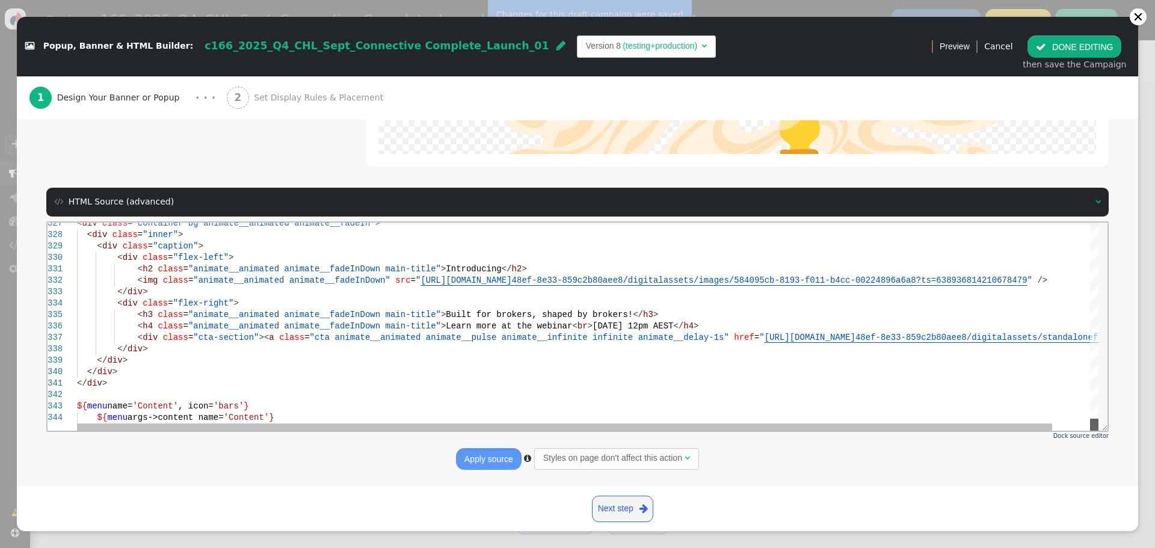
drag, startPoint x: 1093, startPoint y: 228, endPoint x: 1061, endPoint y: 426, distance: 200.4
click at [1069, 427] on div "< div class = "container bg animate__animated animate__fadeIn" > < div class = …" at bounding box center [587, 326] width 1021 height 208
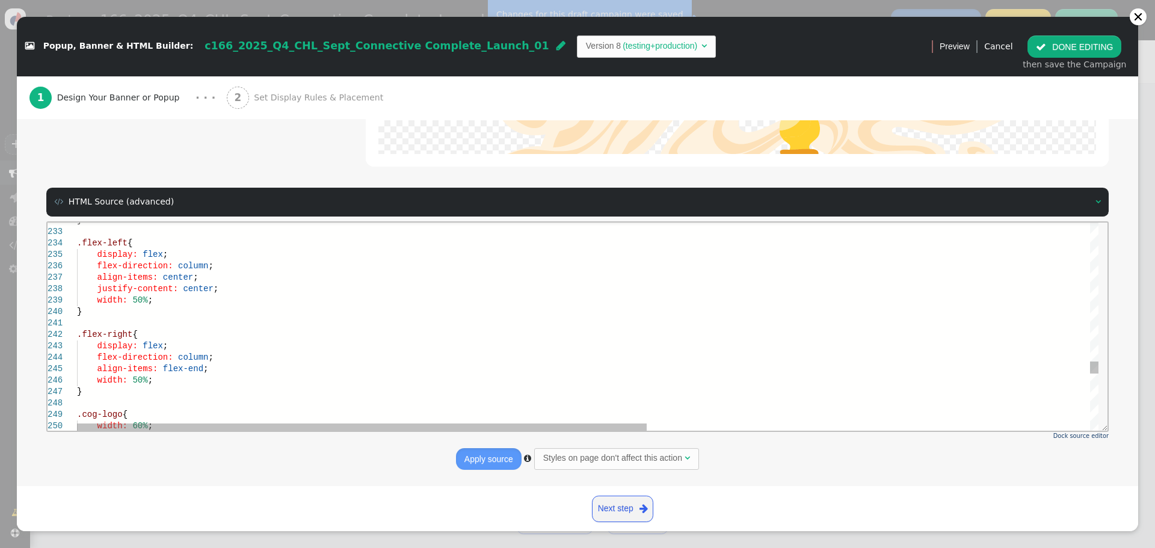
scroll to position [0, 0]
drag, startPoint x: 211, startPoint y: 289, endPoint x: 64, endPoint y: 276, distance: 147.9
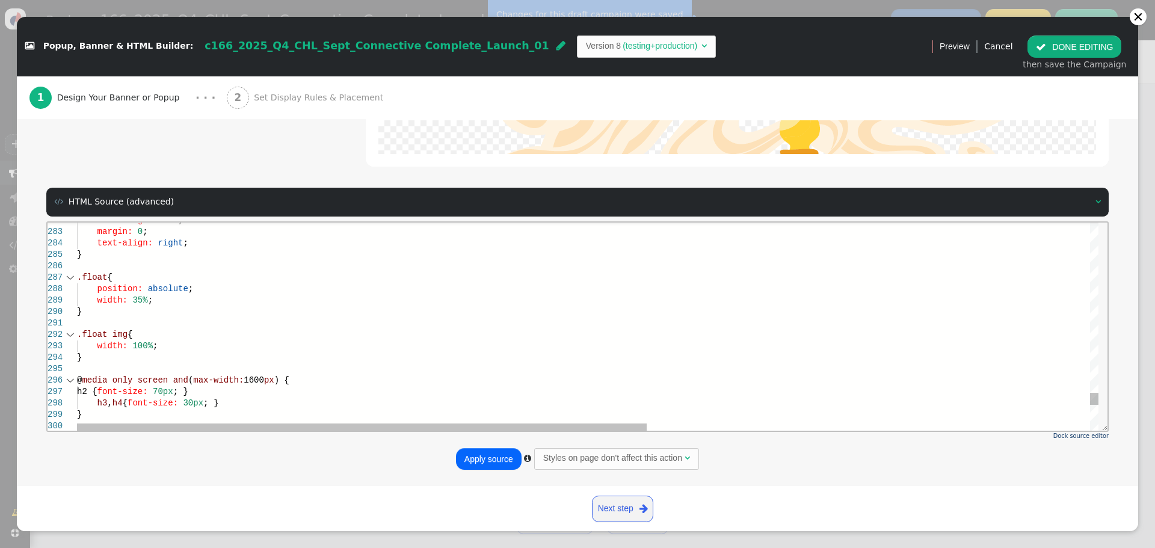
click at [135, 345] on span "100%" at bounding box center [142, 345] width 20 height 10
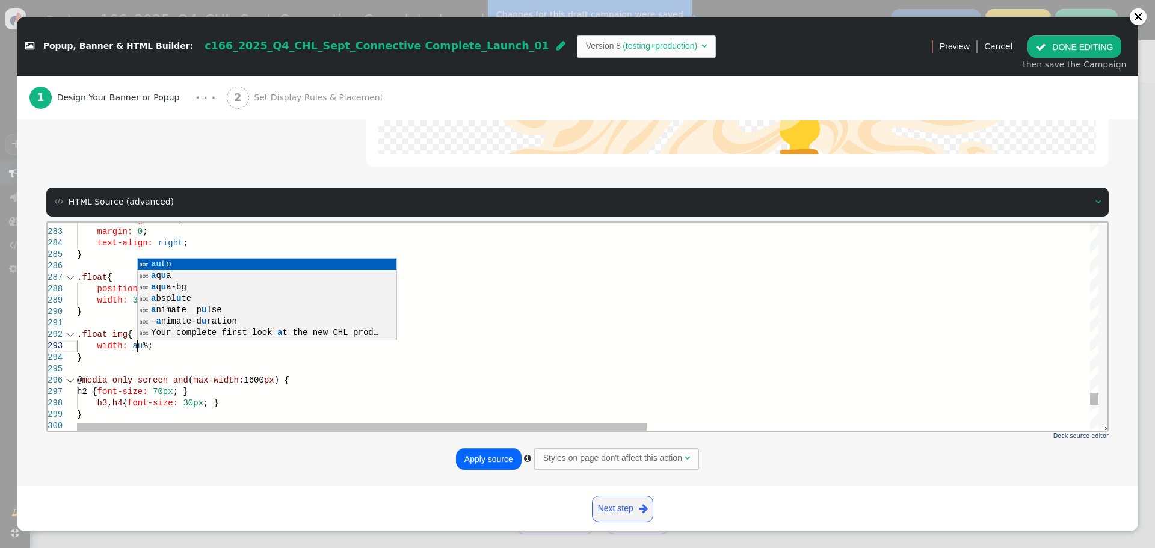
scroll to position [23, 69]
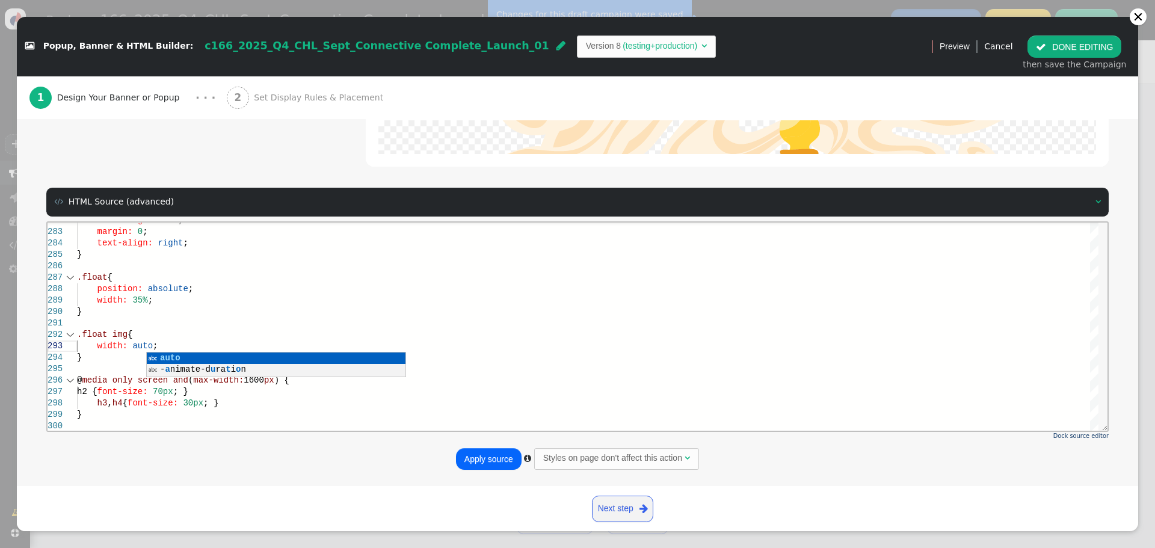
type textarea ".float img { width: auto; } @media only screen and (max-width: 1600px) { h2 { f…"
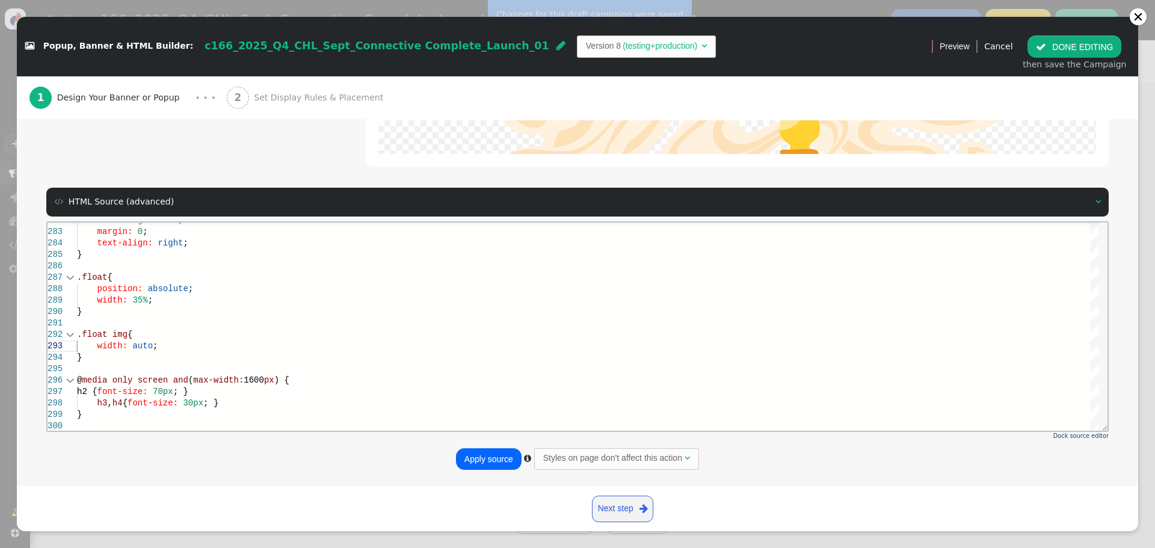
click at [479, 465] on button "Apply source" at bounding box center [489, 459] width 66 height 22
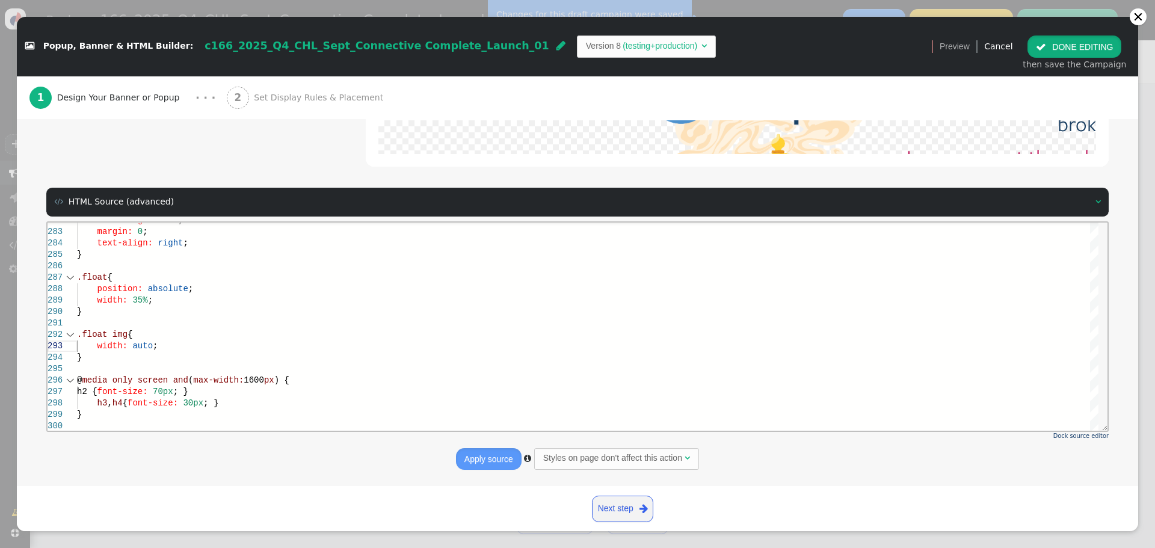
click at [1063, 46] on button " DONE EDITING" at bounding box center [1074, 46] width 94 height 22
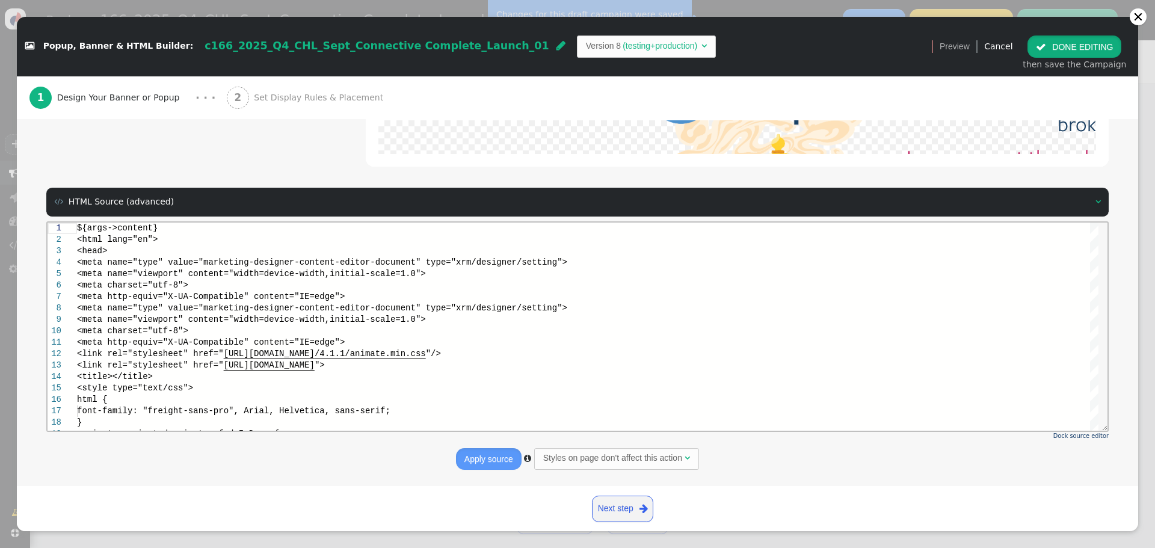
scroll to position [0, 0]
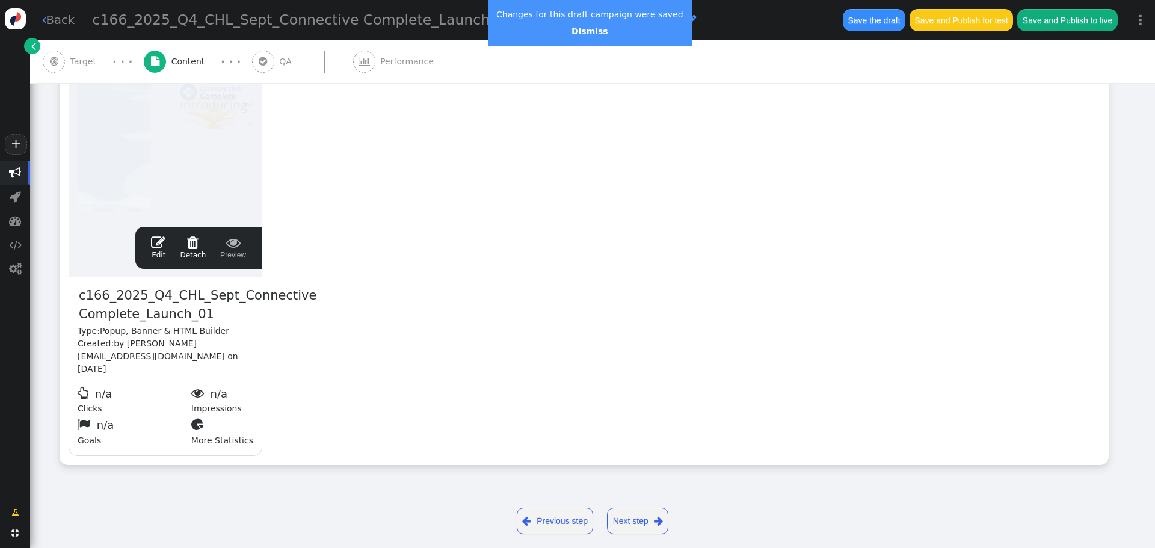
click at [885, 25] on button "Save the draft" at bounding box center [874, 20] width 63 height 22
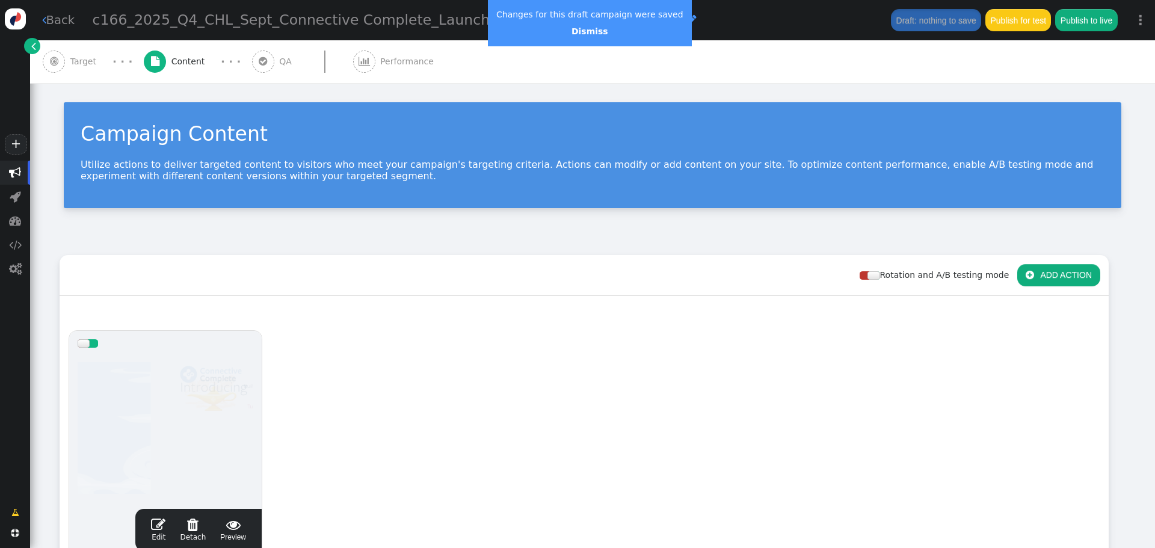
scroll to position [282, 0]
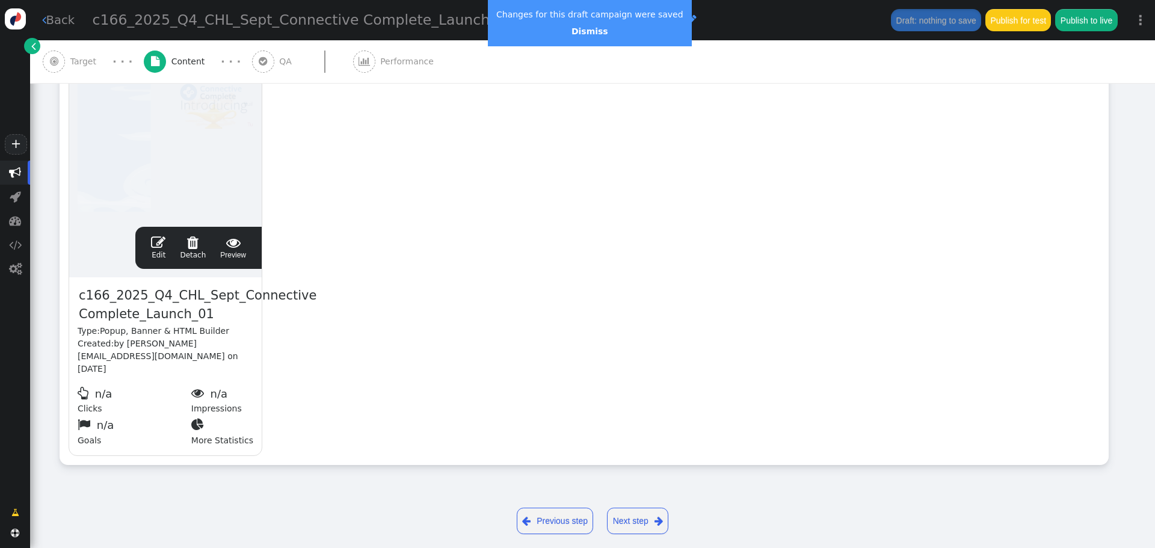
click at [165, 245] on span "" at bounding box center [158, 242] width 14 height 14
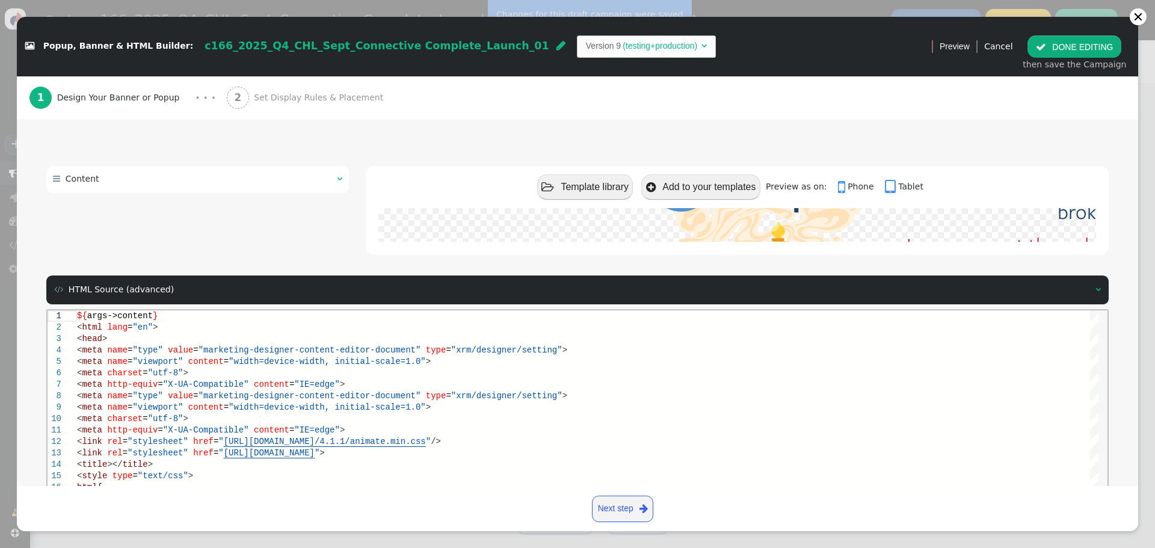
scroll to position [171, 0]
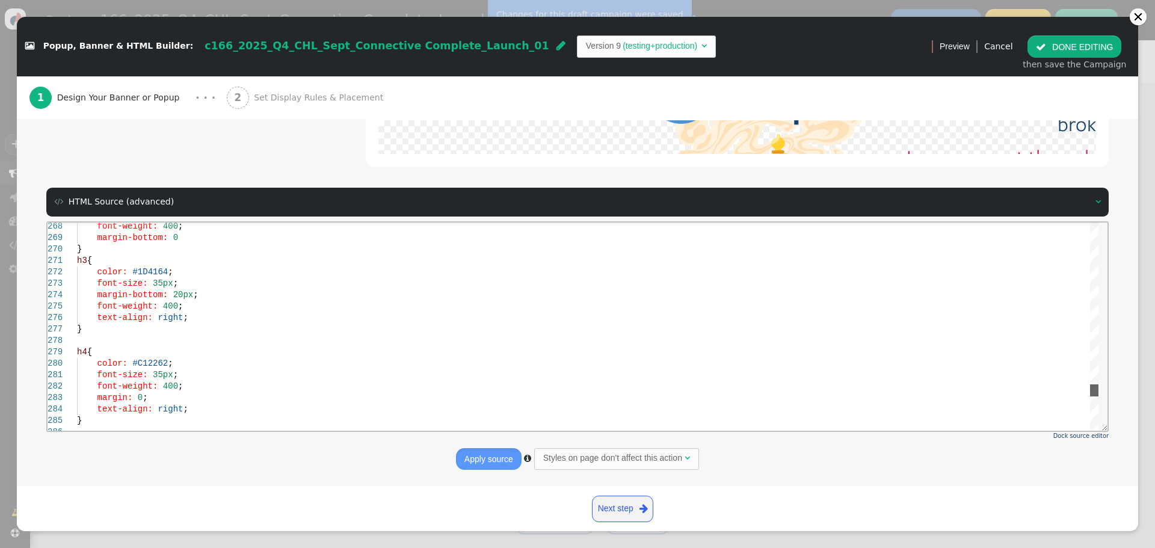
drag, startPoint x: 1095, startPoint y: 230, endPoint x: 514, endPoint y: 352, distance: 593.8
click at [1084, 392] on div "font-weight: 400 ; margin-bottom: 0 } h3 { color: #1D4164 ; font-size: 35px ; m…" at bounding box center [587, 326] width 1021 height 208
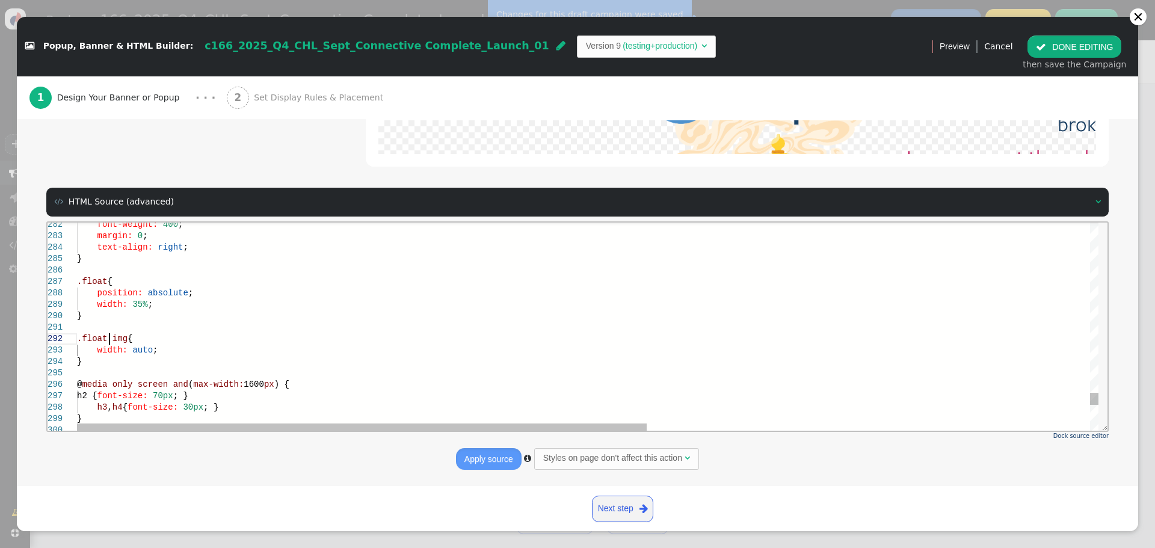
scroll to position [0, 0]
drag, startPoint x: 108, startPoint y: 338, endPoint x: 69, endPoint y: 337, distance: 39.1
click at [176, 345] on div "width: auto ;" at bounding box center [984, 349] width 1814 height 11
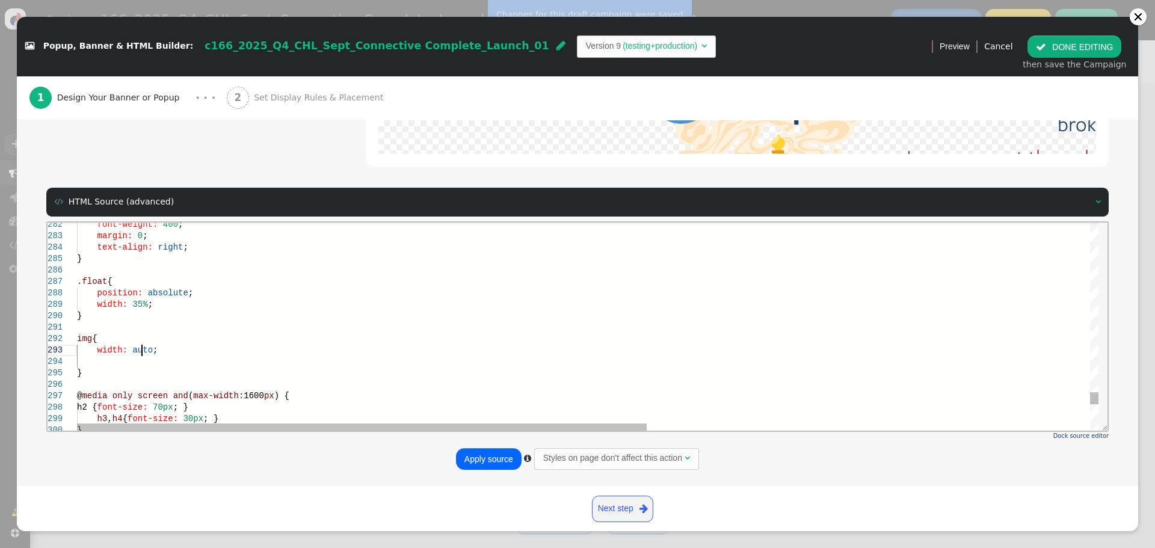
click at [158, 339] on div "img {" at bounding box center [984, 338] width 1814 height 11
click at [177, 357] on div at bounding box center [984, 360] width 1814 height 11
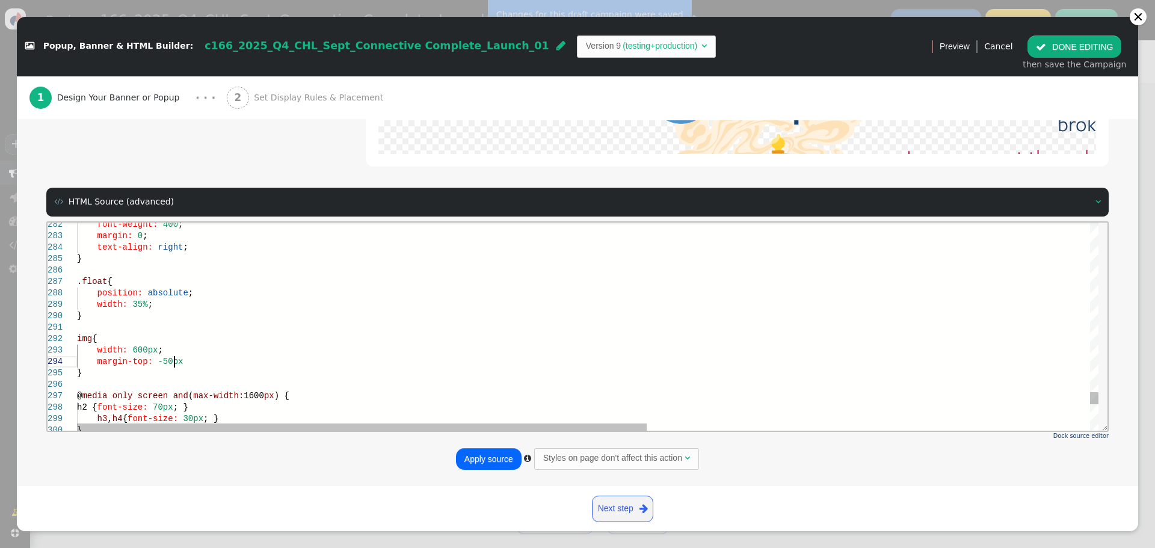
scroll to position [35, 101]
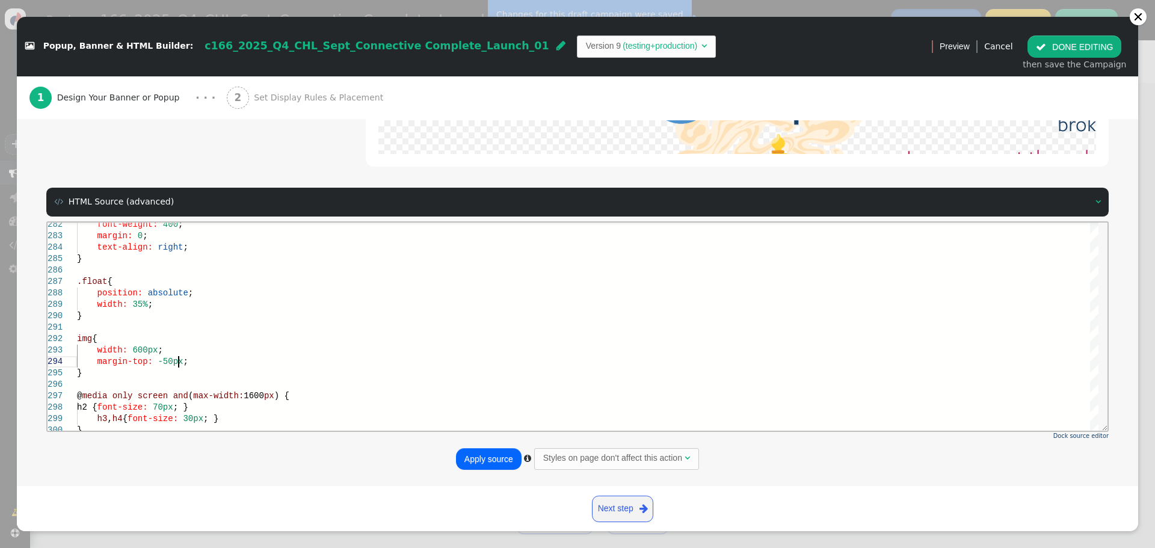
type textarea "img { width: 600px; margin-top: -50px; } @media only screen and (max-width: 160…"
click at [487, 461] on button "Apply source" at bounding box center [489, 459] width 66 height 22
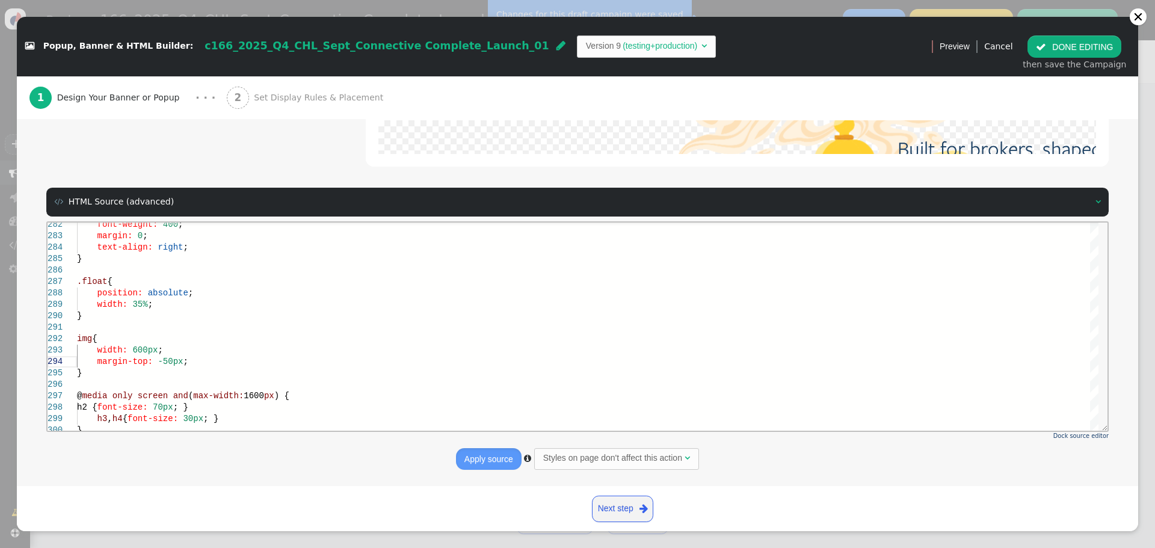
scroll to position [282, 0]
click at [1081, 48] on button " DONE EDITING" at bounding box center [1074, 46] width 94 height 22
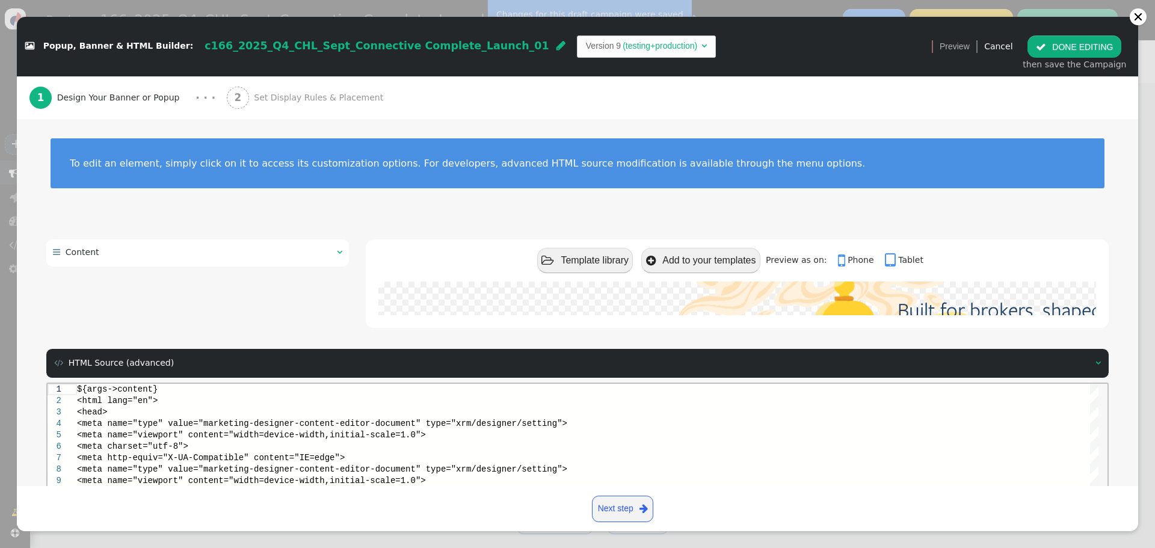
scroll to position [0, 0]
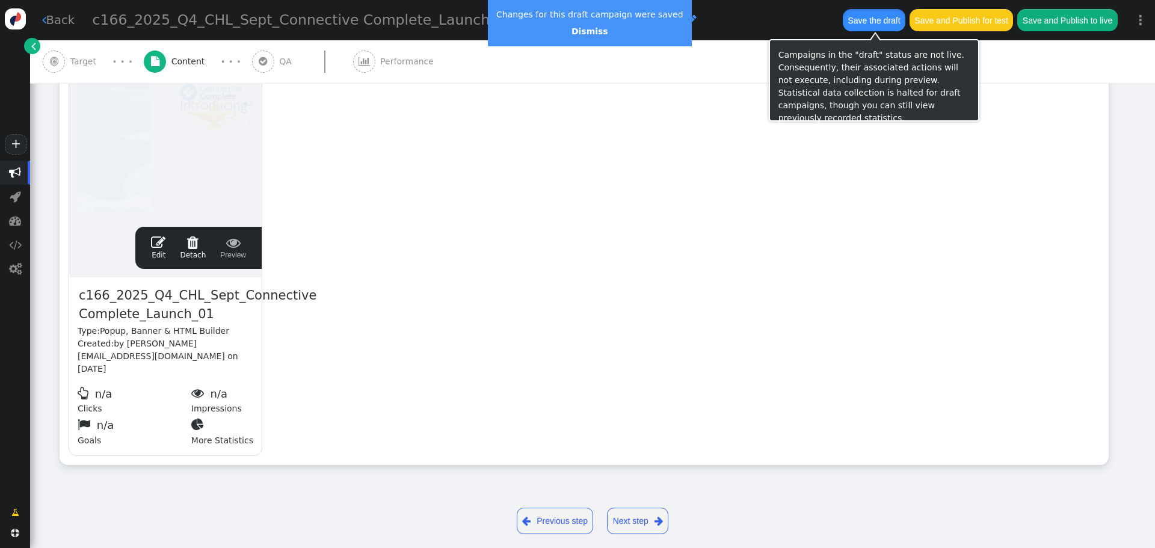
click at [866, 19] on button "Save the draft" at bounding box center [874, 20] width 63 height 22
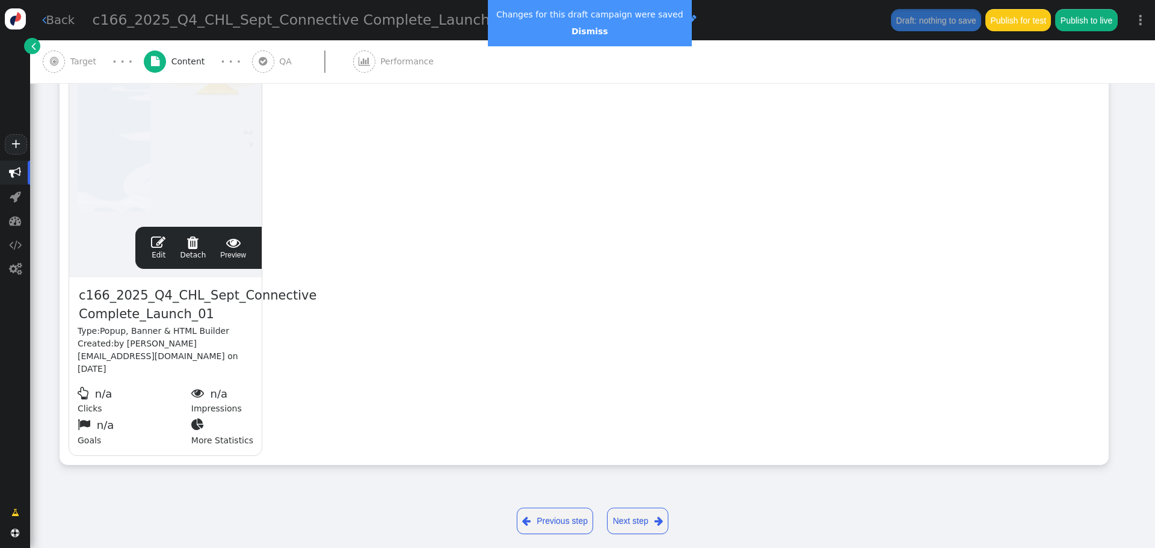
click at [162, 244] on span "" at bounding box center [158, 242] width 14 height 14
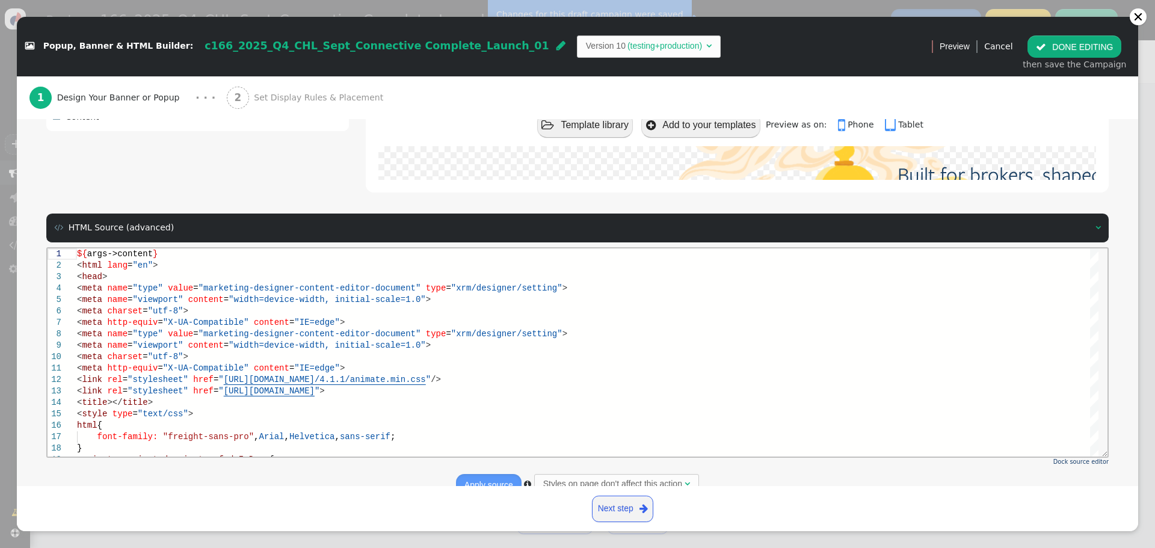
scroll to position [171, 0]
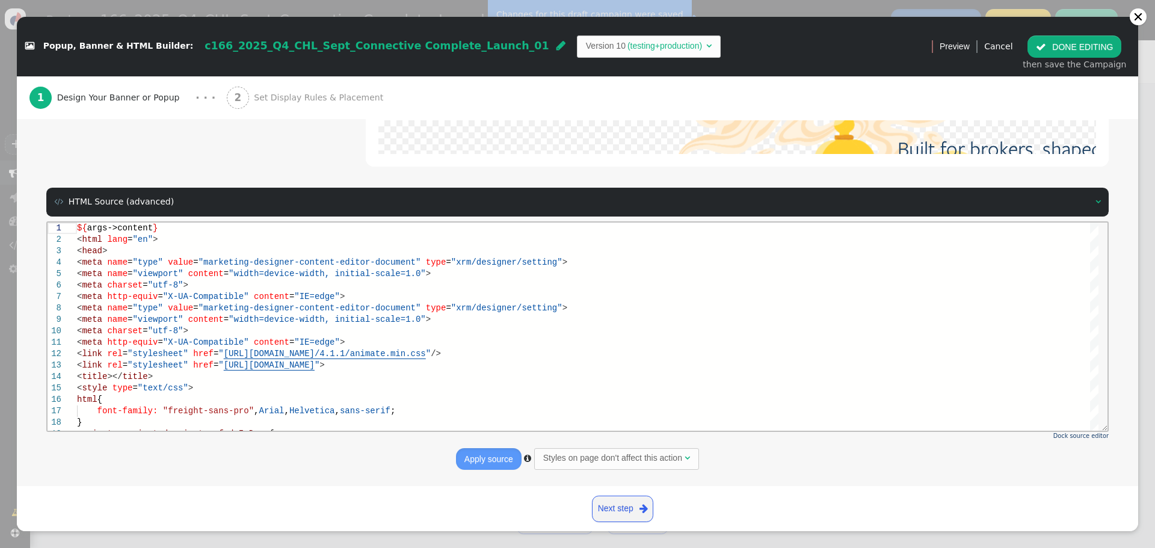
drag, startPoint x: 1131, startPoint y: 283, endPoint x: 1031, endPoint y: 140, distance: 173.7
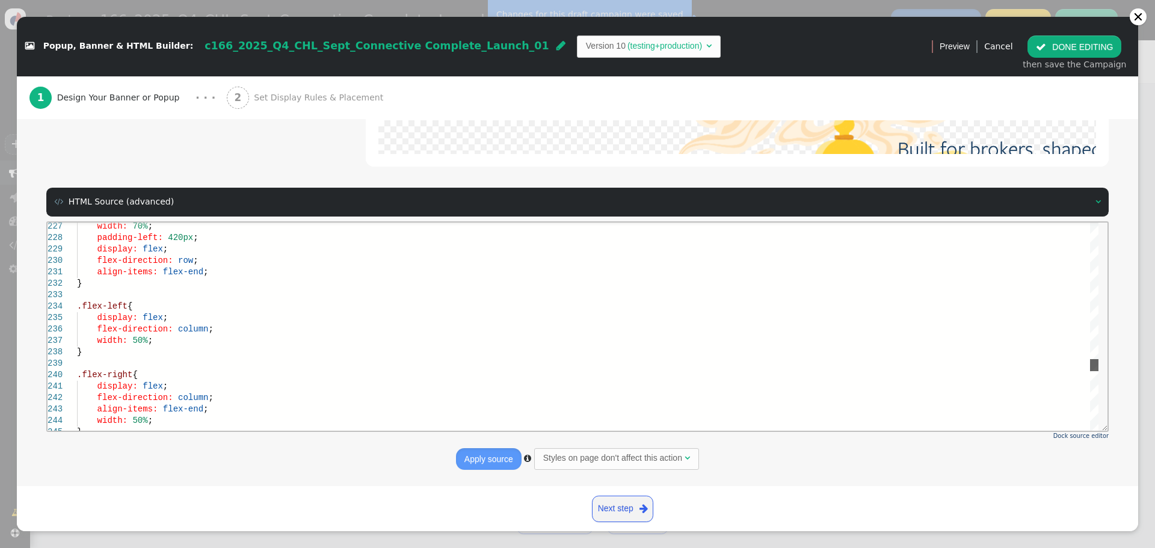
drag, startPoint x: 1098, startPoint y: 234, endPoint x: 1087, endPoint y: 361, distance: 127.4
click at [1103, 222] on html "245 244 243 242 241 240 239 238 237 236 235 234 233 232 231 230 229 228 227 } w…" at bounding box center [578, 222] width 1060 height 0
click at [236, 331] on div "flex-direction: column ;" at bounding box center [587, 328] width 1021 height 11
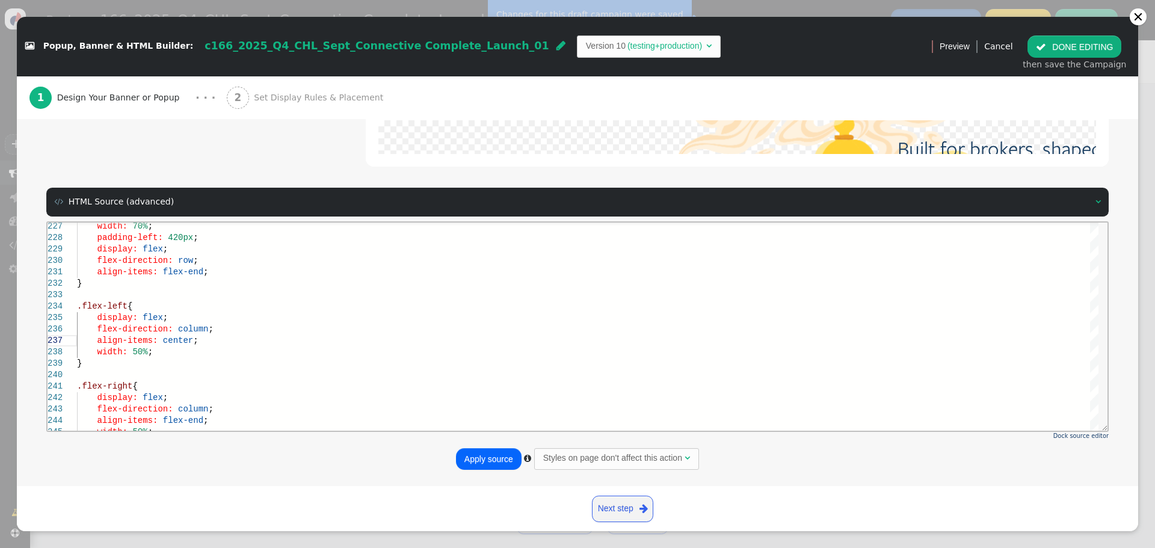
type textarea "align-items: flex-end; } .flex-left { display: flex; flex-direction: column; al…"
click at [488, 460] on button "Apply source" at bounding box center [489, 459] width 66 height 22
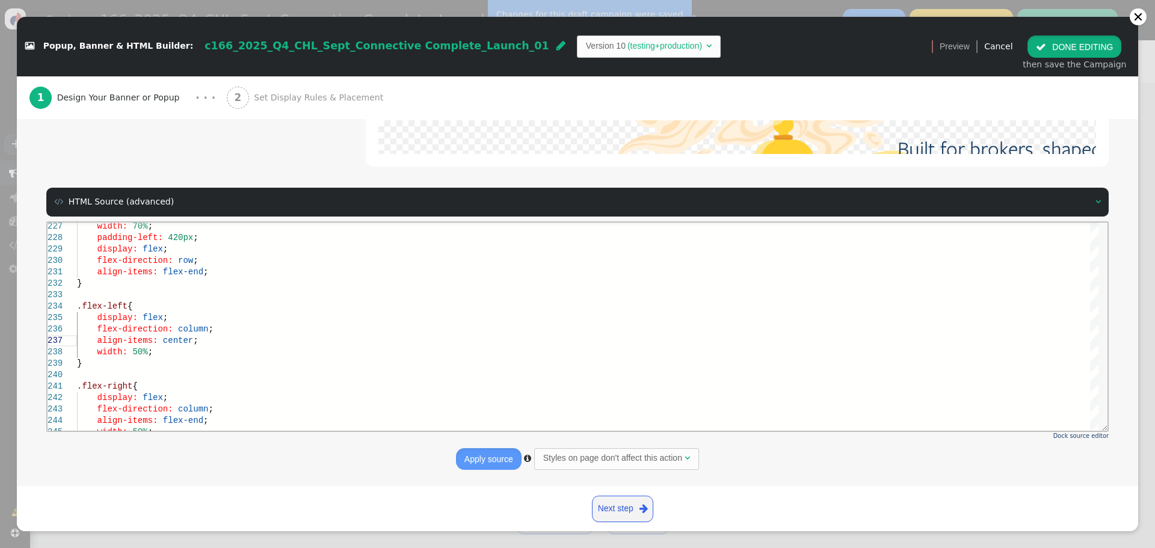
click at [1062, 48] on button " DONE EDITING" at bounding box center [1074, 46] width 94 height 22
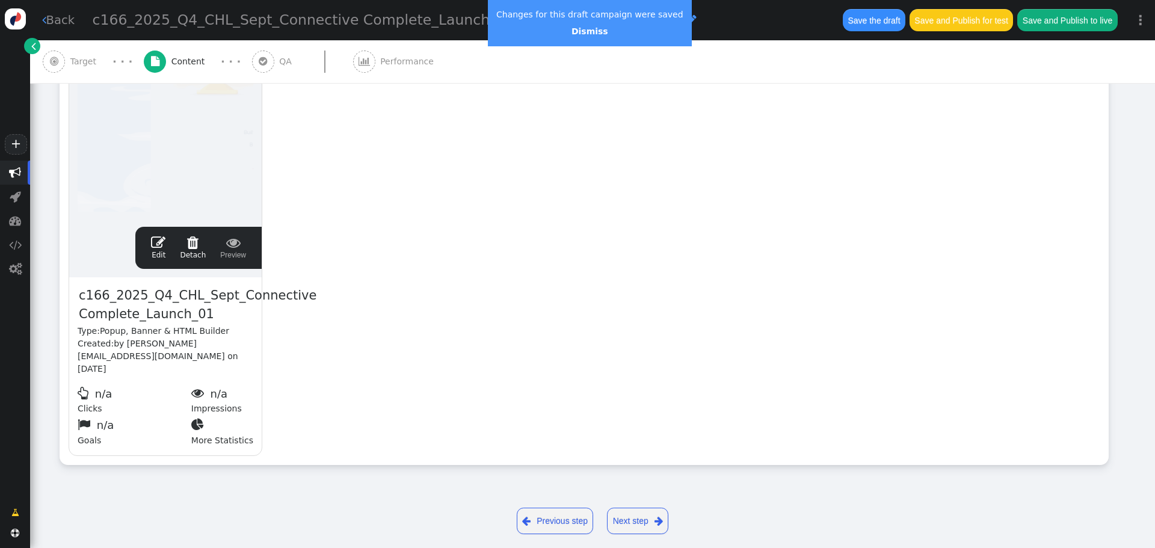
scroll to position [0, 0]
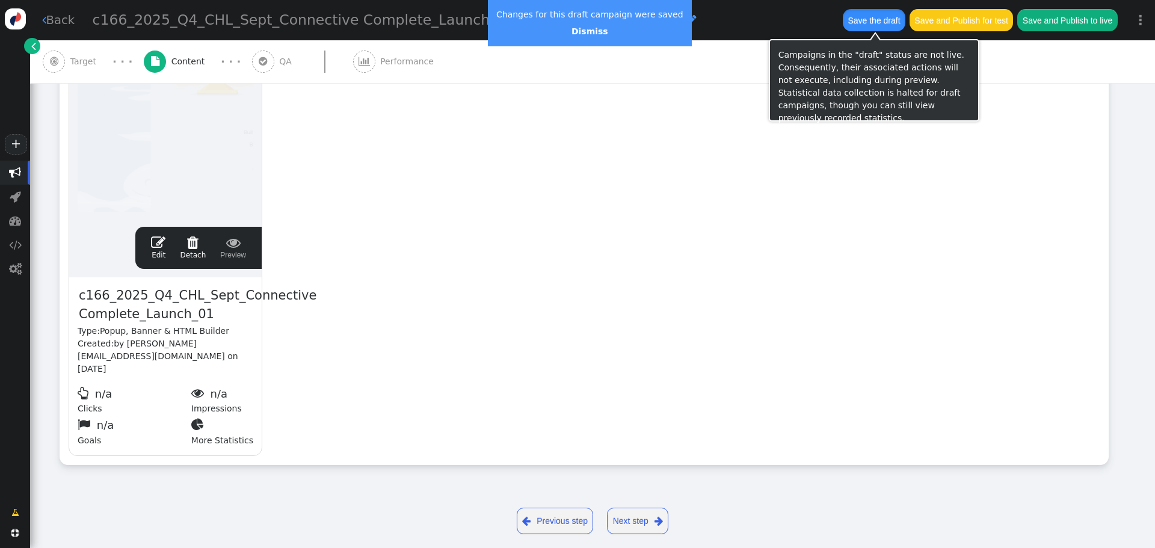
click at [876, 21] on button "Save the draft" at bounding box center [874, 20] width 63 height 22
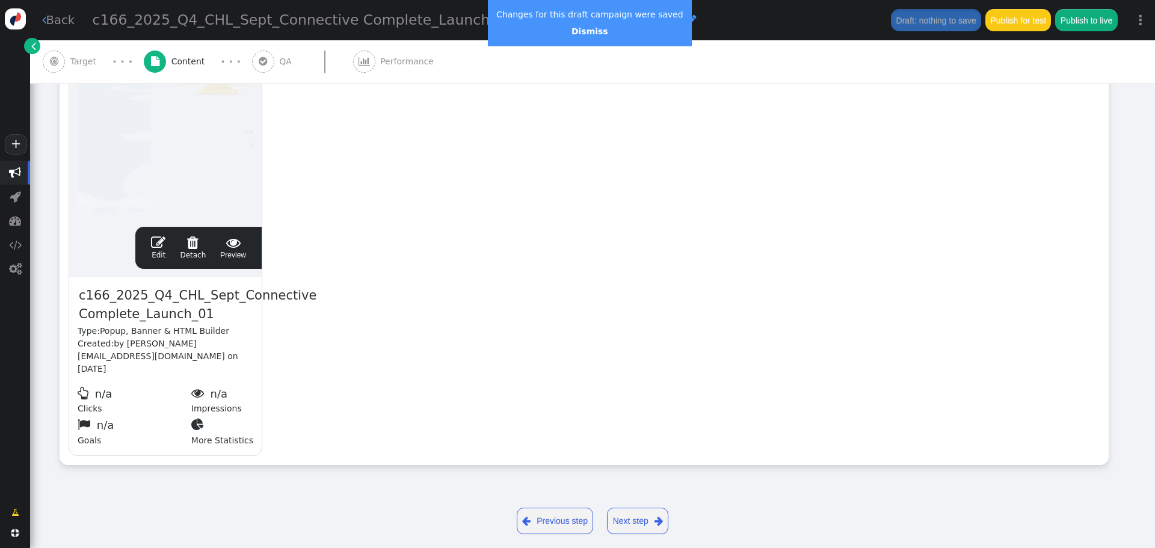
click at [159, 238] on span "" at bounding box center [158, 242] width 14 height 14
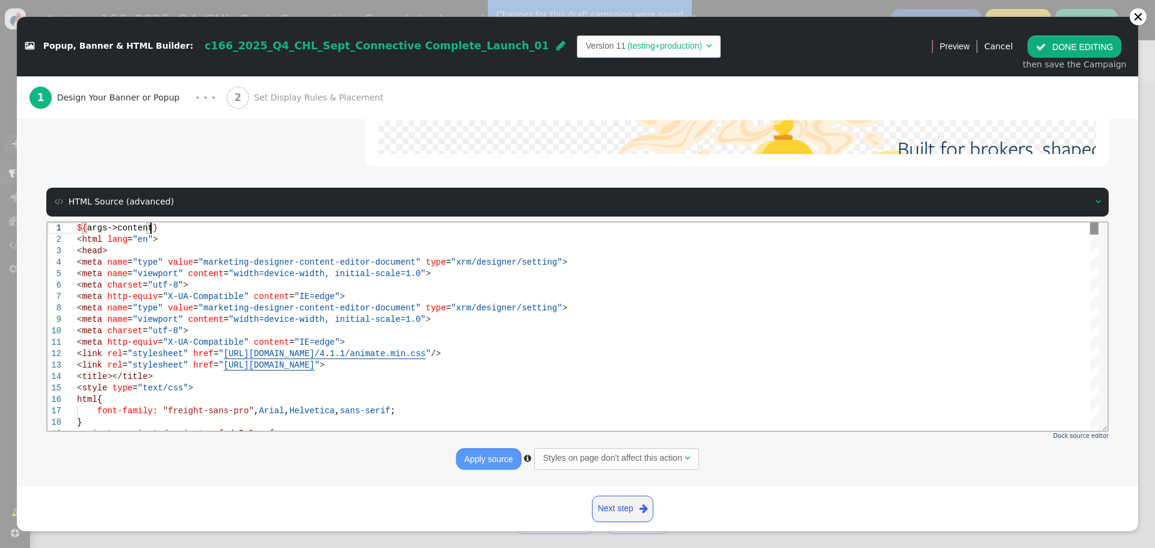
click at [1092, 232] on div "${ args->content } < html lang = "en" > < head > < meta name = "type" value = "…" at bounding box center [587, 326] width 1021 height 208
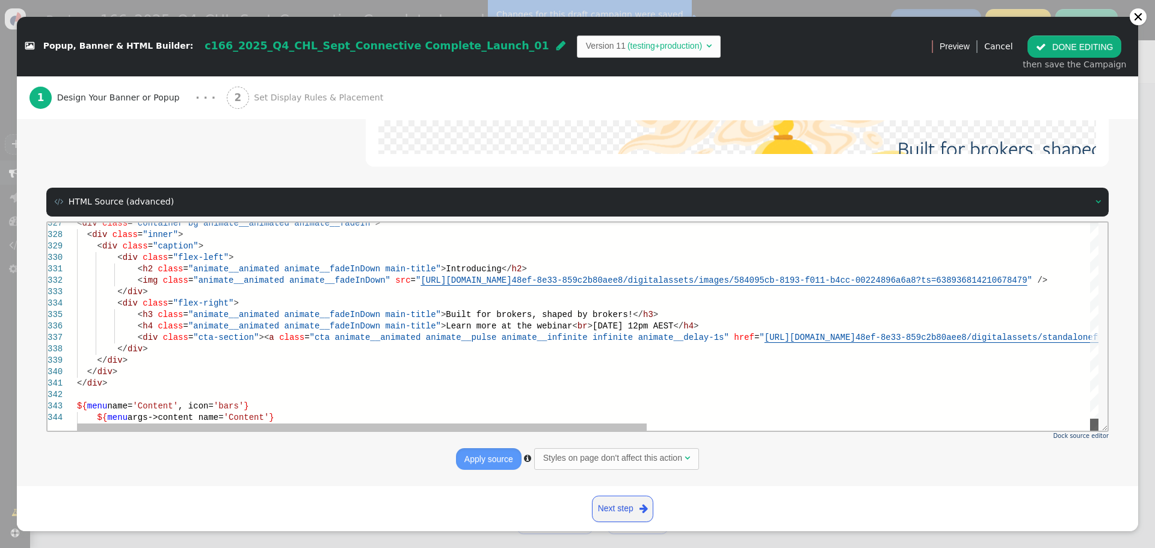
drag, startPoint x: 1094, startPoint y: 249, endPoint x: 1140, endPoint y: 649, distance: 402.5
click at [1093, 426] on div at bounding box center [1094, 424] width 8 height 12
click at [633, 315] on span "</" at bounding box center [638, 314] width 10 height 10
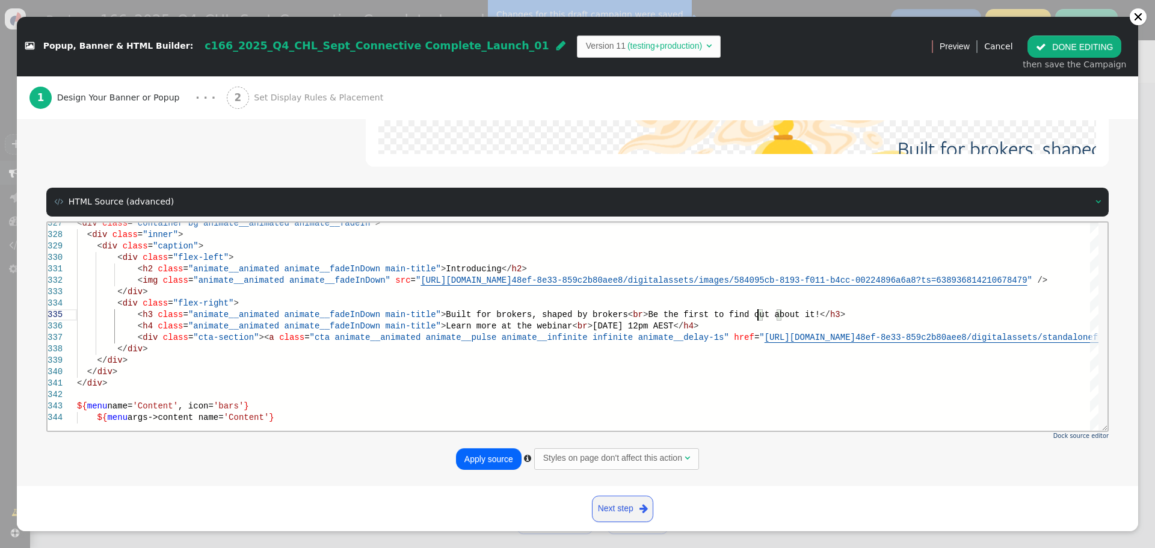
scroll to position [46, 680]
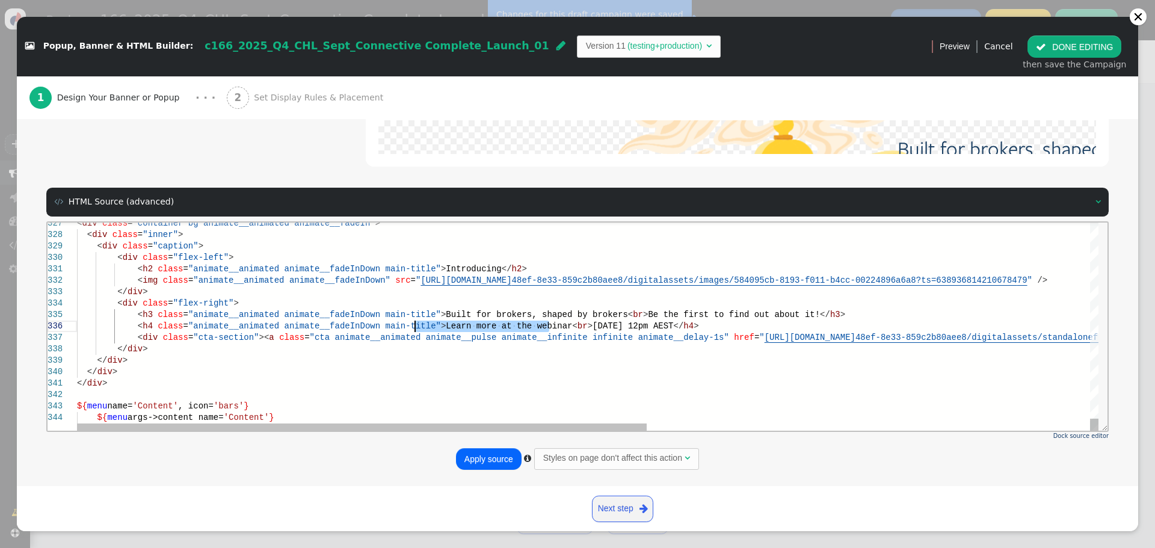
drag, startPoint x: 548, startPoint y: 327, endPoint x: 415, endPoint y: 325, distance: 132.9
drag, startPoint x: 468, startPoint y: 326, endPoint x: 487, endPoint y: 327, distance: 19.3
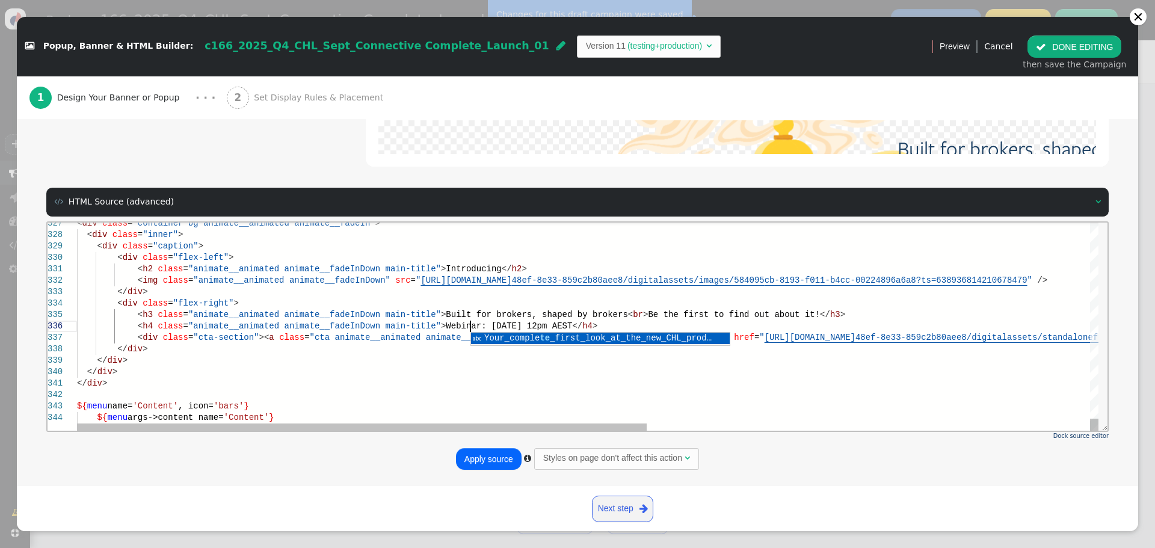
scroll to position [46, 393]
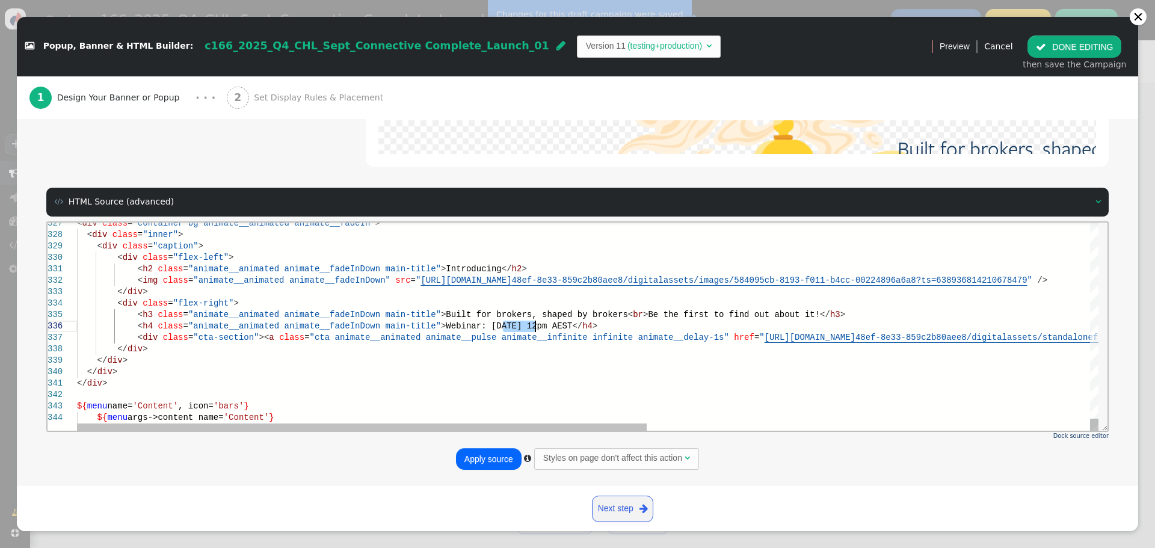
drag, startPoint x: 501, startPoint y: 324, endPoint x: 533, endPoint y: 327, distance: 32.6
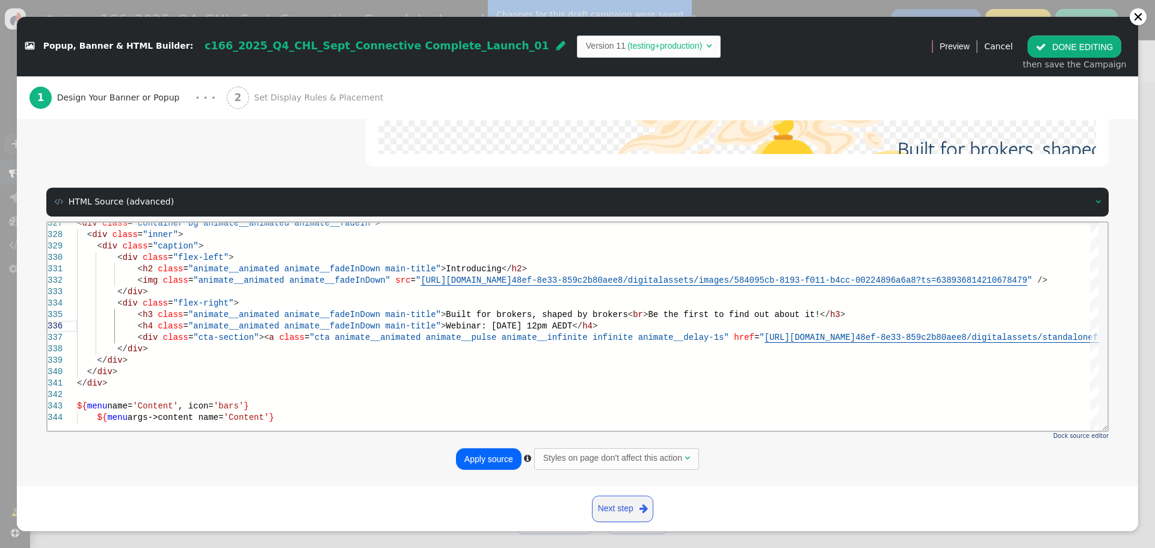
type textarea "ate__animated animate__fadeInDown" src="https://assets-oce.mkt.dynamics.com/a21…"
click at [500, 459] on button "Apply source" at bounding box center [489, 459] width 66 height 22
click at [1096, 49] on button " DONE EDITING" at bounding box center [1074, 46] width 94 height 22
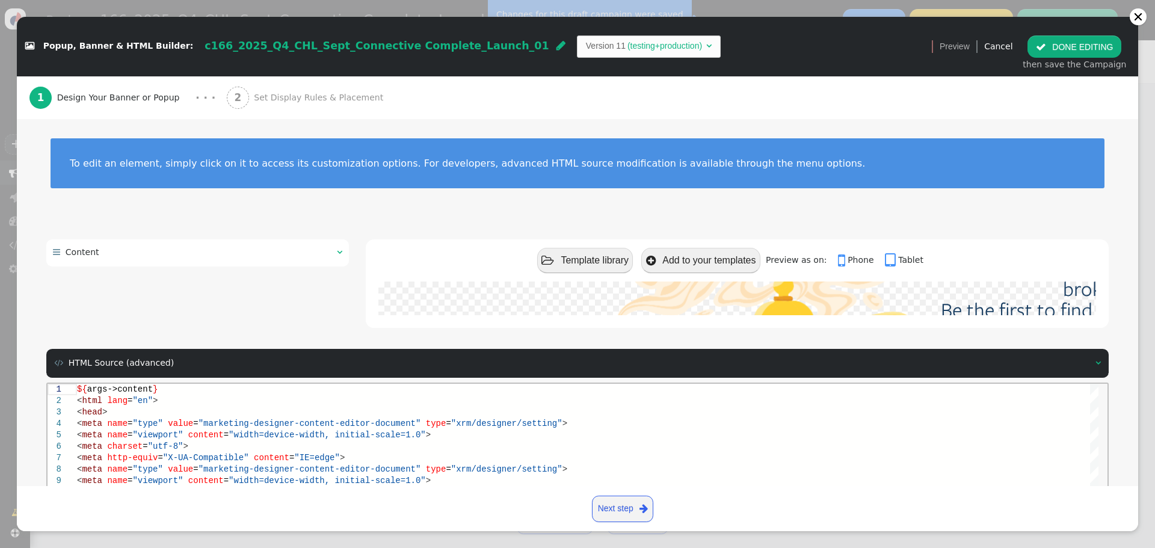
scroll to position [0, 0]
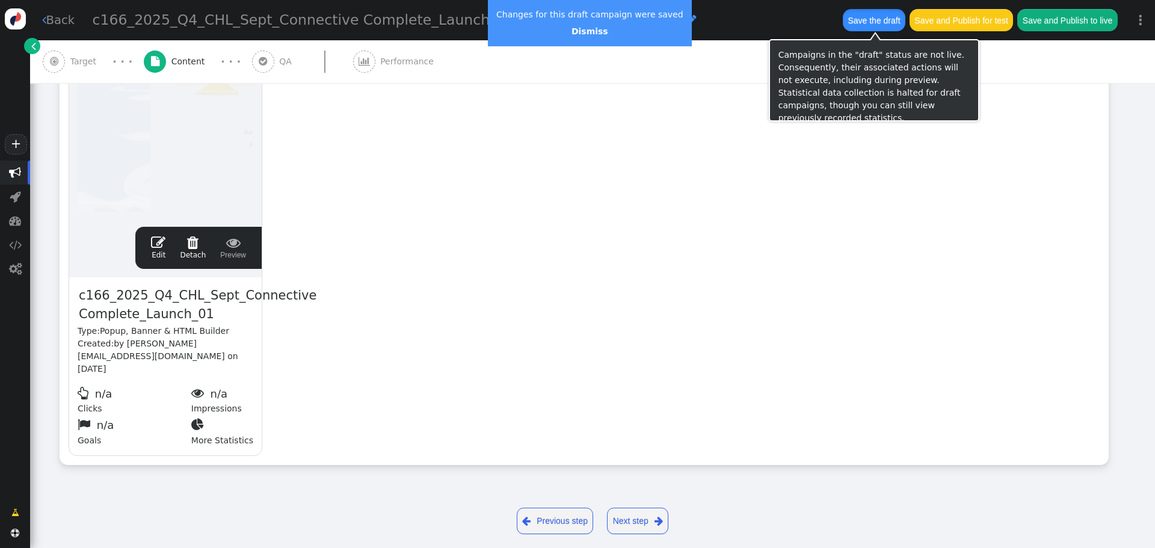
click at [864, 14] on button "Save the draft" at bounding box center [874, 20] width 63 height 22
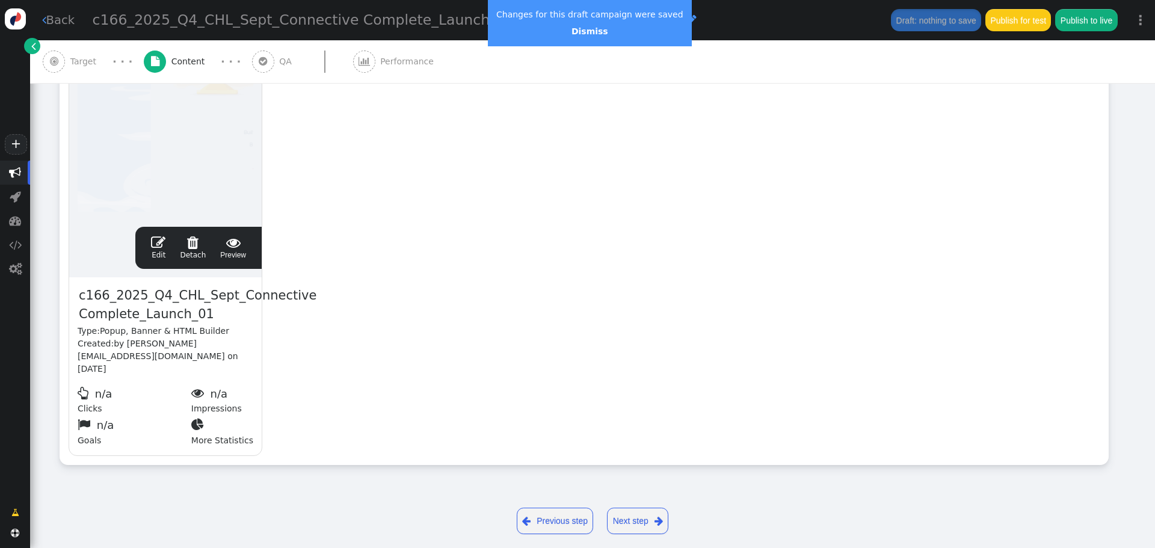
click at [162, 242] on span "" at bounding box center [158, 242] width 14 height 14
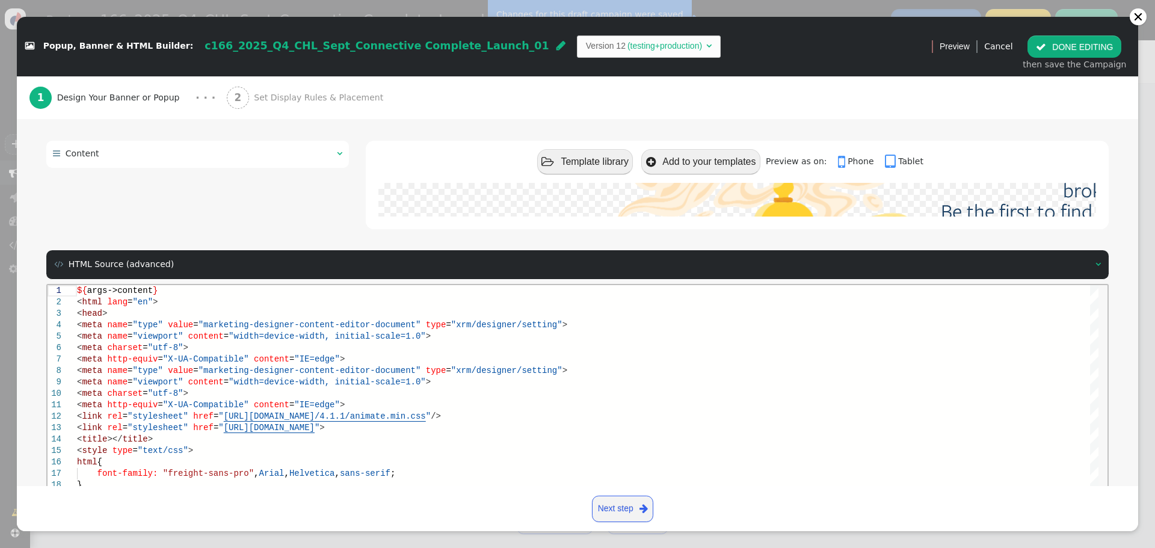
scroll to position [171, 0]
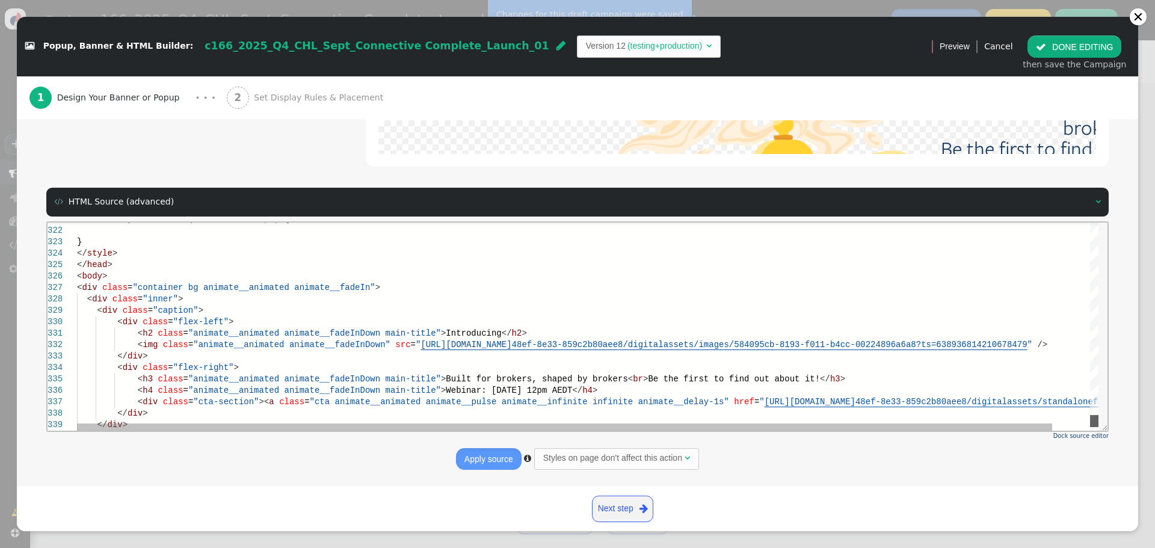
drag, startPoint x: 1092, startPoint y: 241, endPoint x: 1099, endPoint y: 416, distance: 175.2
click at [1099, 222] on html "321 322 323 324 325 326 327 328 329 330 331 332 333 334 335 336 337 338 339 @ m…" at bounding box center [578, 222] width 1060 height 0
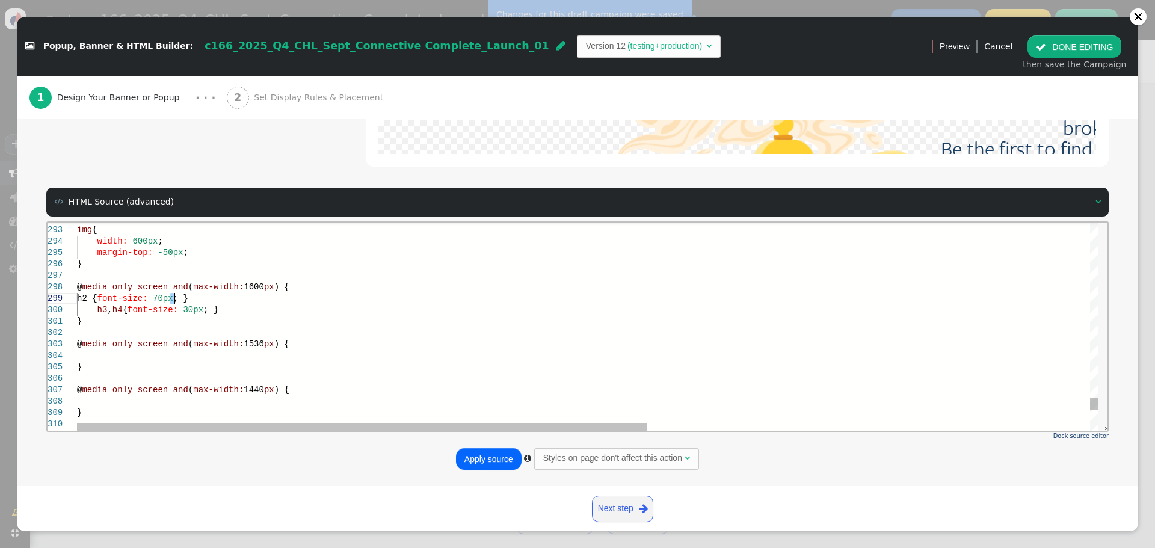
scroll to position [92, 97]
drag, startPoint x: 227, startPoint y: 310, endPoint x: 155, endPoint y: 305, distance: 72.4
click at [304, 286] on div "@ media only screen and ( max-width: 1600 px ) {" at bounding box center [984, 286] width 1814 height 11
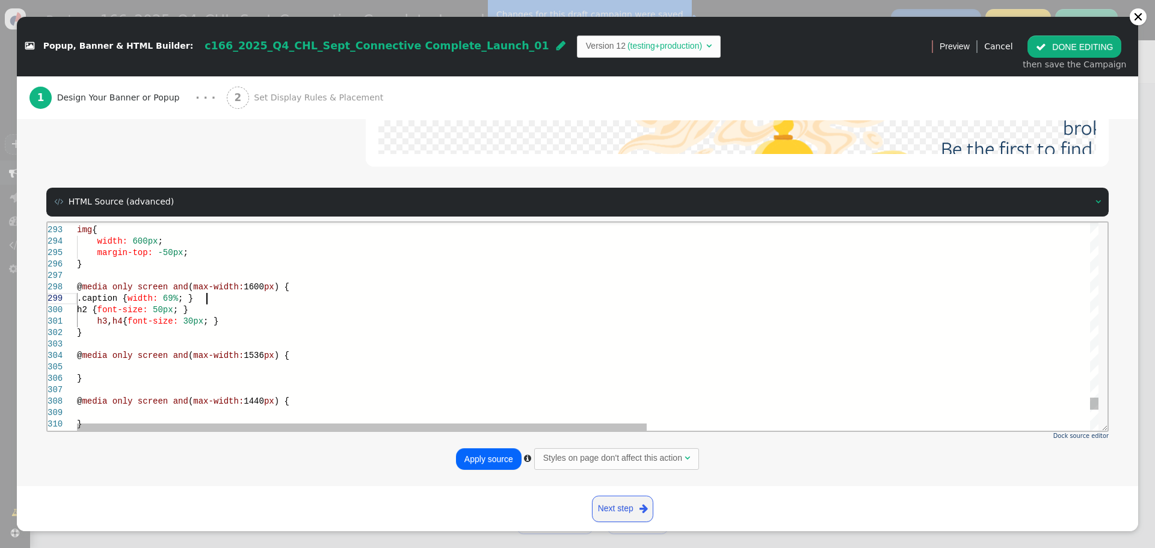
scroll to position [92, 129]
click at [238, 323] on div "h3 , h4 { font-size: 30px ; }" at bounding box center [984, 320] width 1814 height 11
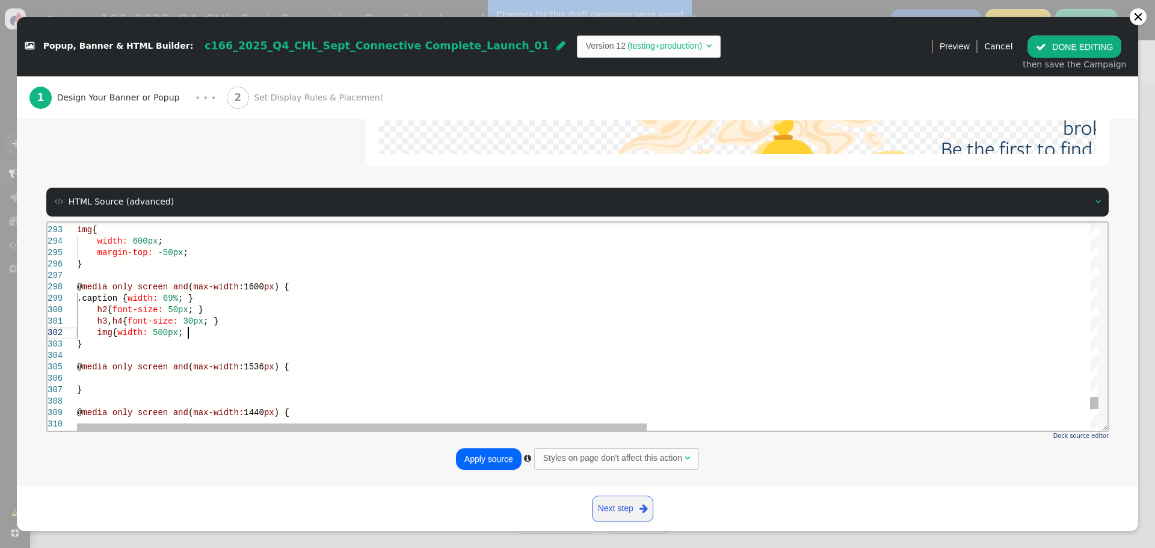
scroll to position [22, 115]
click at [205, 331] on div "img { width: 500px ; }" at bounding box center [984, 332] width 1814 height 11
click at [195, 310] on span "; }" at bounding box center [195, 309] width 15 height 10
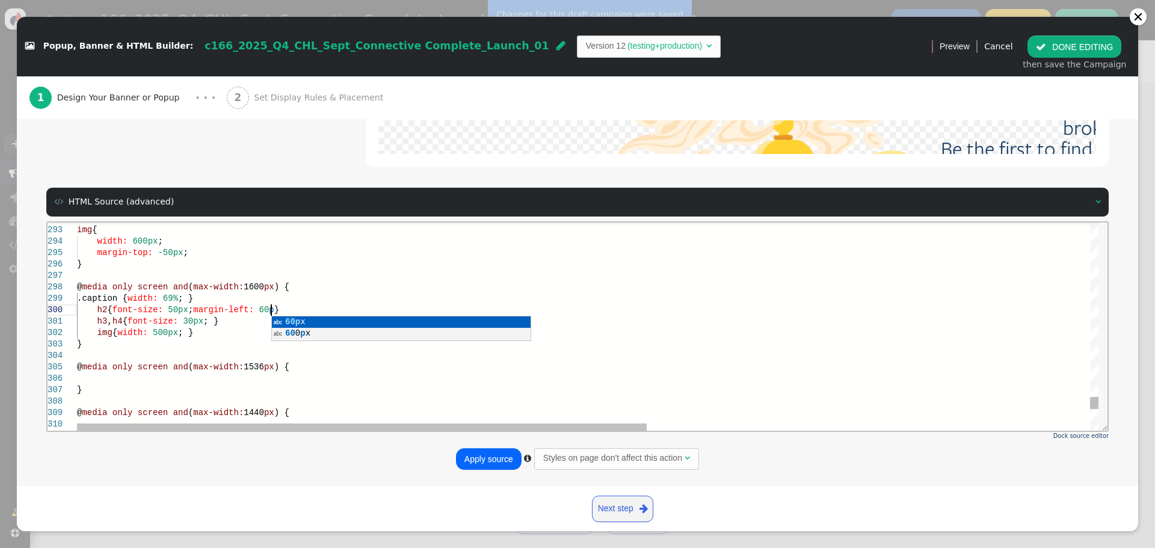
scroll to position [103, 203]
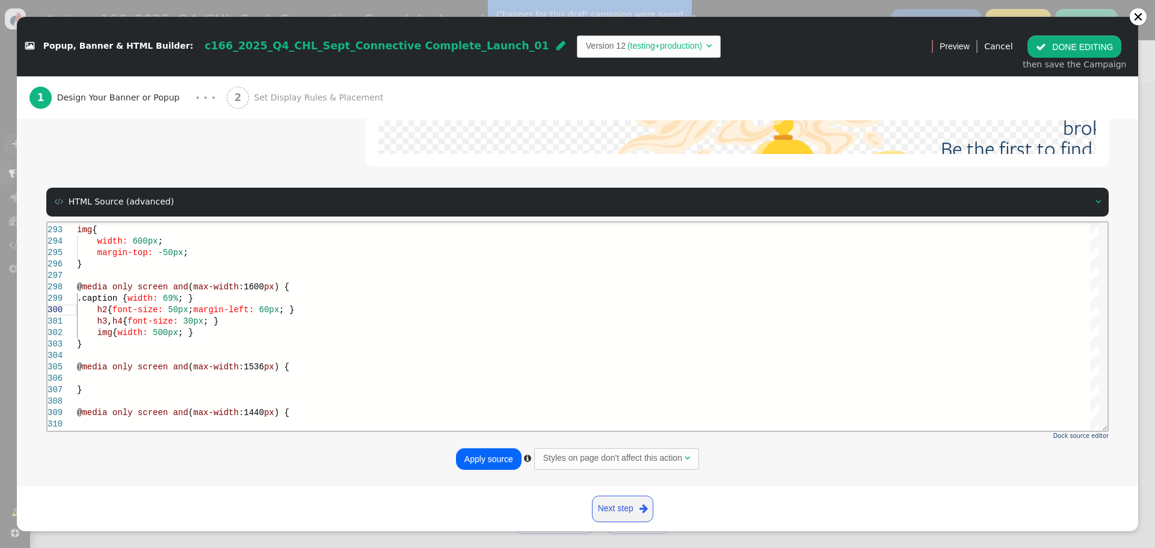
click at [476, 461] on button "Apply source" at bounding box center [489, 459] width 66 height 22
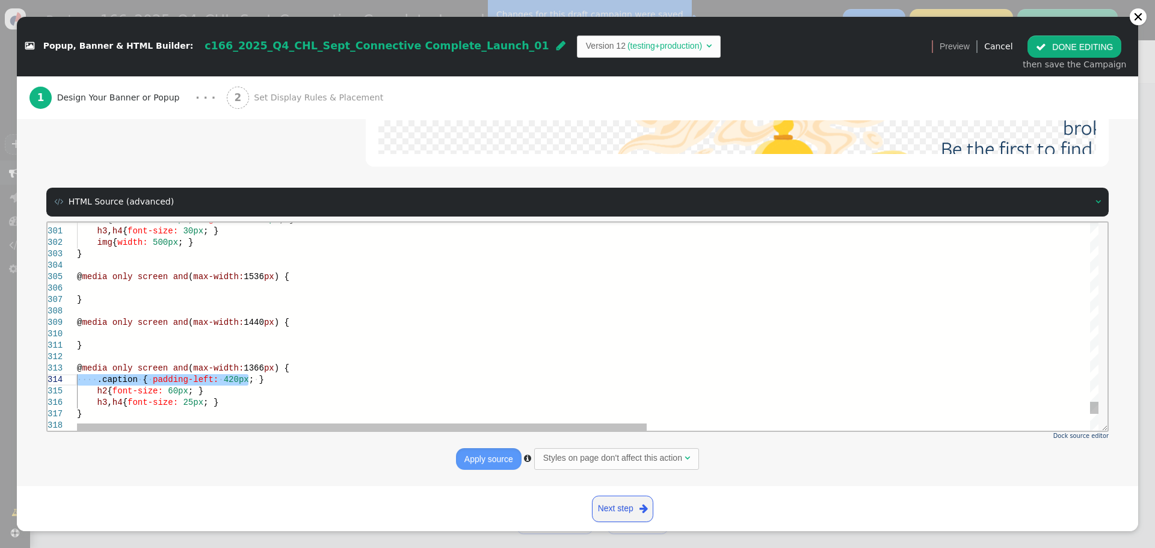
drag, startPoint x: 251, startPoint y: 380, endPoint x: 65, endPoint y: 373, distance: 186.6
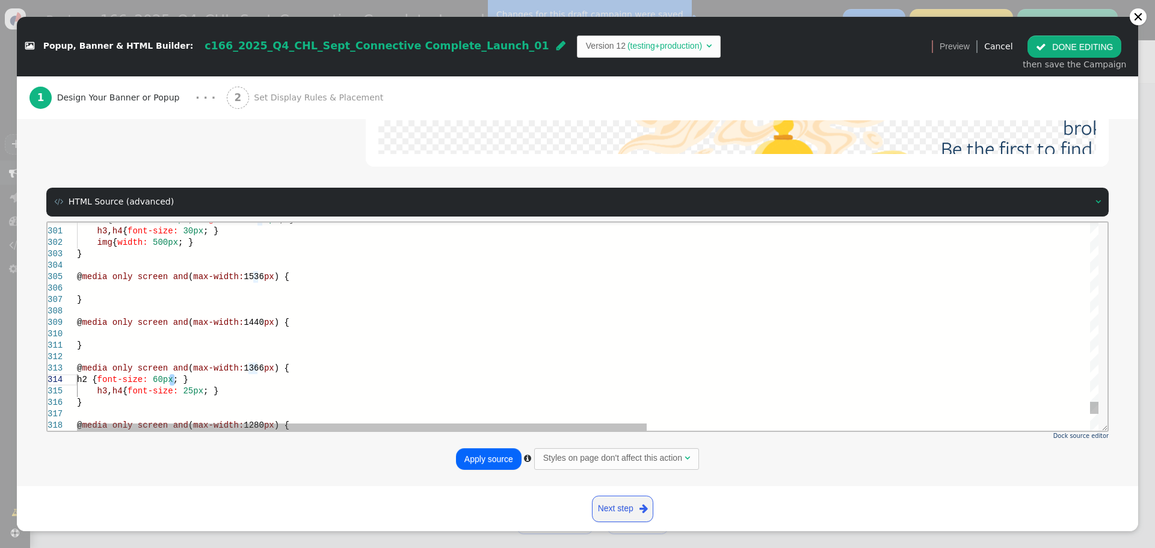
scroll to position [45, 97]
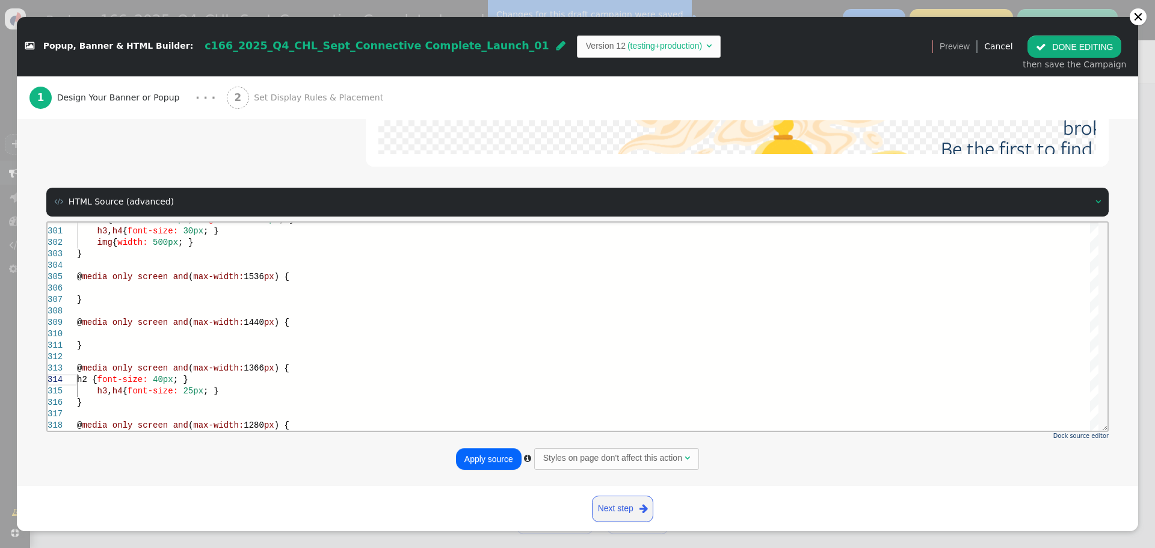
type textarea "} @media only screen and (max-width: 1366px) { h2 { font-size: 40px; } h3, h4 {…"
click at [470, 459] on button "Apply source" at bounding box center [489, 459] width 66 height 22
click at [1070, 49] on button " DONE EDITING" at bounding box center [1074, 46] width 94 height 22
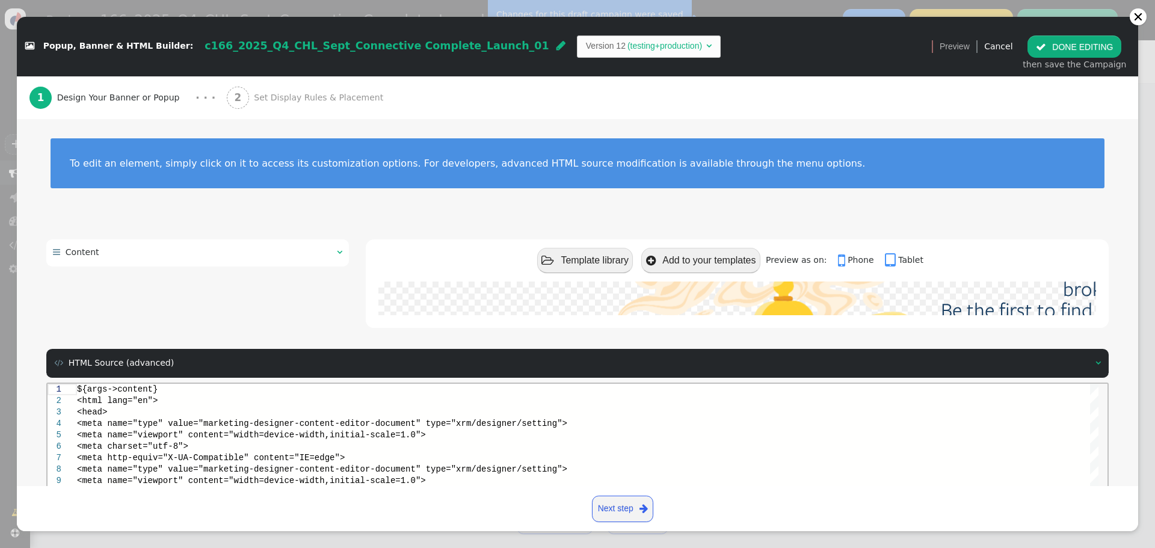
scroll to position [0, 0]
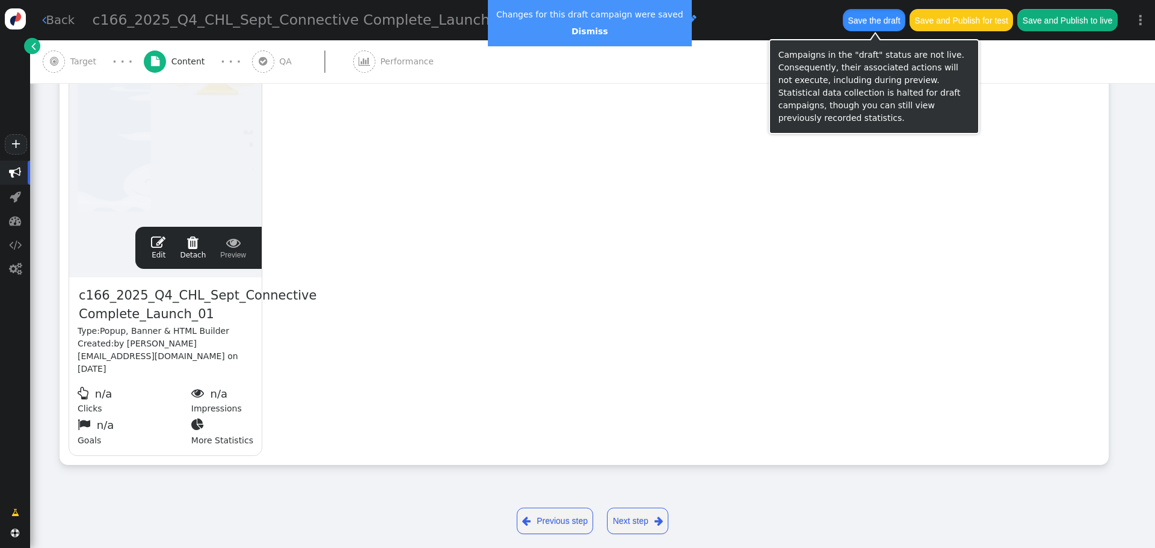
click at [874, 19] on button "Save the draft" at bounding box center [874, 20] width 63 height 22
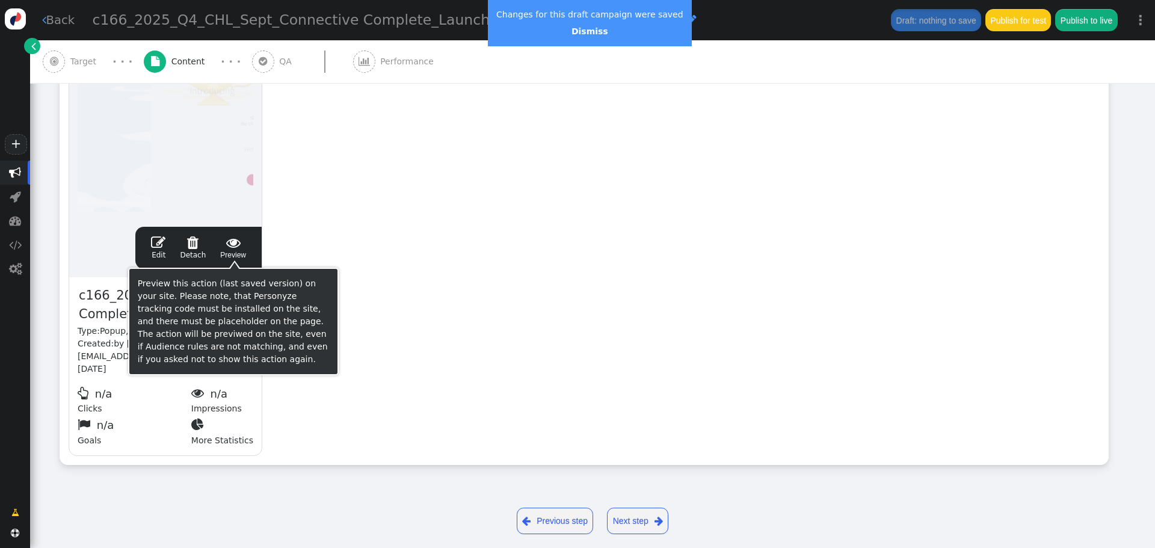
click at [158, 239] on span "" at bounding box center [158, 242] width 14 height 14
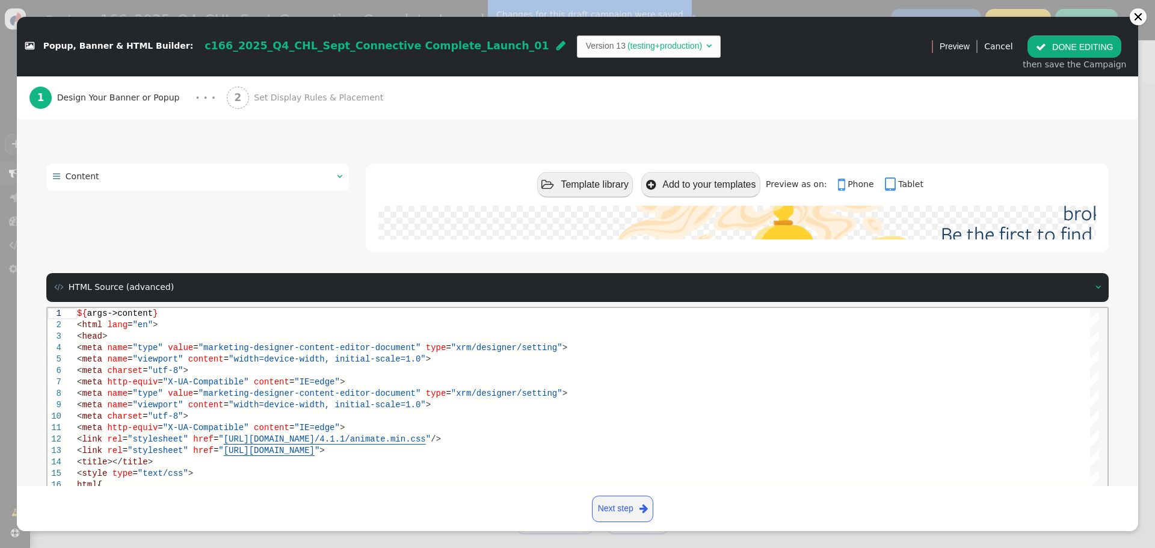
scroll to position [171, 0]
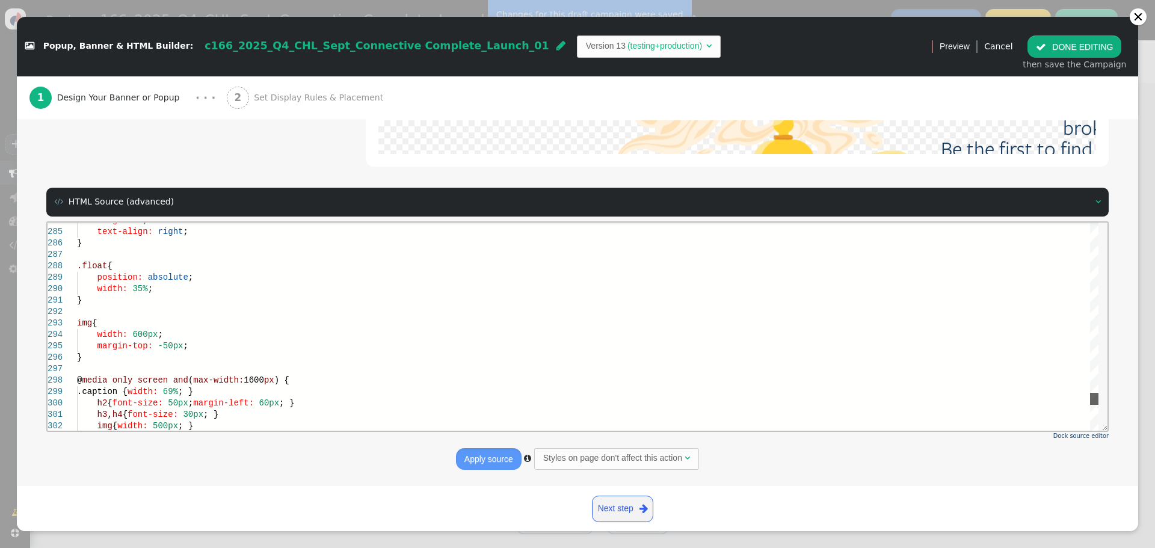
drag, startPoint x: 1093, startPoint y: 230, endPoint x: 1086, endPoint y: 390, distance: 160.2
click at [1086, 400] on div "margin: 0 ; text-align: right ; } .float { position: absolute ; width: 35% ; } …" at bounding box center [587, 326] width 1021 height 208
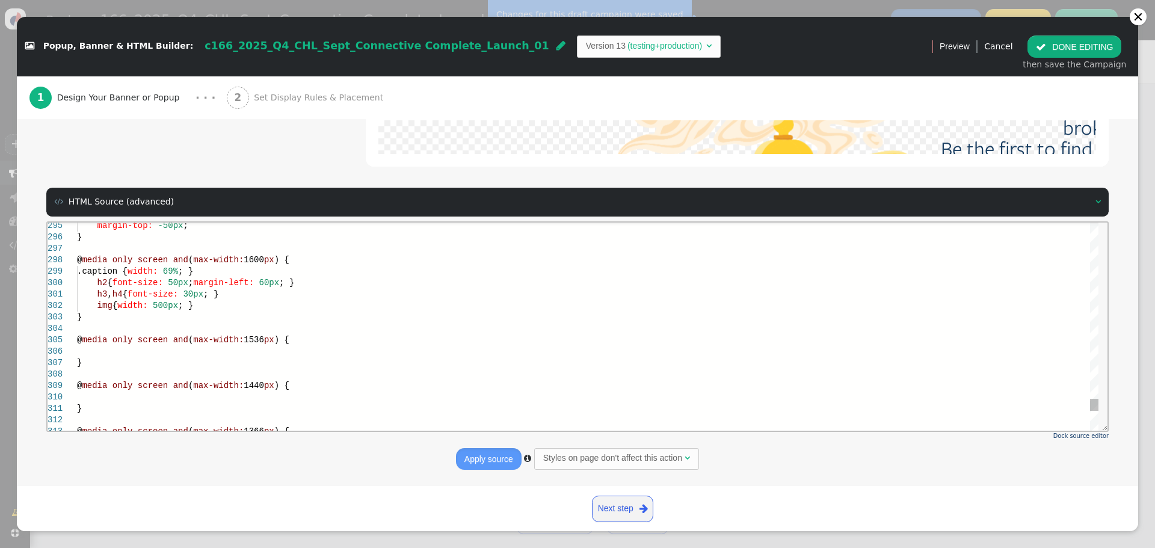
scroll to position [0, 0]
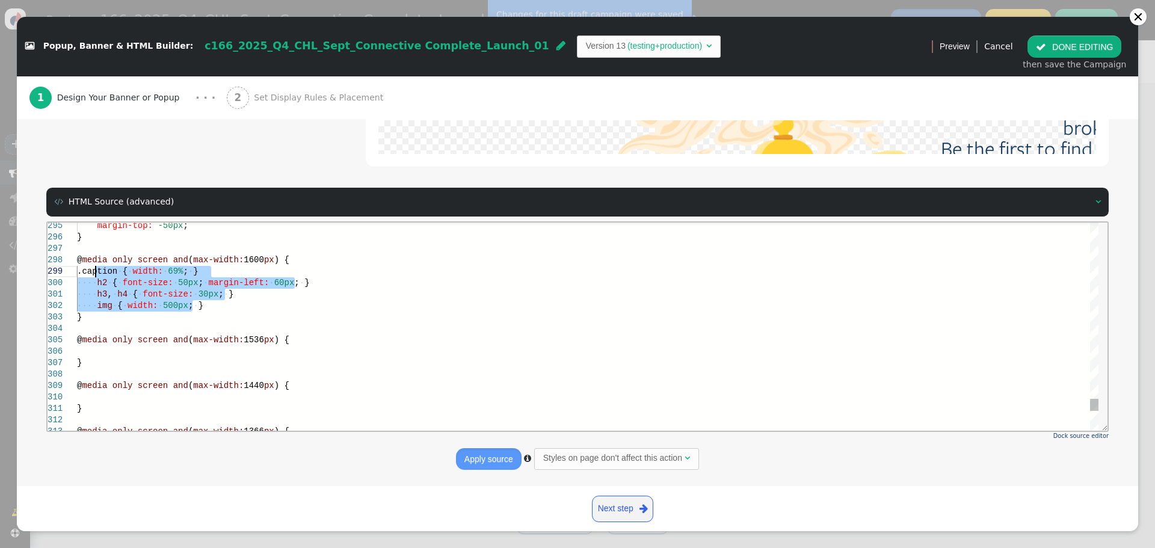
drag, startPoint x: 197, startPoint y: 306, endPoint x: 93, endPoint y: 269, distance: 110.0
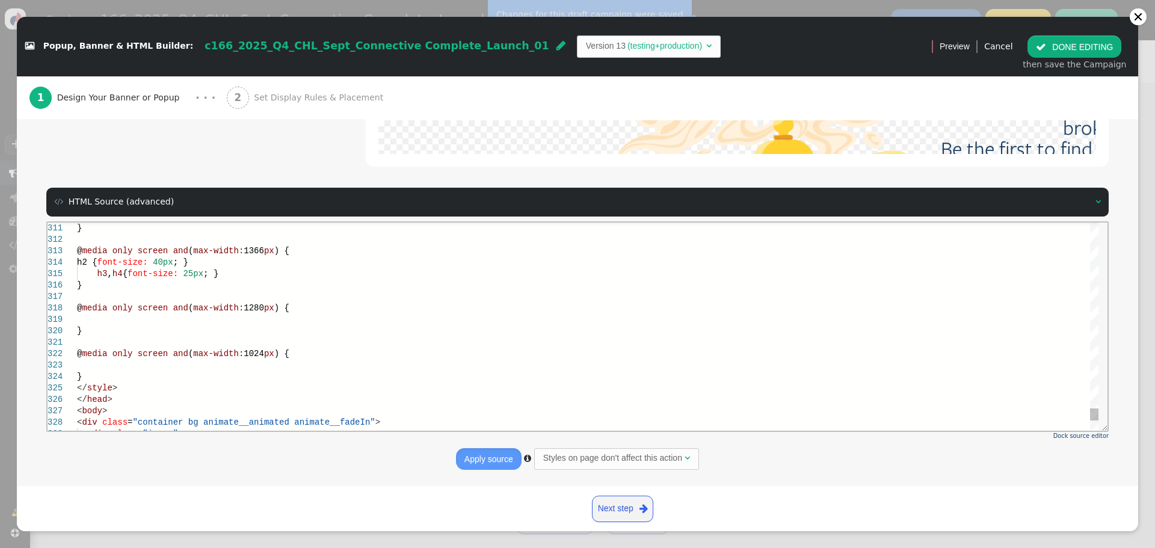
click at [300, 255] on div "@ media only screen and ( max-width: 1366 px ) {" at bounding box center [587, 250] width 1021 height 11
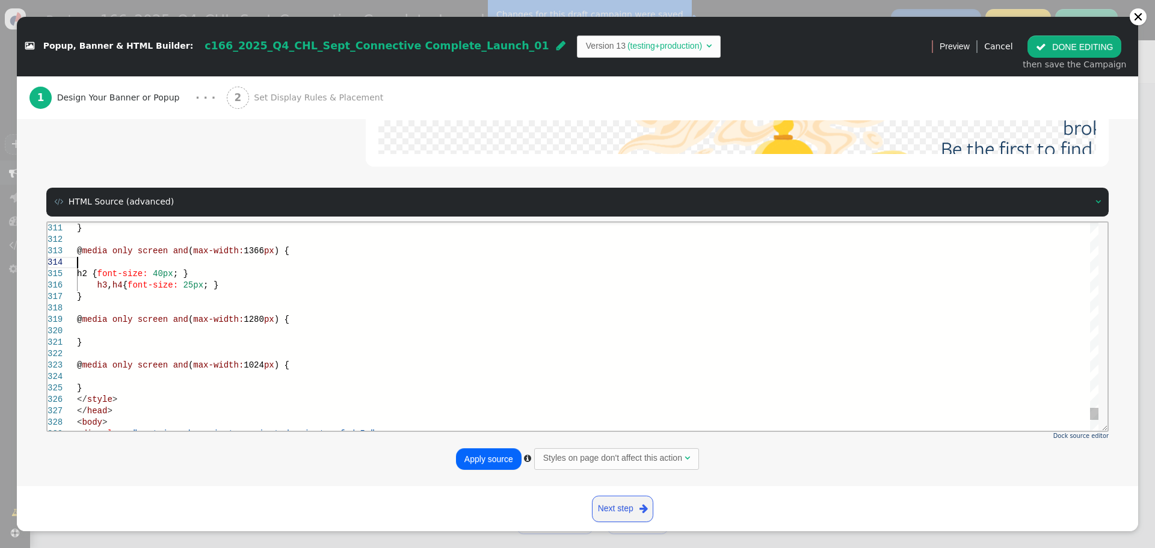
scroll to position [35, 0]
paste textarea ".caption { width: 69%; } h2 { font-size: 50px; margin-left: 60px; } h3, h4 { fo…"
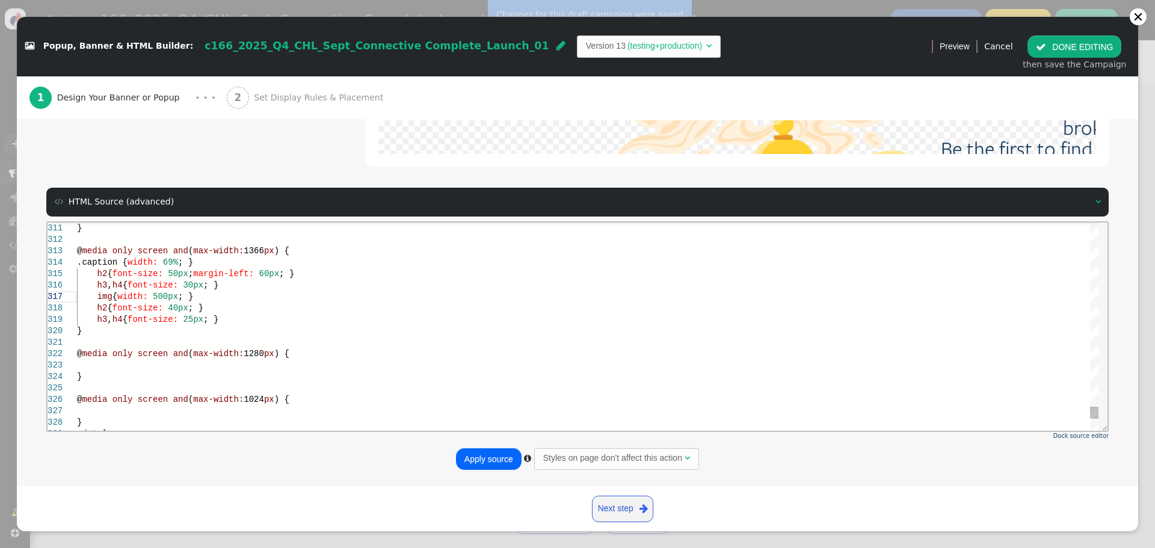
drag, startPoint x: 157, startPoint y: 296, endPoint x: 164, endPoint y: 298, distance: 7.3
drag, startPoint x: 223, startPoint y: 285, endPoint x: 52, endPoint y: 289, distance: 170.2
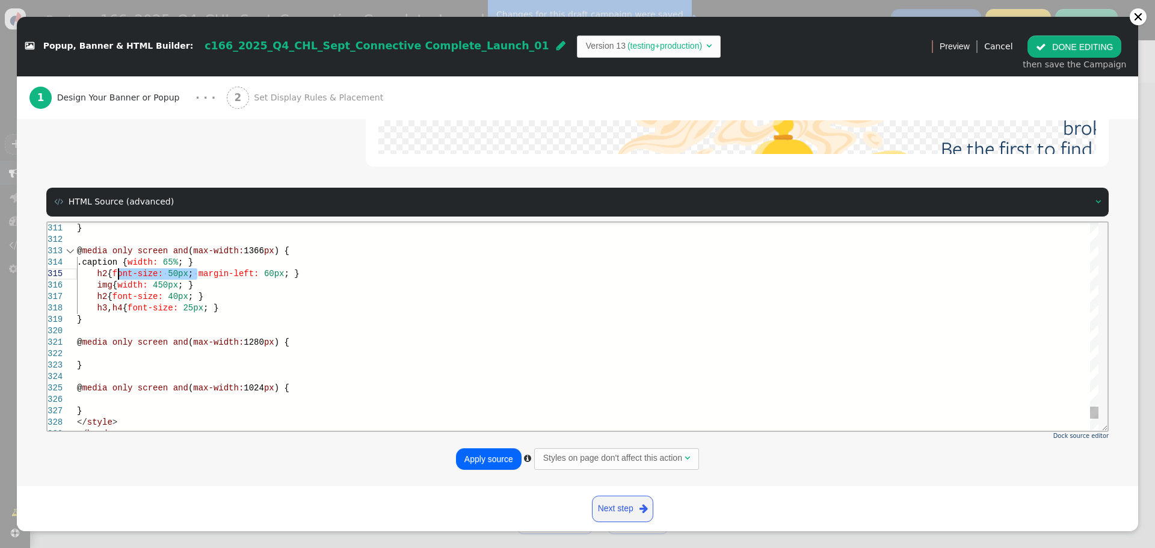
drag, startPoint x: 198, startPoint y: 272, endPoint x: 120, endPoint y: 274, distance: 77.6
click at [219, 300] on div "h2 { font-size: 40px ; }" at bounding box center [587, 295] width 1021 height 11
type textarea "} @media only screen and (max-width: 1366px) { .caption { width: 65%; } h2 { ma…"
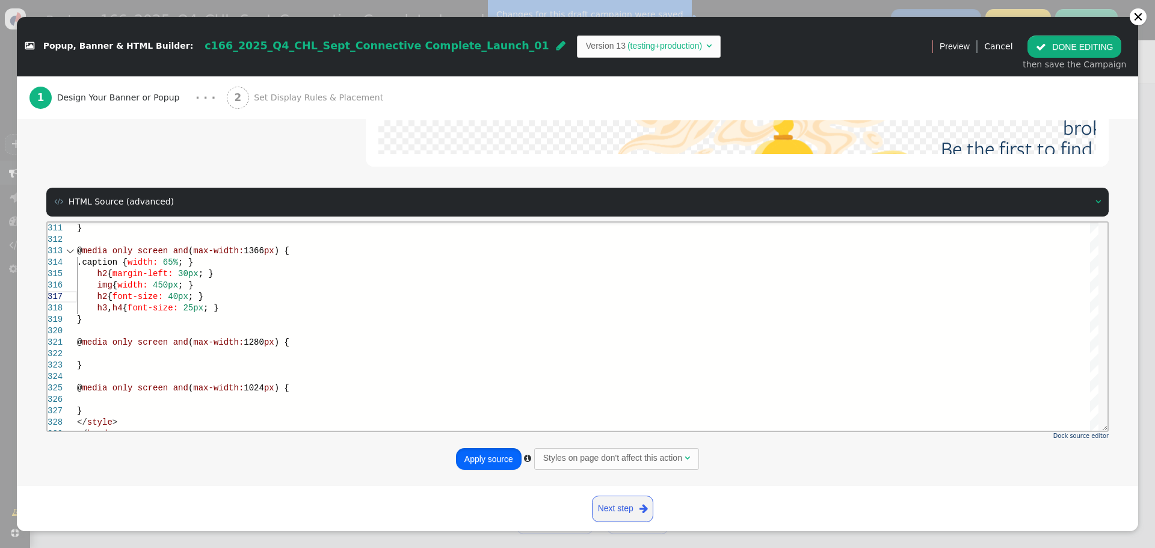
click at [473, 456] on button "Apply source" at bounding box center [489, 459] width 66 height 22
click at [486, 467] on button "Apply source" at bounding box center [489, 459] width 66 height 22
click at [1066, 46] on button " DONE EDITING" at bounding box center [1074, 46] width 94 height 22
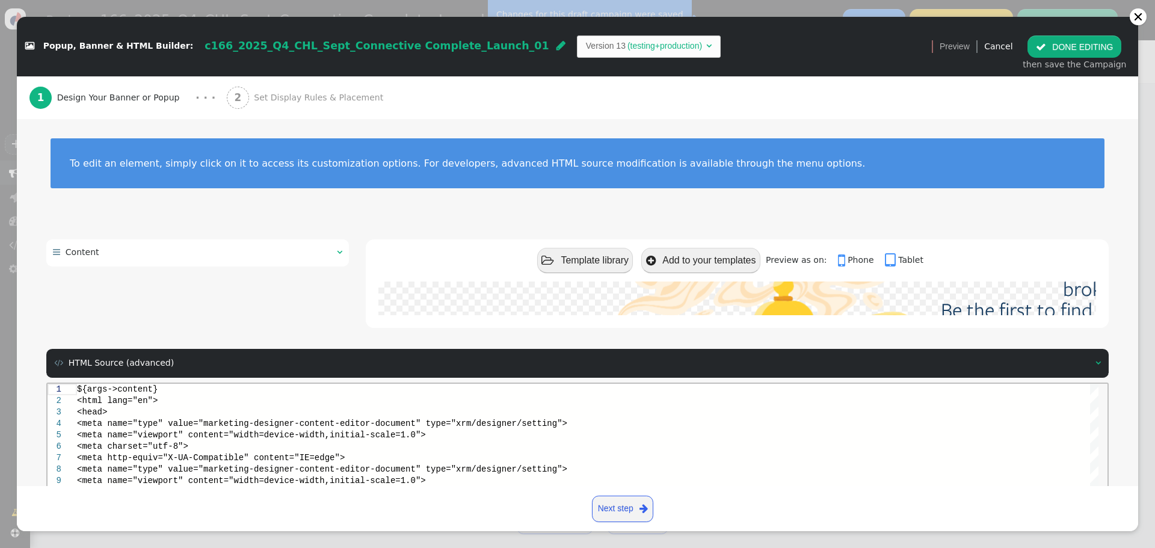
scroll to position [0, 0]
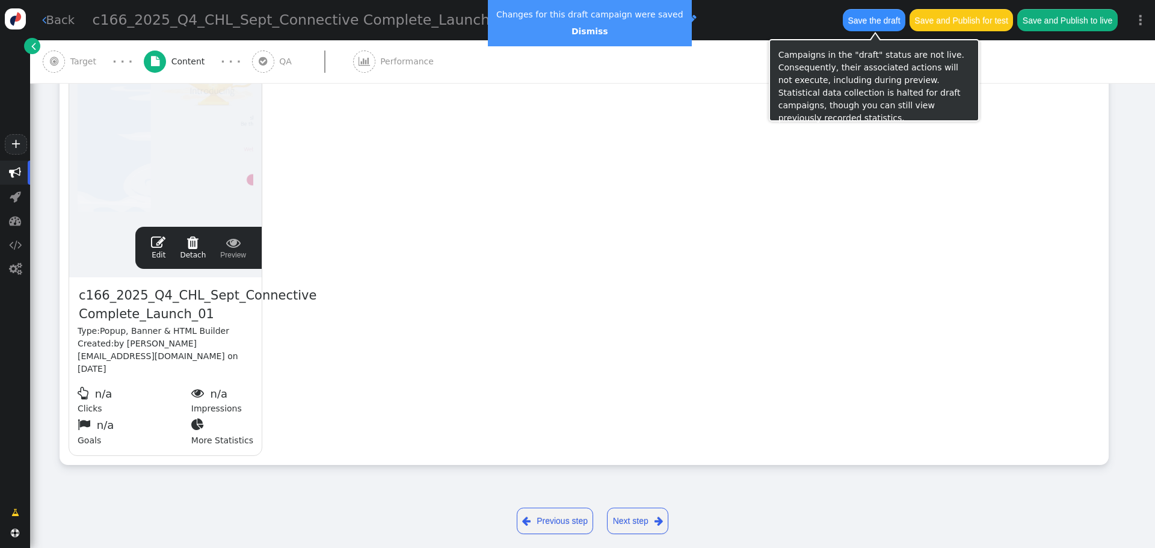
click at [878, 19] on button "Save the draft" at bounding box center [874, 20] width 63 height 22
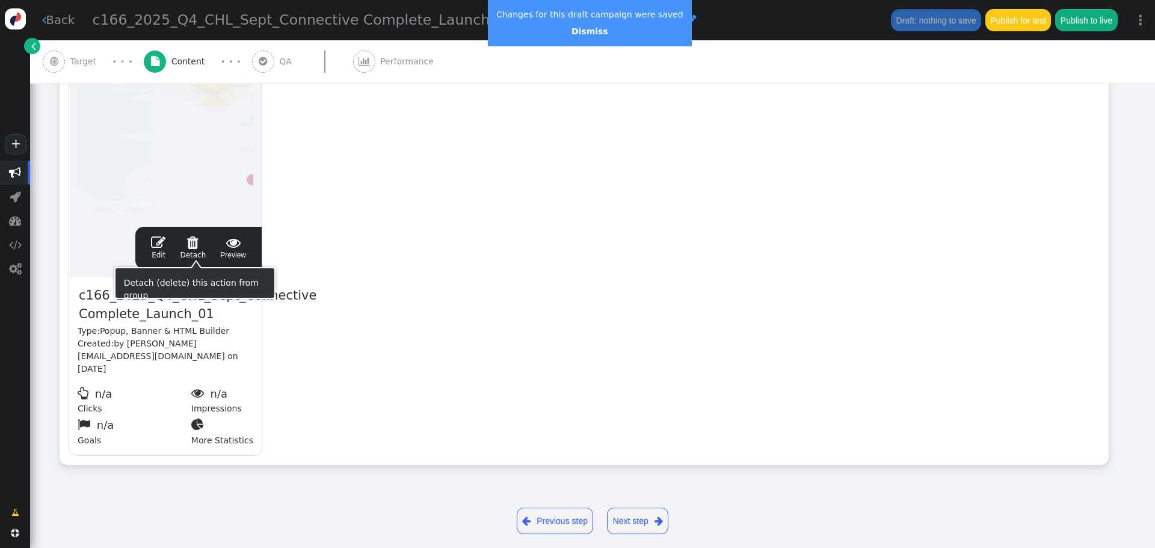
click at [173, 241] on div " Edit  Detach  Preview" at bounding box center [198, 247] width 109 height 25
click at [165, 241] on span "" at bounding box center [158, 242] width 14 height 14
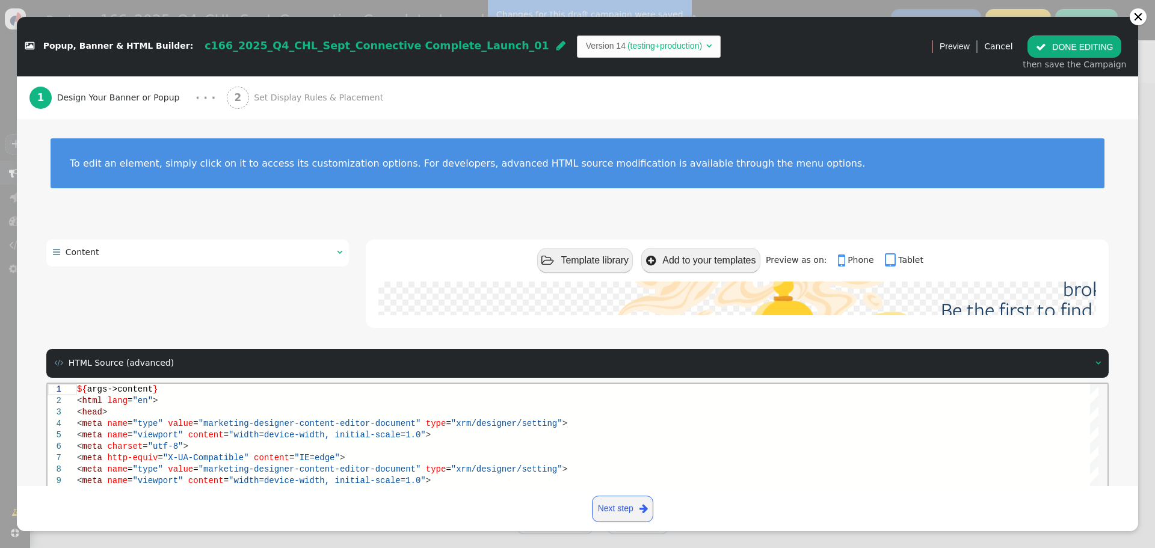
scroll to position [171, 0]
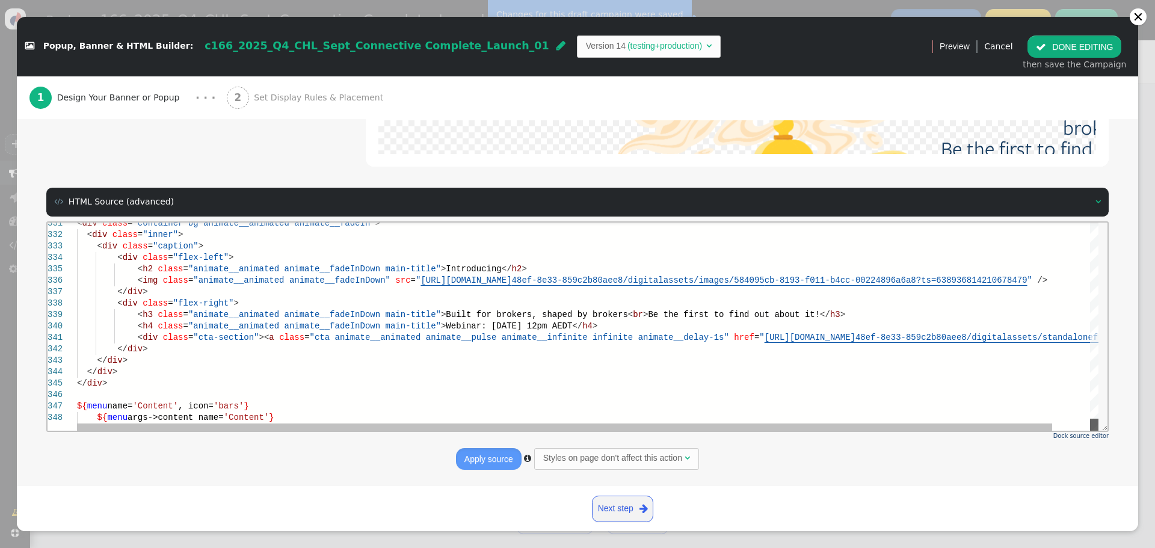
drag, startPoint x: 1092, startPoint y: 331, endPoint x: 1075, endPoint y: 429, distance: 100.1
click at [1083, 222] on html "331 332 333 334 335 336 337 338 339 340 341 342 343 344 345 346 347 348 < div c…" at bounding box center [578, 222] width 1060 height 0
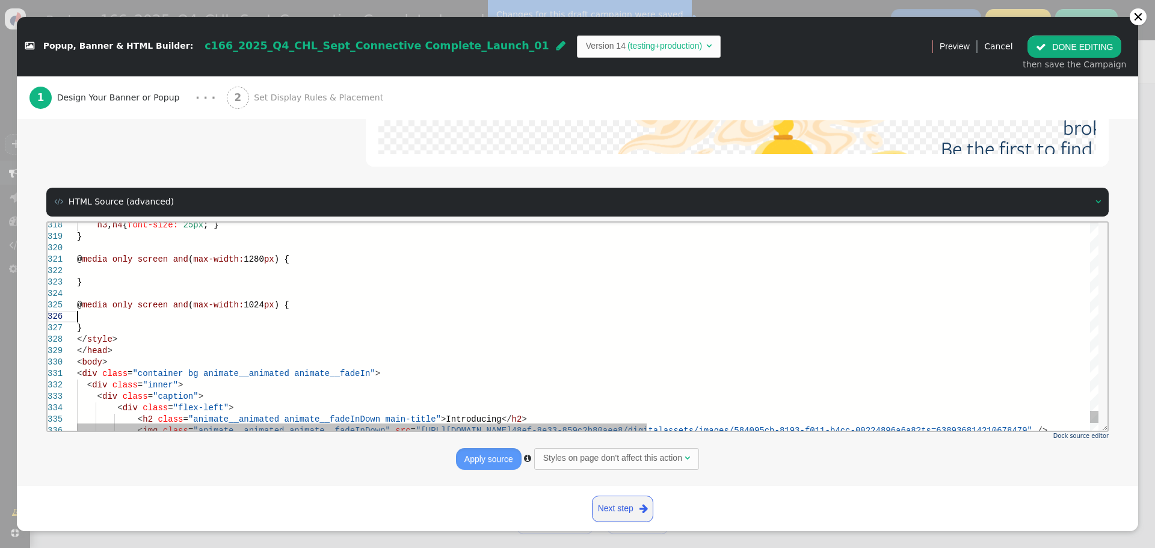
scroll to position [0, 0]
click at [182, 316] on div at bounding box center [984, 315] width 1814 height 11
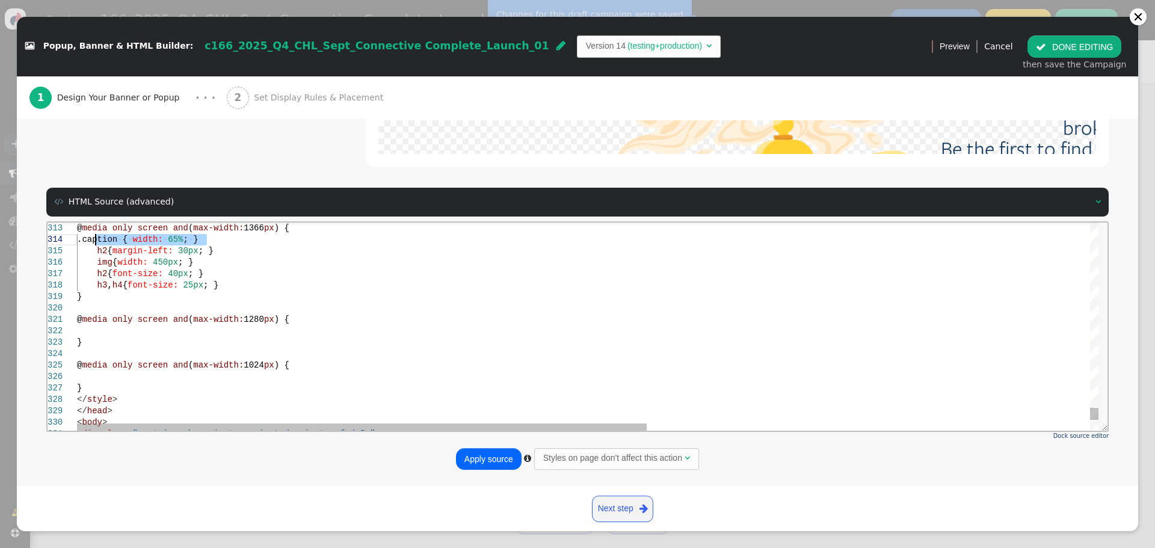
drag, startPoint x: 217, startPoint y: 233, endPoint x: 95, endPoint y: 242, distance: 121.8
click at [109, 371] on div at bounding box center [984, 375] width 1814 height 11
click at [178, 380] on span "65%" at bounding box center [170, 376] width 15 height 10
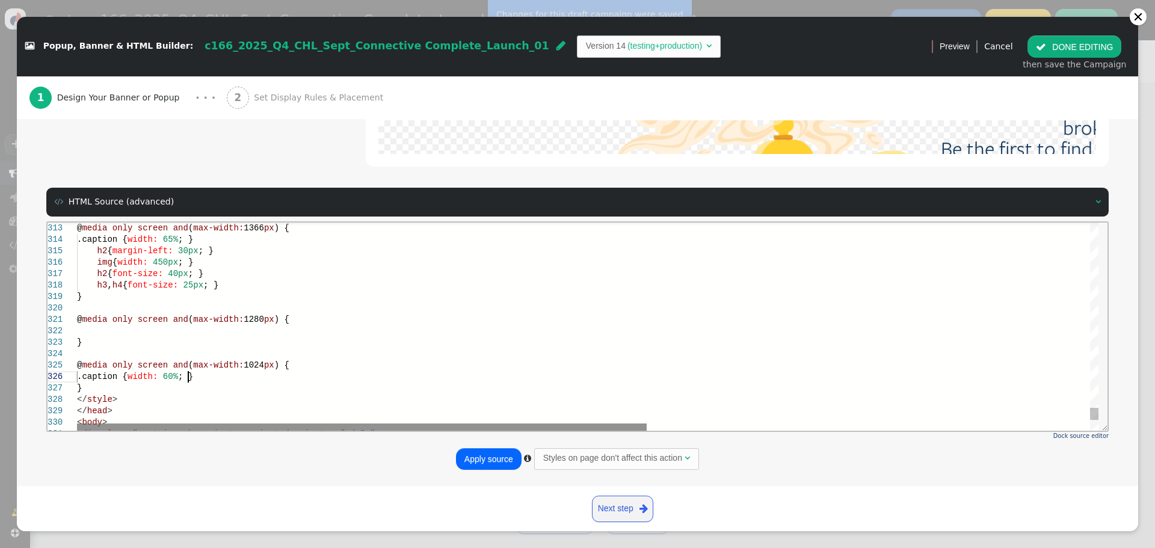
scroll to position [58, 111]
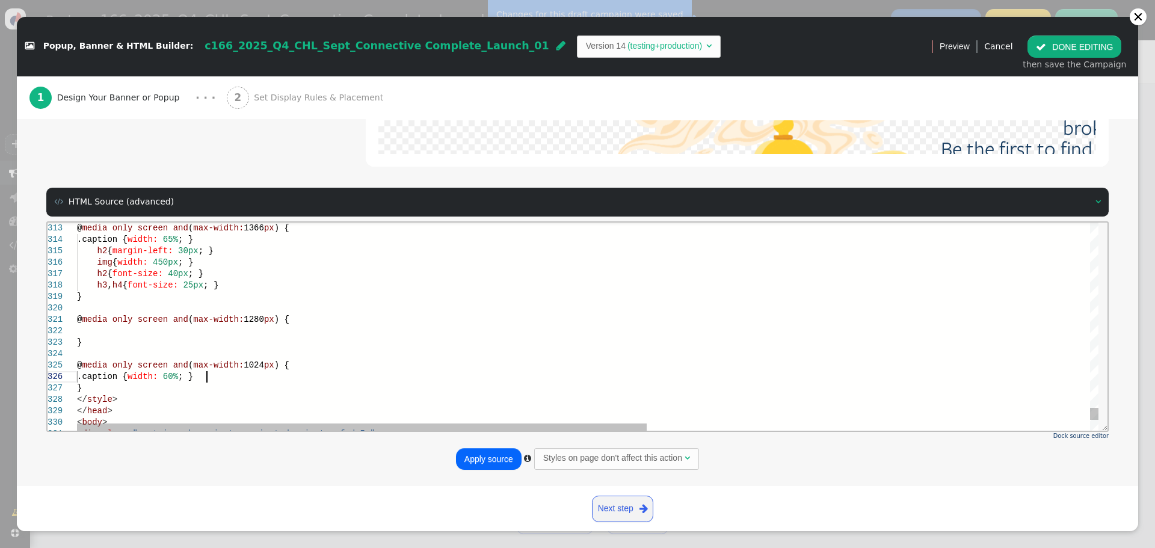
click at [217, 378] on div ".caption { width: 60% ; }" at bounding box center [984, 375] width 1814 height 11
drag, startPoint x: 96, startPoint y: 250, endPoint x: 210, endPoint y: 251, distance: 114.3
click at [136, 388] on div at bounding box center [984, 387] width 1814 height 11
paste textarea "h2 { margin-left: 30px; }"
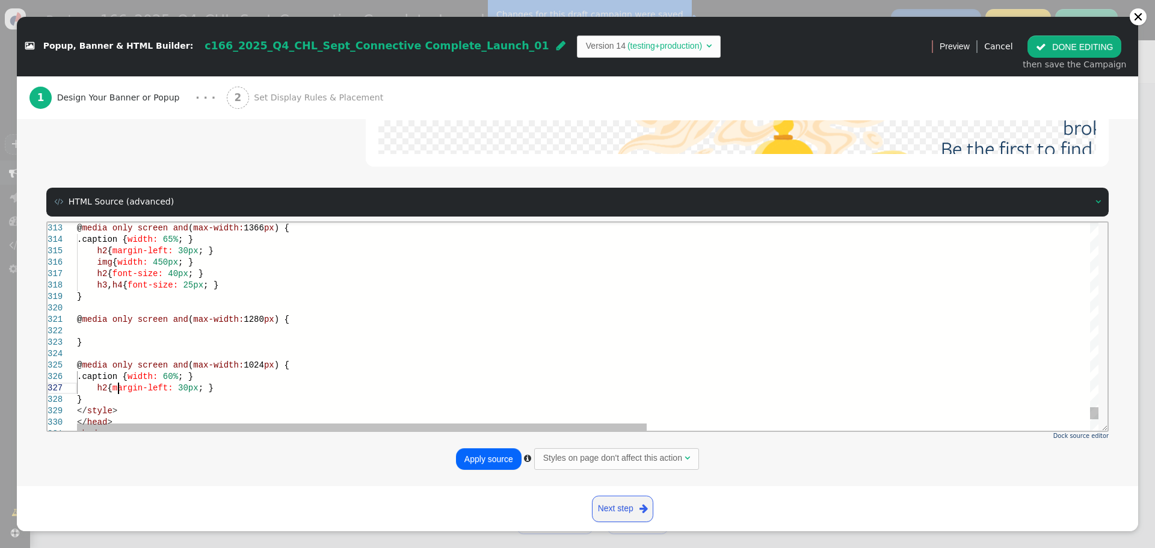
click at [120, 389] on span "margin-left:" at bounding box center [142, 387] width 61 height 10
click at [315, 372] on div ".caption { width: 60% ; }" at bounding box center [984, 375] width 1814 height 11
drag, startPoint x: 223, startPoint y: 286, endPoint x: 95, endPoint y: 289, distance: 127.5
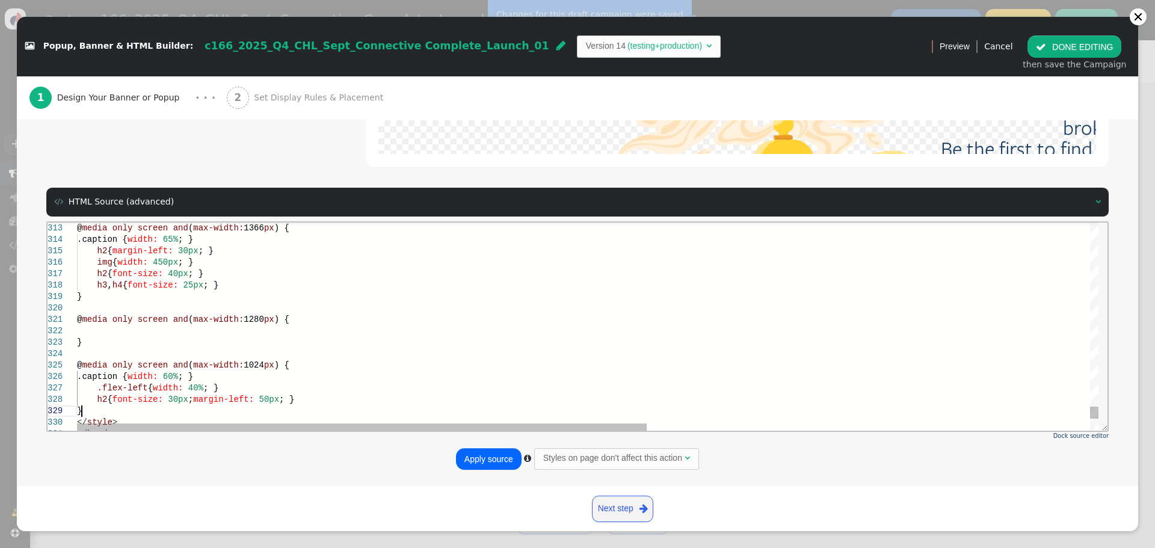
click at [319, 408] on div "}" at bounding box center [984, 410] width 1814 height 11
click at [332, 399] on div "h2 { font-size: 30px ; margin-left: 50px ; }" at bounding box center [984, 398] width 1814 height 11
paste textarea "h3, h4 { font-size: 25px; }"
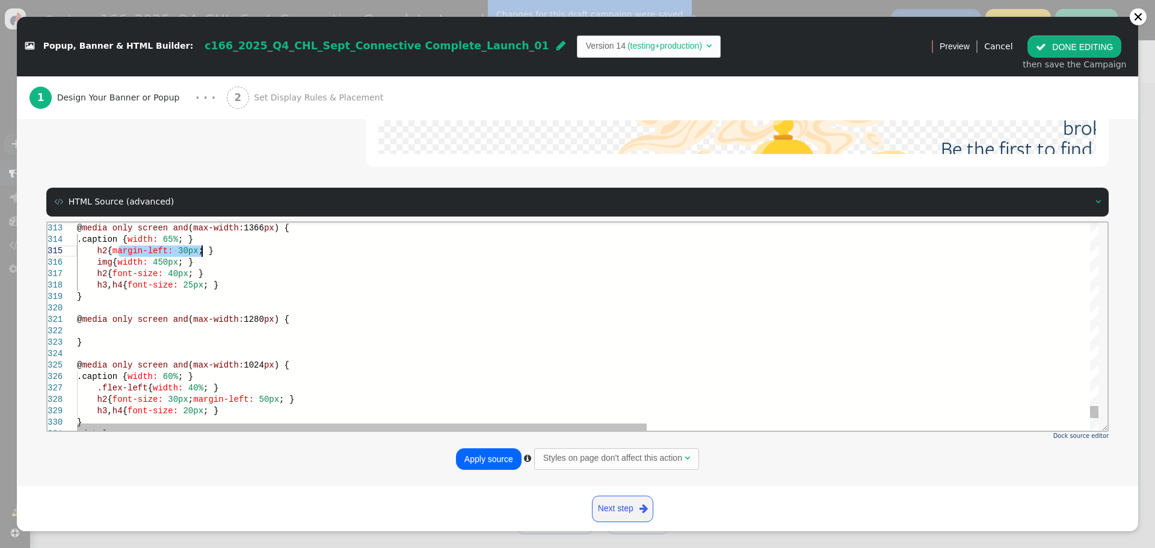
drag, startPoint x: 118, startPoint y: 249, endPoint x: 203, endPoint y: 251, distance: 84.8
drag, startPoint x: 190, startPoint y: 271, endPoint x: 307, endPoint y: 342, distance: 137.1
click at [190, 271] on span "; }" at bounding box center [195, 273] width 15 height 10
paste textarea "margin-left: 30px;"
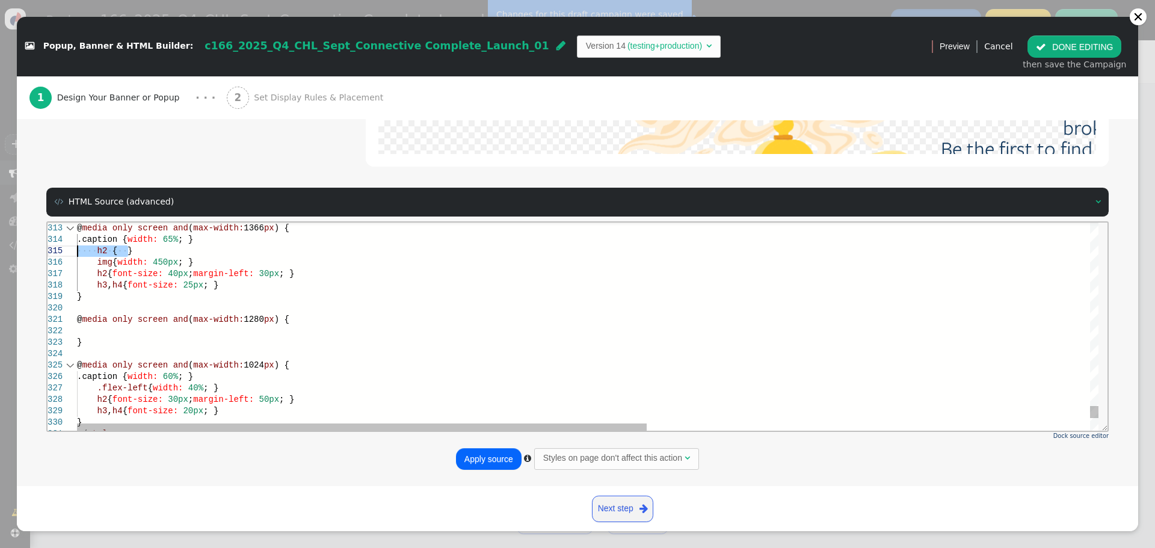
drag, startPoint x: 143, startPoint y: 248, endPoint x: 60, endPoint y: 249, distance: 83.6
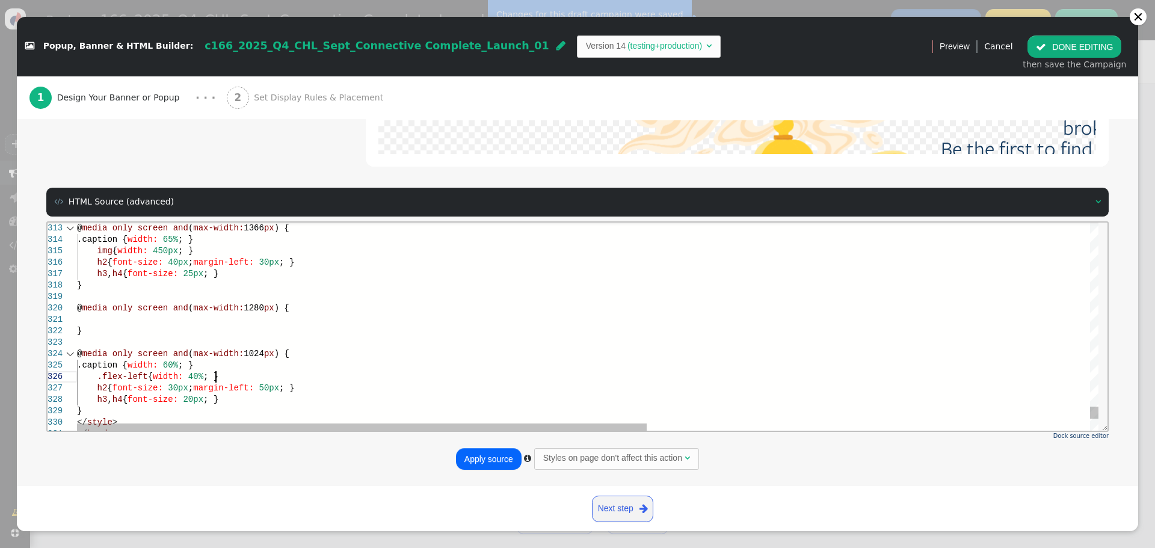
click at [229, 372] on div ".flex-left { width: 40% ; }" at bounding box center [984, 375] width 1814 height 11
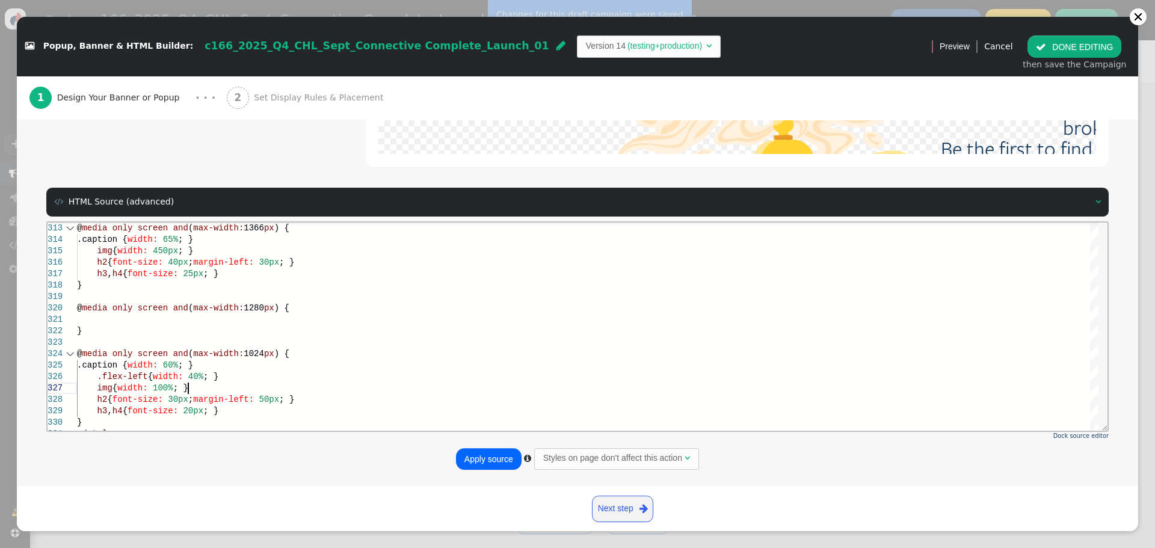
type textarea "} @media only screen and (max-width: 1024px) { .caption { width: 60%; } .flex-l…"
click at [485, 464] on button "Apply source" at bounding box center [489, 459] width 66 height 22
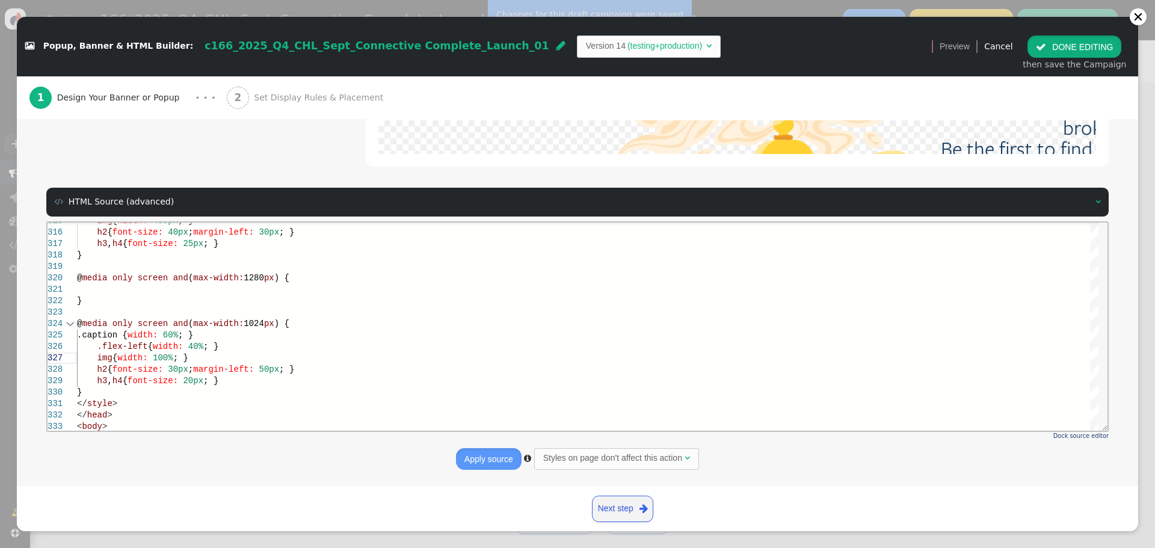
click at [1082, 51] on button " DONE EDITING" at bounding box center [1074, 46] width 94 height 22
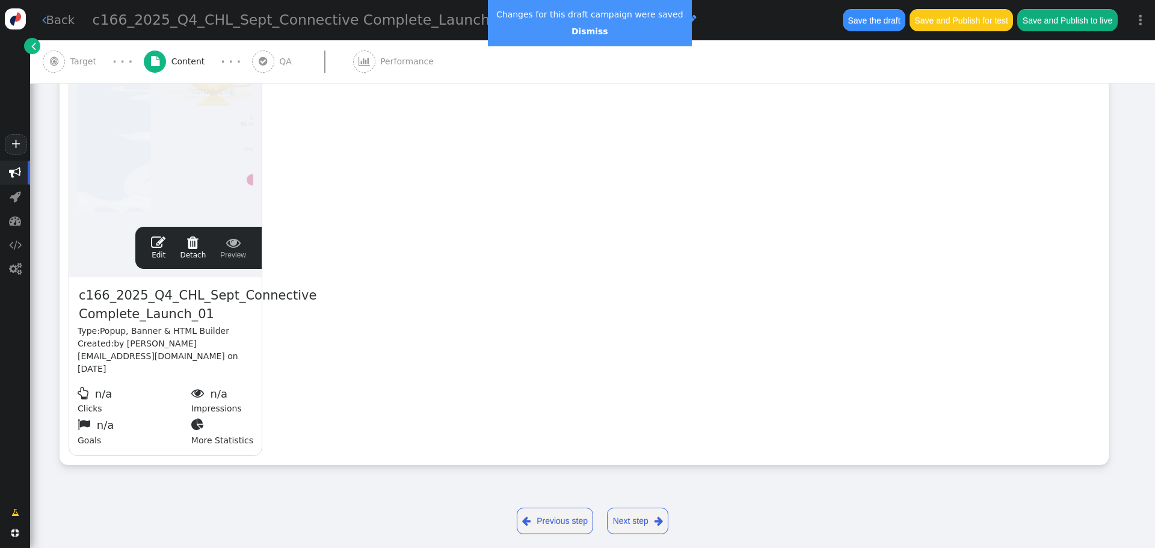
scroll to position [0, 0]
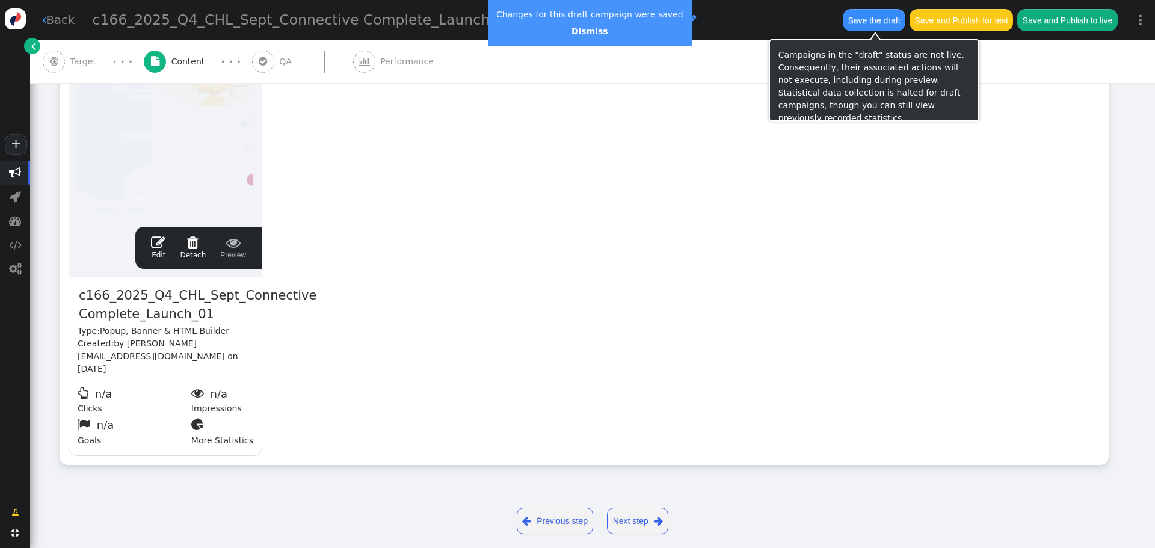
click at [861, 18] on button "Save the draft" at bounding box center [874, 20] width 63 height 22
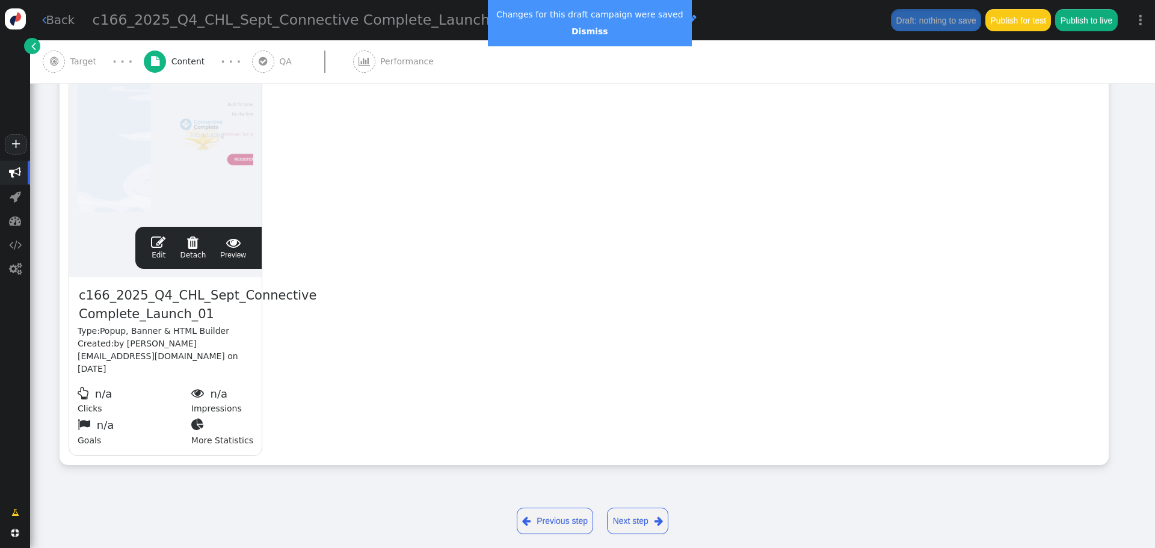
click at [163, 245] on span "" at bounding box center [158, 242] width 14 height 14
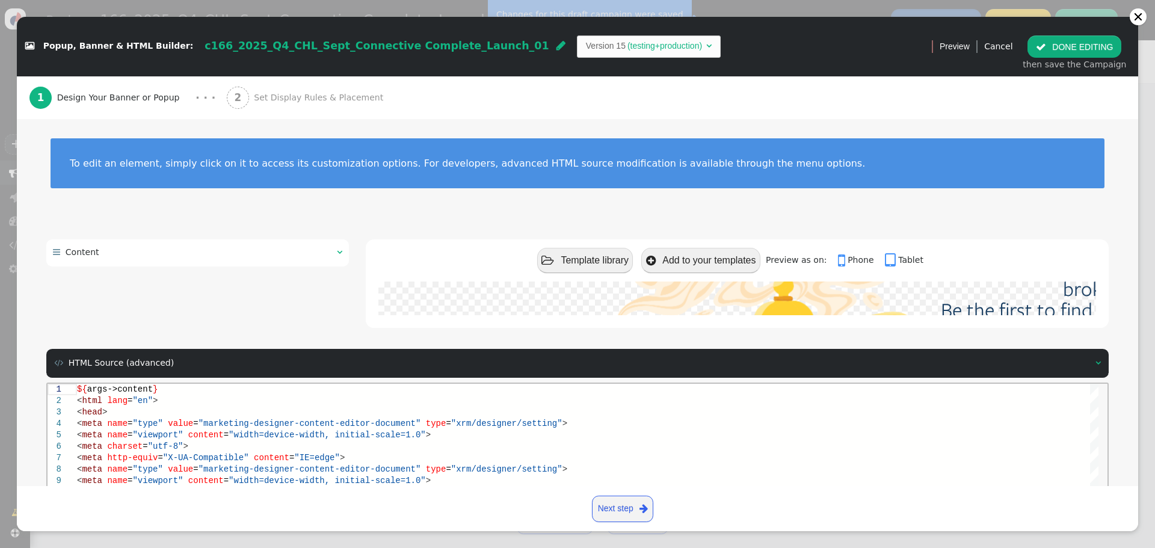
scroll to position [171, 0]
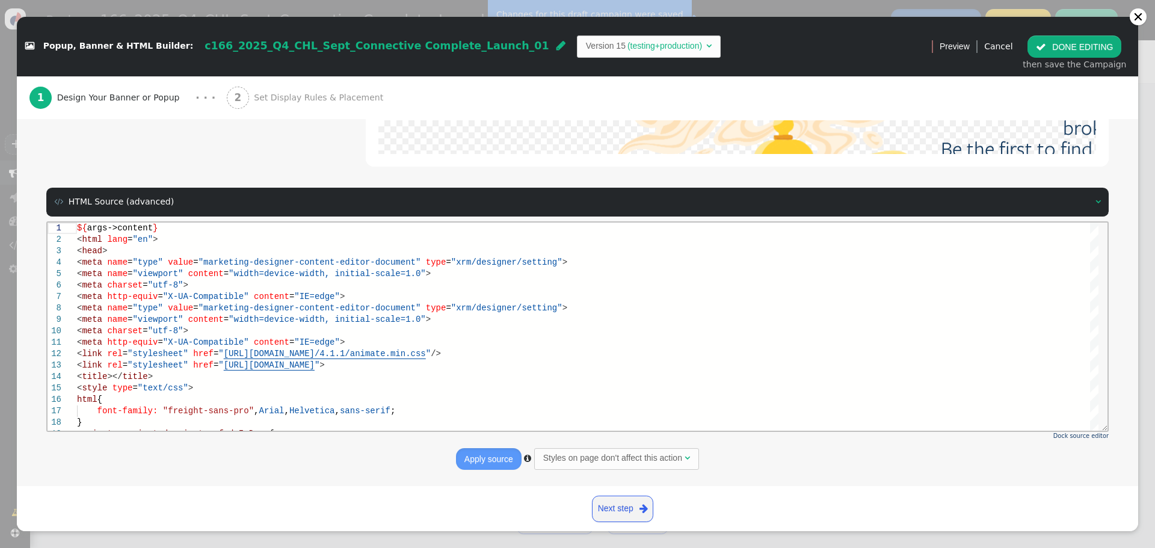
drag, startPoint x: 1131, startPoint y: 153, endPoint x: 1033, endPoint y: 48, distance: 143.4
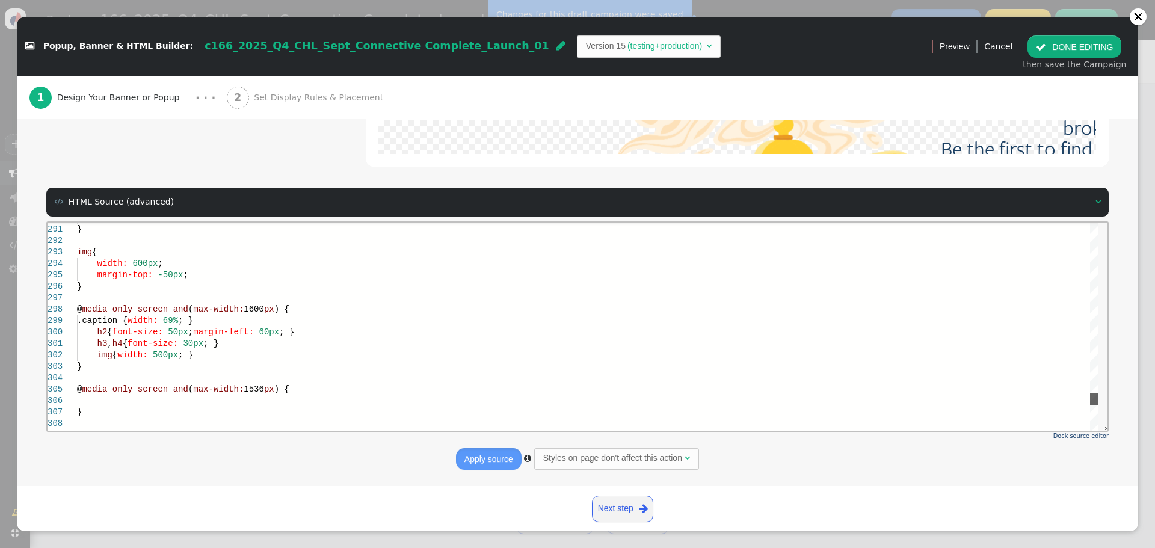
drag, startPoint x: 1092, startPoint y: 292, endPoint x: 873, endPoint y: 343, distance: 224.2
click at [1091, 397] on div at bounding box center [1094, 399] width 8 height 12
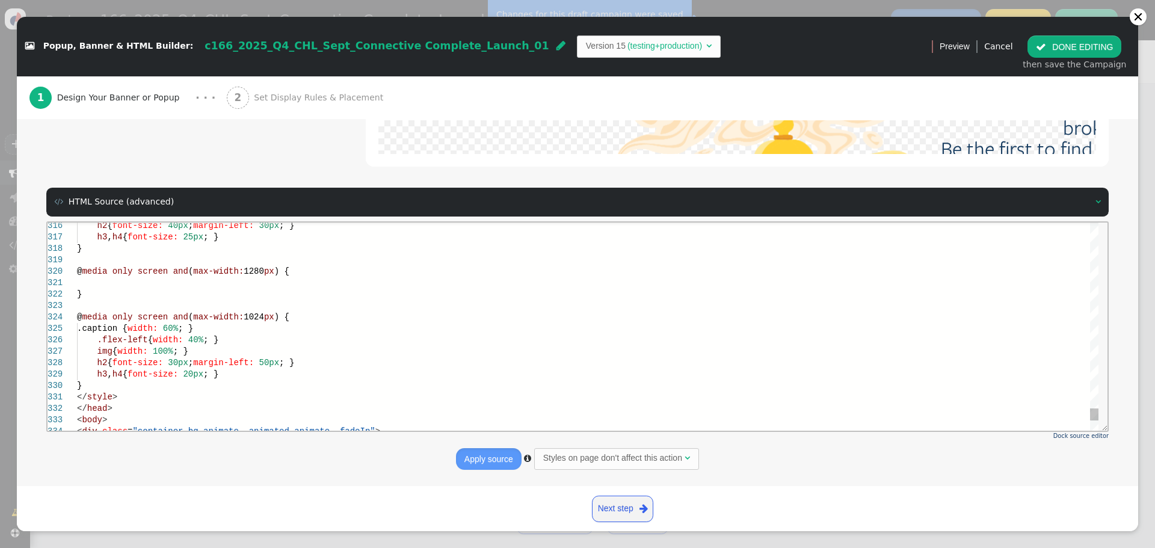
click at [181, 352] on span "; }" at bounding box center [180, 351] width 15 height 10
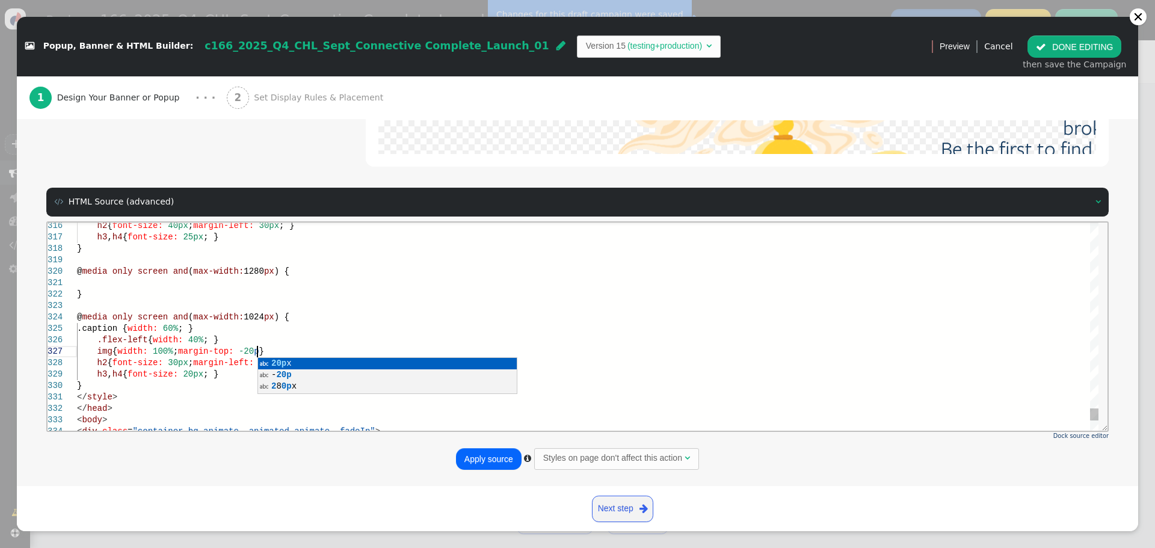
scroll to position [69, 189]
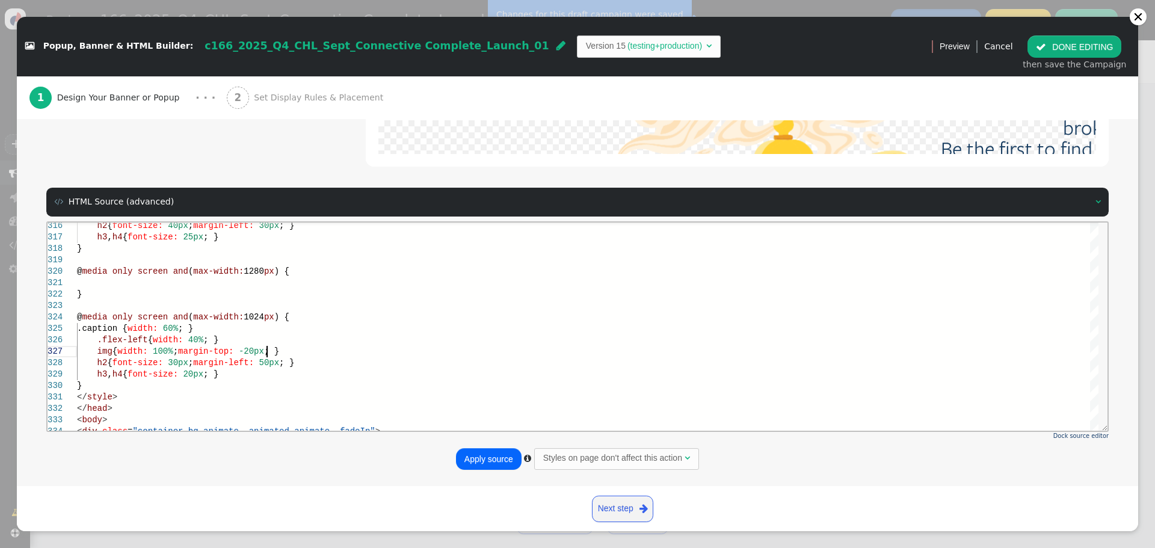
type textarea "} @media only screen and (max-width: 1024px) { .caption { width: 60%; } .flex-l…"
click at [482, 453] on button "Apply source" at bounding box center [489, 459] width 66 height 22
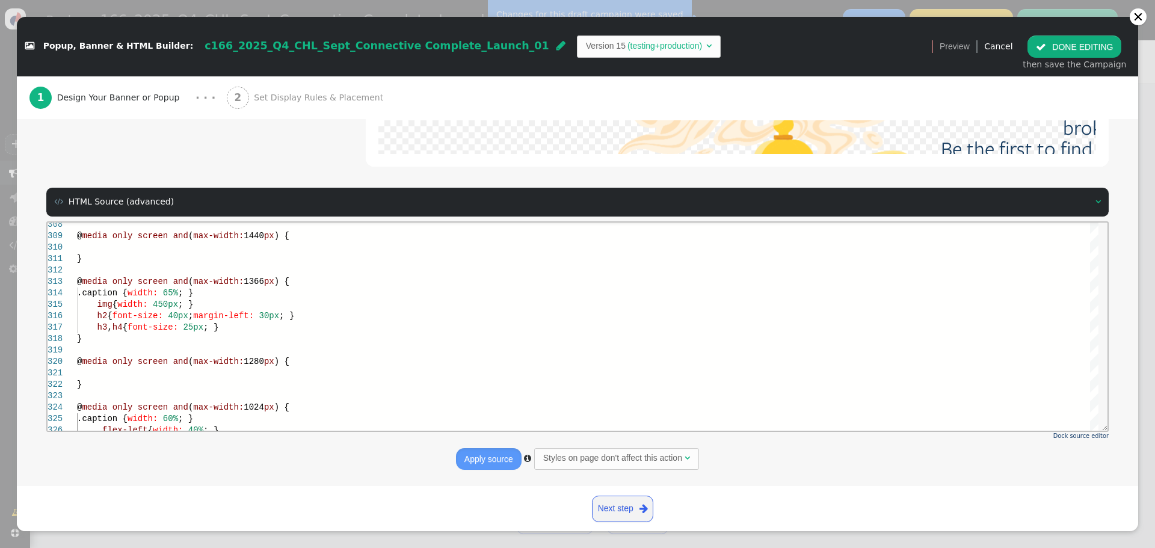
click at [1080, 43] on button " DONE EDITING" at bounding box center [1074, 46] width 94 height 22
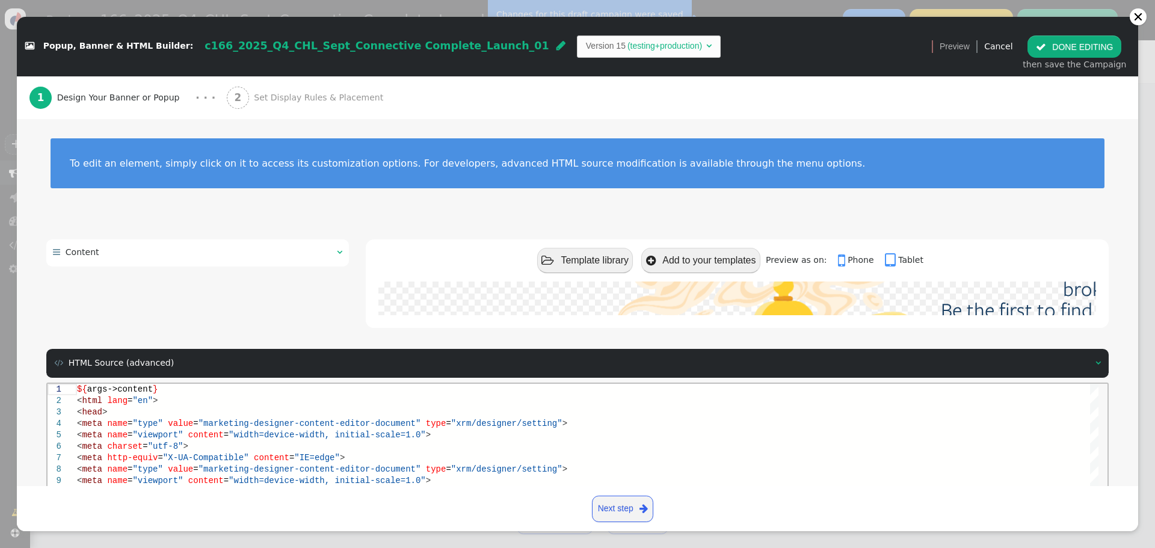
scroll to position [0, 0]
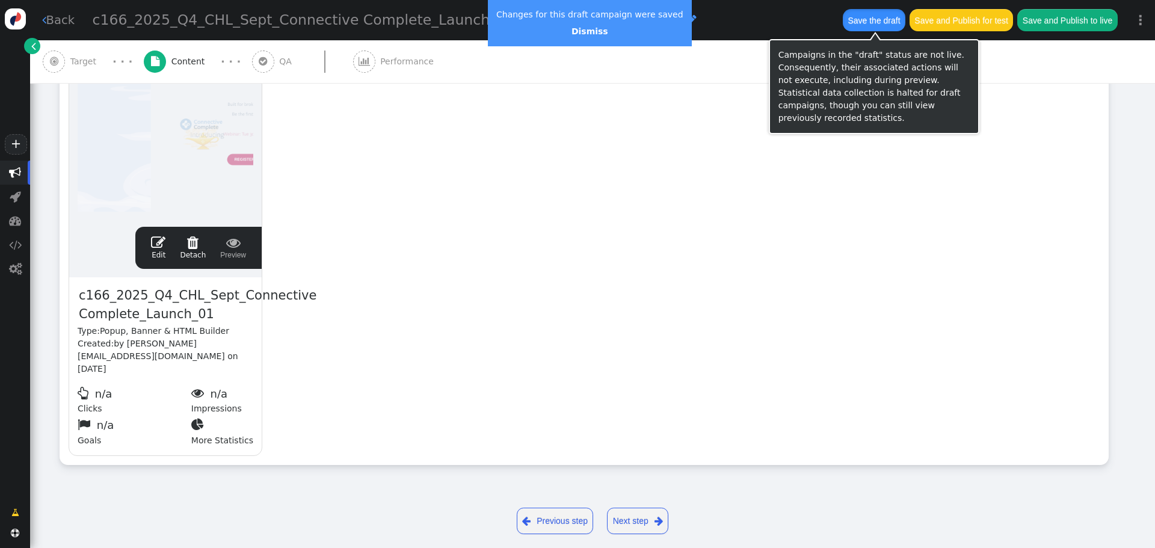
click at [860, 18] on button "Save the draft" at bounding box center [874, 20] width 63 height 22
